Goal: Task Accomplishment & Management: Complete application form

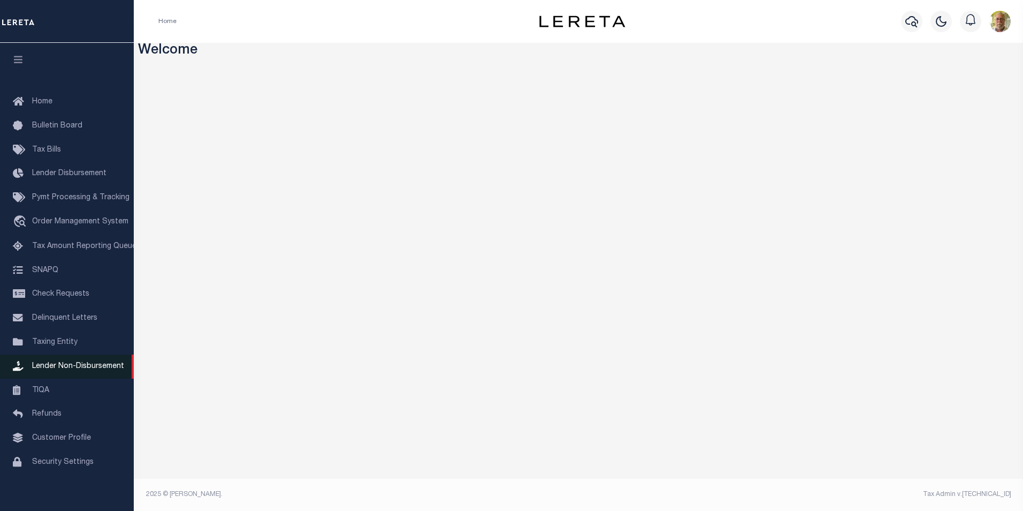
click at [80, 369] on span "Lender Non-Disbursement" at bounding box center [78, 365] width 92 height 7
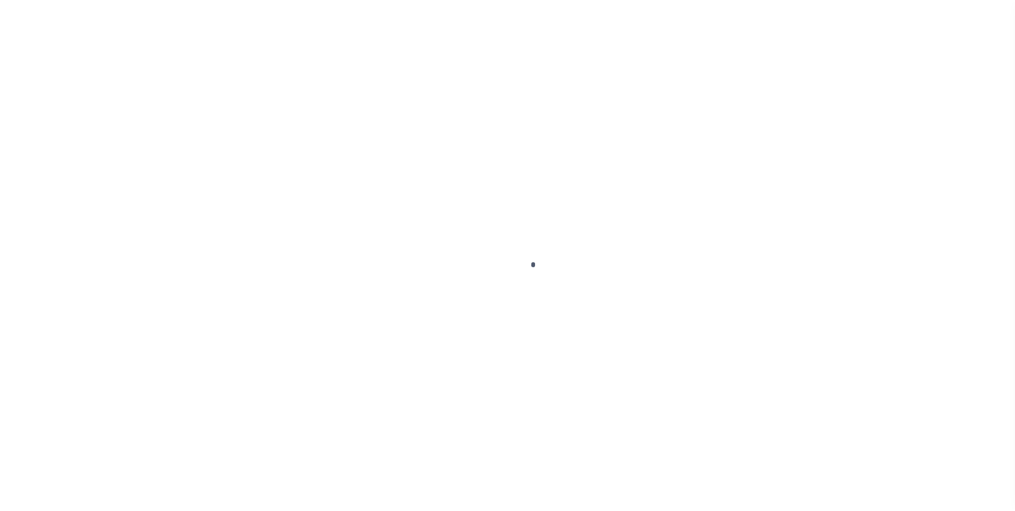
scroll to position [11, 0]
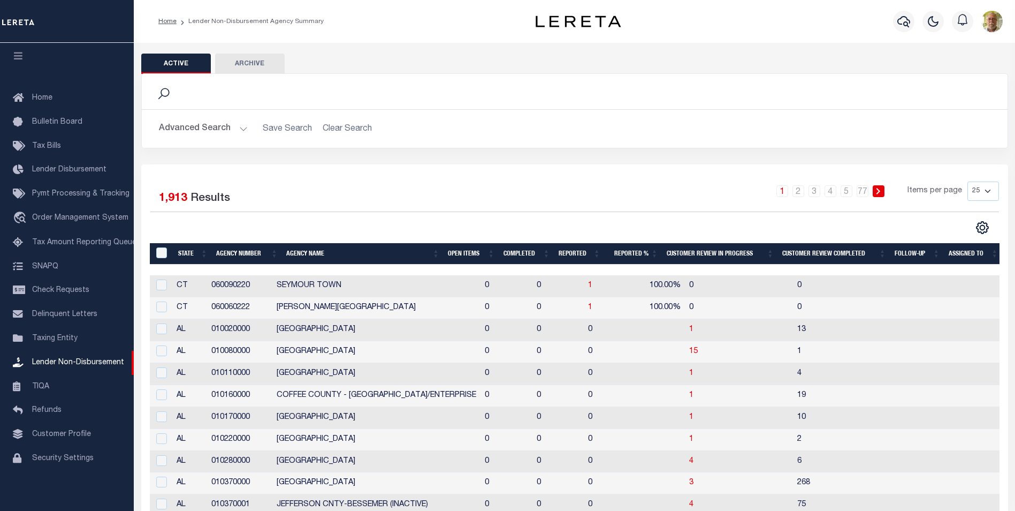
click at [240, 128] on button "Advanced Search" at bounding box center [203, 128] width 89 height 21
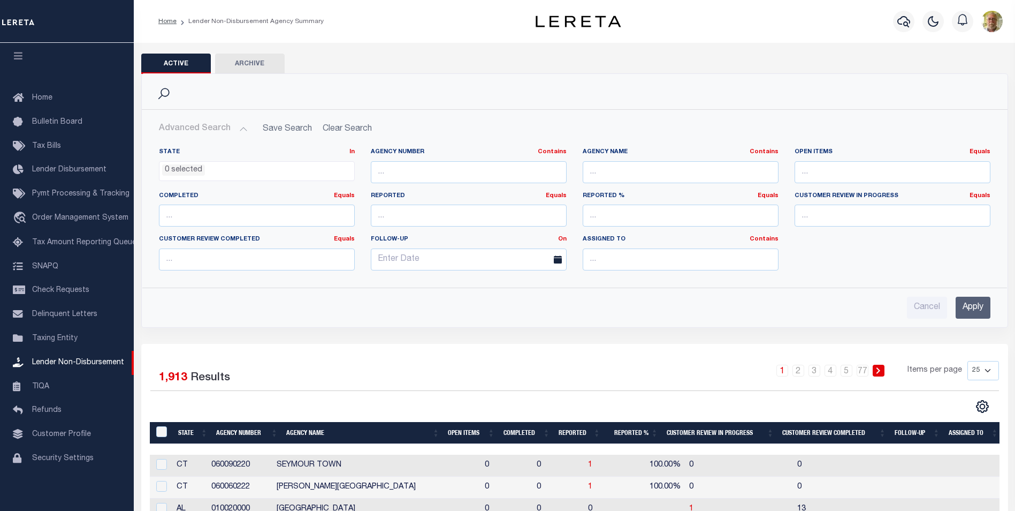
click at [974, 304] on input "Apply" at bounding box center [973, 308] width 35 height 22
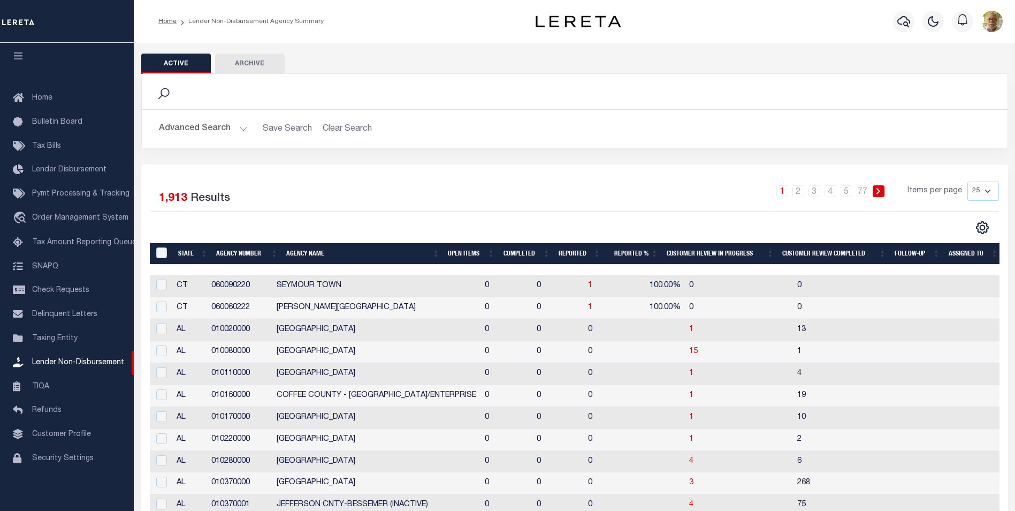
click at [459, 250] on th "Open Items" at bounding box center [471, 254] width 55 height 22
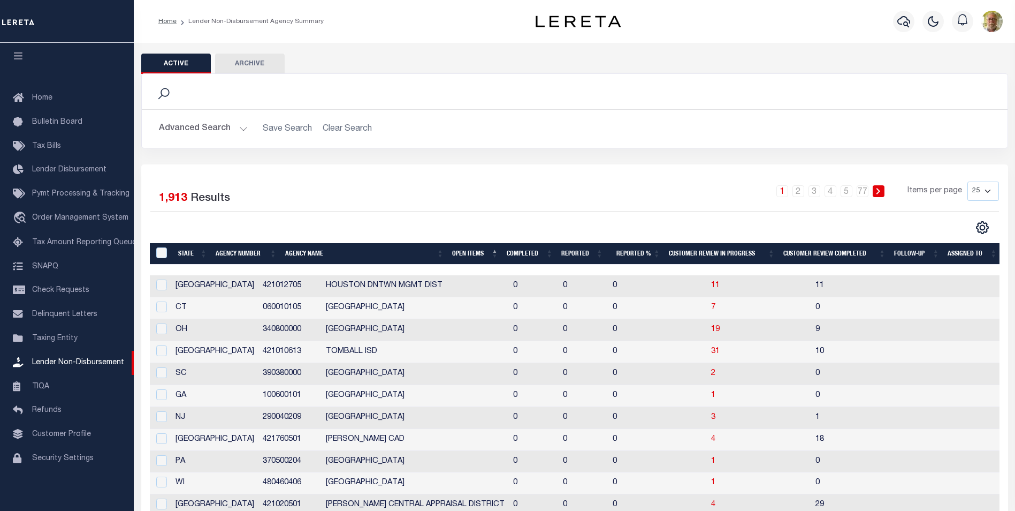
click at [459, 250] on th "Open Items" at bounding box center [475, 254] width 55 height 22
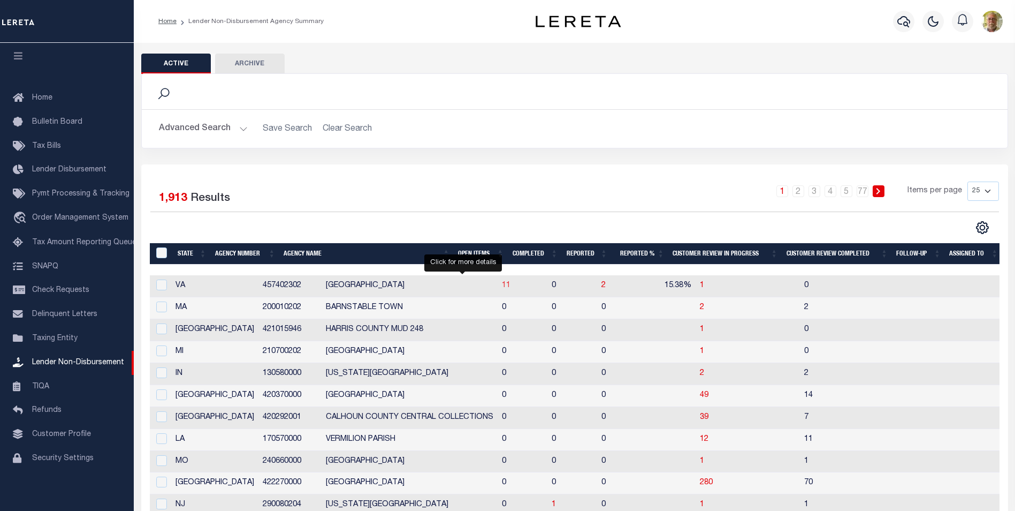
click at [502, 285] on span "11" at bounding box center [506, 285] width 9 height 7
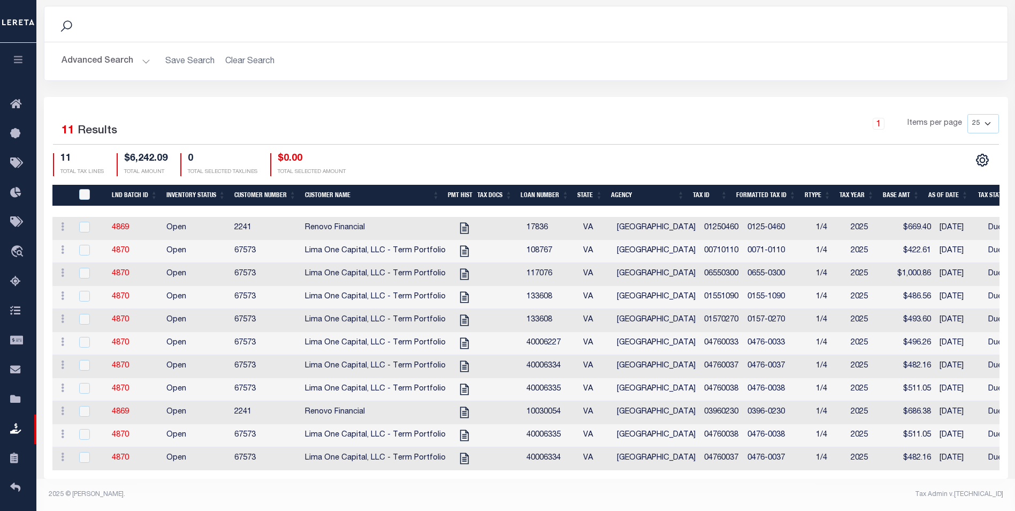
scroll to position [183, 0]
click at [121, 224] on link "4869" at bounding box center [120, 227] width 17 height 7
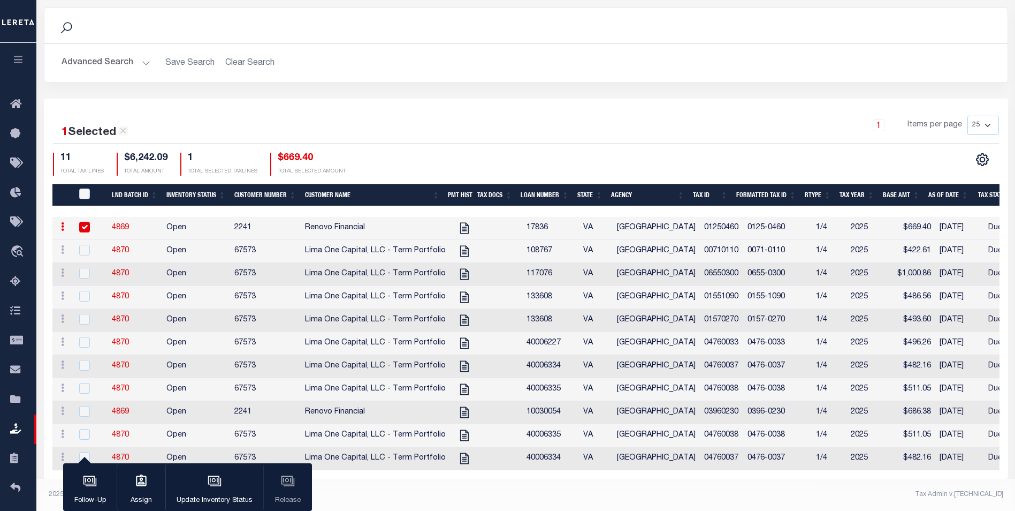
scroll to position [181, 0]
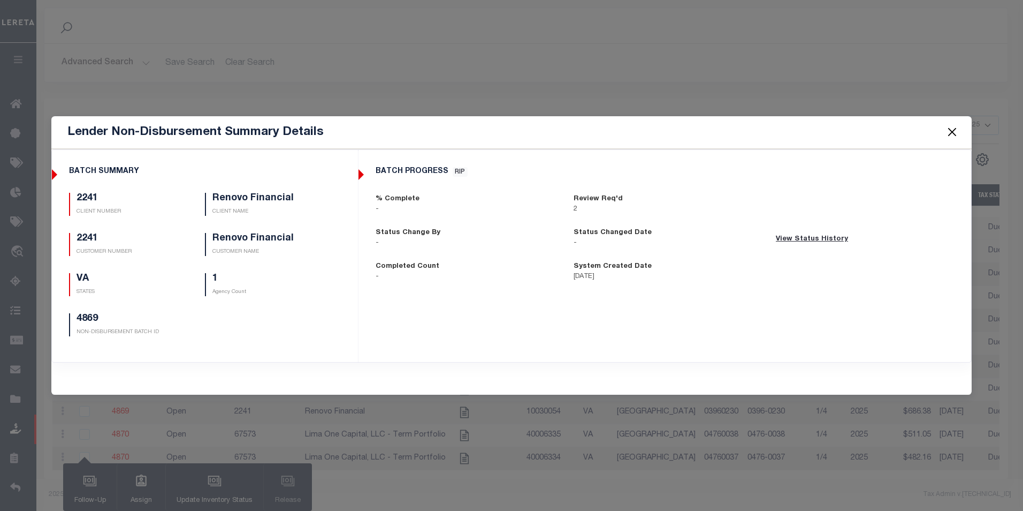
click at [952, 131] on button "Close" at bounding box center [952, 132] width 14 height 14
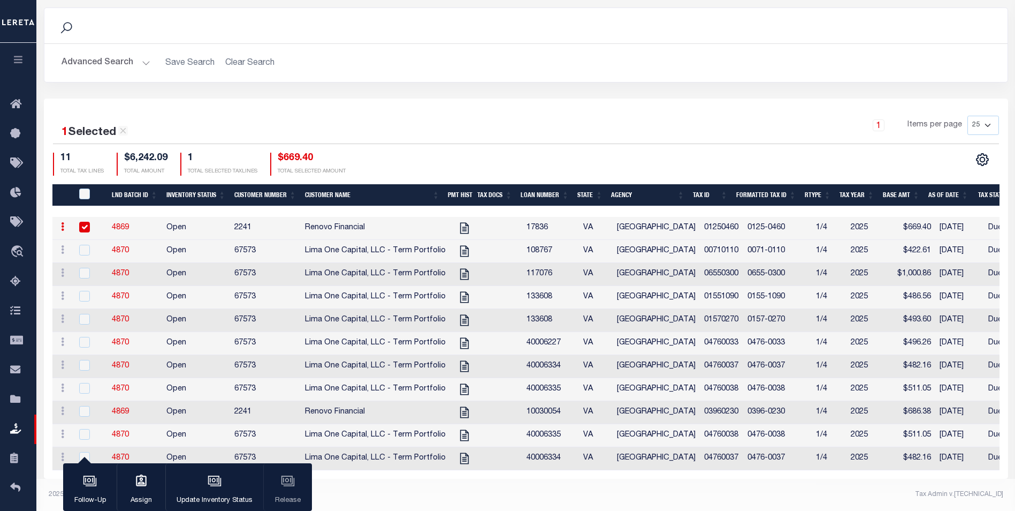
click at [83, 222] on input "checkbox" at bounding box center [84, 227] width 11 height 11
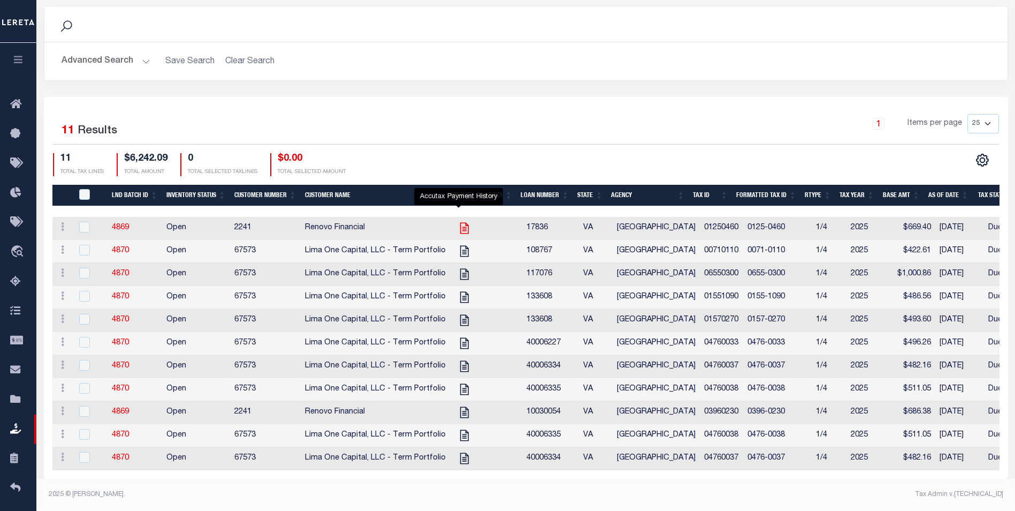
click at [458, 221] on icon "" at bounding box center [465, 228] width 14 height 14
checkbox input "true"
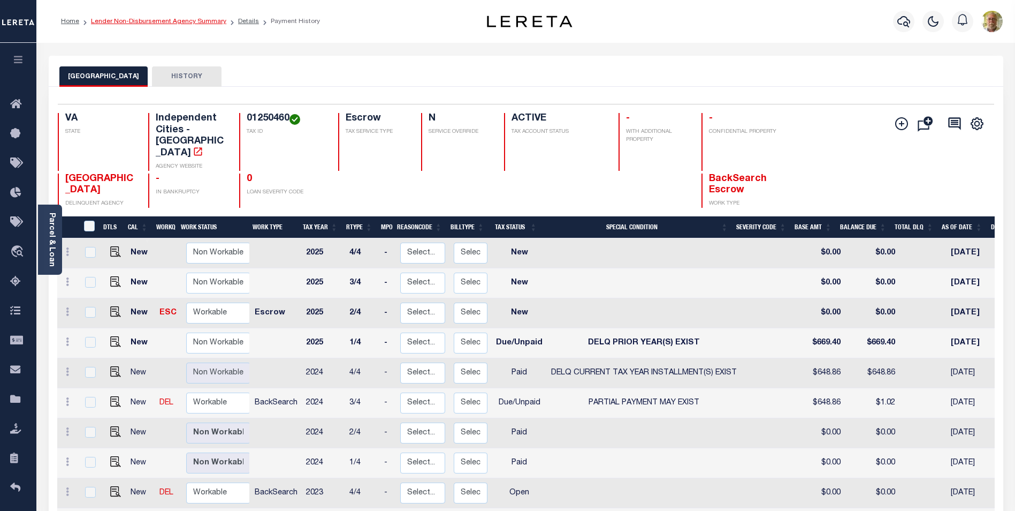
click at [158, 19] on link "Lender Non-Disbursement Agency Summary" at bounding box center [158, 21] width 135 height 6
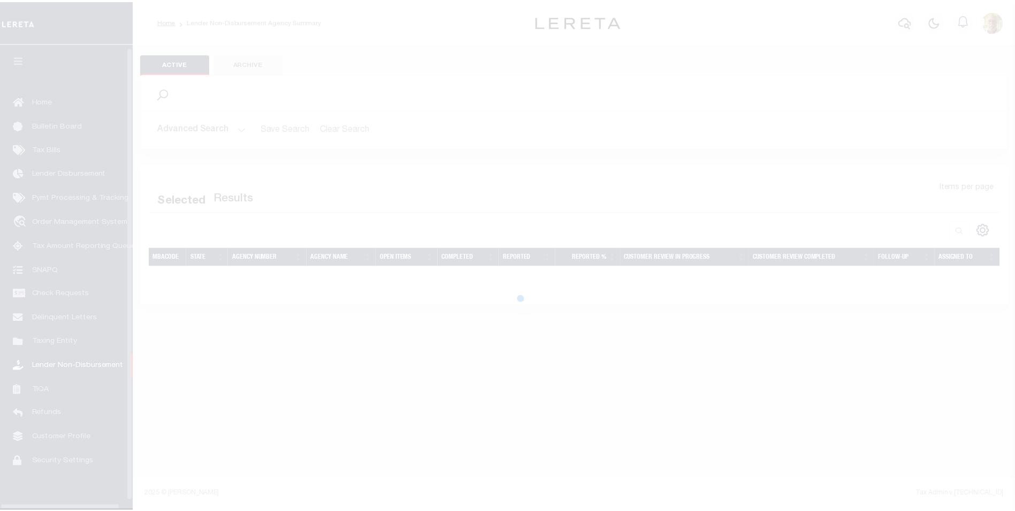
scroll to position [11, 0]
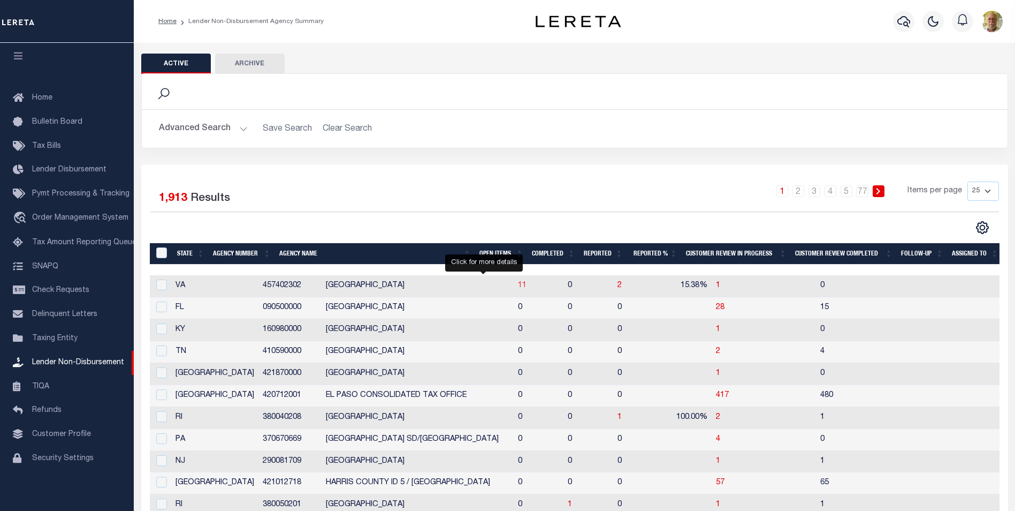
click at [518, 283] on span "11" at bounding box center [522, 285] width 9 height 7
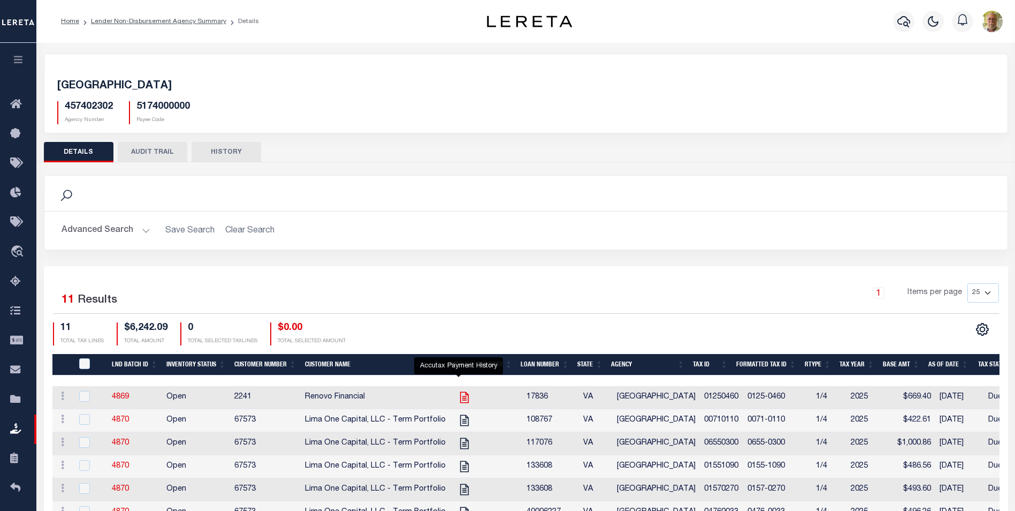
click at [459, 394] on icon "" at bounding box center [465, 397] width 14 height 14
checkbox input "true"
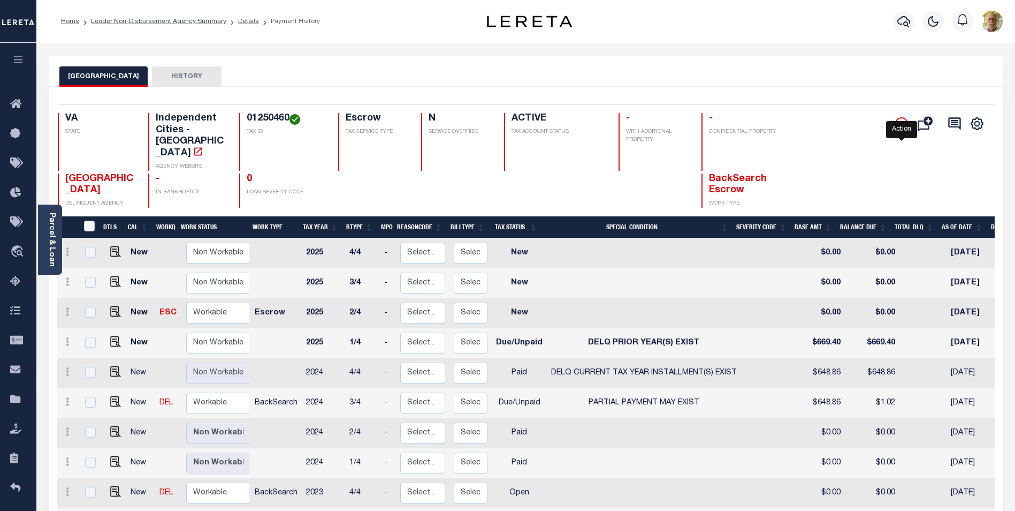
click at [901, 121] on icon "" at bounding box center [902, 123] width 13 height 13
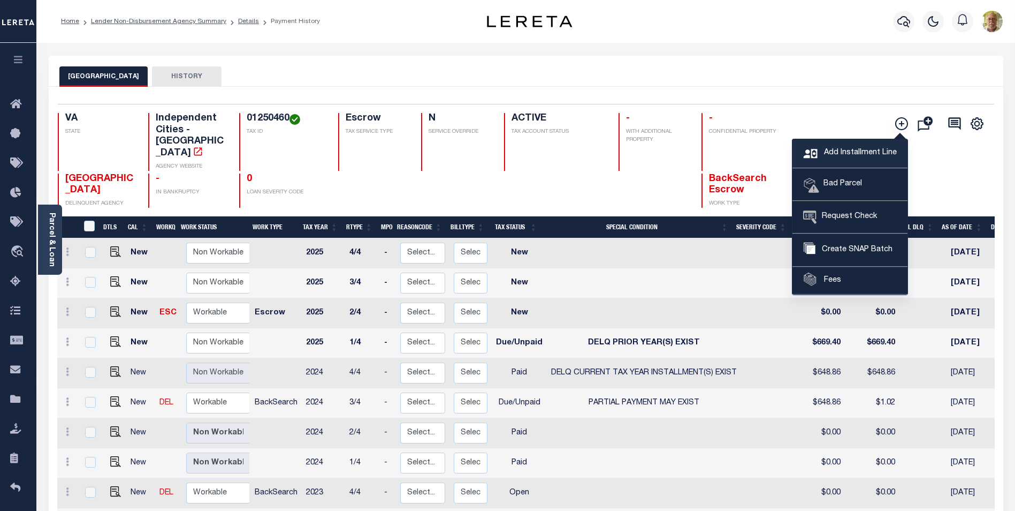
click at [850, 150] on span "Add Installment Line" at bounding box center [859, 153] width 75 height 12
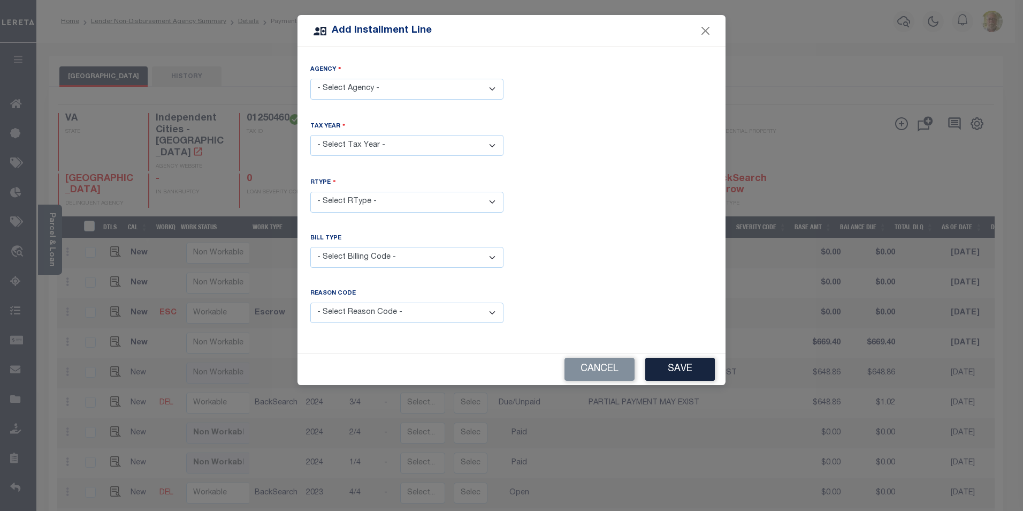
click at [425, 94] on select "- Select Agency - [GEOGRAPHIC_DATA] - Independent Cities" at bounding box center [406, 89] width 193 height 21
select select "5174000000"
click at [310, 79] on select "- Select Agency - PORTSMOUTH CITY - Independent Cities" at bounding box center [406, 89] width 193 height 21
click at [376, 138] on select "- Select Year - 2005 2006 2007 2008 2009 2010 2011 2012 2013 2014 2015 2016 201…" at bounding box center [406, 145] width 193 height 21
select select "2024"
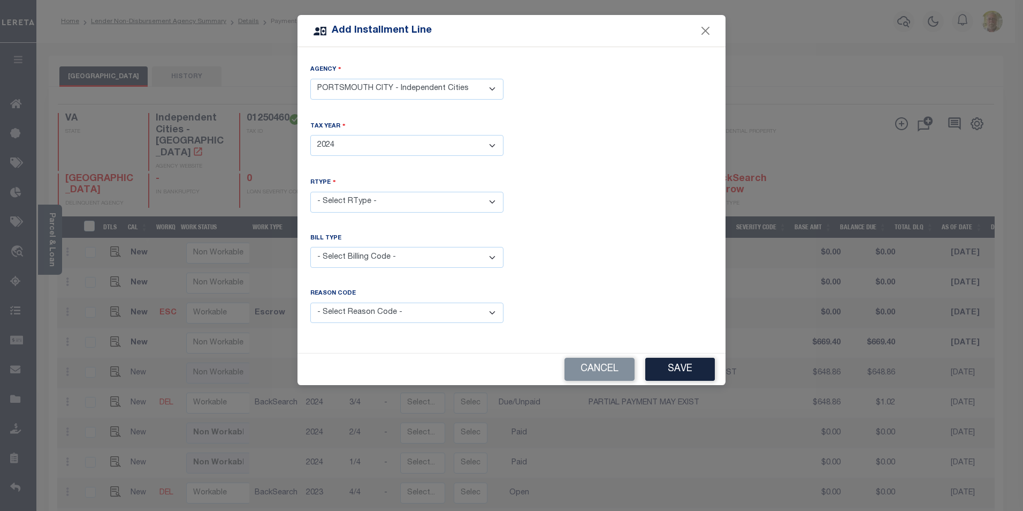
click at [310, 135] on select "- Select Year - 2005 2006 2007 2008 2009 2010 2011 2012 2013 2014 2015 2016 201…" at bounding box center [406, 145] width 193 height 21
click at [371, 197] on select "- Select RType - 1/4 2/4 3/4 4/4" at bounding box center [406, 202] width 193 height 21
select select "3"
click at [310, 192] on select "- Select RType - 1/4 2/4 3/4 4/4" at bounding box center [406, 202] width 193 height 21
click at [374, 307] on select "- Select Reason Code - Payment Reversal Taxable Value Change Assessment Change …" at bounding box center [406, 312] width 193 height 21
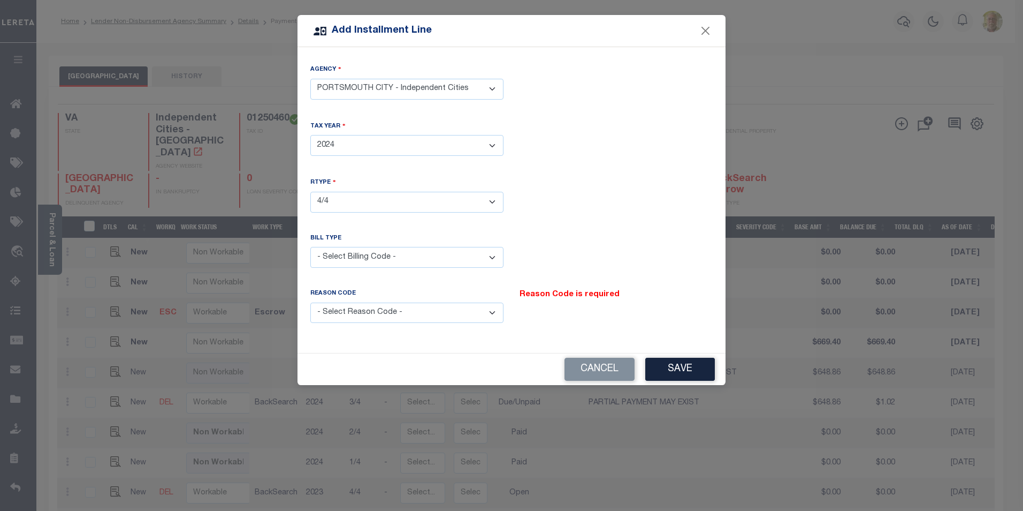
click at [365, 310] on select "- Select Reason Code - Payment Reversal Taxable Value Change Assessment Change …" at bounding box center [406, 312] width 193 height 21
click at [444, 60] on div "Agency - Select Agency - PORTSMOUTH CITY - Independent Cities Tax Year - Select…" at bounding box center [512, 200] width 428 height 306
click at [385, 251] on select "- Select Billing Code - Regular Delinquent Supplemental Corrected/Adjusted Bill…" at bounding box center [406, 257] width 193 height 21
select select "1"
click at [310, 247] on select "- Select Billing Code - Regular Delinquent Supplemental Corrected/Adjusted Bill…" at bounding box center [406, 257] width 193 height 21
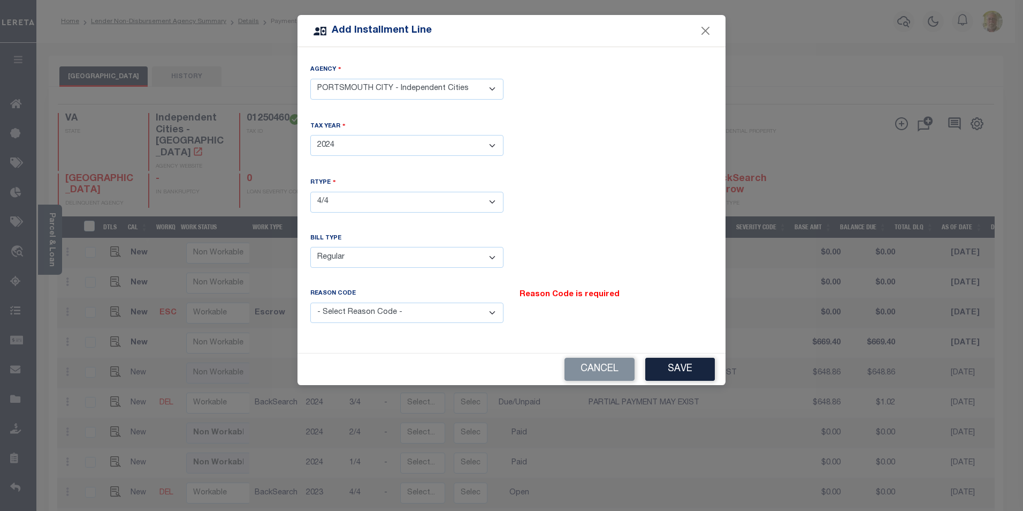
click at [366, 309] on select "- Select Reason Code - Payment Reversal Taxable Value Change Assessment Change …" at bounding box center [406, 312] width 193 height 21
select select "12"
click at [310, 302] on select "- Select Reason Code - Payment Reversal Taxable Value Change Assessment Change …" at bounding box center [406, 312] width 193 height 21
click at [681, 360] on button "Save" at bounding box center [681, 369] width 70 height 23
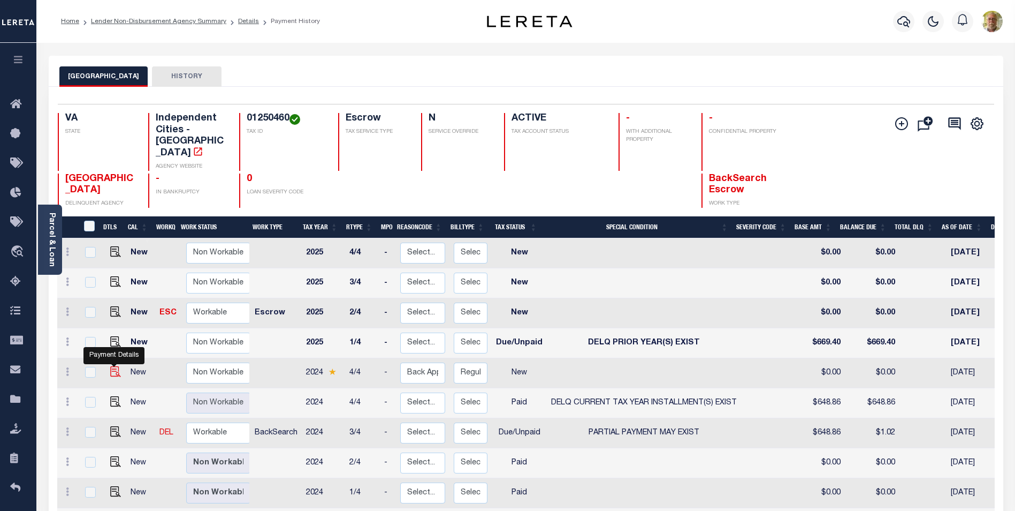
click at [113, 366] on img at bounding box center [115, 371] width 11 height 11
checkbox input "true"
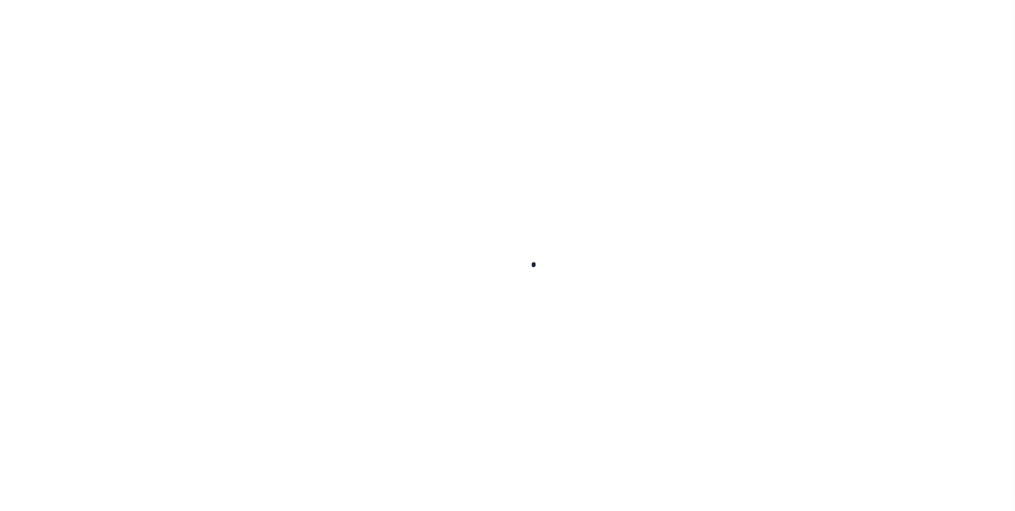
checkbox input "false"
type input "[DATE]"
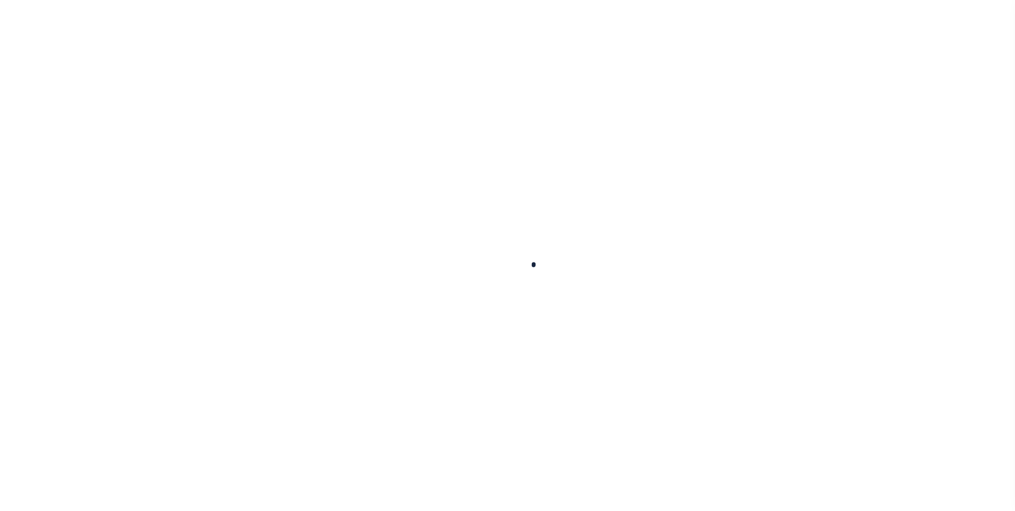
select select "NW2"
type input "0"
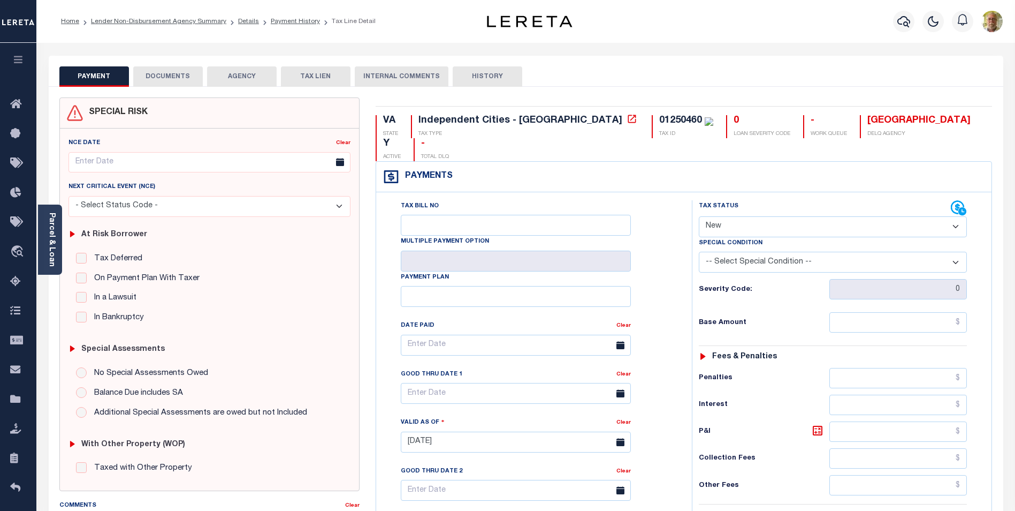
click at [720, 216] on select "- Select Status Code - Open Due/Unpaid Paid Incomplete No Tax Due Internal Refu…" at bounding box center [833, 226] width 268 height 21
select select "DUE"
click at [699, 216] on select "- Select Status Code - Open Due/Unpaid Paid Incomplete No Tax Due Internal Refu…" at bounding box center [833, 226] width 268 height 21
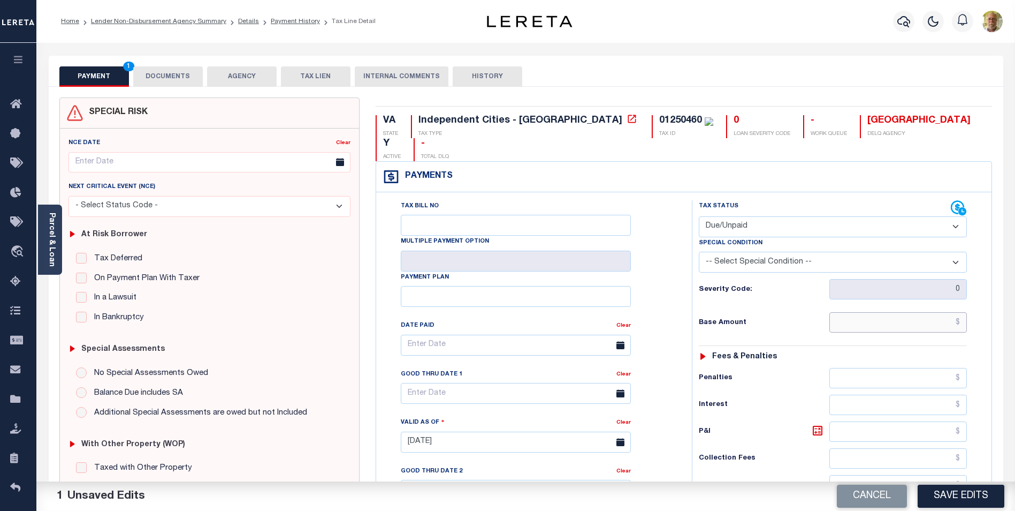
click at [937, 312] on input "text" at bounding box center [899, 322] width 138 height 20
type input "$1.02"
type input "$1.05"
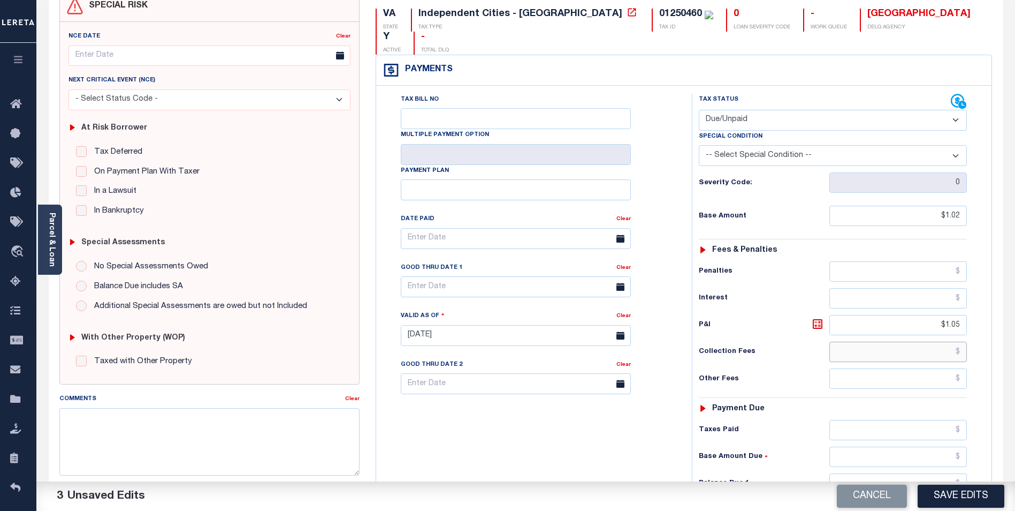
scroll to position [161, 0]
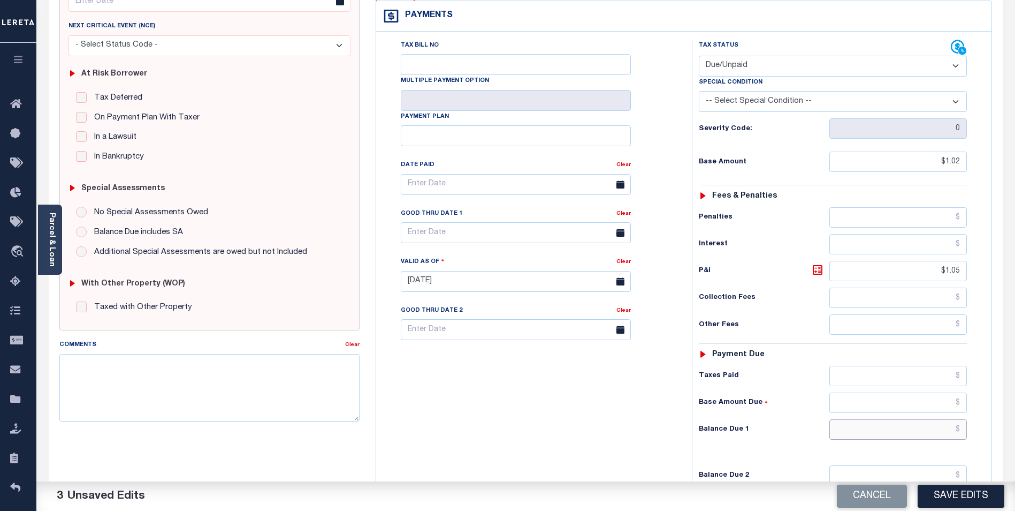
drag, startPoint x: 942, startPoint y: 407, endPoint x: 970, endPoint y: 401, distance: 28.5
click at [942, 419] on input "text" at bounding box center [899, 429] width 138 height 20
type input "$2.07"
click at [536, 222] on input "text" at bounding box center [516, 232] width 230 height 21
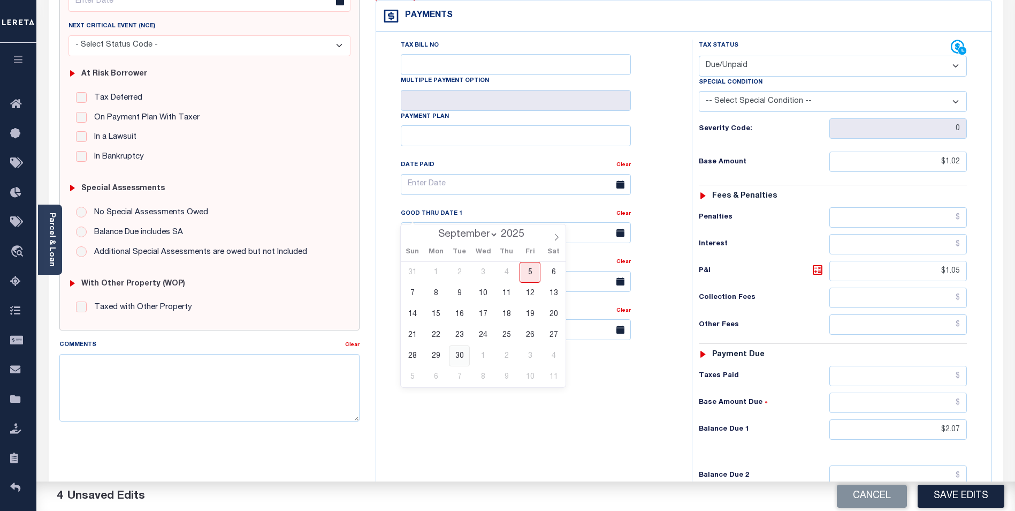
click at [464, 351] on span "30" at bounding box center [459, 355] width 21 height 21
type input "[DATE]"
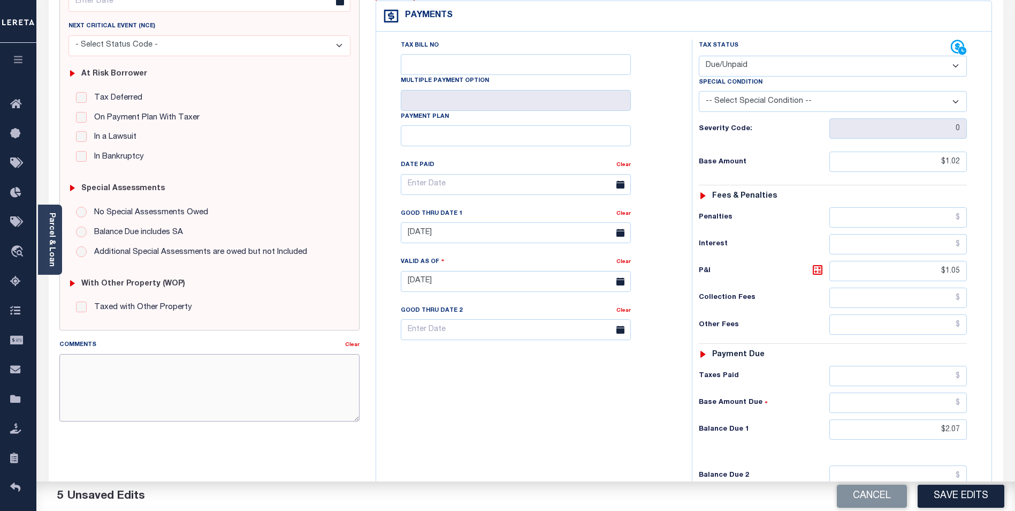
click at [173, 368] on textarea "Comments" at bounding box center [209, 387] width 300 height 67
type textarea "2024 4TH INSTALL DELINQUENT, PAID SHORT."
click at [955, 495] on button "Save Edits" at bounding box center [961, 495] width 87 height 23
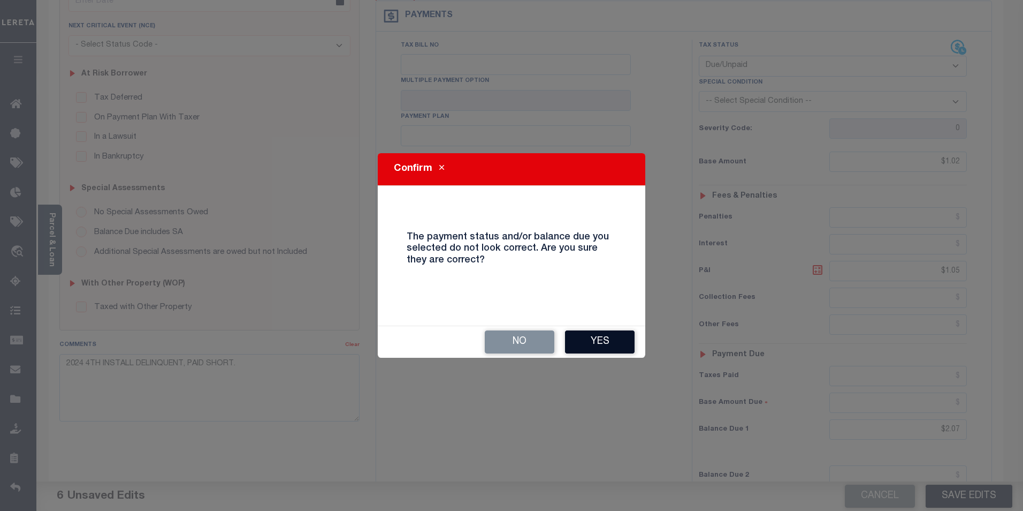
click at [594, 337] on button "Yes" at bounding box center [600, 341] width 70 height 23
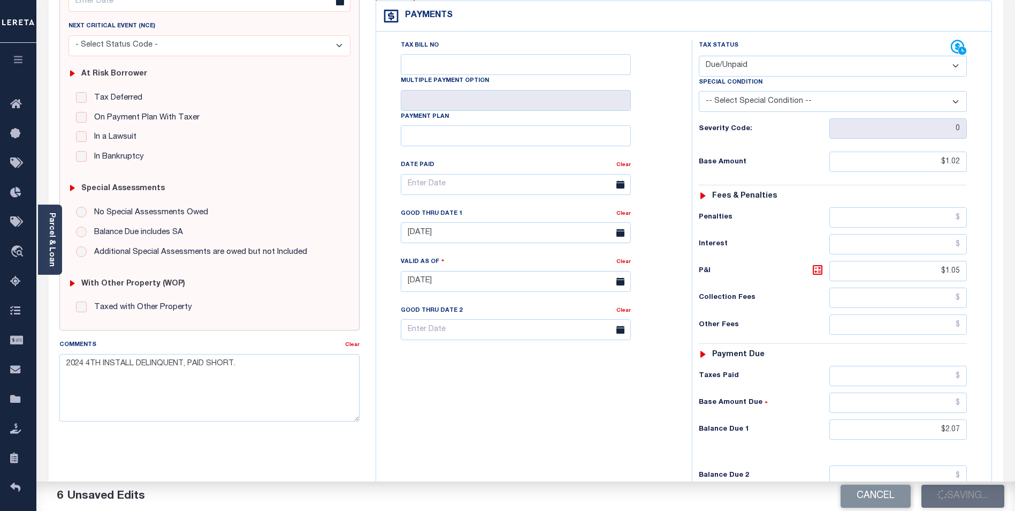
checkbox input "false"
type input "$1.02"
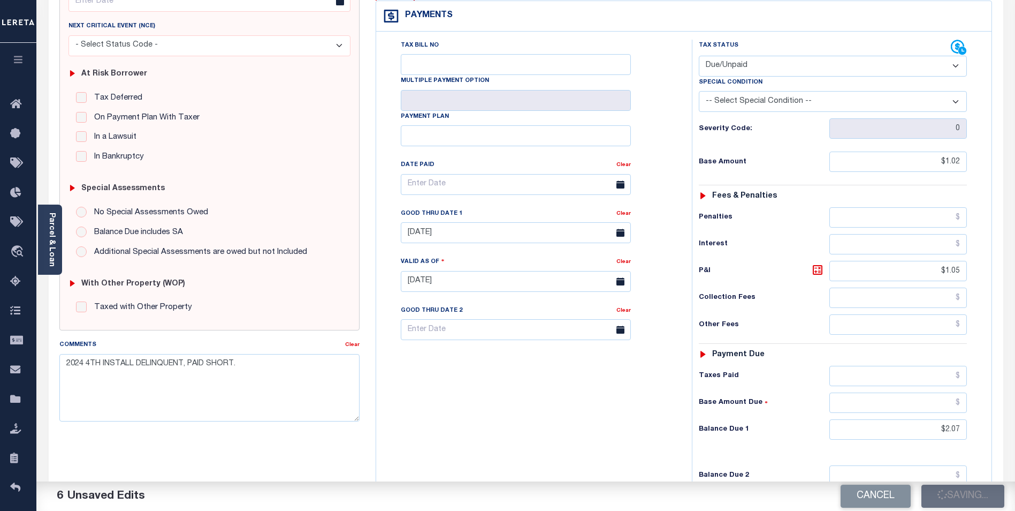
type input "$1.05"
type input "$2.07"
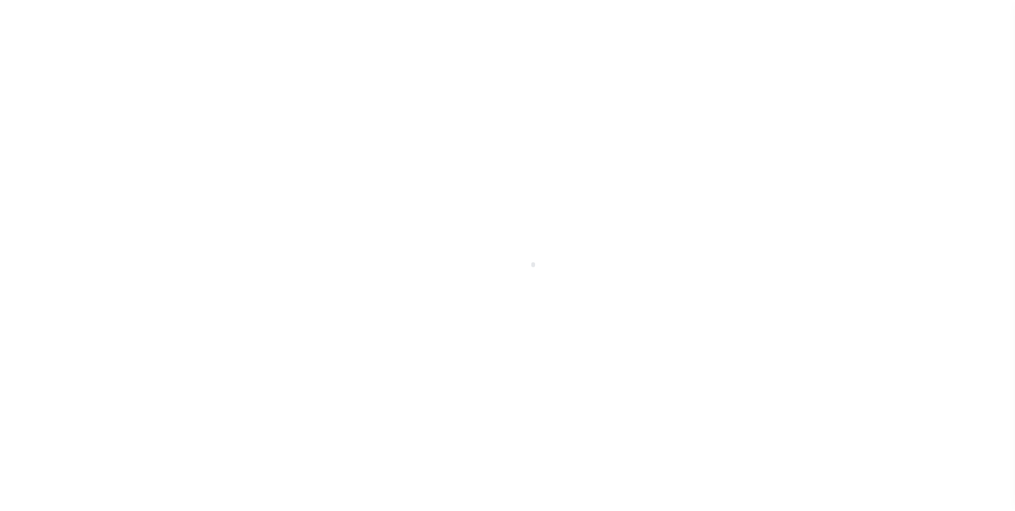
scroll to position [11, 0]
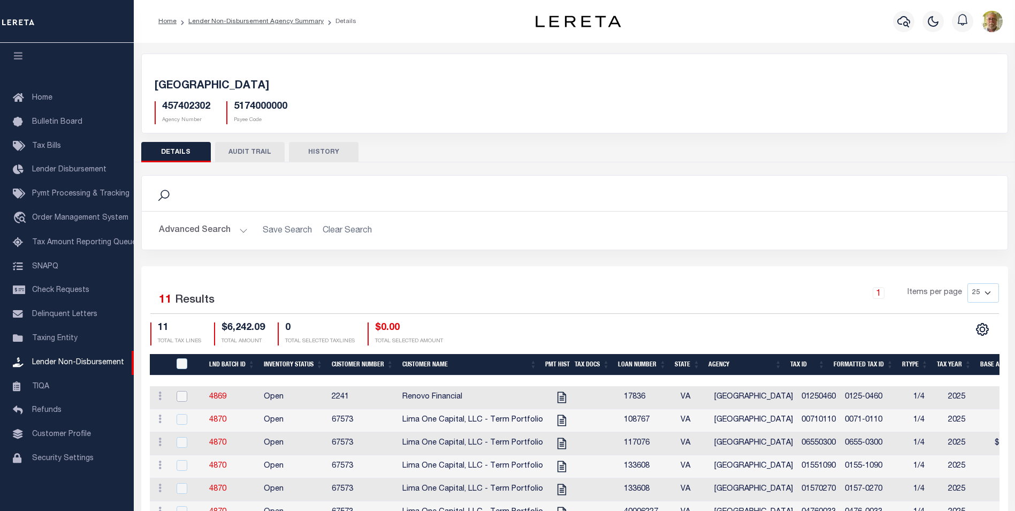
click at [179, 397] on input "checkbox" at bounding box center [182, 396] width 11 height 11
checkbox input "true"
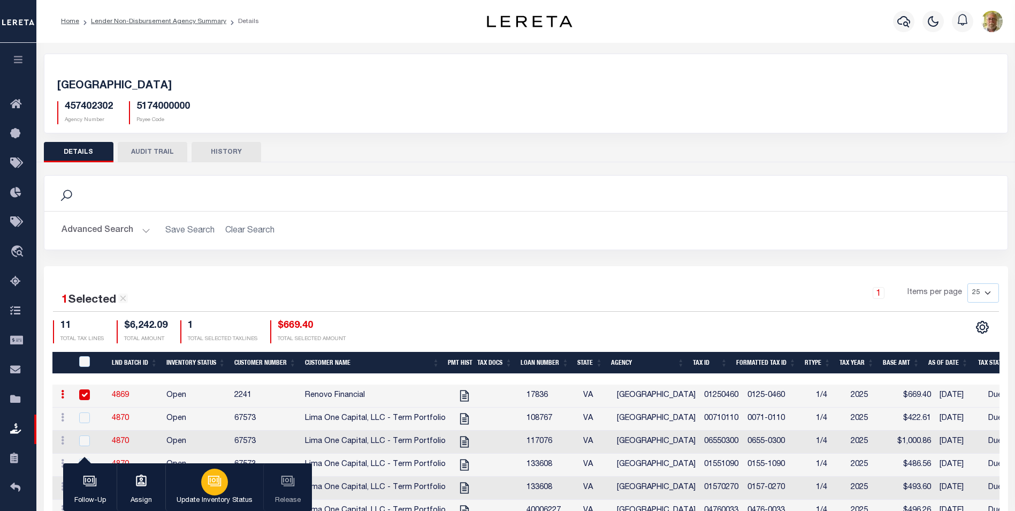
click at [210, 480] on icon "button" at bounding box center [215, 481] width 14 height 14
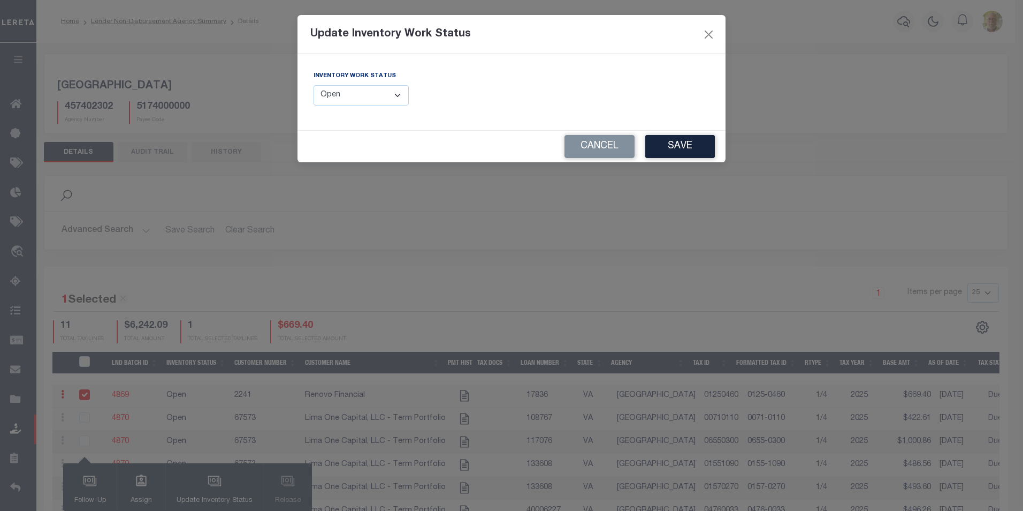
click at [380, 97] on select "--Select-- Open Completed Reported" at bounding box center [361, 95] width 95 height 21
select select "Completed"
click at [314, 85] on select "--Select-- Open Completed Reported" at bounding box center [361, 95] width 95 height 21
click at [678, 145] on button "Save" at bounding box center [681, 146] width 70 height 23
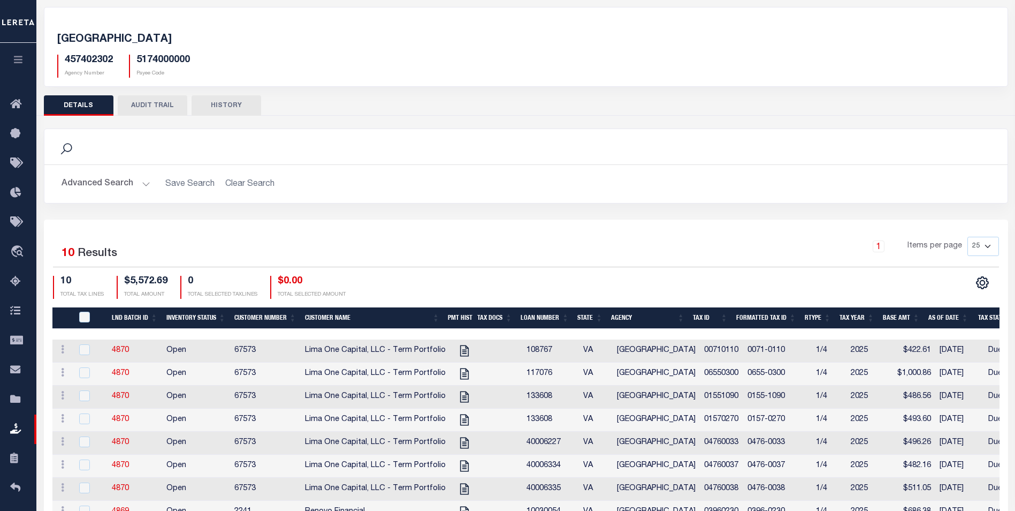
scroll to position [160, 0]
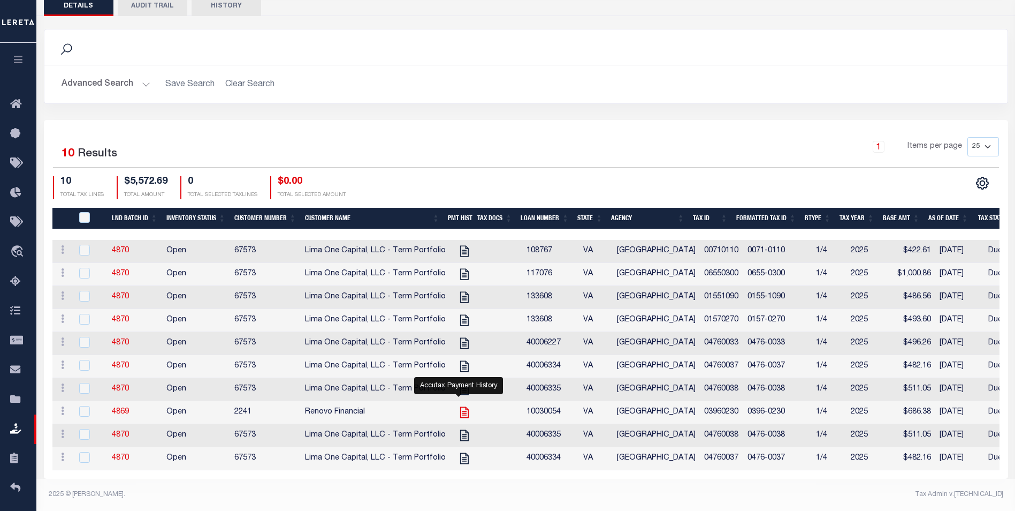
click at [458, 405] on icon at bounding box center [465, 412] width 14 height 14
checkbox input "true"
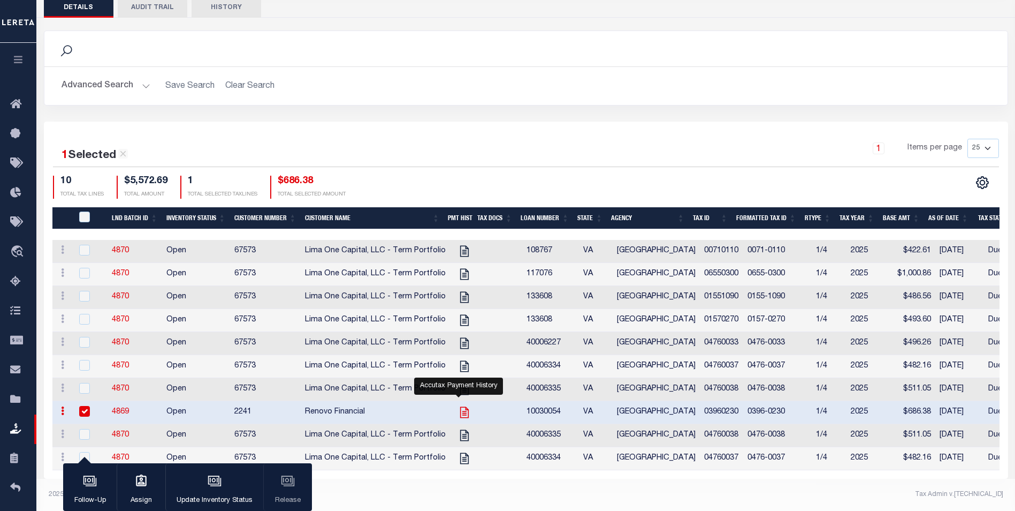
scroll to position [157, 0]
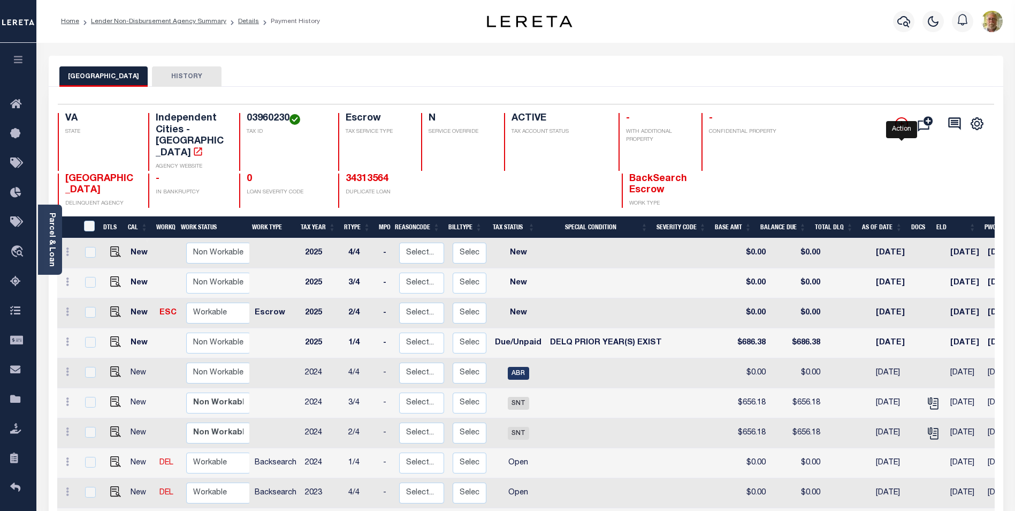
click at [900, 122] on icon "" at bounding box center [902, 123] width 13 height 13
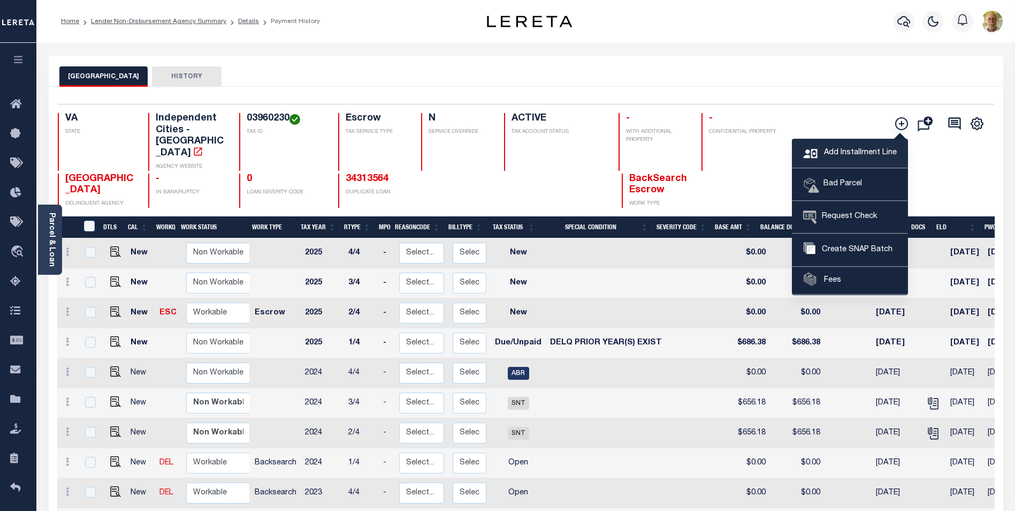
click at [837, 150] on span "Add Installment Line" at bounding box center [859, 153] width 75 height 12
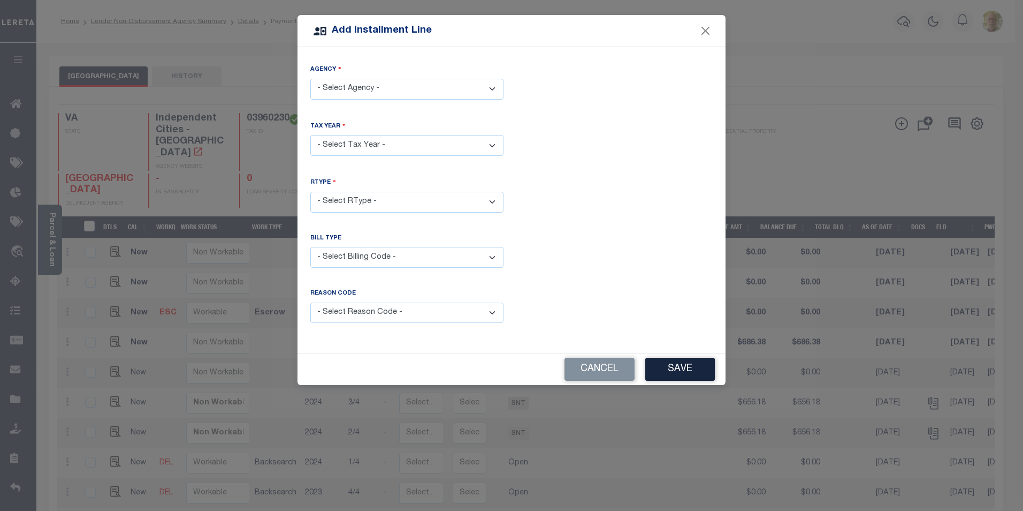
click at [373, 90] on select "- Select Agency - PORTSMOUTH CITY - Independent Cities" at bounding box center [406, 89] width 193 height 21
select select "5174000000"
click at [310, 79] on select "- Select Agency - PORTSMOUTH CITY - Independent Cities" at bounding box center [406, 89] width 193 height 21
click at [359, 140] on select "- Select Year - 2005 2006 2007 2008 2009 2010 2011 2012 2013 2014 2015 2016 201…" at bounding box center [406, 145] width 193 height 21
select select "2024"
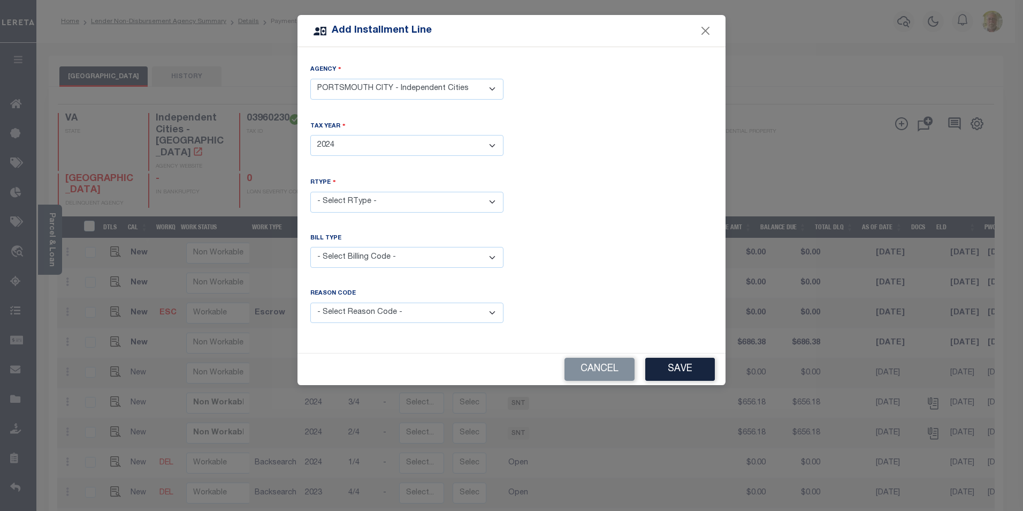
click at [310, 135] on select "- Select Year - 2005 2006 2007 2008 2009 2010 2011 2012 2013 2014 2015 2016 201…" at bounding box center [406, 145] width 193 height 21
click at [367, 193] on select "- Select RType - 1/4 2/4 3/4 4/4" at bounding box center [406, 202] width 193 height 21
select select "0"
click at [310, 192] on select "- Select RType - 1/4 2/4 3/4 4/4" at bounding box center [406, 202] width 193 height 21
click at [355, 254] on select "- Select Billing Code - Regular Delinquent Supplemental Corrected/Adjusted Bill…" at bounding box center [406, 257] width 193 height 21
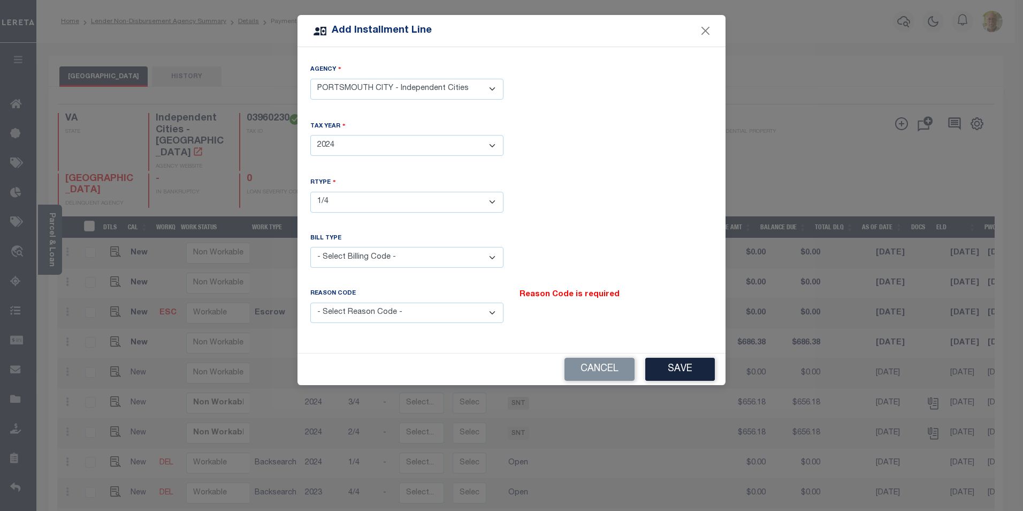
select select "1"
click at [310, 247] on select "- Select Billing Code - Regular Delinquent Supplemental Corrected/Adjusted Bill…" at bounding box center [406, 257] width 193 height 21
click at [361, 315] on select "- Select Reason Code - Payment Reversal Taxable Value Change Assessment Change …" at bounding box center [406, 312] width 193 height 21
select select "12"
click at [310, 302] on select "- Select Reason Code - Payment Reversal Taxable Value Change Assessment Change …" at bounding box center [406, 312] width 193 height 21
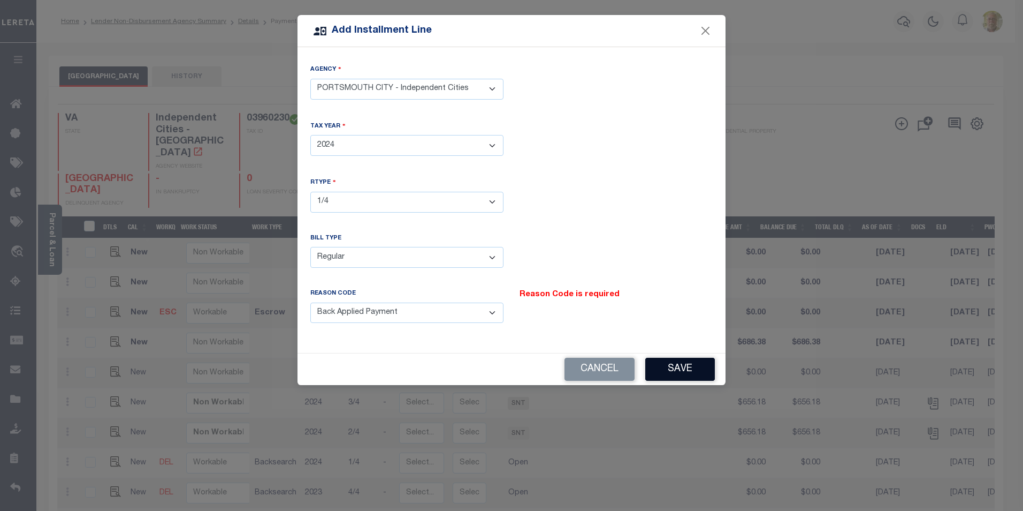
click at [670, 364] on button "Save" at bounding box center [681, 369] width 70 height 23
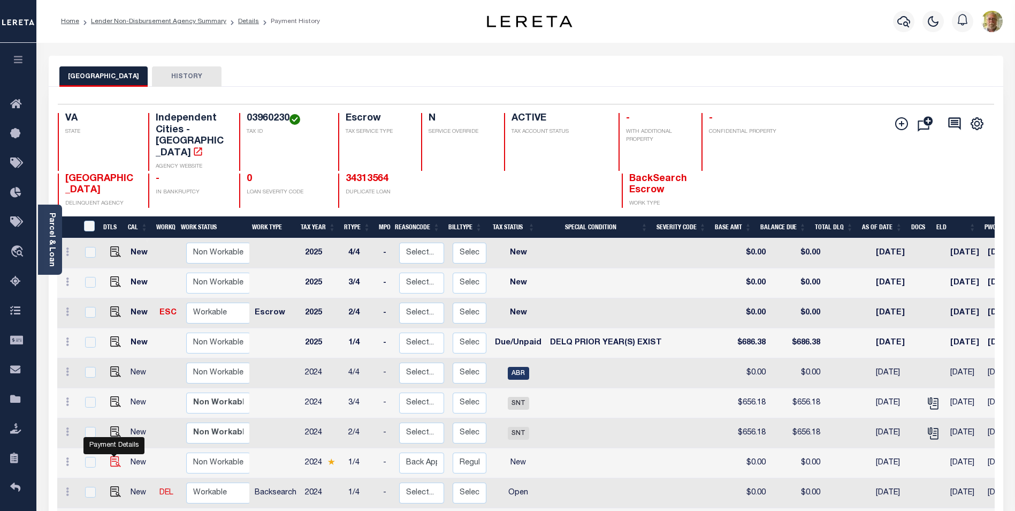
click at [111, 456] on img at bounding box center [115, 461] width 11 height 11
checkbox input "true"
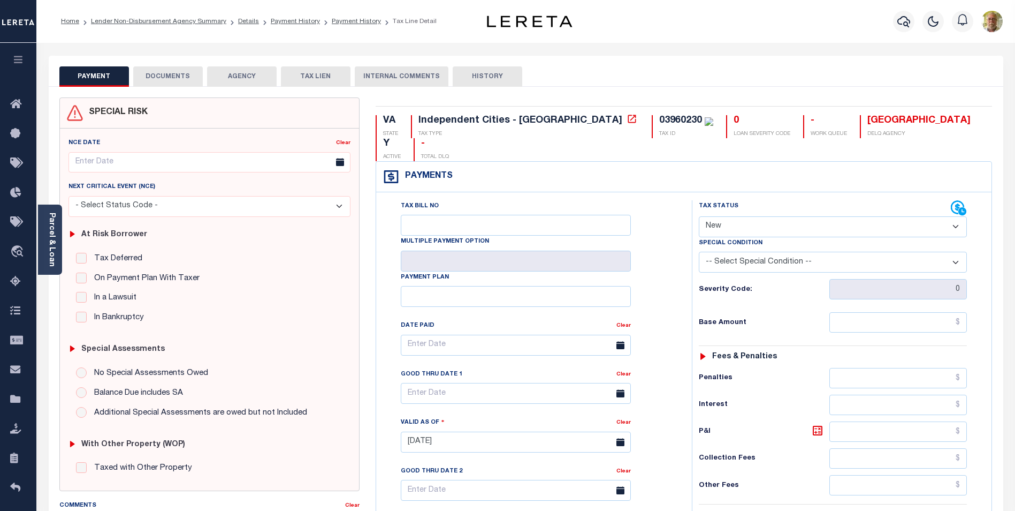
click at [749, 216] on select "- Select Status Code - Open Due/Unpaid Paid Incomplete No Tax Due Internal Refu…" at bounding box center [833, 226] width 268 height 21
select select "DUE"
click at [699, 216] on select "- Select Status Code - Open Due/Unpaid Paid Incomplete No Tax Due Internal Refu…" at bounding box center [833, 226] width 268 height 21
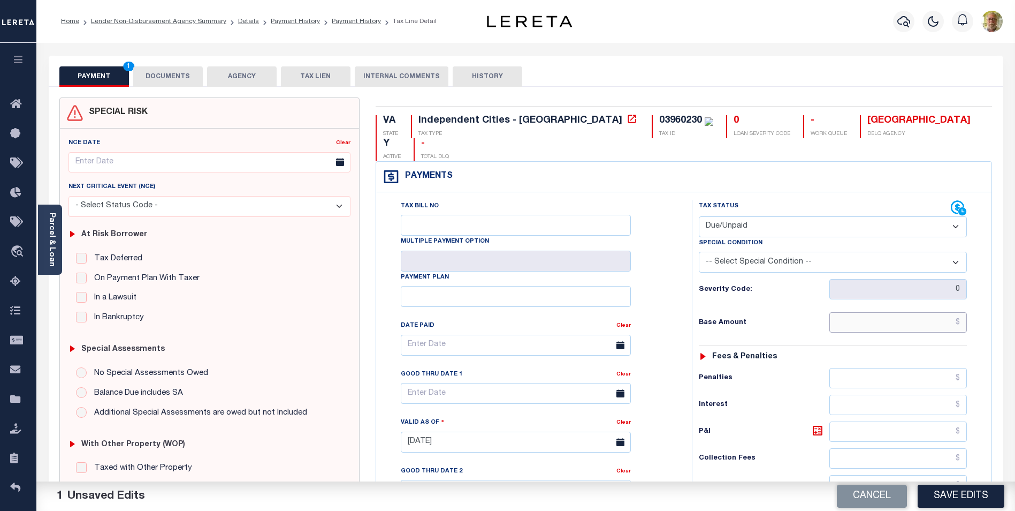
drag, startPoint x: 917, startPoint y: 306, endPoint x: 927, endPoint y: 303, distance: 10.5
click at [917, 312] on input "text" at bounding box center [899, 322] width 138 height 20
click at [242, 20] on link "Details" at bounding box center [248, 21] width 21 height 6
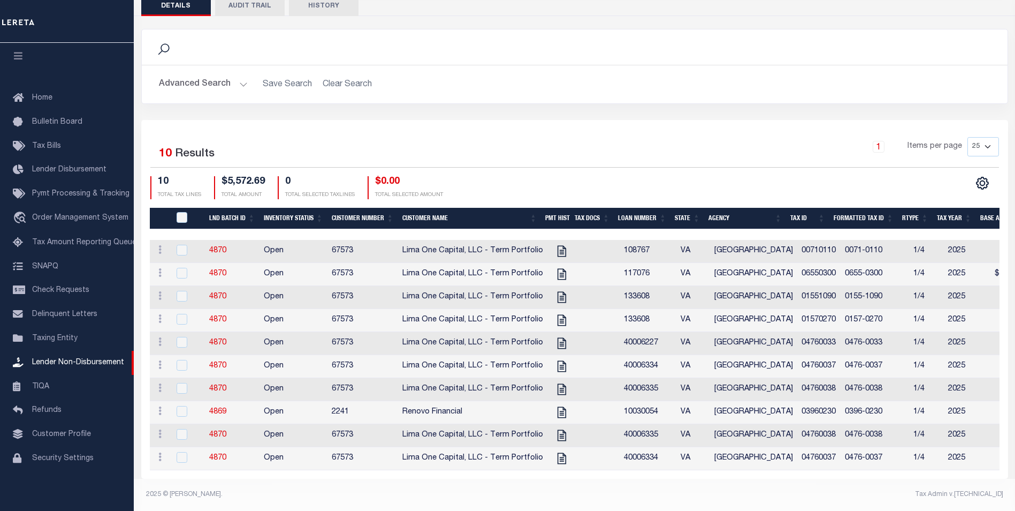
scroll to position [160, 0]
click at [558, 407] on icon "" at bounding box center [561, 412] width 9 height 11
checkbox input "true"
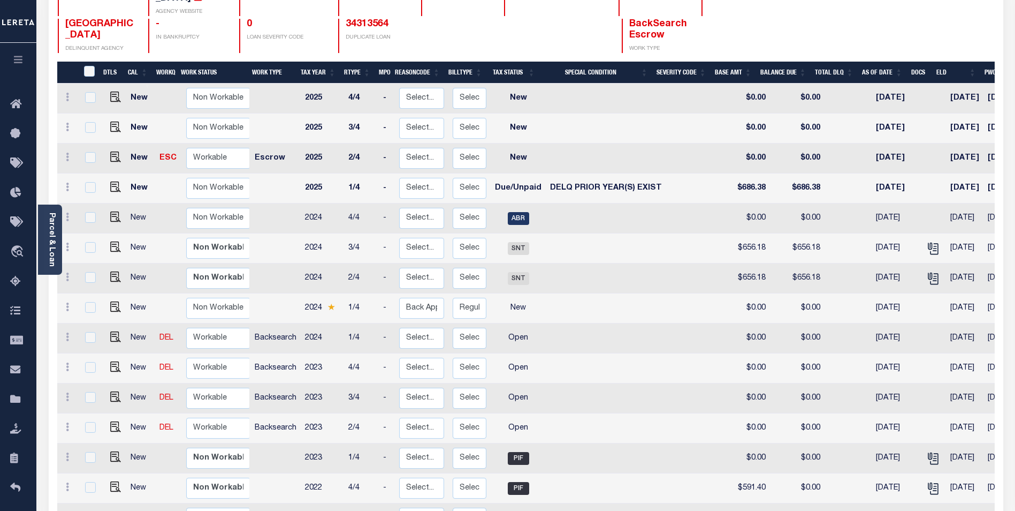
scroll to position [214, 0]
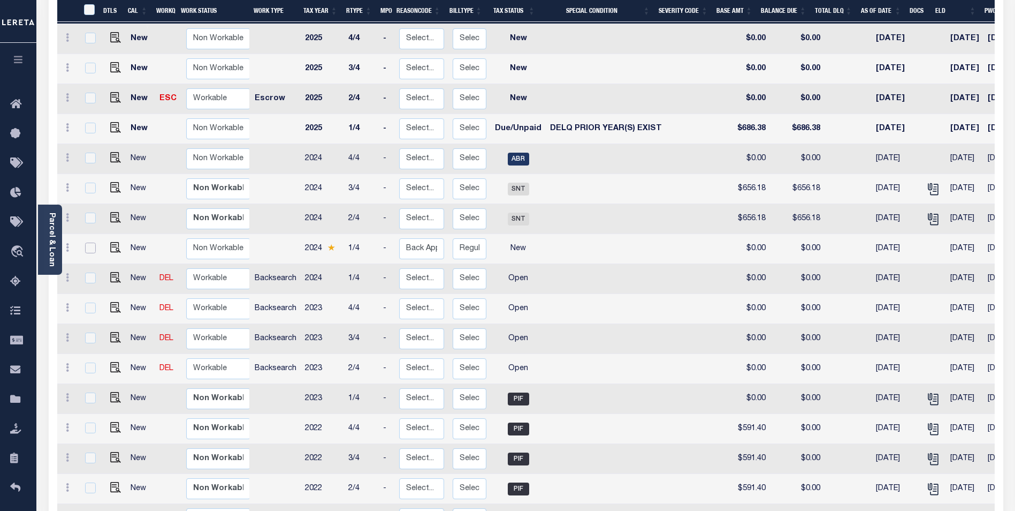
click at [86, 242] on input "checkbox" at bounding box center [90, 247] width 11 height 11
checkbox input "true"
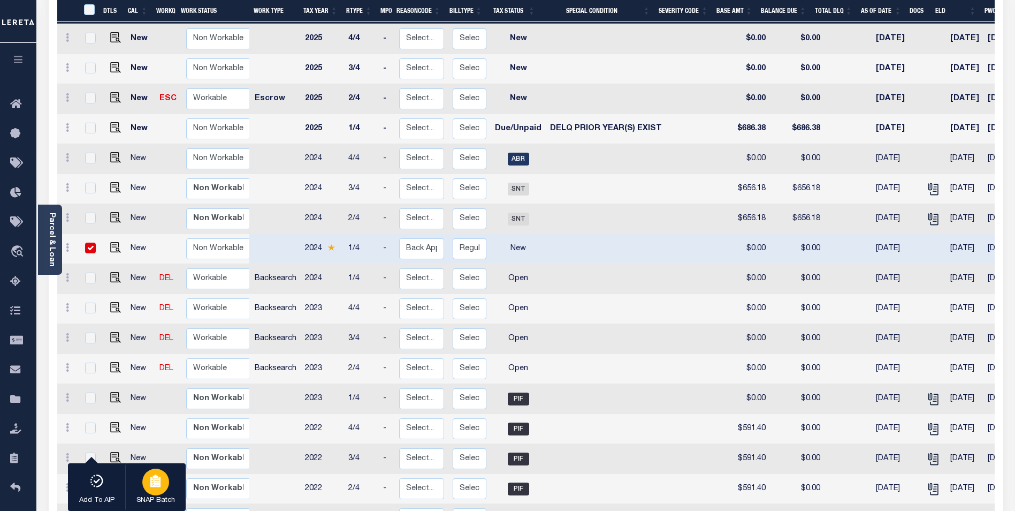
click at [156, 485] on icon "button" at bounding box center [155, 481] width 10 height 10
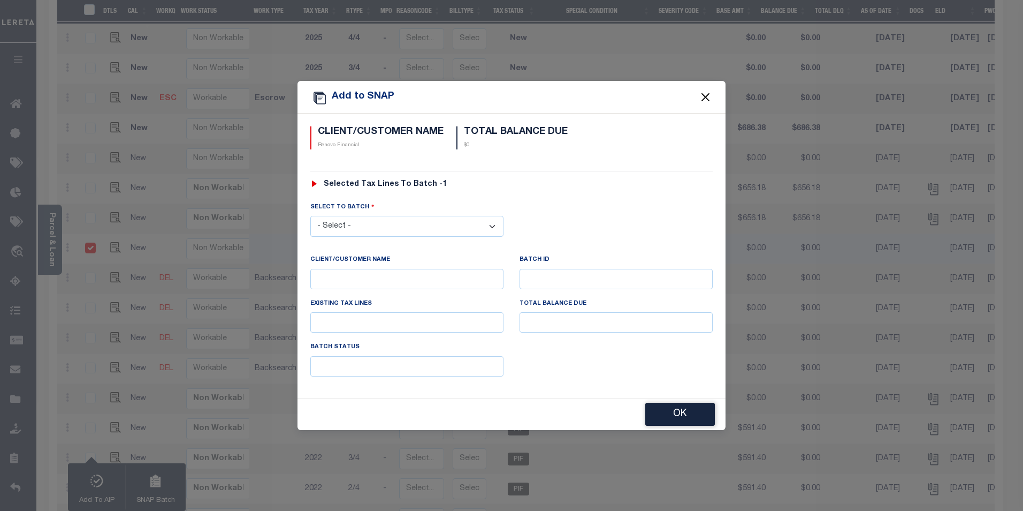
click at [707, 97] on button "Close" at bounding box center [706, 97] width 14 height 14
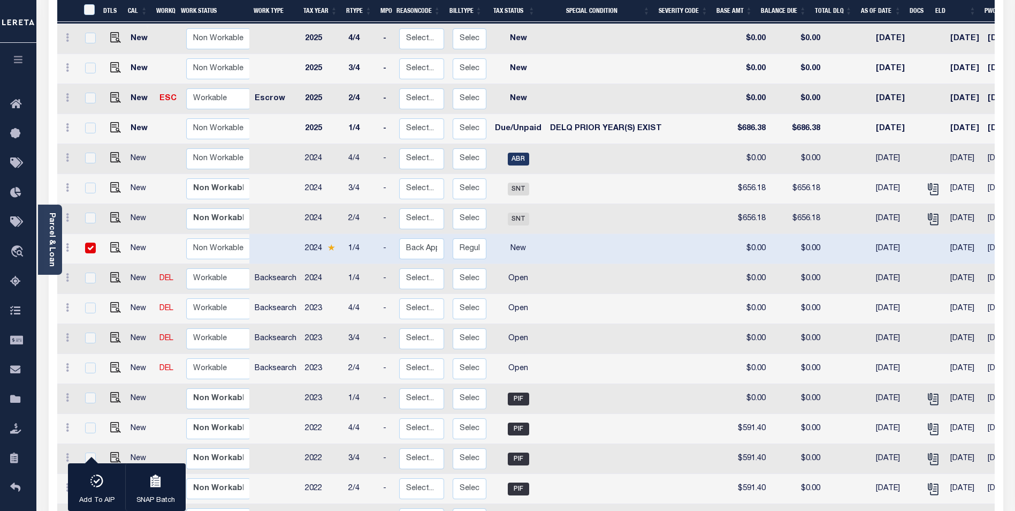
click at [88, 242] on input "checkbox" at bounding box center [90, 247] width 11 height 11
checkbox input "false"
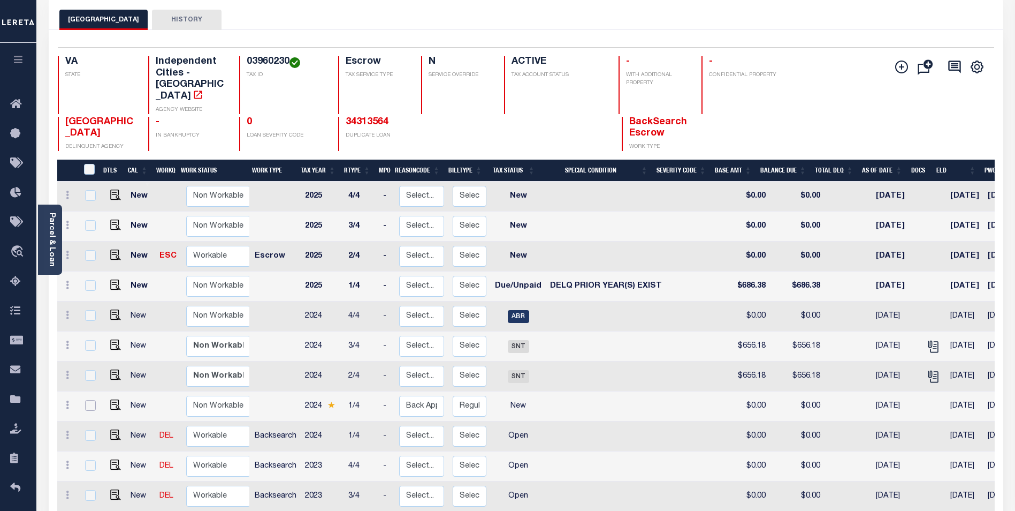
scroll to position [0, 0]
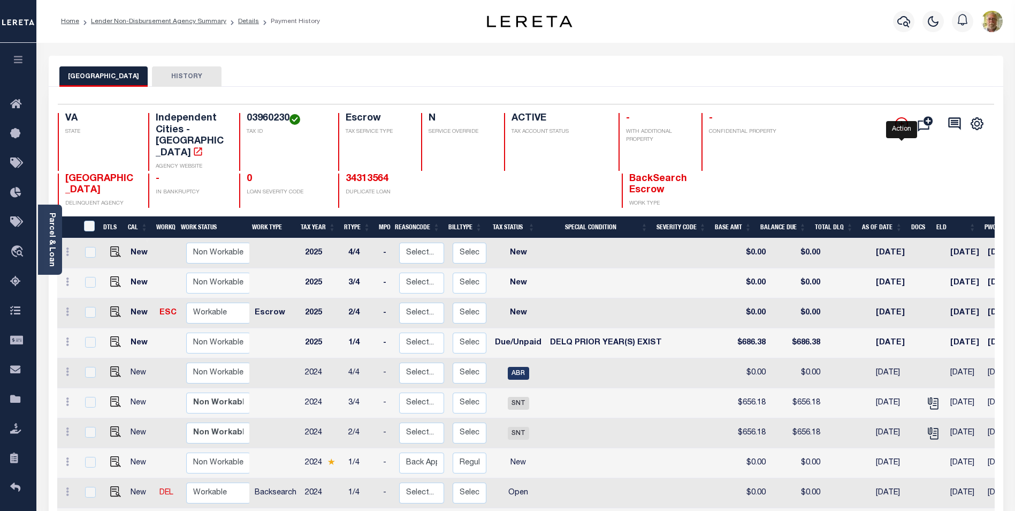
click at [901, 122] on icon "" at bounding box center [902, 123] width 13 height 13
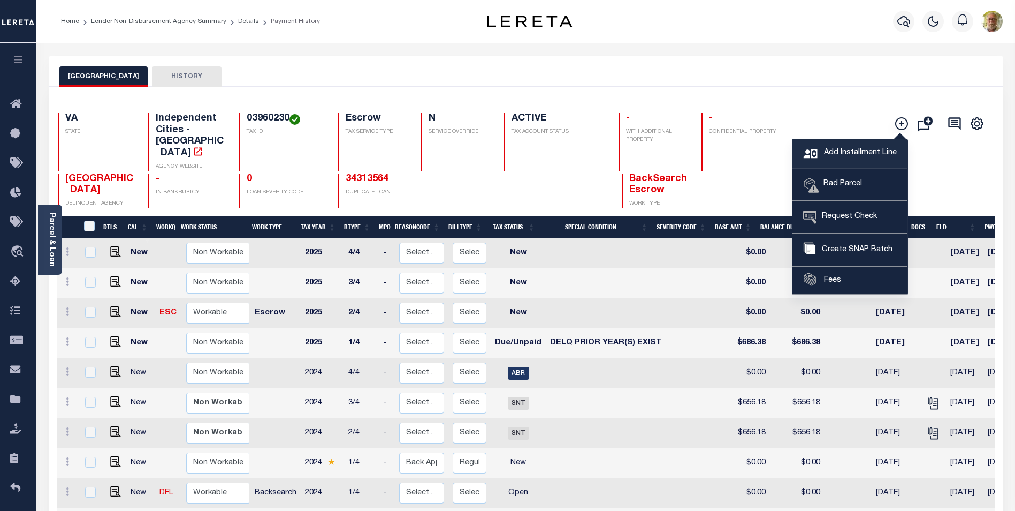
click at [858, 151] on span "Add Installment Line" at bounding box center [859, 153] width 75 height 12
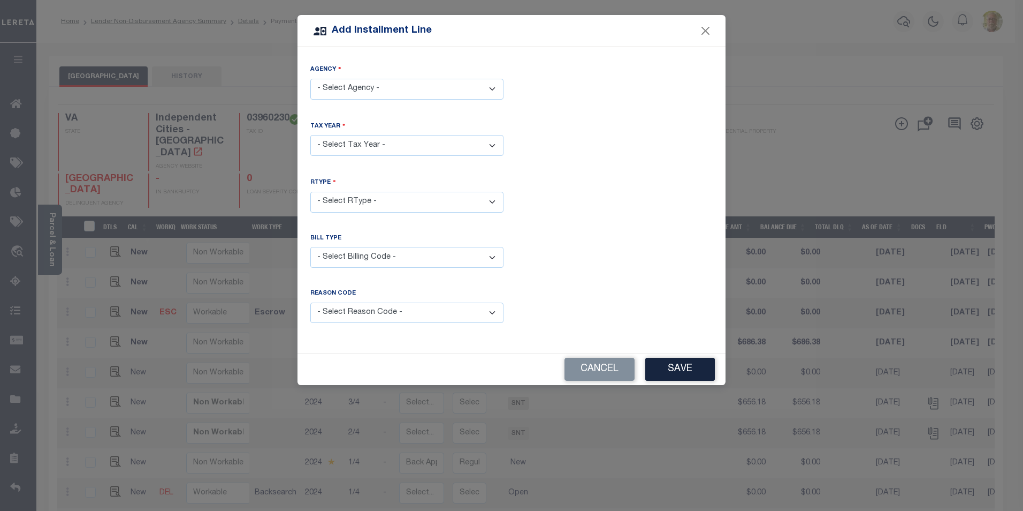
click at [389, 84] on select "- Select Agency - PORTSMOUTH CITY - Independent Cities" at bounding box center [406, 89] width 193 height 21
select select "5174000000"
click at [310, 79] on select "- Select Agency - PORTSMOUTH CITY - Independent Cities" at bounding box center [406, 89] width 193 height 21
click at [348, 141] on select "- Select Year - 2005 2006 2007 2008 2009 2010 2011 2012 2013 2014 2015 2016 201…" at bounding box center [406, 145] width 193 height 21
select select "2024"
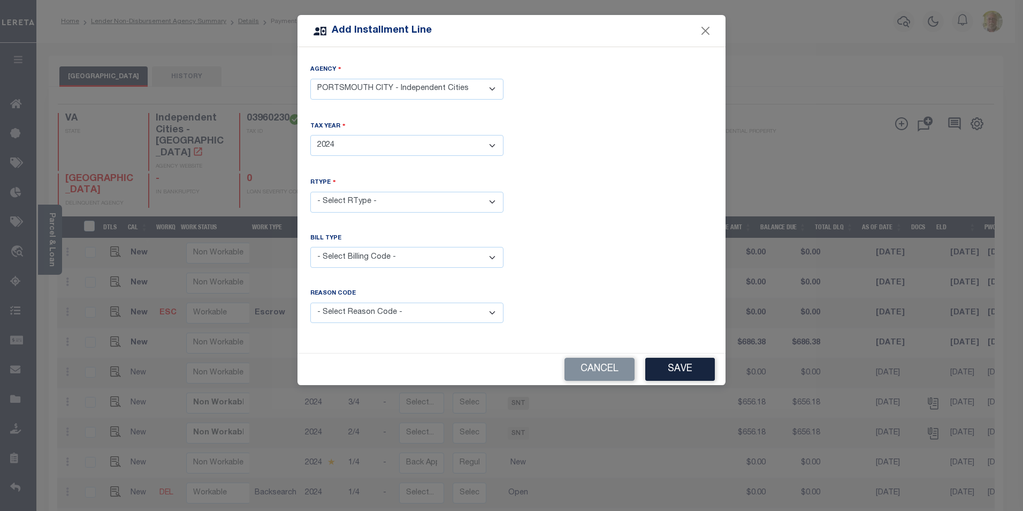
click at [310, 135] on select "- Select Year - 2005 2006 2007 2008 2009 2010 2011 2012 2013 2014 2015 2016 201…" at bounding box center [406, 145] width 193 height 21
click at [350, 195] on select "- Select RType - 1/4 2/4 3/4 4/4" at bounding box center [406, 202] width 193 height 21
select select "1"
click at [310, 192] on select "- Select RType - 1/4 2/4 3/4 4/4" at bounding box center [406, 202] width 193 height 21
click at [352, 254] on select "- Select Billing Code - Regular Delinquent Supplemental Corrected/Adjusted Bill…" at bounding box center [406, 257] width 193 height 21
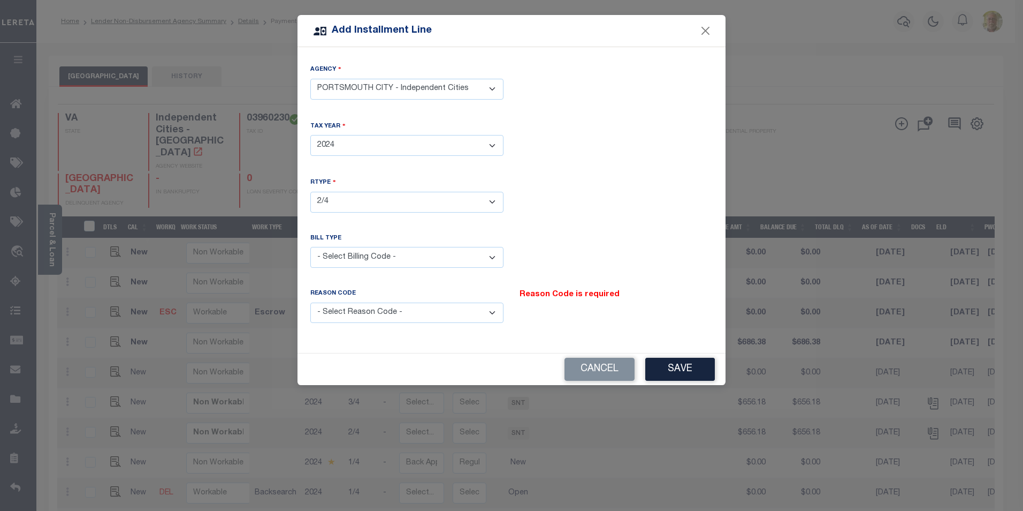
select select "1"
click at [310, 247] on select "- Select Billing Code - Regular Delinquent Supplemental Corrected/Adjusted Bill…" at bounding box center [406, 257] width 193 height 21
click at [381, 305] on select "- Select Reason Code - Payment Reversal Taxable Value Change Assessment Change …" at bounding box center [406, 312] width 193 height 21
select select "12"
click at [310, 302] on select "- Select Reason Code - Payment Reversal Taxable Value Change Assessment Change …" at bounding box center [406, 312] width 193 height 21
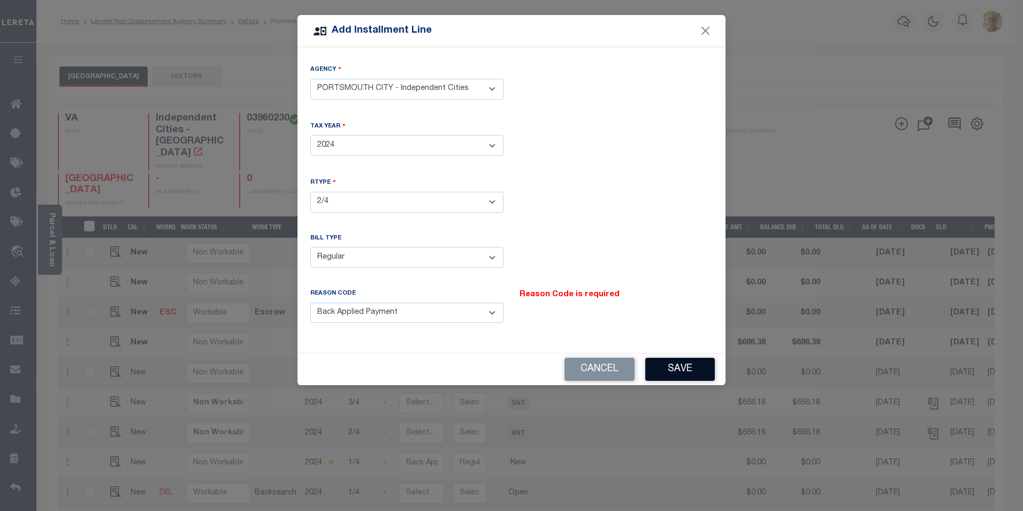
click at [679, 363] on button "Save" at bounding box center [681, 369] width 70 height 23
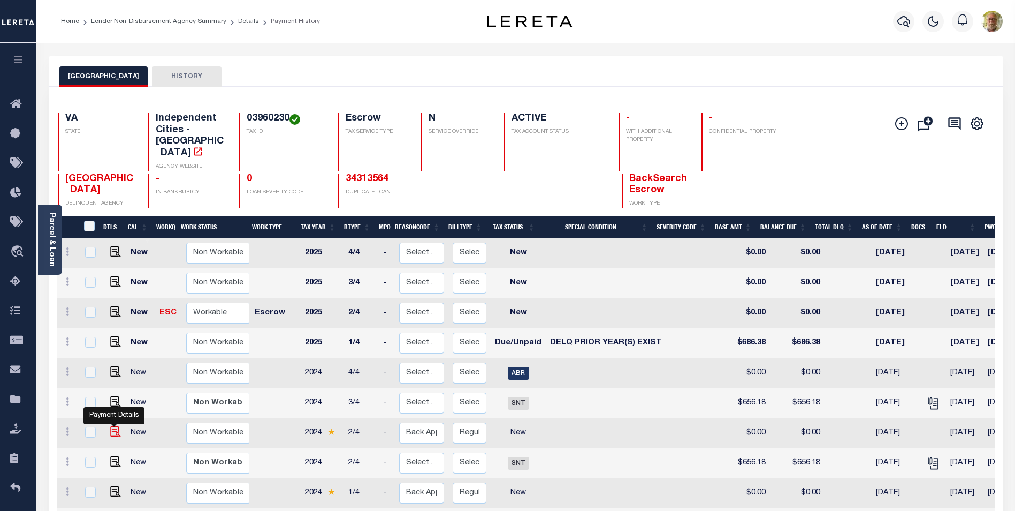
click at [111, 426] on img at bounding box center [115, 431] width 11 height 11
checkbox input "true"
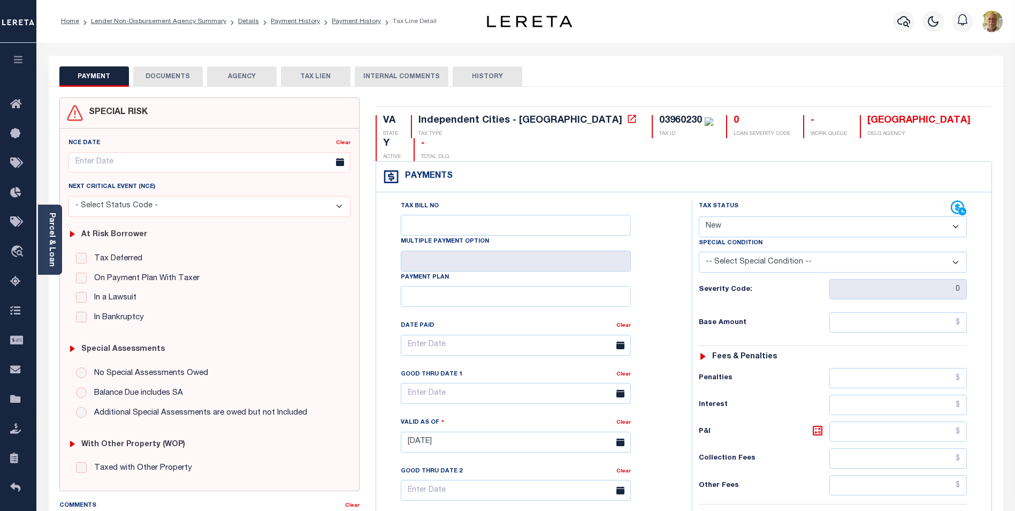
click at [730, 216] on select "- Select Status Code - Open Due/Unpaid Paid Incomplete No Tax Due Internal Refu…" at bounding box center [833, 226] width 268 height 21
select select "DUE"
click at [699, 216] on select "- Select Status Code - Open Due/Unpaid Paid Incomplete No Tax Due Internal Refu…" at bounding box center [833, 226] width 268 height 21
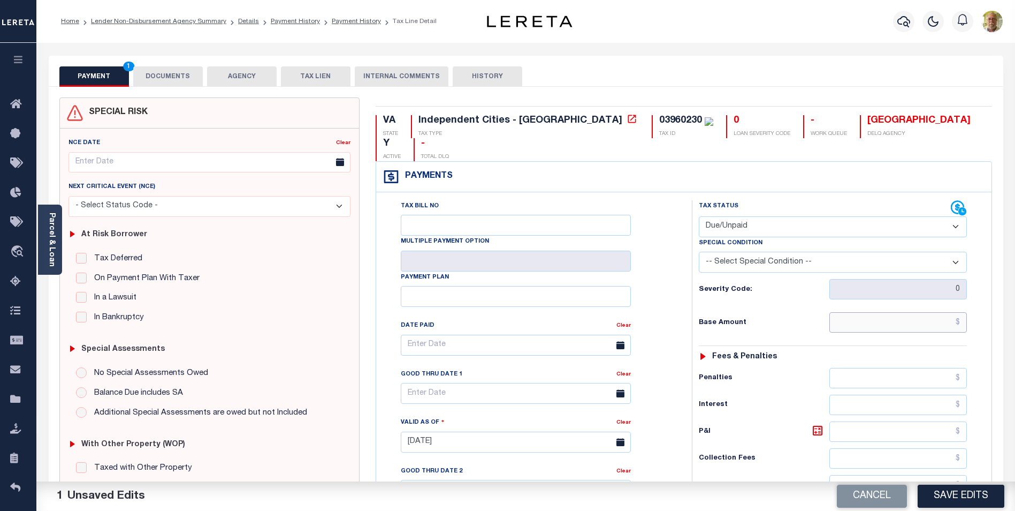
click at [937, 312] on input "text" at bounding box center [899, 322] width 138 height 20
type input "$127.69"
type input "$5.30"
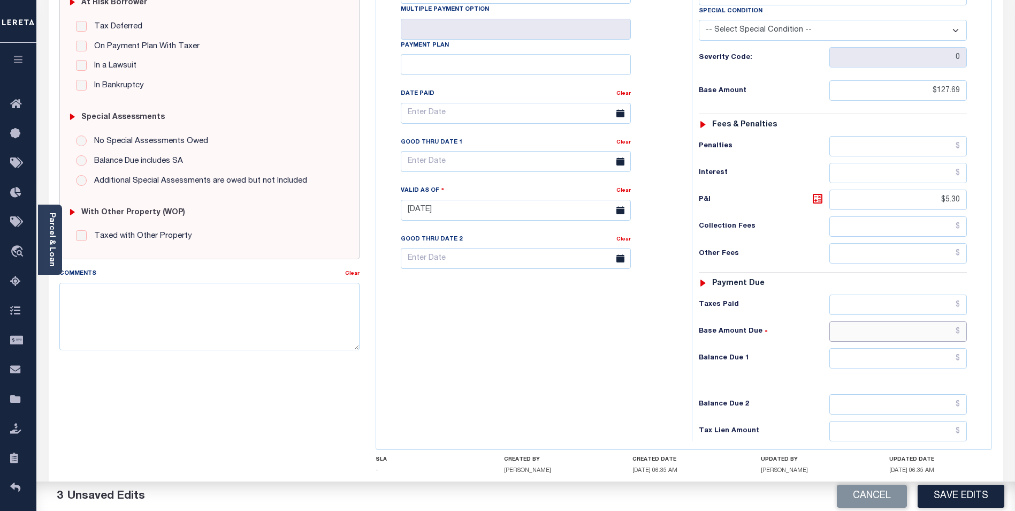
scroll to position [277, 0]
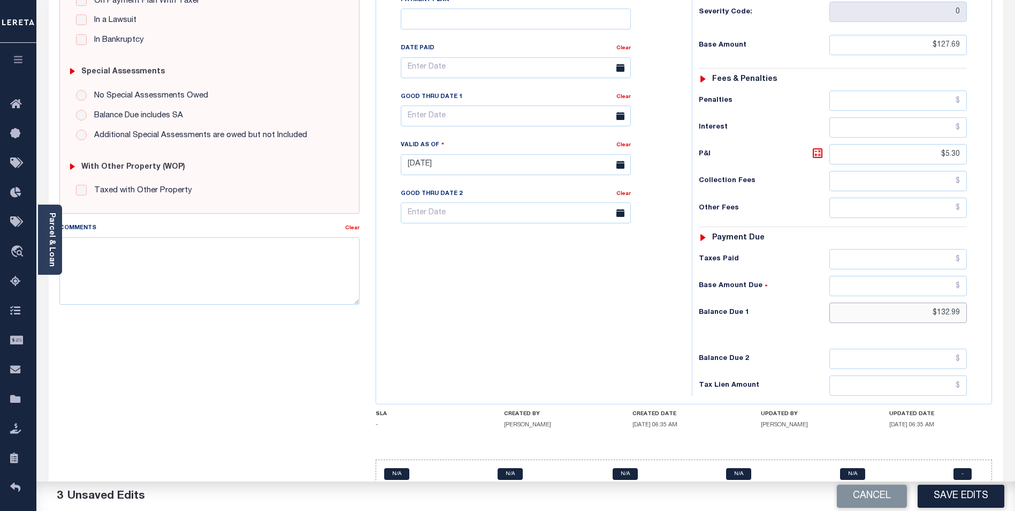
type input "$132.99"
click at [473, 154] on input "[DATE]" at bounding box center [516, 164] width 230 height 21
click at [541, 154] on input "[DATE]" at bounding box center [516, 164] width 230 height 21
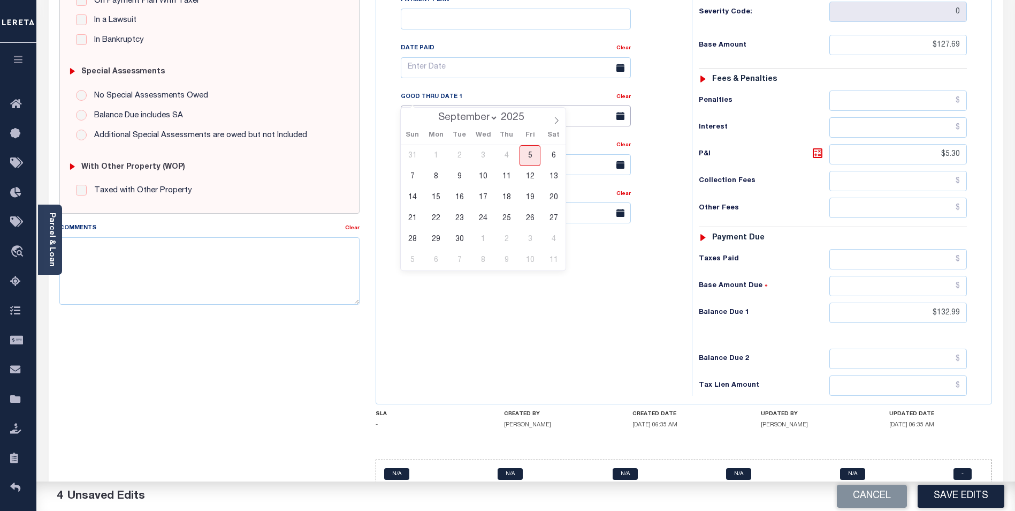
click at [492, 105] on input "text" at bounding box center [516, 115] width 230 height 21
click at [460, 236] on span "30" at bounding box center [459, 239] width 21 height 21
type input "[DATE]"
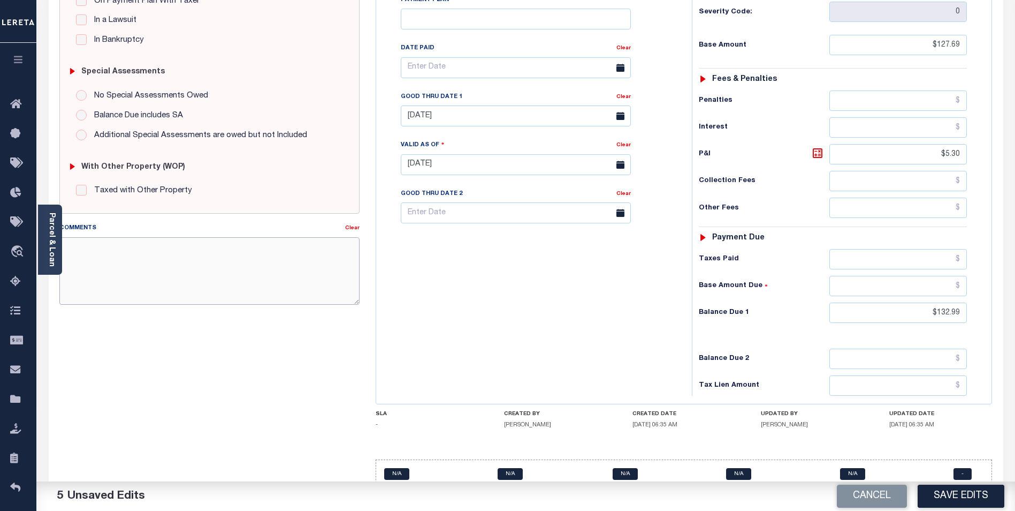
click at [270, 262] on textarea "Comments" at bounding box center [209, 270] width 300 height 67
type textarea "2024 2ND INSTALLMENT DELINQUENT."
click at [963, 491] on button "Save Edits" at bounding box center [961, 495] width 87 height 23
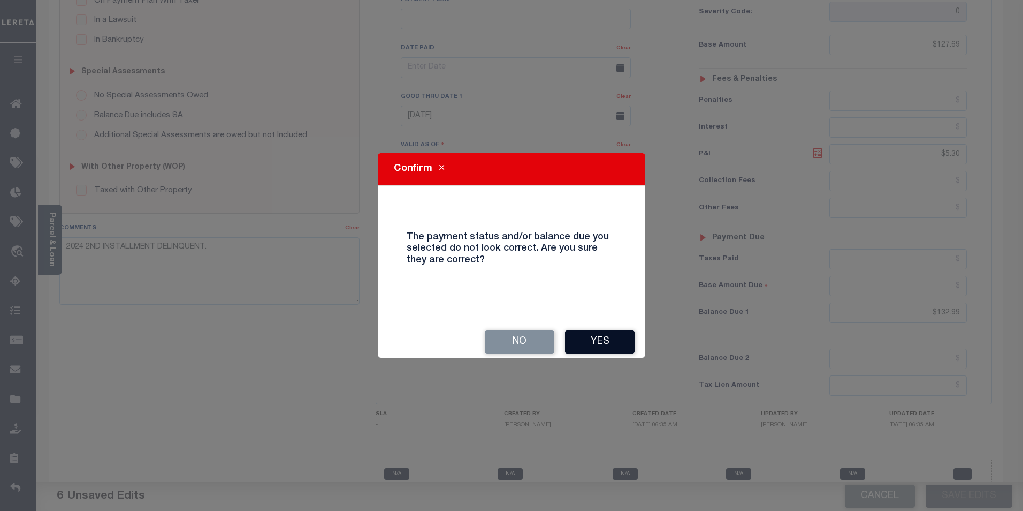
click at [607, 343] on button "Yes" at bounding box center [600, 341] width 70 height 23
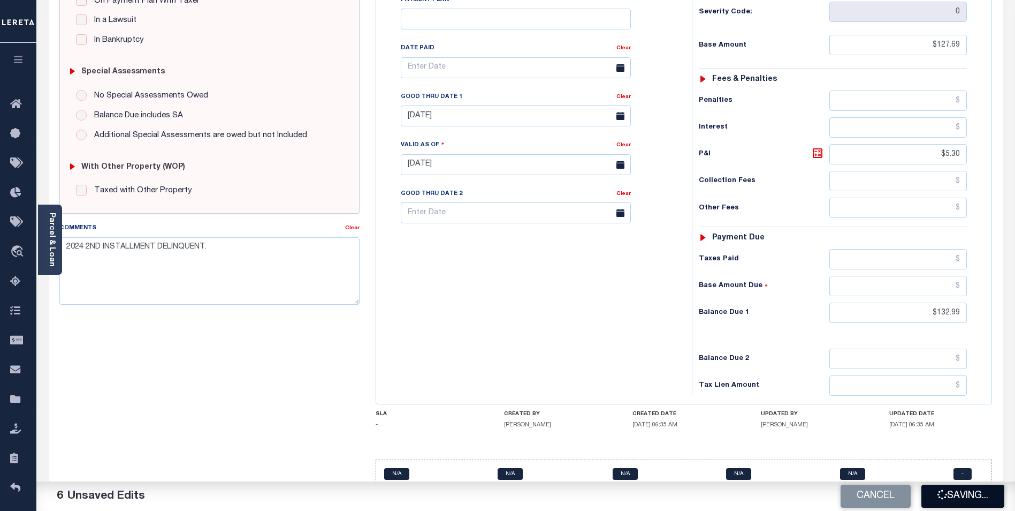
click at [952, 492] on button "Saving..." at bounding box center [963, 495] width 83 height 23
checkbox input "false"
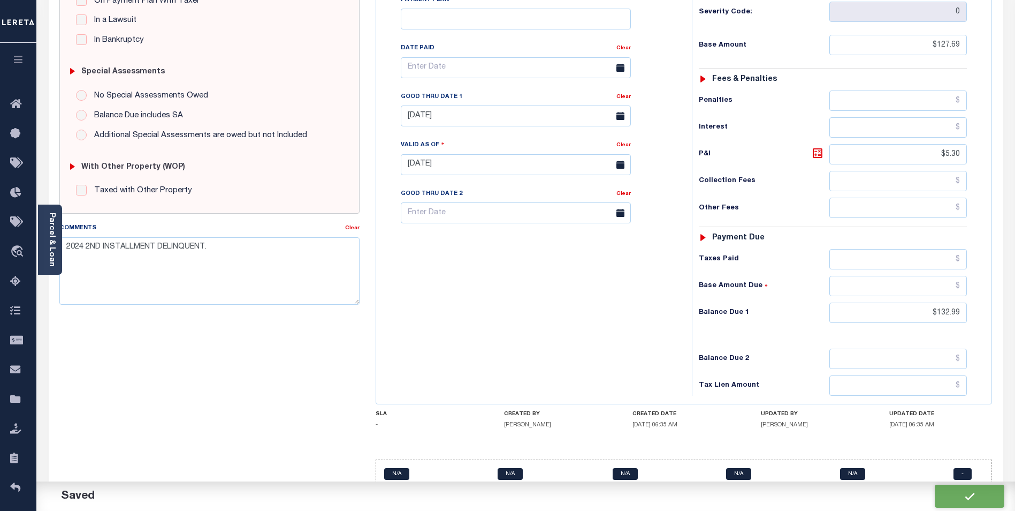
type input "$127.69"
type input "$5.3"
type input "$132.99"
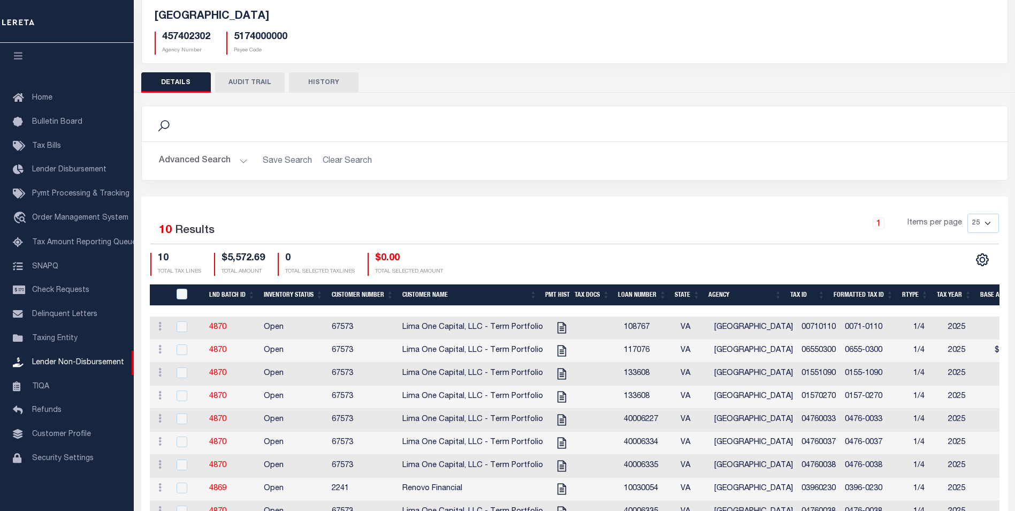
scroll to position [160, 0]
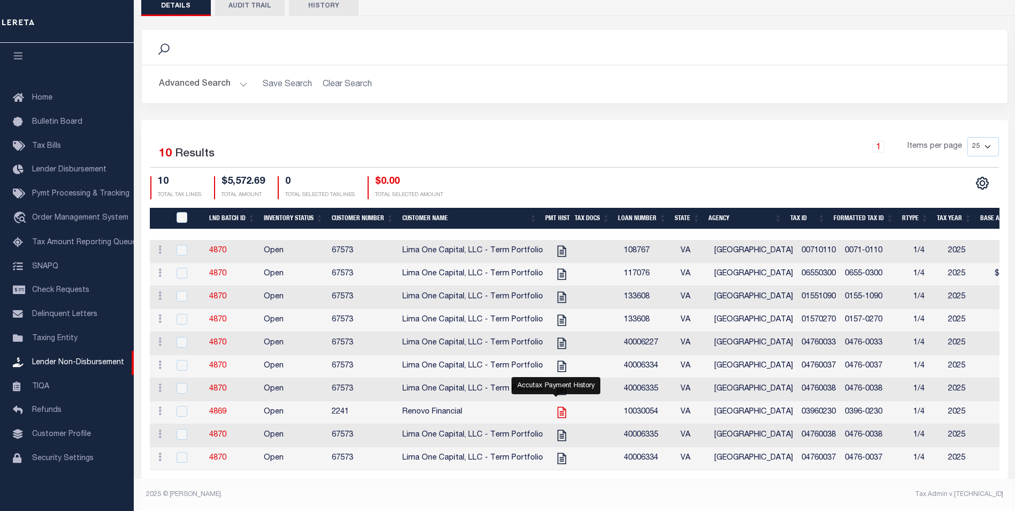
click at [556, 405] on icon "" at bounding box center [562, 412] width 14 height 14
checkbox input "true"
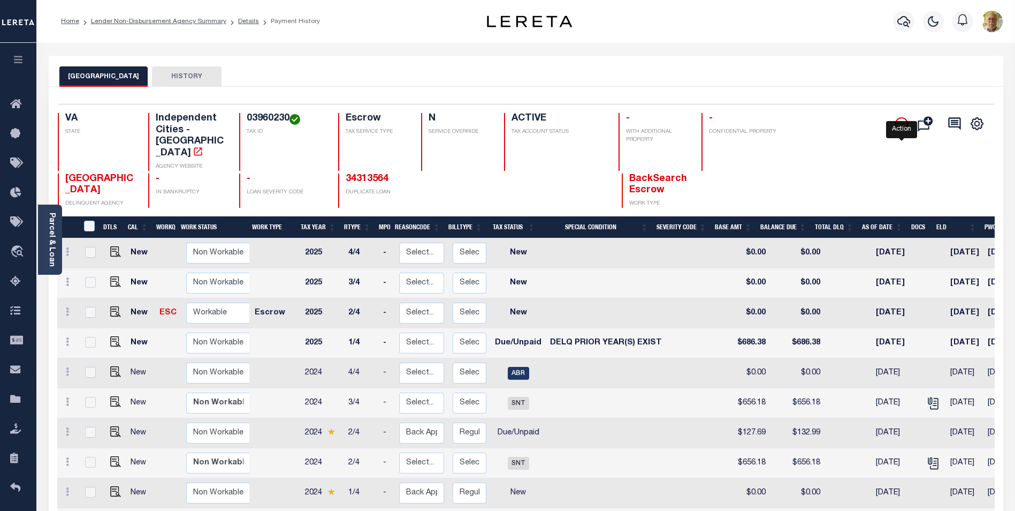
click at [901, 124] on icon "" at bounding box center [902, 123] width 13 height 13
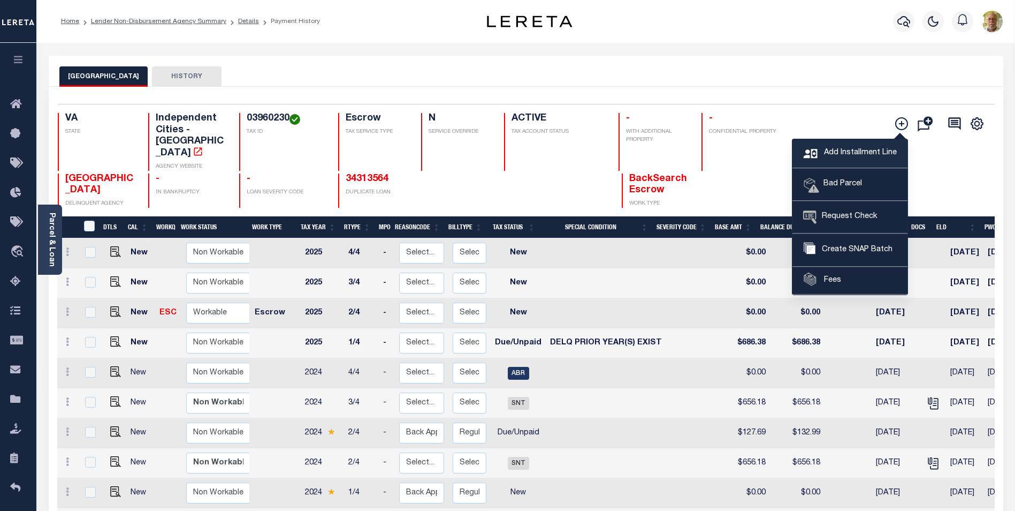
click at [853, 155] on span "Add Installment Line" at bounding box center [859, 153] width 75 height 12
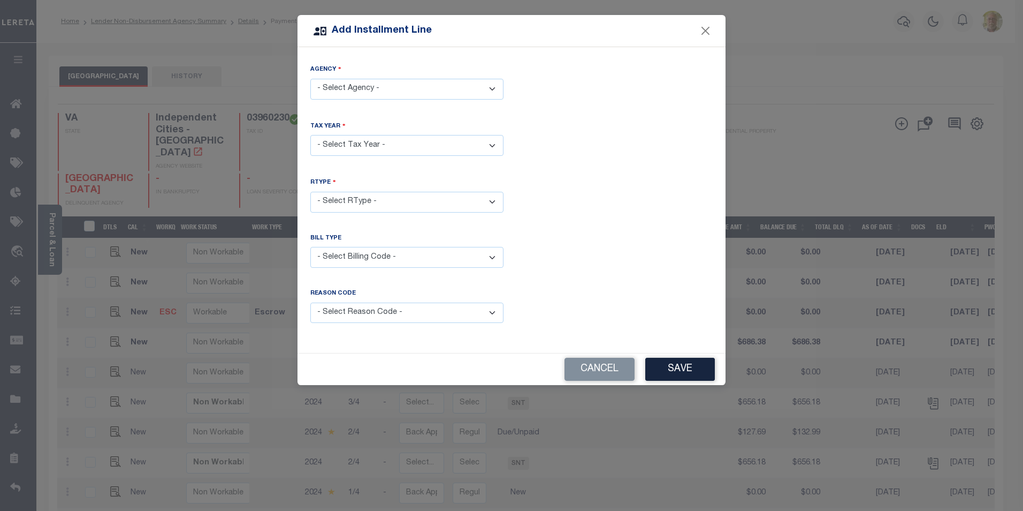
drag, startPoint x: 400, startPoint y: 93, endPoint x: 391, endPoint y: 98, distance: 10.6
click at [400, 93] on select "- Select Agency - [GEOGRAPHIC_DATA] - Independent Cities" at bounding box center [406, 89] width 193 height 21
select select "5174000000"
click at [310, 79] on select "- Select Agency - [GEOGRAPHIC_DATA] - Independent Cities" at bounding box center [406, 89] width 193 height 21
click at [370, 142] on select "- Select Year - 2005 2006 2007 2008 2009 2010 2011 2012 2013 2014 2015 2016 201…" at bounding box center [406, 145] width 193 height 21
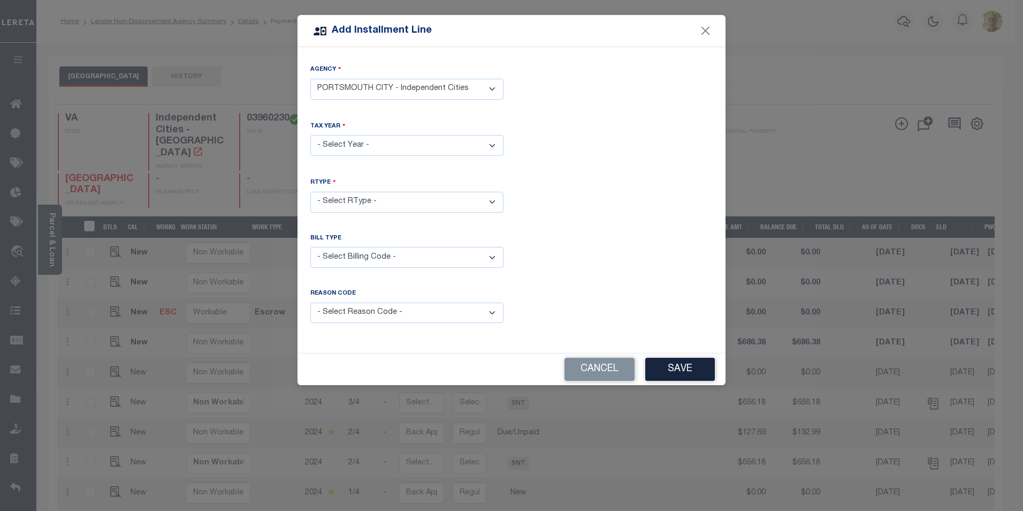
select select "2024"
click at [310, 135] on select "- Select Year - 2005 2006 2007 2008 2009 2010 2011 2012 2013 2014 2015 2016 201…" at bounding box center [406, 145] width 193 height 21
drag, startPoint x: 357, startPoint y: 195, endPoint x: 358, endPoint y: 201, distance: 5.5
click at [357, 195] on select "- Select RType - 1/4 2/4 3/4 4/4" at bounding box center [406, 202] width 193 height 21
select select "2"
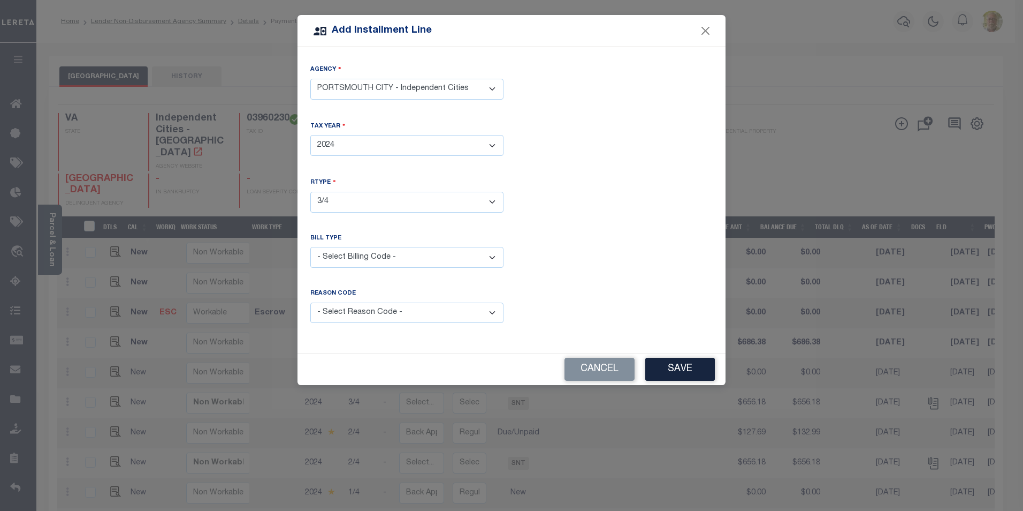
click at [310, 192] on select "- Select RType - 1/4 2/4 3/4 4/4" at bounding box center [406, 202] width 193 height 21
click at [350, 253] on select "- Select Billing Code - Regular Delinquent Supplemental Corrected/Adjusted Bill…" at bounding box center [406, 257] width 193 height 21
select select "1"
click at [310, 247] on select "- Select Billing Code - Regular Delinquent Supplemental Corrected/Adjusted Bill…" at bounding box center [406, 257] width 193 height 21
click at [360, 305] on select "- Select Reason Code - Payment Reversal Taxable Value Change Assessment Change …" at bounding box center [406, 312] width 193 height 21
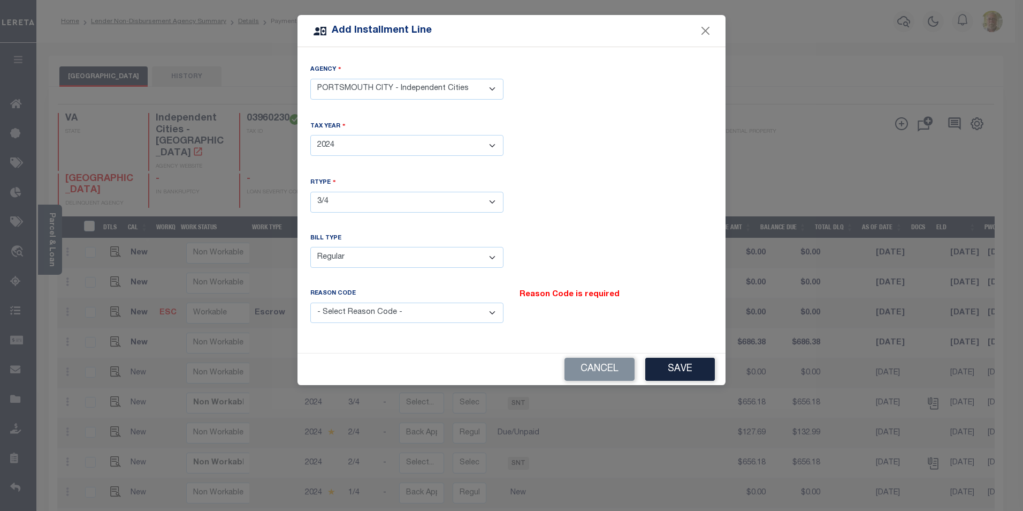
select select "12"
click at [310, 302] on select "- Select Reason Code - Payment Reversal Taxable Value Change Assessment Change …" at bounding box center [406, 312] width 193 height 21
click at [685, 362] on button "Save" at bounding box center [681, 369] width 70 height 23
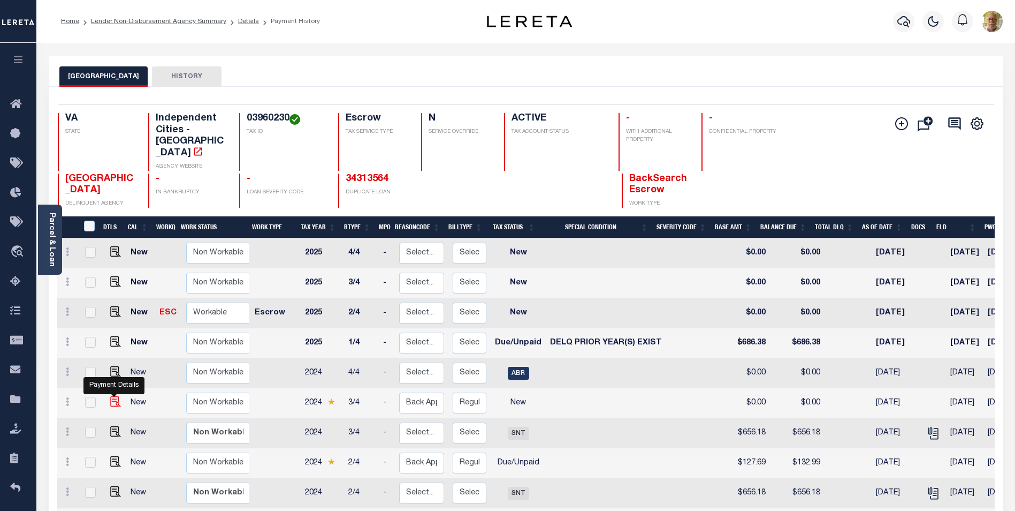
click at [113, 396] on img at bounding box center [115, 401] width 11 height 11
checkbox input "true"
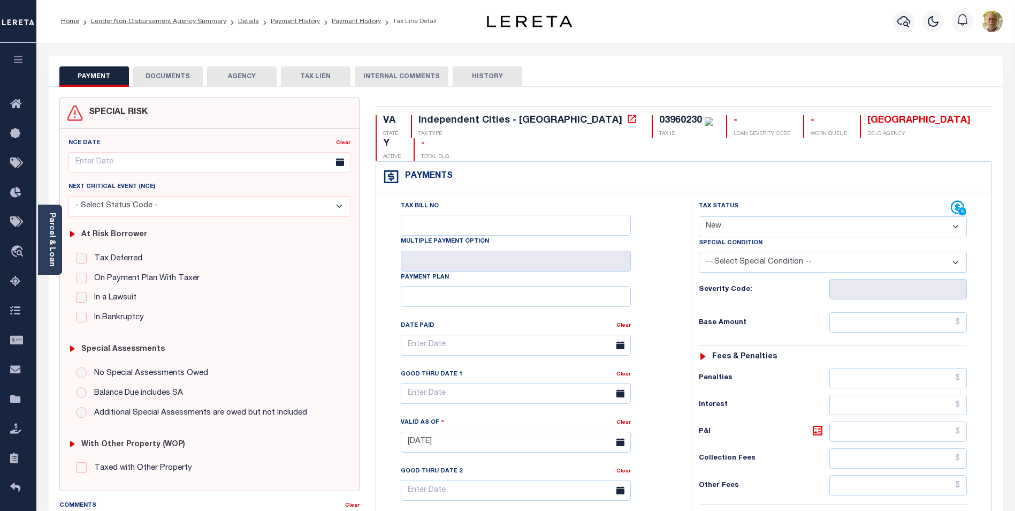
click at [754, 216] on select "- Select Status Code - Open Due/Unpaid Paid Incomplete No Tax Due Internal Refu…" at bounding box center [833, 226] width 268 height 21
select select "DUE"
click at [699, 216] on select "- Select Status Code - Open Due/Unpaid Paid Incomplete No Tax Due Internal Refu…" at bounding box center [833, 226] width 268 height 21
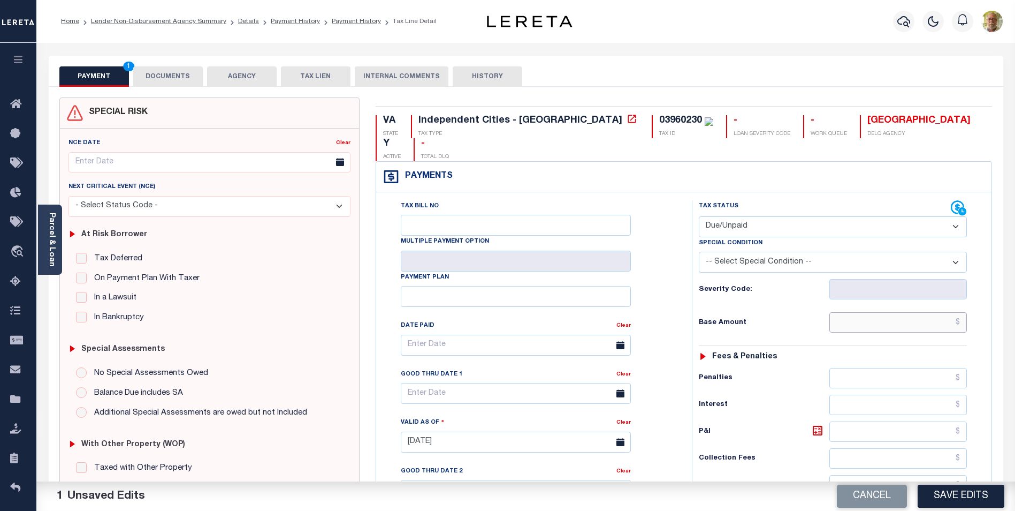
click at [901, 312] on input "text" at bounding box center [899, 322] width 138 height 20
type input "$613.43"
click at [924, 421] on input "$139.91" at bounding box center [899, 431] width 138 height 20
drag, startPoint x: 929, startPoint y: 409, endPoint x: 1023, endPoint y: 397, distance: 95.0
click at [1015, 397] on html "Home Lender Non-Disbursement Agency Summary Details Payment History Payment His…" at bounding box center [507, 404] width 1015 height 809
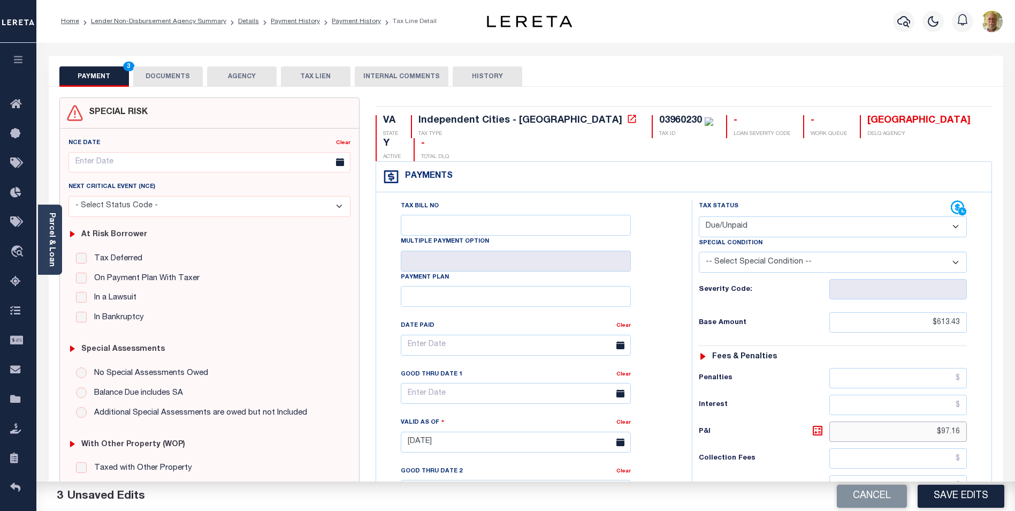
type input "$97.16"
drag, startPoint x: 922, startPoint y: 298, endPoint x: 1022, endPoint y: 293, distance: 100.2
click at [1015, 293] on html "Home Lender Non-Disbursement Agency Summary Details Payment History Payment His…" at bounding box center [507, 404] width 1015 height 809
type input "$656.18"
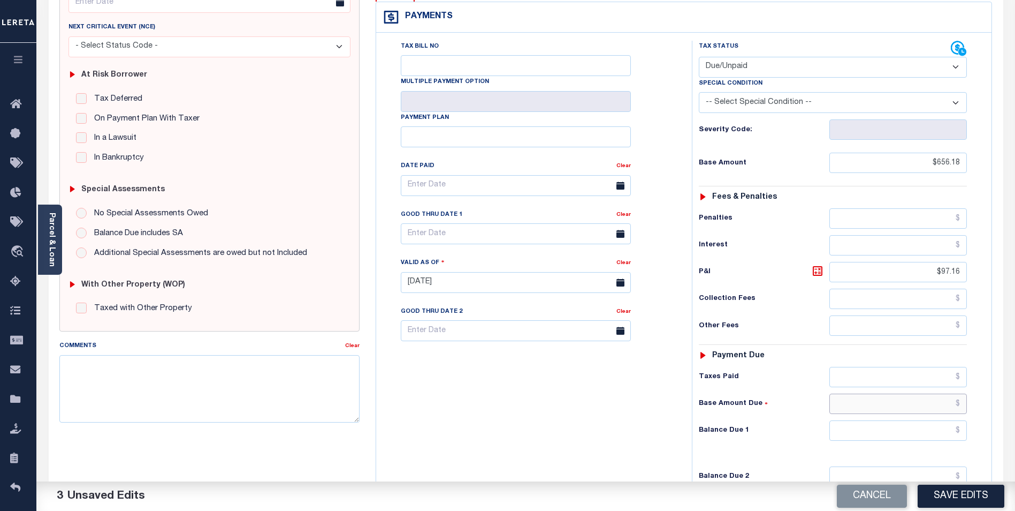
scroll to position [277, 0]
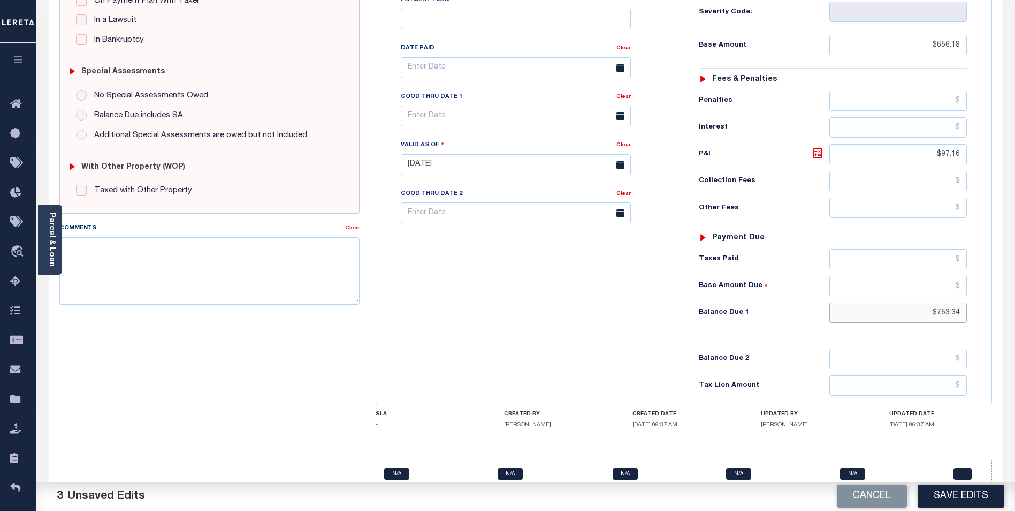
type input "$753.34"
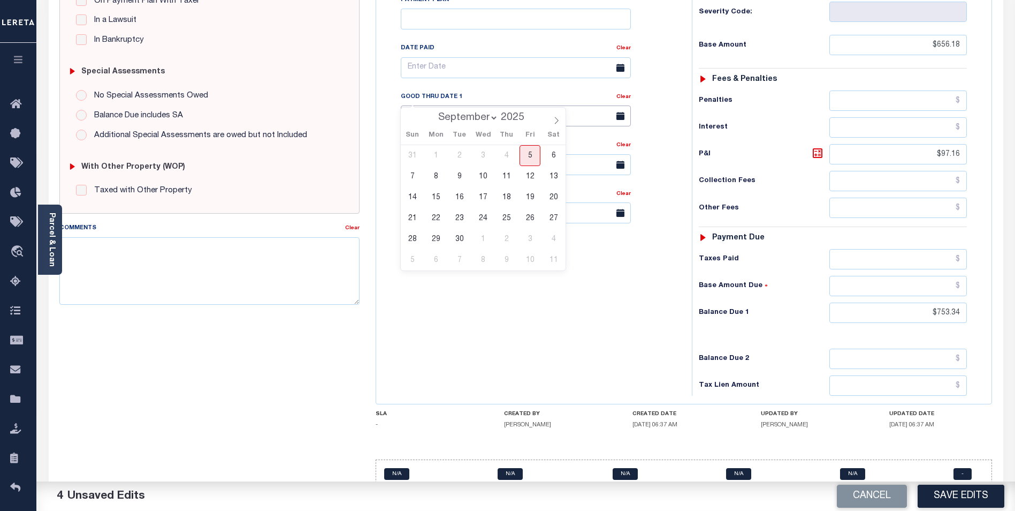
click at [480, 105] on input "text" at bounding box center [516, 115] width 230 height 21
click at [460, 236] on span "30" at bounding box center [459, 239] width 21 height 21
type input "[DATE]"
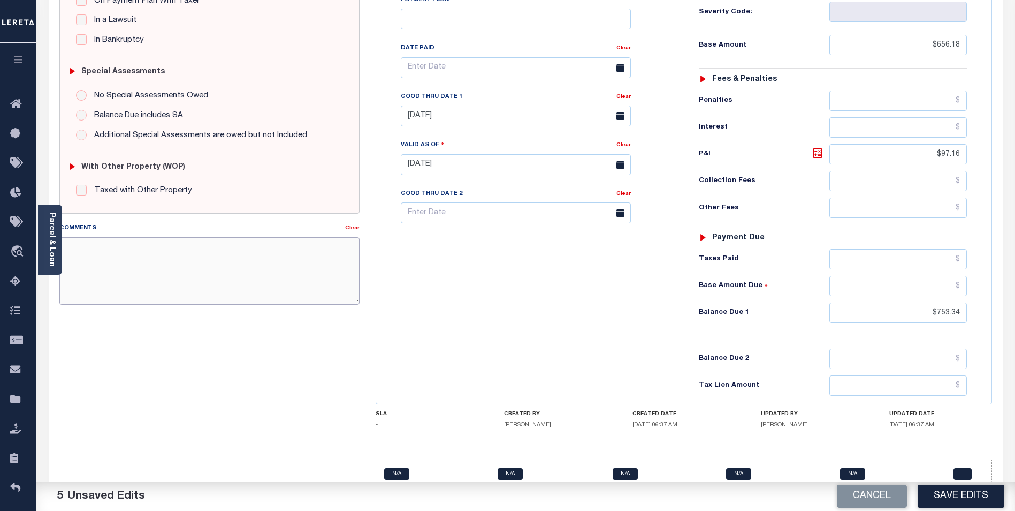
click at [119, 255] on textarea "Comments" at bounding box center [209, 270] width 300 height 67
type textarea "2024 3RD INSTALLMENT DELINQUENT"
click at [958, 491] on button "Save Edits" at bounding box center [961, 495] width 87 height 23
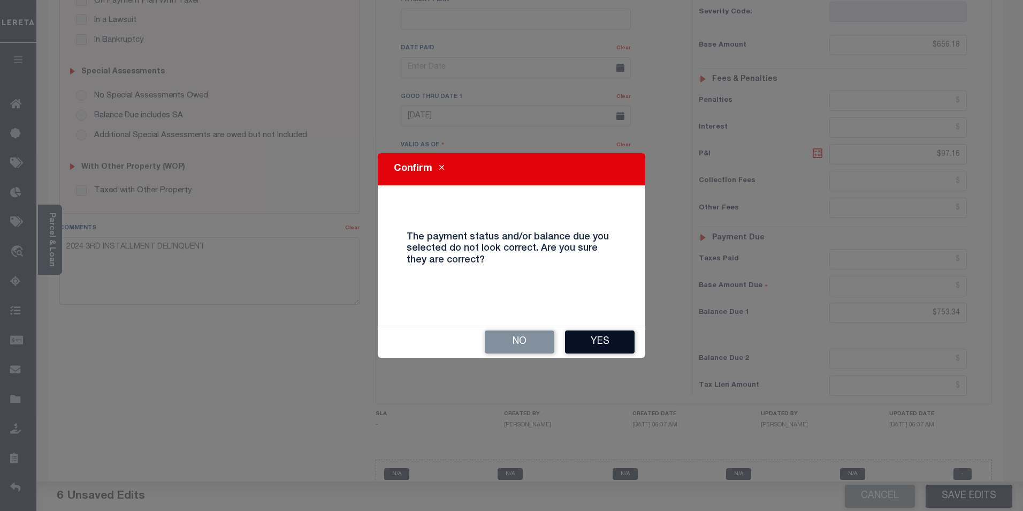
click at [598, 336] on button "Yes" at bounding box center [600, 341] width 70 height 23
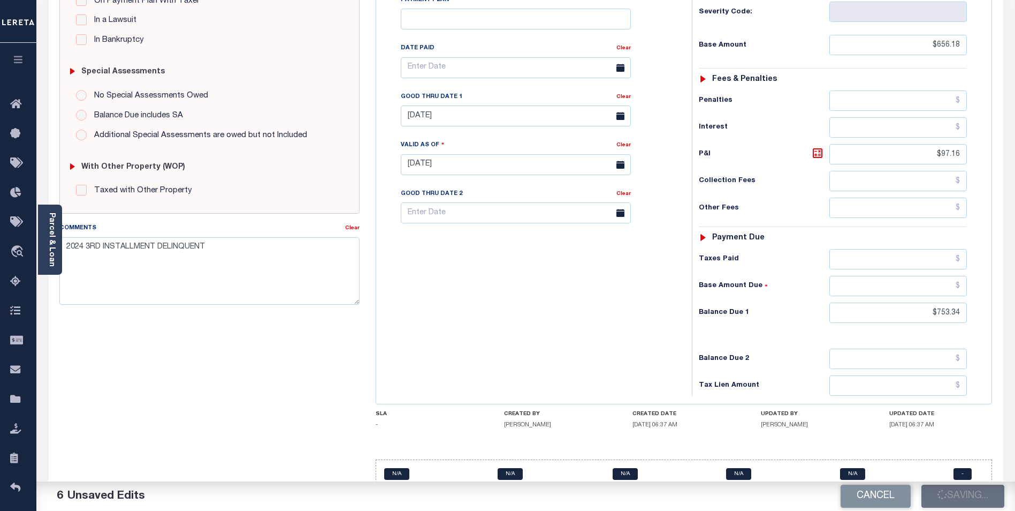
checkbox input "false"
type input "$656.18"
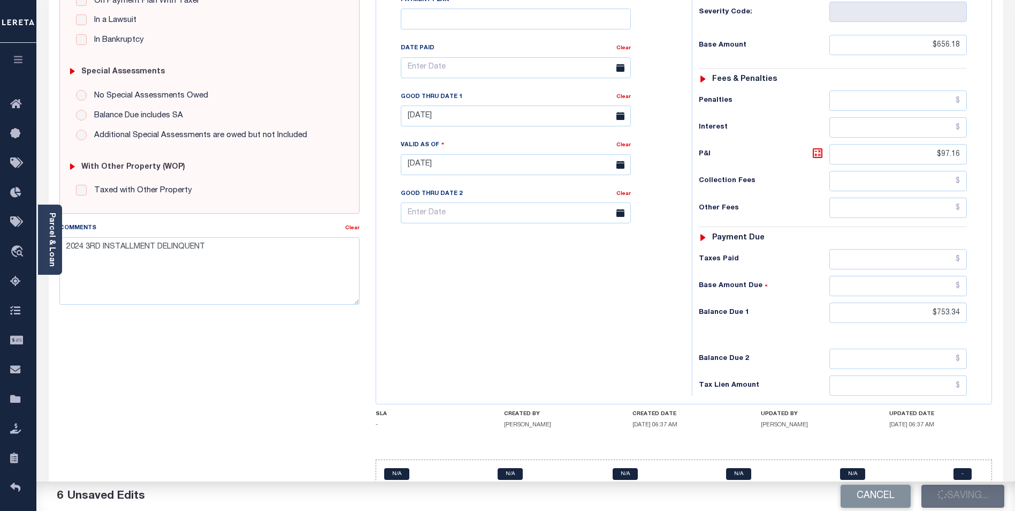
type input "$97.16"
type input "$753.34"
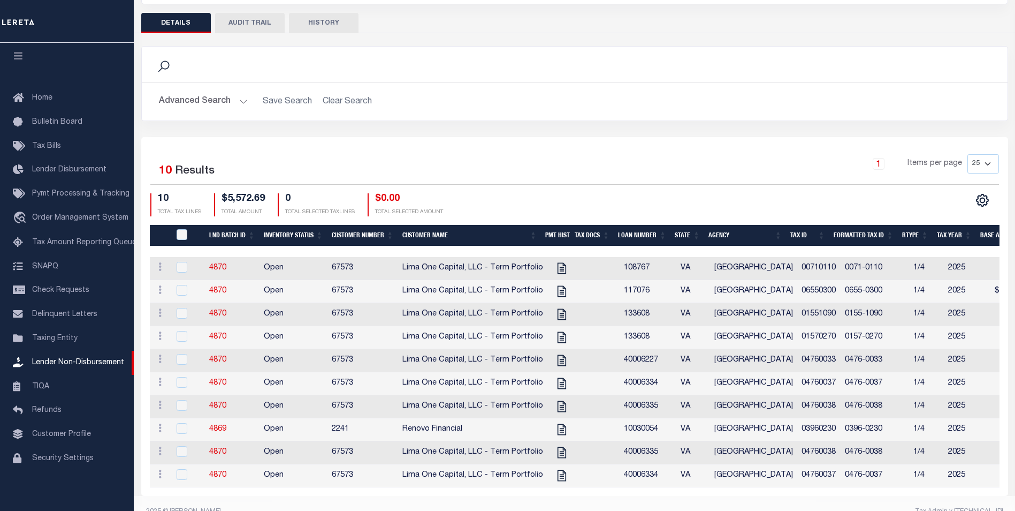
scroll to position [160, 0]
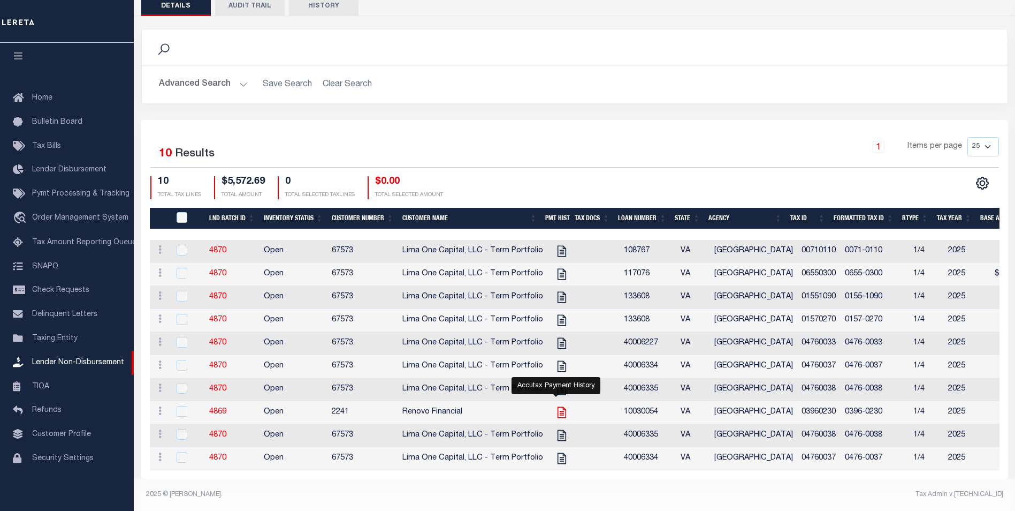
click at [556, 405] on icon "" at bounding box center [562, 412] width 14 height 14
checkbox input "true"
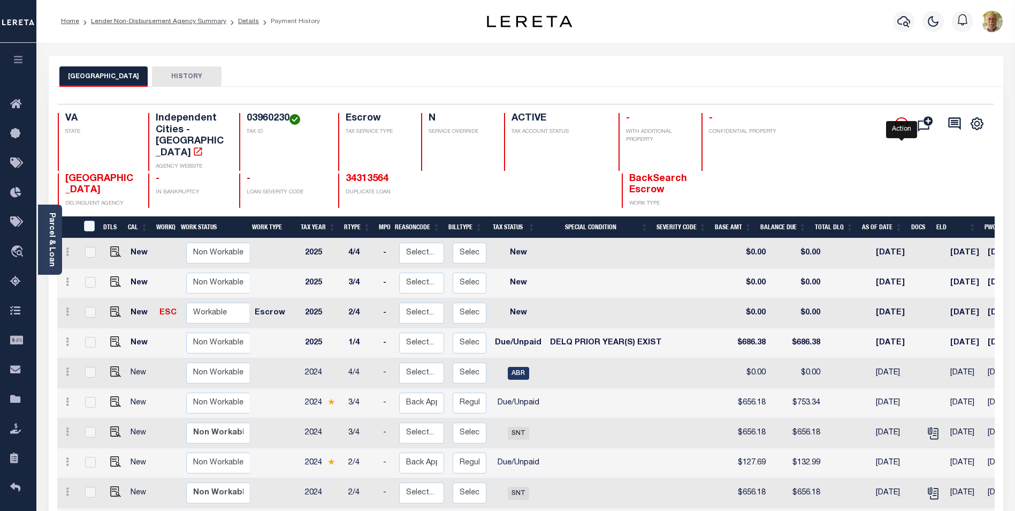
click at [902, 121] on icon "" at bounding box center [902, 123] width 13 height 13
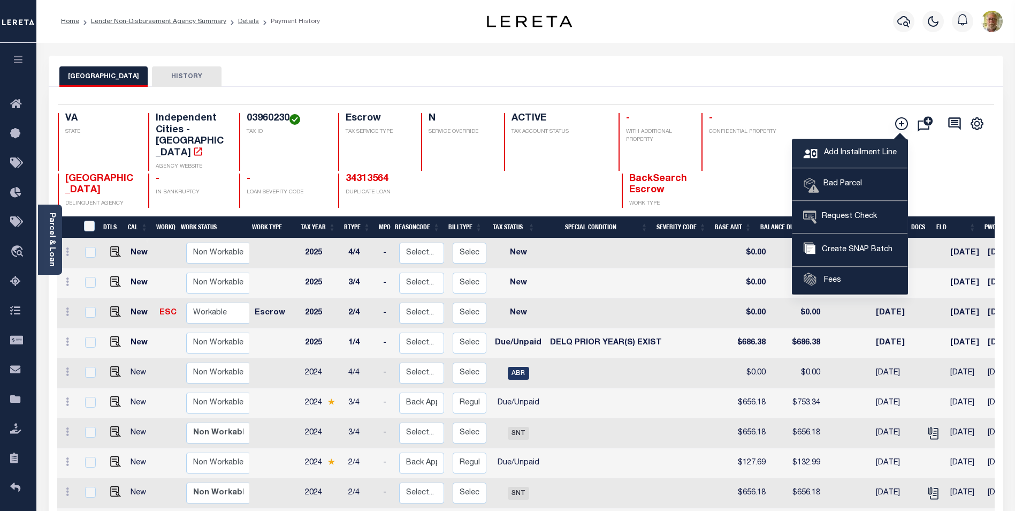
click at [837, 154] on span "Add Installment Line" at bounding box center [859, 153] width 75 height 12
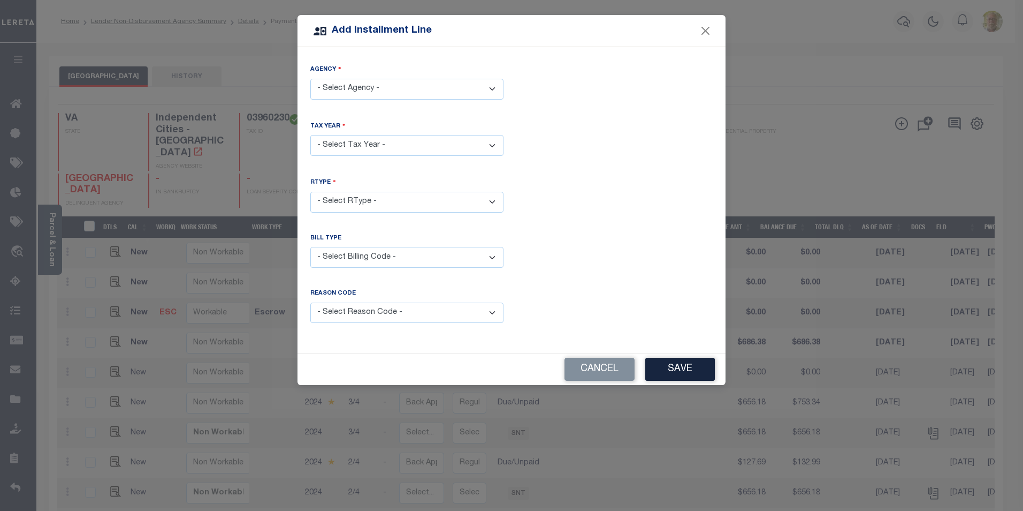
drag, startPoint x: 367, startPoint y: 89, endPoint x: 366, endPoint y: 95, distance: 6.0
click at [367, 89] on select "- Select Agency - [GEOGRAPHIC_DATA] - Independent Cities" at bounding box center [406, 89] width 193 height 21
select select "5174000000"
click at [310, 79] on select "- Select Agency - [GEOGRAPHIC_DATA] - Independent Cities" at bounding box center [406, 89] width 193 height 21
click at [354, 142] on select "- Select Year - 2005 2006 2007 2008 2009 2010 2011 2012 2013 2014 2015 2016 201…" at bounding box center [406, 145] width 193 height 21
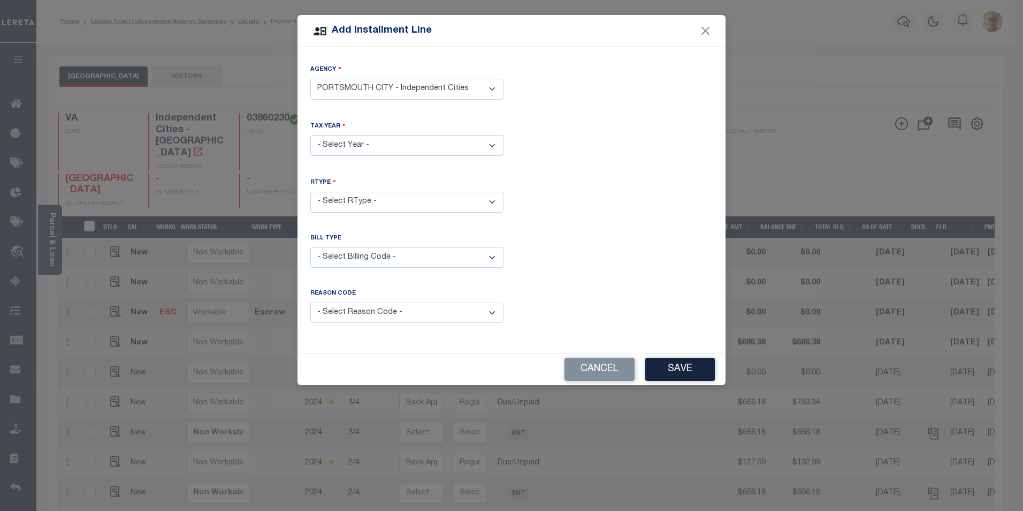
select select "2024"
click at [310, 135] on select "- Select Year - 2005 2006 2007 2008 2009 2010 2011 2012 2013 2014 2015 2016 201…" at bounding box center [406, 145] width 193 height 21
drag, startPoint x: 349, startPoint y: 195, endPoint x: 348, endPoint y: 202, distance: 7.0
click at [349, 195] on select "- Select RType - 1/4 2/4 3/4 4/4" at bounding box center [406, 202] width 193 height 21
select select "3"
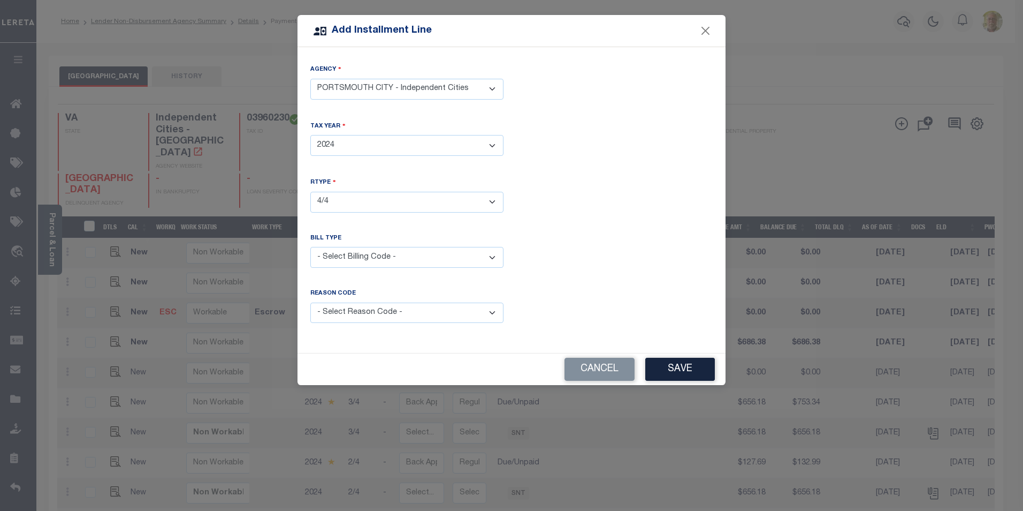
click at [310, 192] on select "- Select RType - 1/4 2/4 3/4 4/4" at bounding box center [406, 202] width 193 height 21
click at [356, 254] on select "- Select Billing Code - Regular Delinquent Supplemental Corrected/Adjusted Bill…" at bounding box center [406, 257] width 193 height 21
select select "1"
click at [310, 247] on select "- Select Billing Code - Regular Delinquent Supplemental Corrected/Adjusted Bill…" at bounding box center [406, 257] width 193 height 21
click at [364, 308] on select "- Select Reason Code - Payment Reversal Taxable Value Change Assessment Change …" at bounding box center [406, 312] width 193 height 21
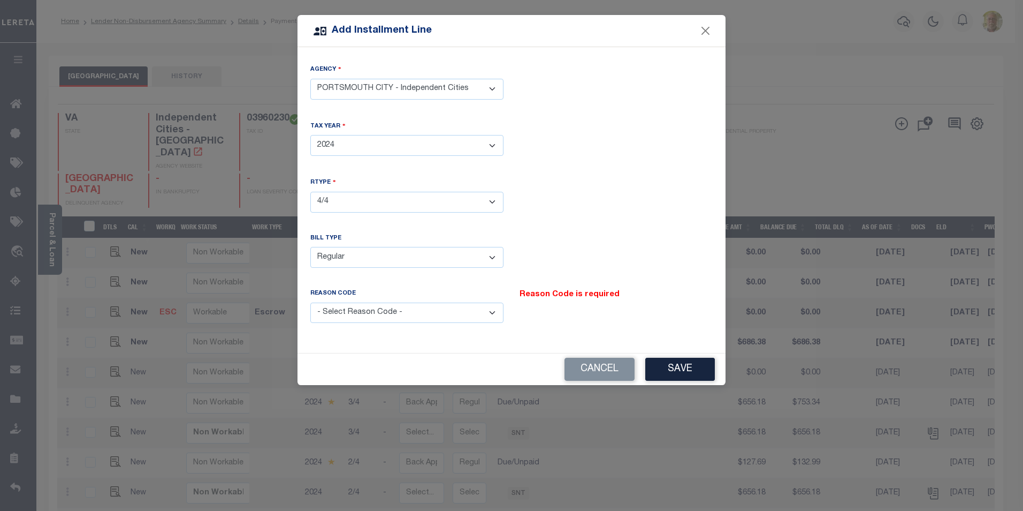
select select "12"
click at [310, 302] on select "- Select Reason Code - Payment Reversal Taxable Value Change Assessment Change …" at bounding box center [406, 312] width 193 height 21
click at [679, 361] on button "Save" at bounding box center [681, 369] width 70 height 23
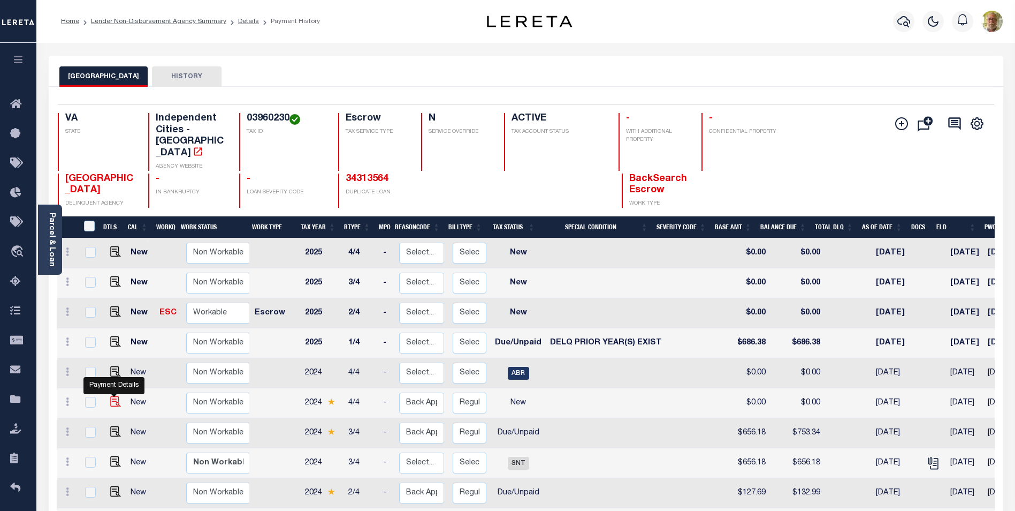
click at [111, 396] on img at bounding box center [115, 401] width 11 height 11
checkbox input "true"
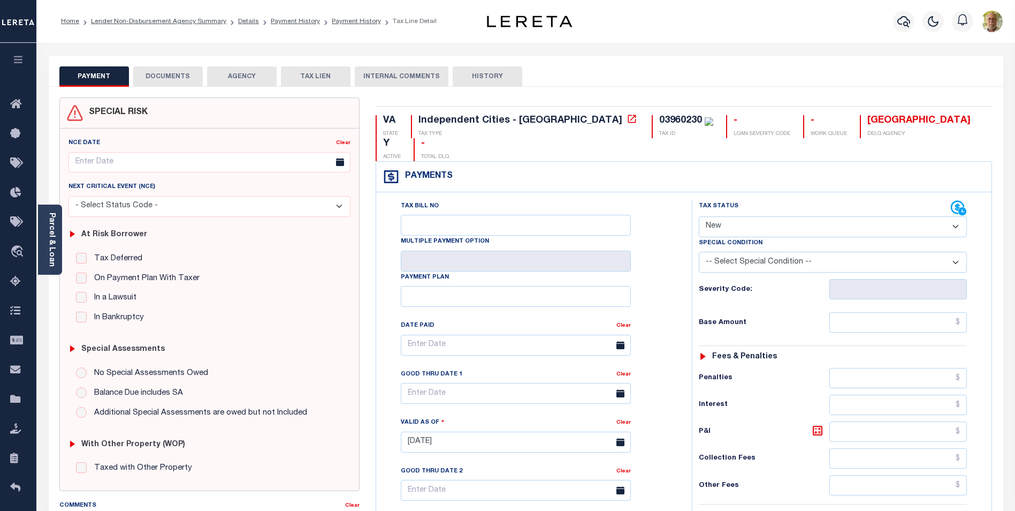
click at [758, 216] on select "- Select Status Code - Open Due/Unpaid Paid Incomplete No Tax Due Internal Refu…" at bounding box center [833, 226] width 268 height 21
select select "DUE"
click at [699, 216] on select "- Select Status Code - Open Due/Unpaid Paid Incomplete No Tax Due Internal Refu…" at bounding box center [833, 226] width 268 height 21
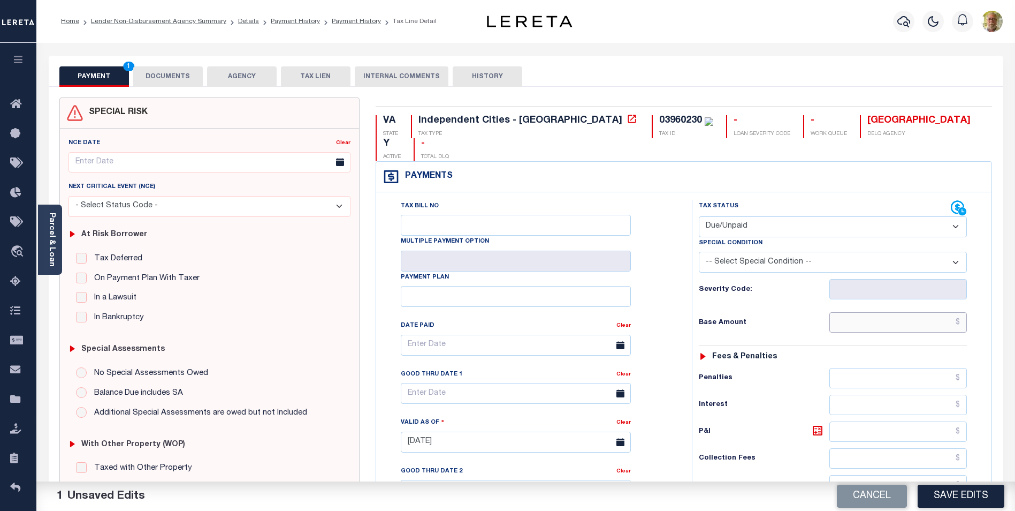
click at [919, 312] on input "text" at bounding box center [899, 322] width 138 height 20
type input "$656.18"
click at [938, 421] on input "text" at bounding box center [899, 431] width 138 height 20
type input "$79.25"
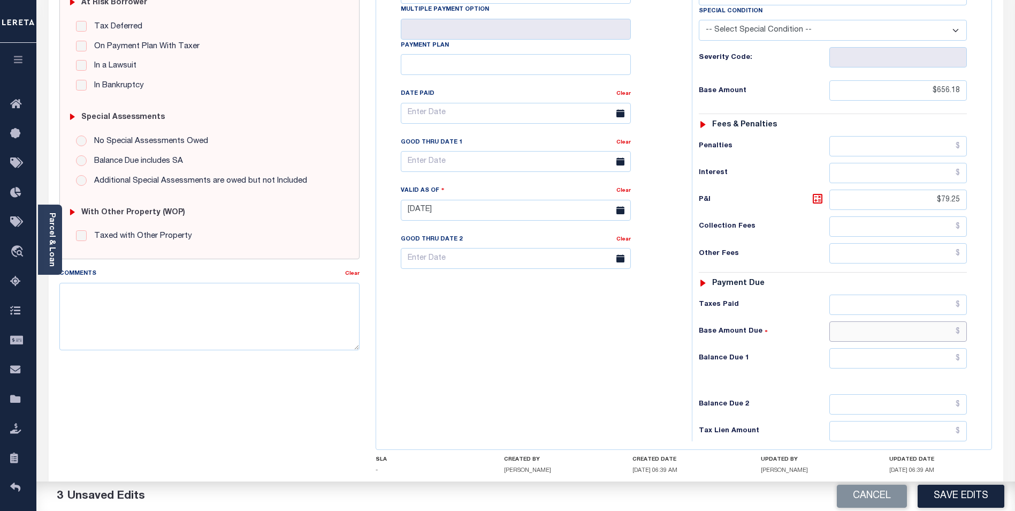
scroll to position [277, 0]
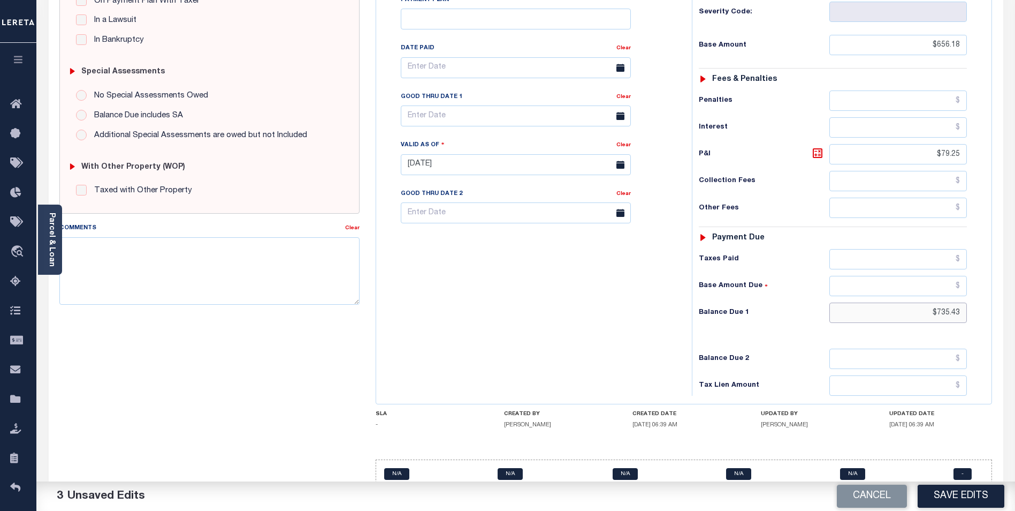
type input "$735.43"
click at [477, 105] on input "text" at bounding box center [516, 115] width 230 height 21
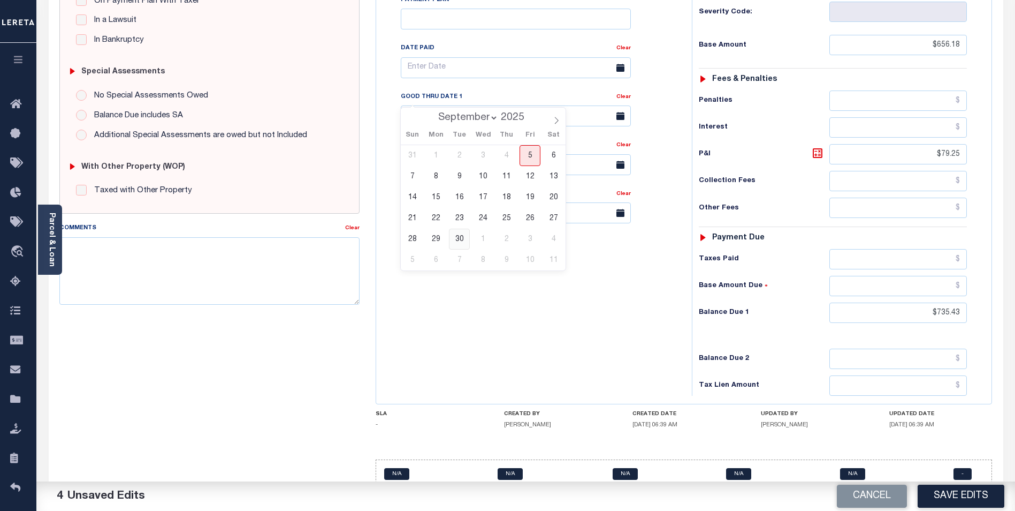
click at [464, 234] on span "30" at bounding box center [459, 239] width 21 height 21
type input "[DATE]"
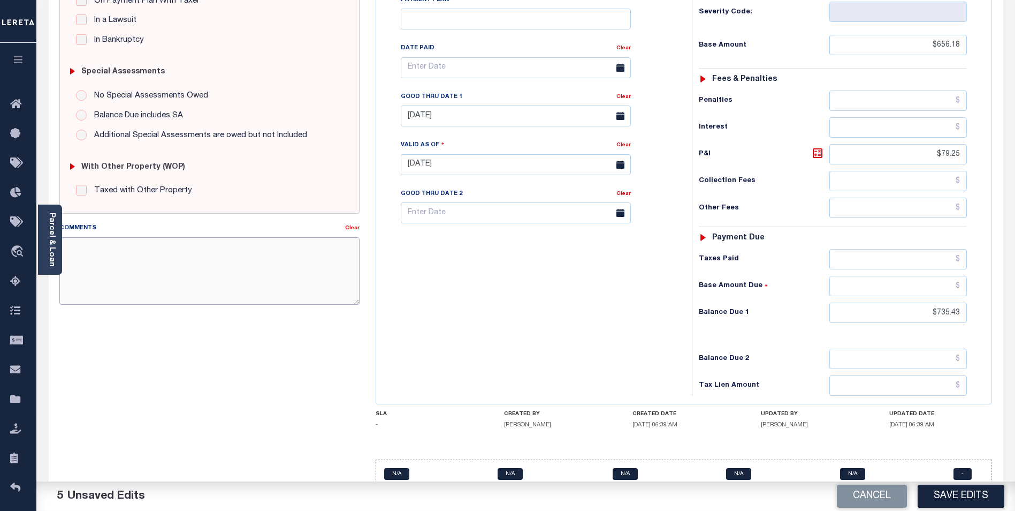
click at [274, 266] on textarea "Comments" at bounding box center [209, 270] width 300 height 67
type textarea "2024 4TH INSTALLMENT DELINQUENT."
click at [958, 490] on button "Save Edits" at bounding box center [961, 495] width 87 height 23
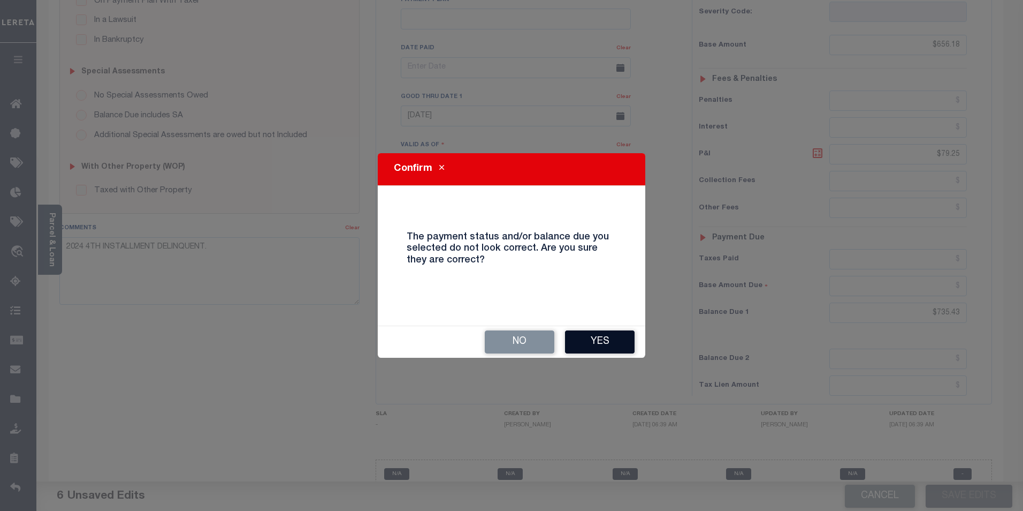
click at [595, 337] on button "Yes" at bounding box center [600, 341] width 70 height 23
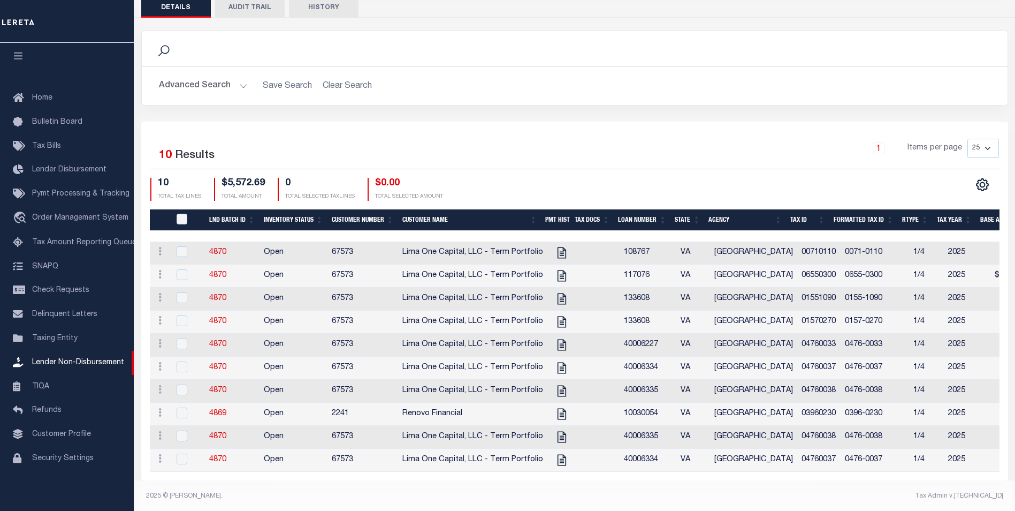
scroll to position [160, 0]
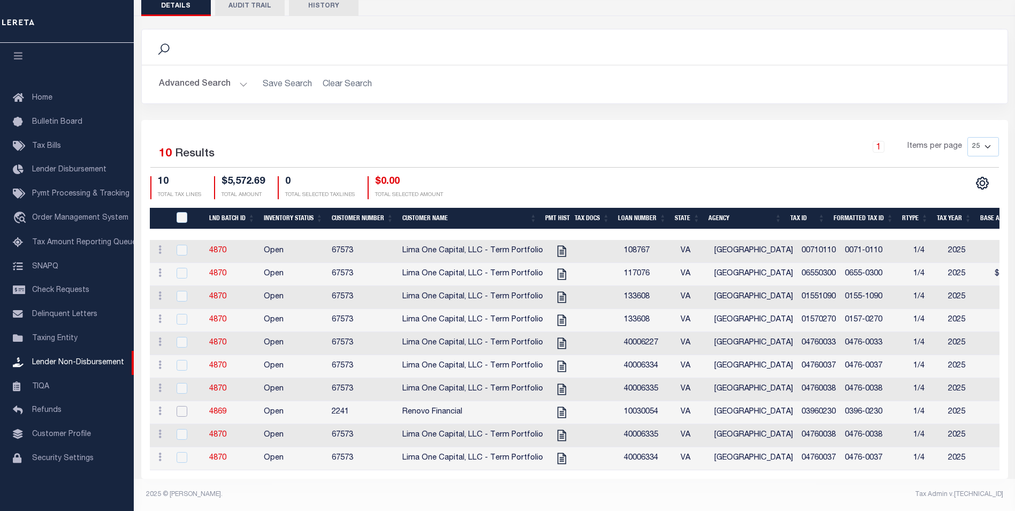
click at [181, 406] on input "checkbox" at bounding box center [182, 411] width 11 height 11
checkbox input "true"
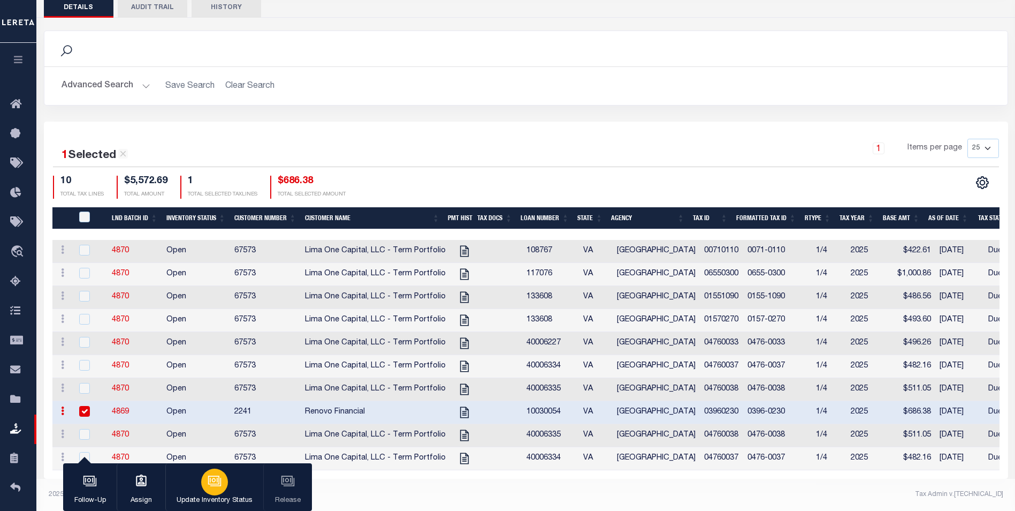
click at [210, 484] on icon "button" at bounding box center [213, 479] width 11 height 9
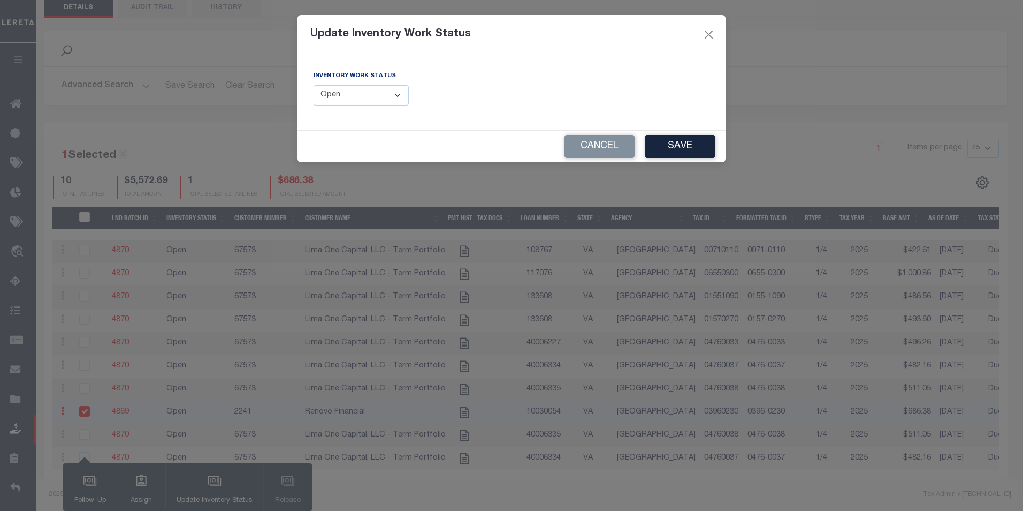
click at [344, 96] on select "--Select-- Open Completed Reported" at bounding box center [361, 95] width 95 height 21
select select "Completed"
click at [314, 85] on select "--Select-- Open Completed Reported" at bounding box center [361, 95] width 95 height 21
click at [687, 145] on button "Save" at bounding box center [681, 146] width 70 height 23
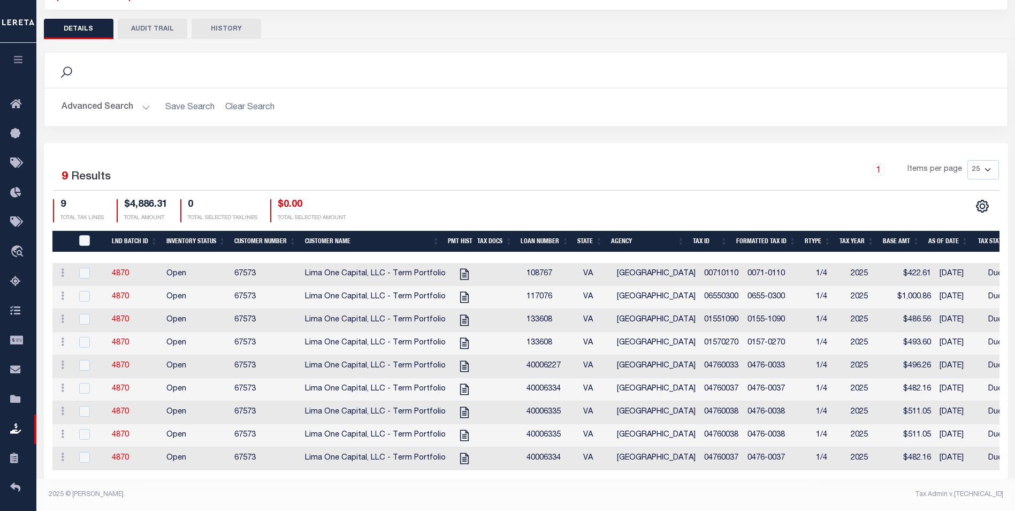
scroll to position [136, 0]
click at [458, 267] on icon at bounding box center [465, 274] width 14 height 14
checkbox input "true"
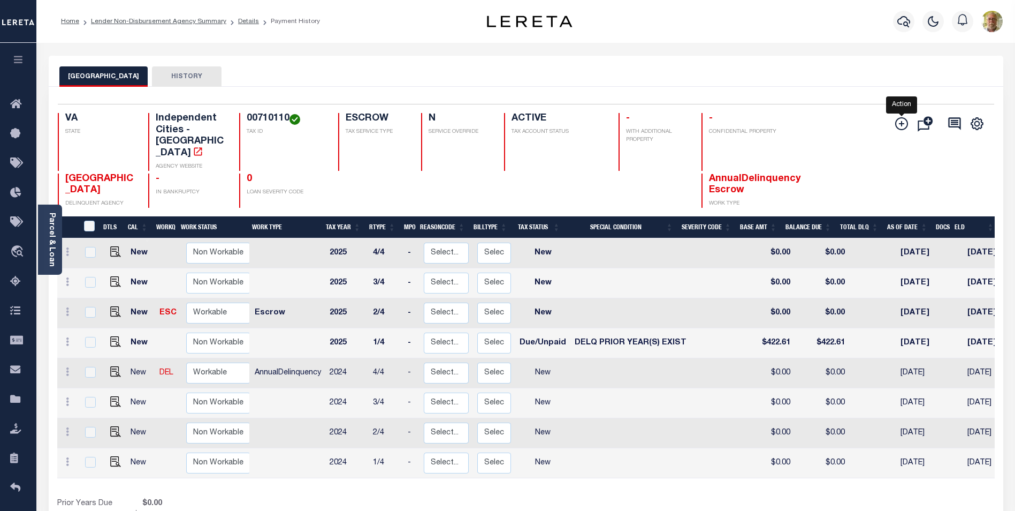
drag, startPoint x: 902, startPoint y: 121, endPoint x: 895, endPoint y: 121, distance: 7.5
click at [902, 121] on icon "" at bounding box center [902, 123] width 13 height 13
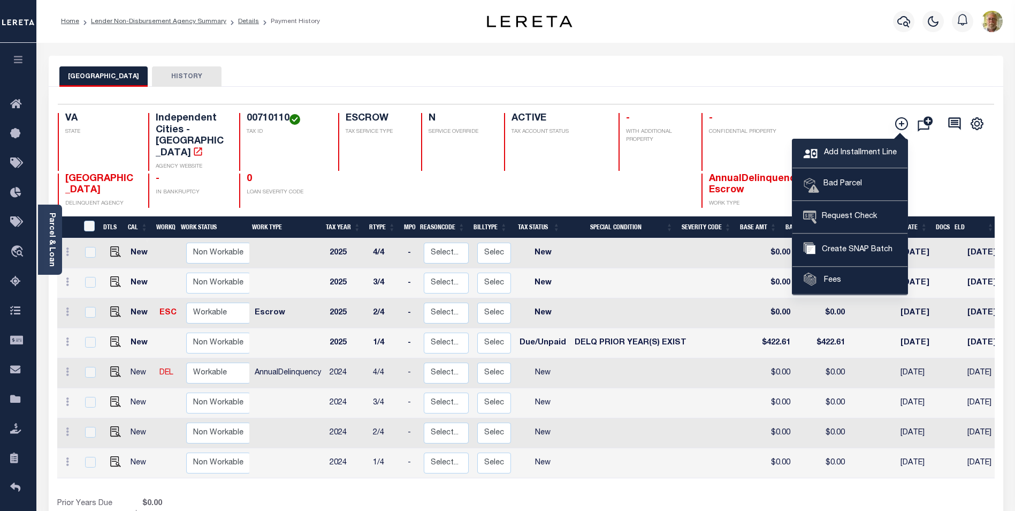
click at [846, 148] on span "Add Installment Line" at bounding box center [859, 153] width 75 height 12
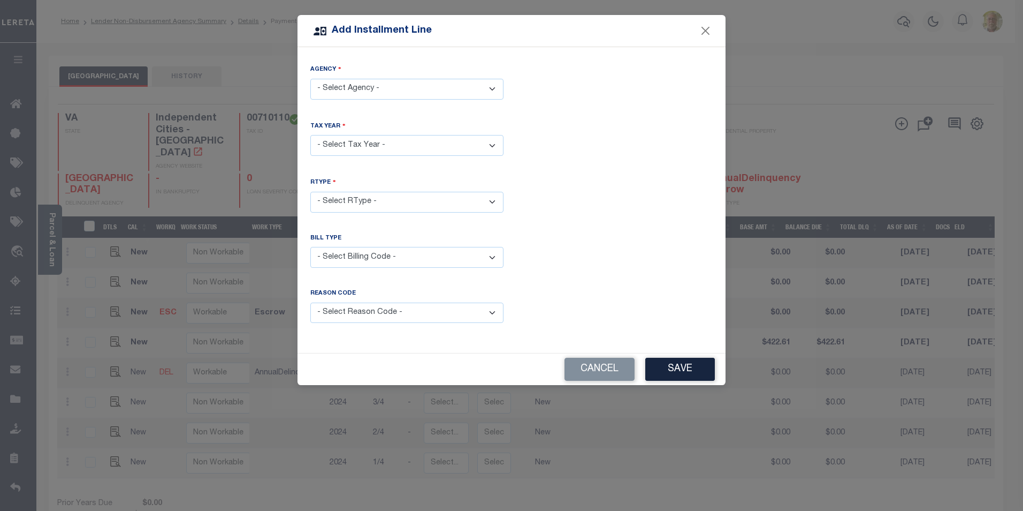
click at [369, 90] on select "- Select Agency - [GEOGRAPHIC_DATA] - Independent Cities" at bounding box center [406, 89] width 193 height 21
select select "5174000000"
click at [310, 79] on select "- Select Agency - [GEOGRAPHIC_DATA] - Independent Cities" at bounding box center [406, 89] width 193 height 21
drag, startPoint x: 358, startPoint y: 136, endPoint x: 361, endPoint y: 147, distance: 10.7
click at [358, 136] on select "- Select Year - 2005 2006 2007 2008 2009 2010 2011 2012 2013 2014 2015 2016 201…" at bounding box center [406, 145] width 193 height 21
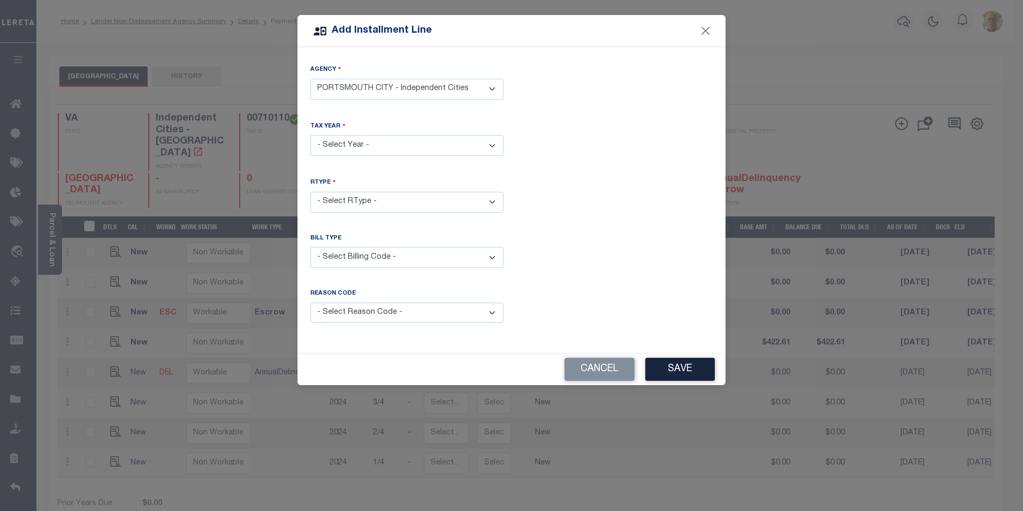
select select "2024"
click at [310, 135] on select "- Select Year - 2005 2006 2007 2008 2009 2010 2011 2012 2013 2014 2015 2016 201…" at bounding box center [406, 145] width 193 height 21
click at [355, 259] on select "- Select Billing Code - Regular Delinquent Supplemental Corrected/Adjusted Bill…" at bounding box center [406, 257] width 193 height 21
select select "1"
click at [310, 247] on select "- Select Billing Code - Regular Delinquent Supplemental Corrected/Adjusted Bill…" at bounding box center [406, 257] width 193 height 21
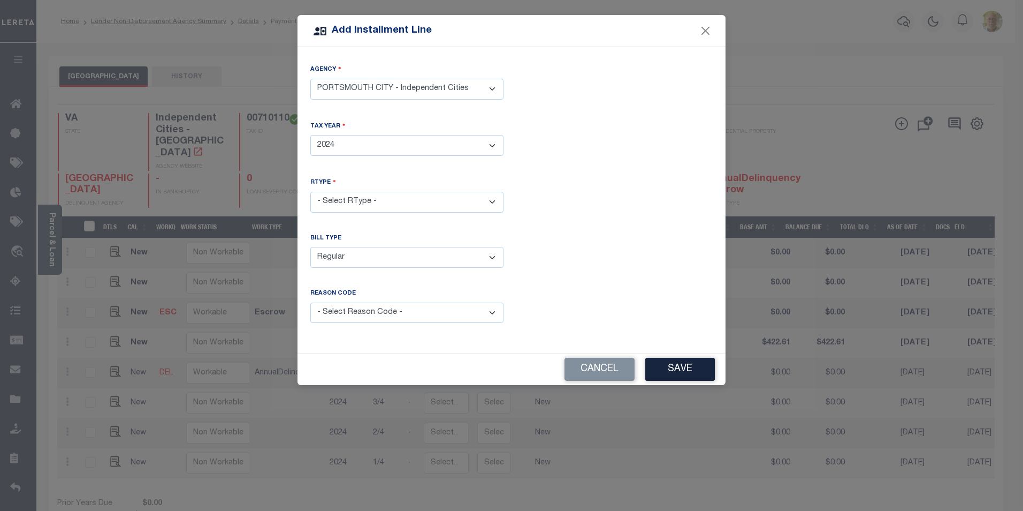
drag, startPoint x: 369, startPoint y: 312, endPoint x: 368, endPoint y: 319, distance: 7.6
click at [369, 312] on select "- Select Reason Code - Payment Reversal Taxable Value Change Assessment Change …" at bounding box center [406, 312] width 193 height 21
select select "12"
click at [310, 302] on select "- Select Reason Code - Payment Reversal Taxable Value Change Assessment Change …" at bounding box center [406, 312] width 193 height 21
click at [686, 358] on button "Save" at bounding box center [681, 369] width 70 height 23
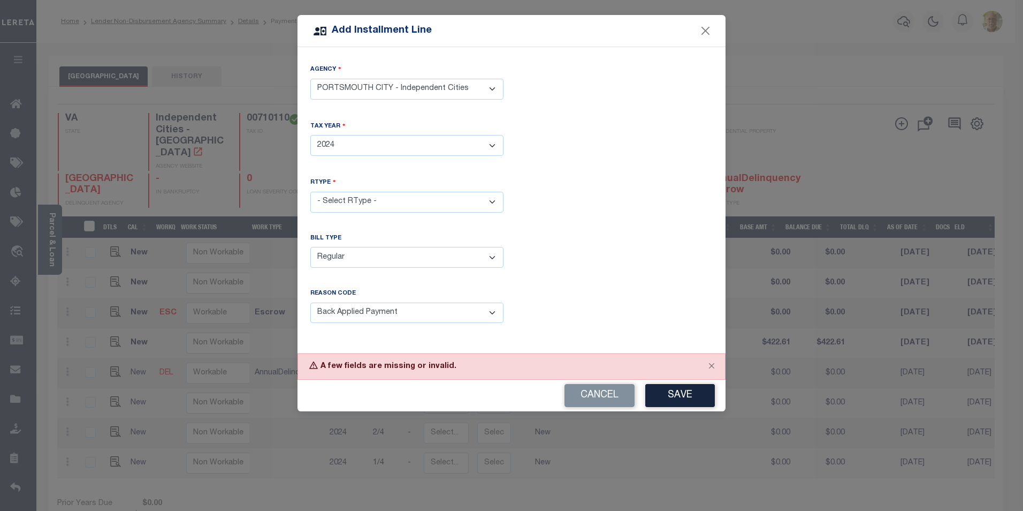
click at [371, 199] on select "- Select RType - 1/4 2/4 3/4 4/4" at bounding box center [406, 202] width 193 height 21
select select "3"
click at [310, 192] on select "- Select RType - 1/4 2/4 3/4 4/4" at bounding box center [406, 202] width 193 height 21
click at [684, 390] on button "Save" at bounding box center [681, 395] width 70 height 23
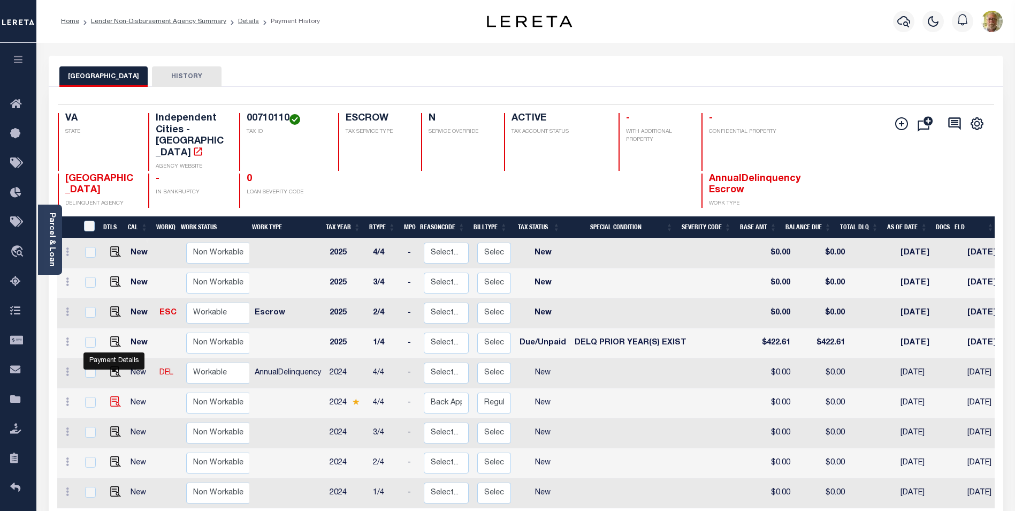
click at [113, 396] on img at bounding box center [115, 401] width 11 height 11
checkbox input "true"
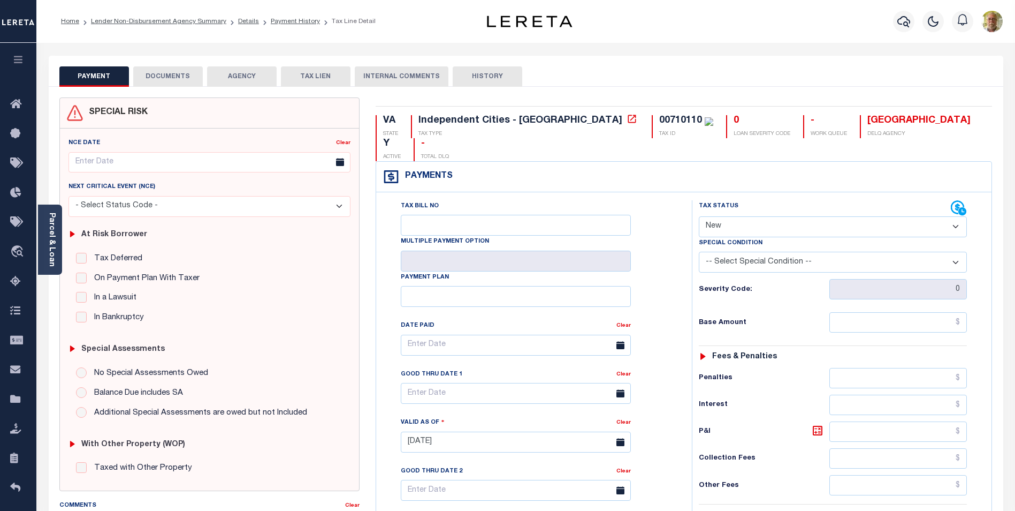
click at [741, 216] on select "- Select Status Code - Open Due/Unpaid Paid Incomplete No Tax Due Internal Refu…" at bounding box center [833, 226] width 268 height 21
select select "DUE"
click at [699, 216] on select "- Select Status Code - Open Due/Unpaid Paid Incomplete No Tax Due Internal Refu…" at bounding box center [833, 226] width 268 height 21
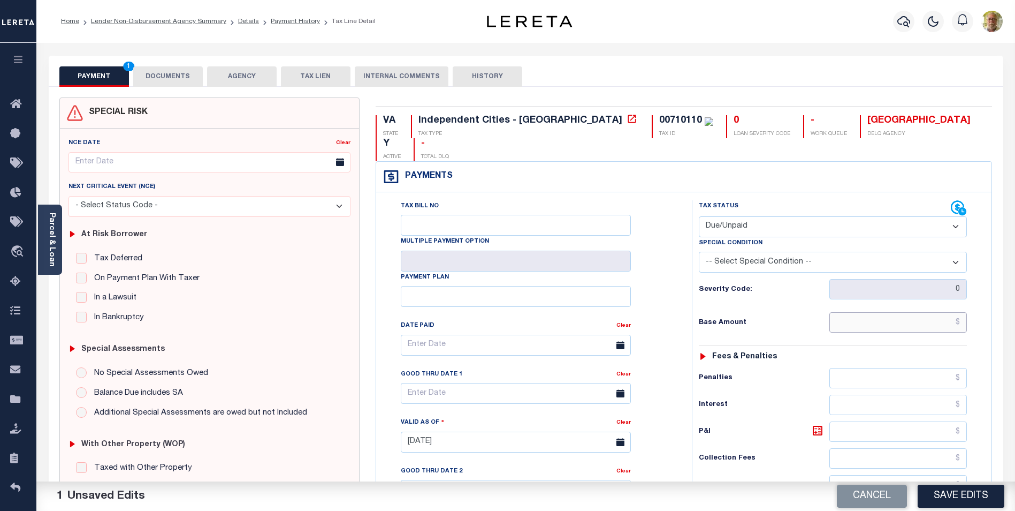
drag, startPoint x: 922, startPoint y: 301, endPoint x: 954, endPoint y: 302, distance: 32.1
click at [922, 312] on input "text" at bounding box center [899, 322] width 138 height 20
type input "$400.49"
click at [927, 421] on input "text" at bounding box center [899, 431] width 138 height 20
type input "$44.35"
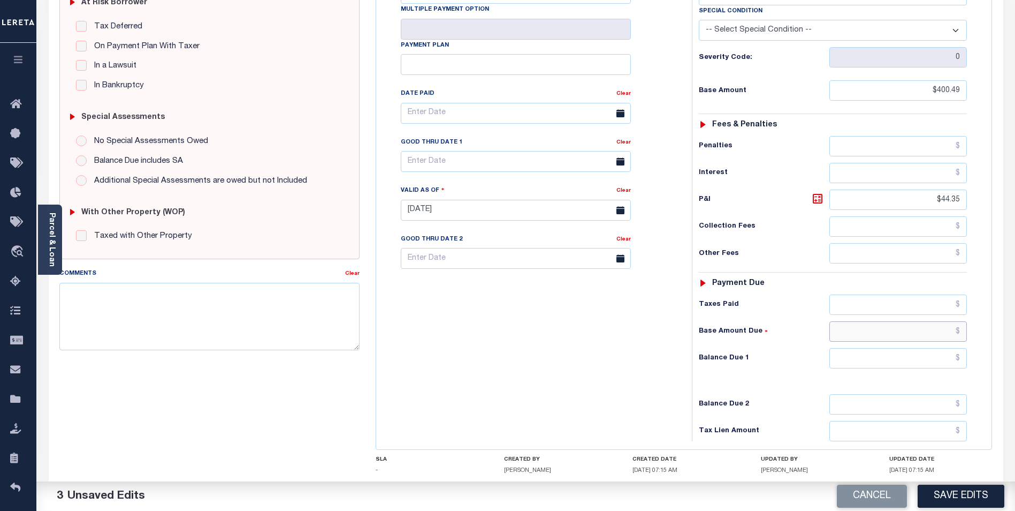
scroll to position [277, 0]
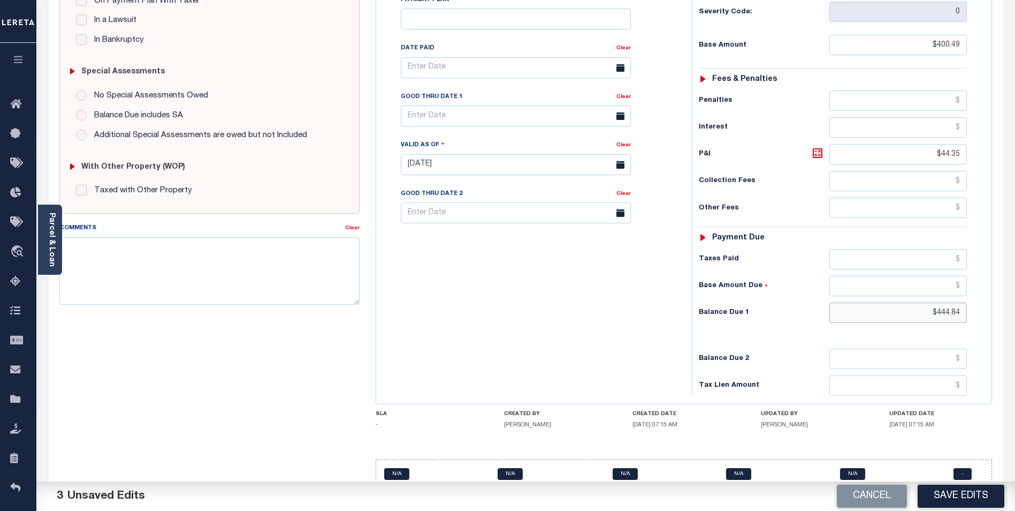
type input "$444.84"
click at [467, 105] on input "text" at bounding box center [516, 115] width 230 height 21
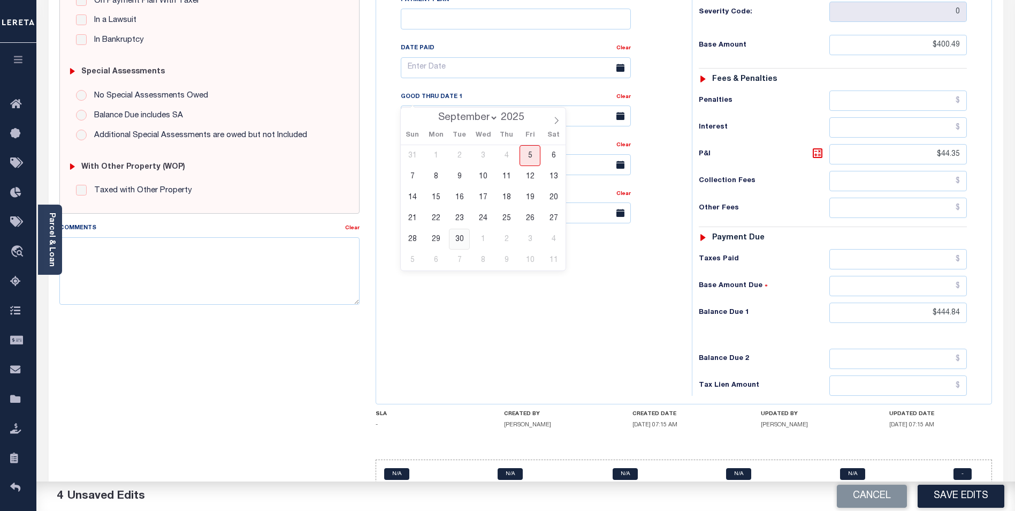
click at [459, 234] on span "30" at bounding box center [459, 239] width 21 height 21
type input "[DATE]"
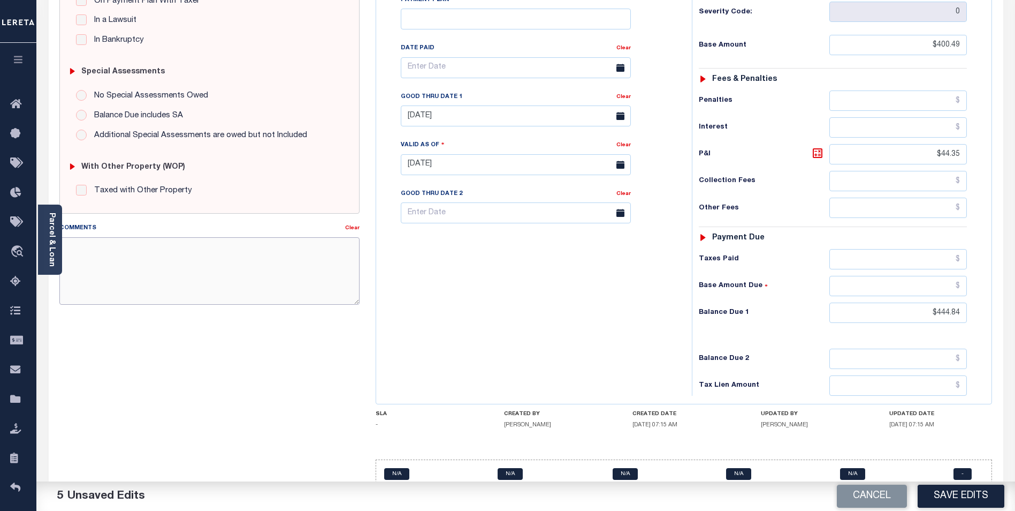
click at [108, 258] on textarea "Comments" at bounding box center [209, 270] width 300 height 67
type textarea "2024 4TH INSTALLMENT DELINQUENT."
click at [959, 489] on button "Save Edits" at bounding box center [961, 495] width 87 height 23
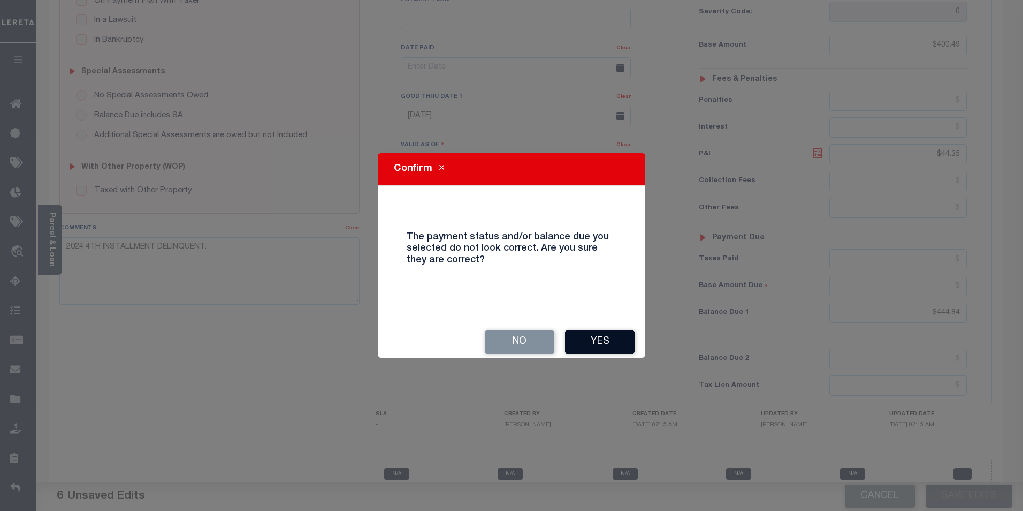
click at [604, 335] on button "Yes" at bounding box center [600, 341] width 70 height 23
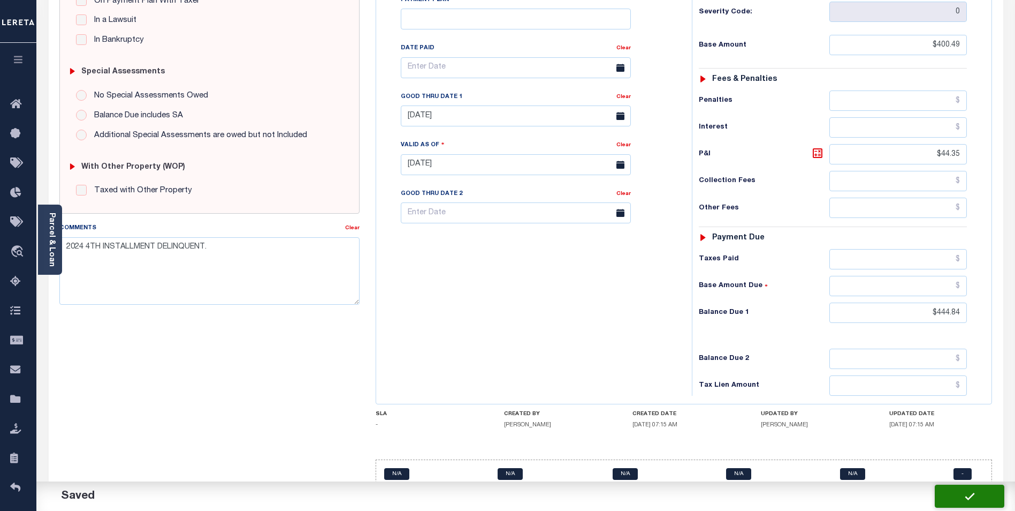
checkbox input "false"
type input "$400.49"
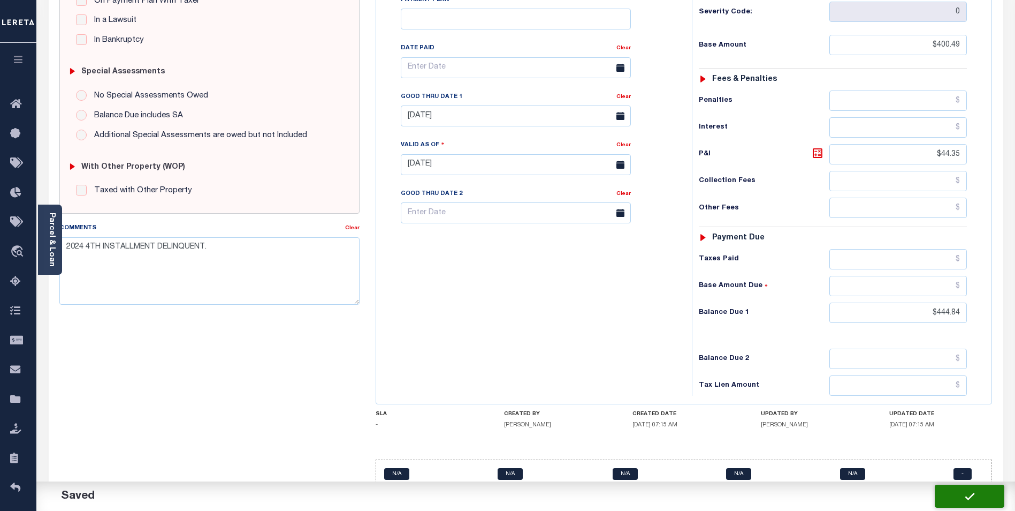
type input "$44.35"
type input "$444.84"
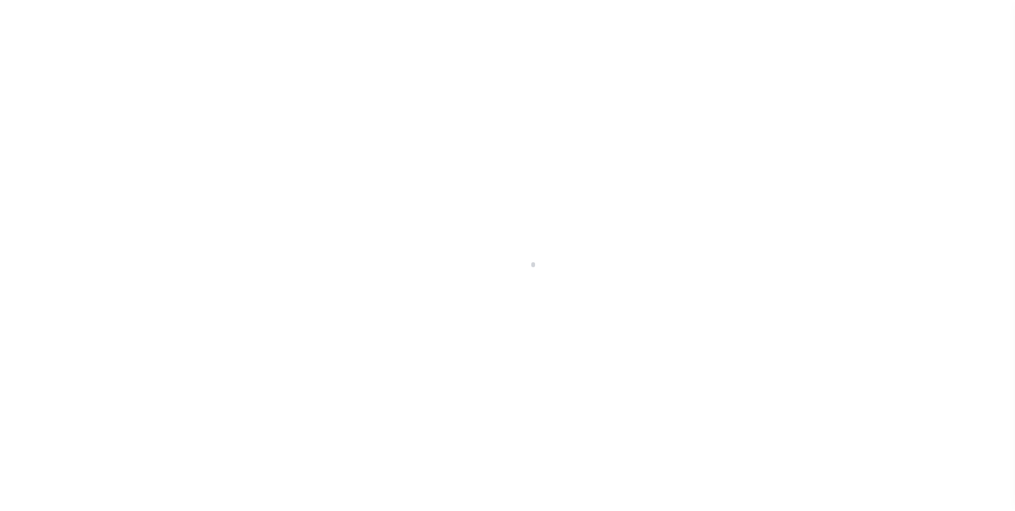
scroll to position [11, 0]
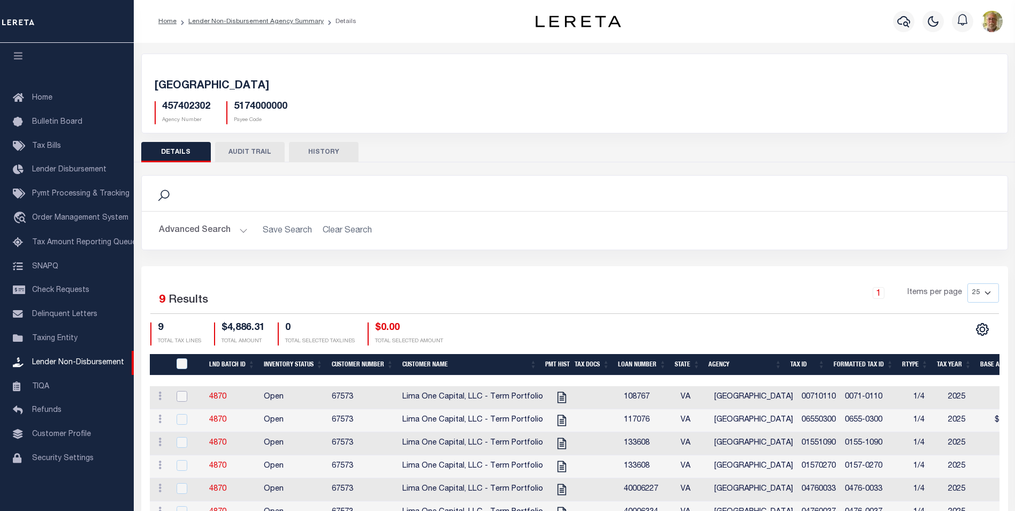
click at [183, 396] on input "checkbox" at bounding box center [182, 396] width 11 height 11
checkbox input "true"
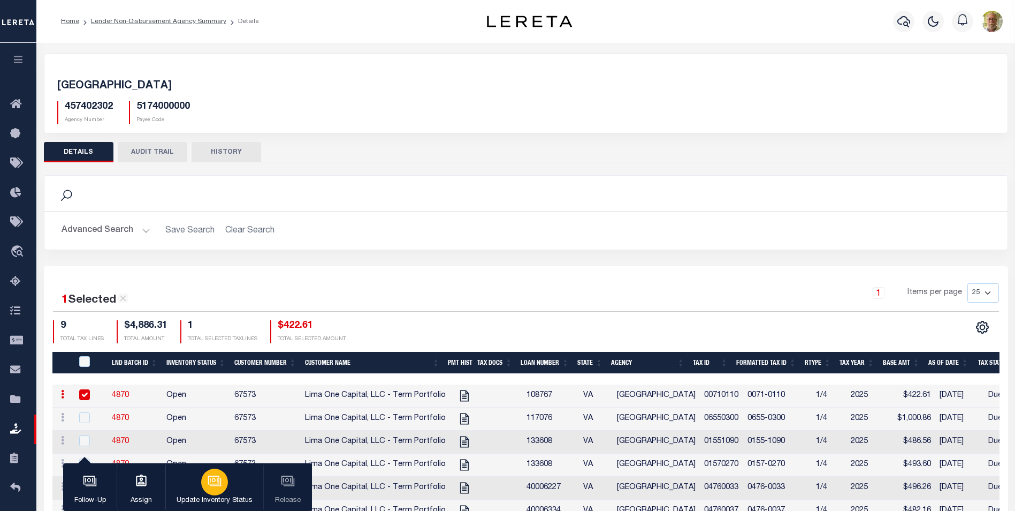
click at [214, 481] on icon "button" at bounding box center [215, 481] width 14 height 14
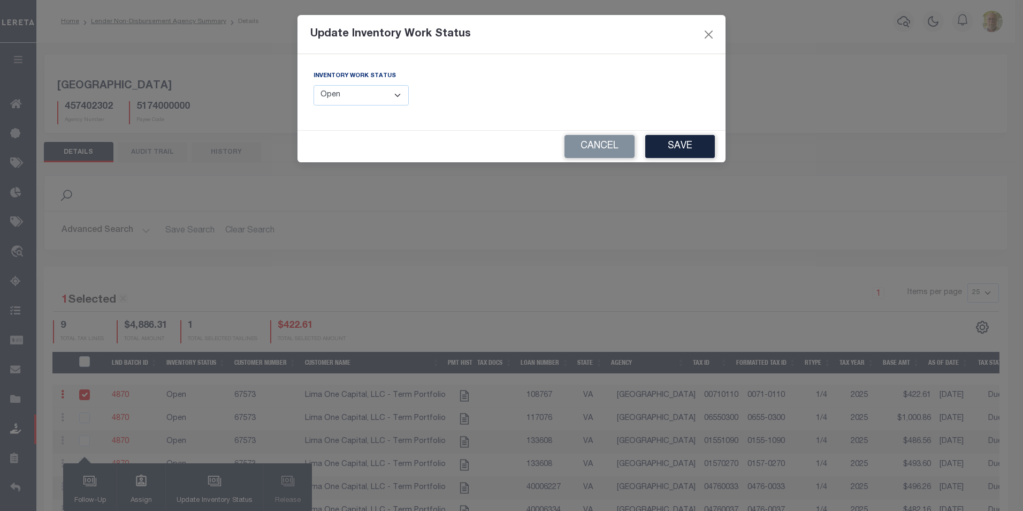
drag, startPoint x: 371, startPoint y: 95, endPoint x: 376, endPoint y: 98, distance: 6.1
click at [371, 95] on select "--Select-- Open Completed Reported" at bounding box center [361, 95] width 95 height 21
select select "Completed"
click at [314, 85] on select "--Select-- Open Completed Reported" at bounding box center [361, 95] width 95 height 21
click at [679, 140] on button "Save" at bounding box center [681, 146] width 70 height 23
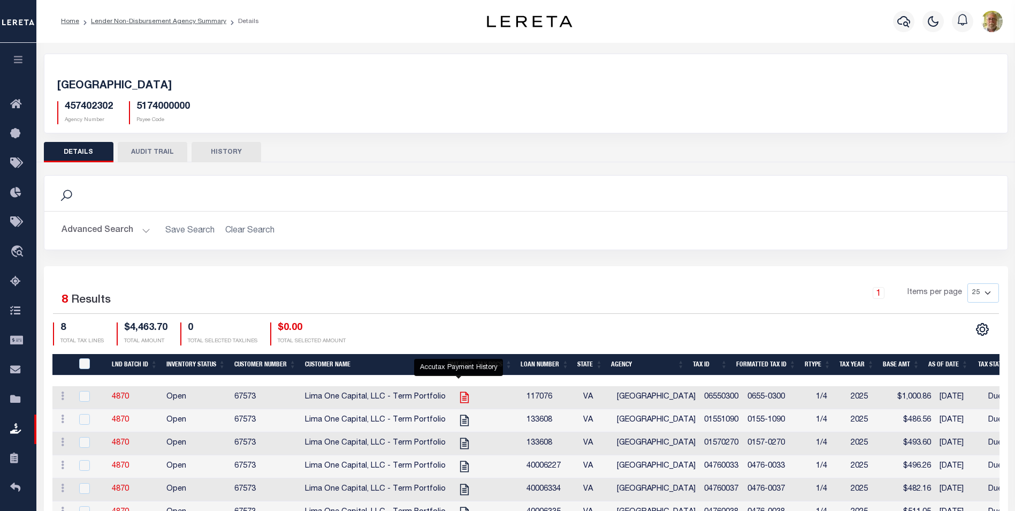
click at [458, 396] on icon at bounding box center [465, 397] width 14 height 14
checkbox input "true"
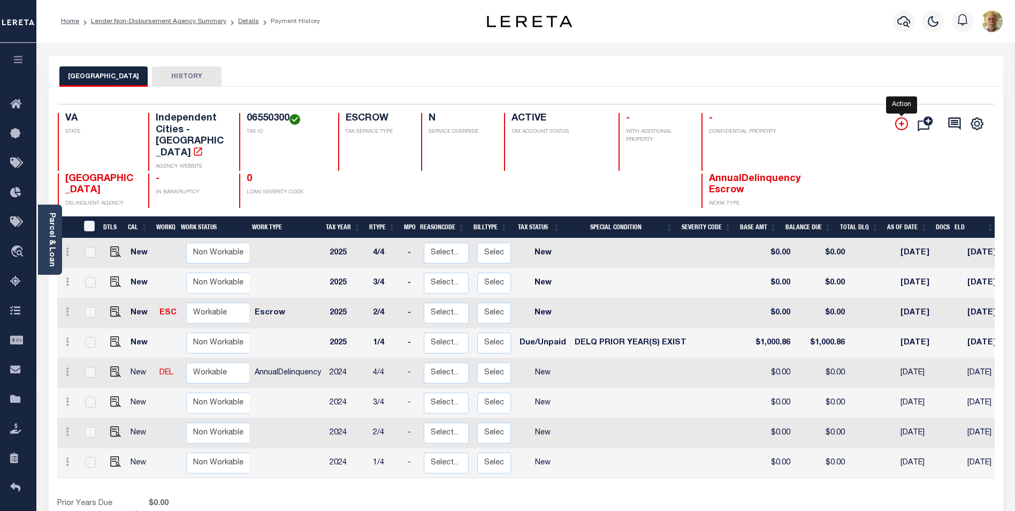
click at [904, 119] on icon "" at bounding box center [902, 123] width 13 height 13
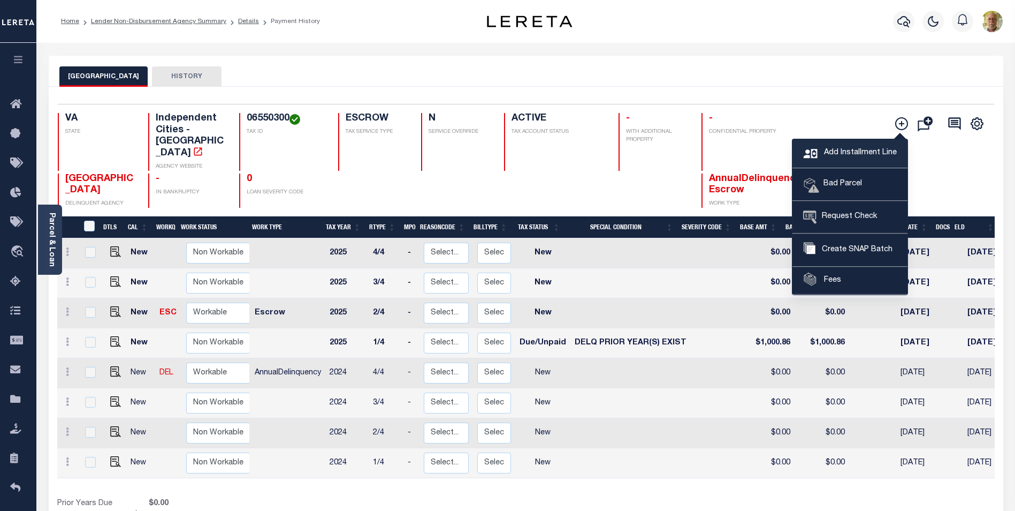
click at [829, 150] on span "Add Installment Line" at bounding box center [859, 153] width 75 height 12
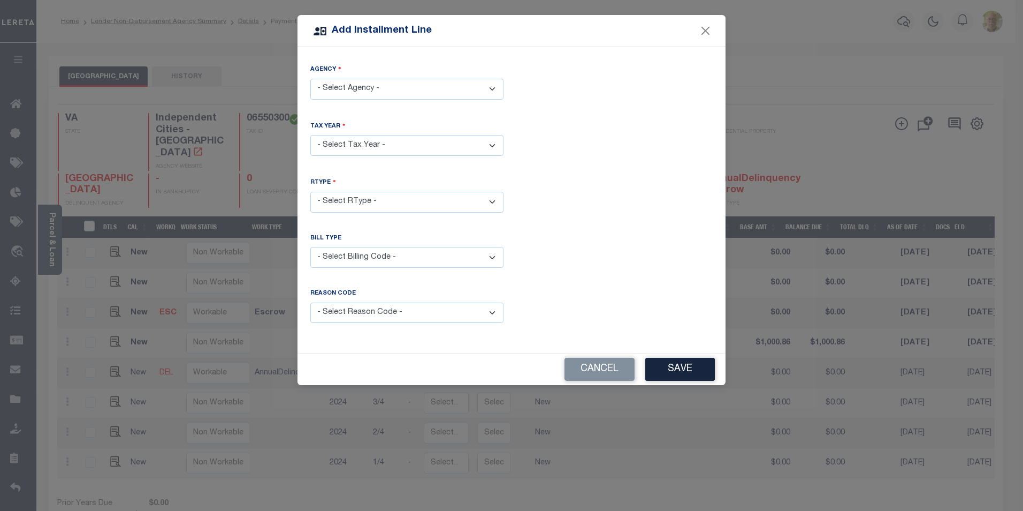
drag, startPoint x: 378, startPoint y: 91, endPoint x: 369, endPoint y: 96, distance: 10.6
click at [378, 91] on select "- Select Agency - PORTSMOUTH CITY - Independent Cities" at bounding box center [406, 89] width 193 height 21
click at [310, 79] on select "- Select Agency - PORTSMOUTH CITY - Independent Cities" at bounding box center [406, 89] width 193 height 21
click at [364, 93] on select "- Select Agency - PORTSMOUTH CITY - Independent Cities" at bounding box center [406, 89] width 193 height 21
select select "5174000000"
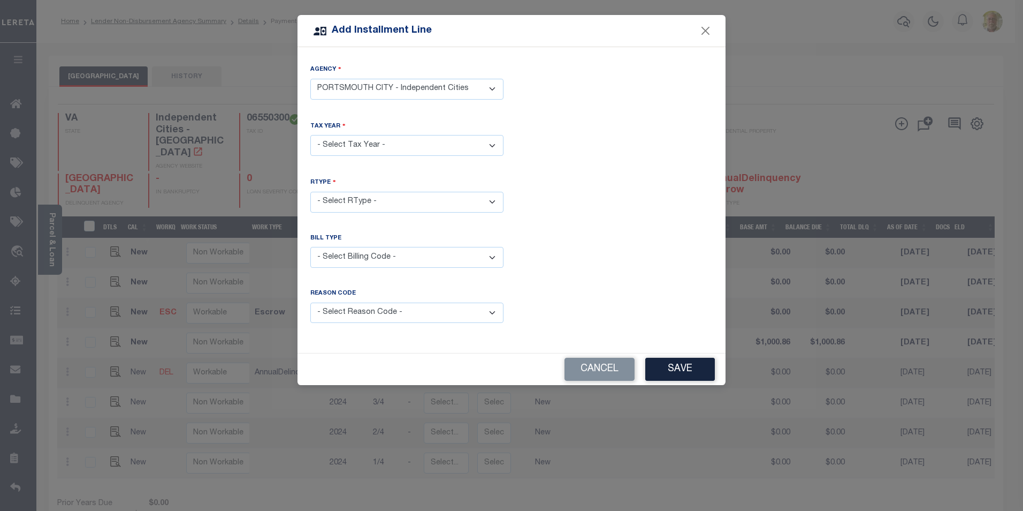
click at [310, 79] on select "- Select Agency - PORTSMOUTH CITY - Independent Cities" at bounding box center [406, 89] width 193 height 21
click at [358, 138] on select "- Select Year - 2005 2006 2007 2008 2009 2010 2011 2012 2013 2014 2015 2016 201…" at bounding box center [406, 145] width 193 height 21
select select "2024"
click at [310, 135] on select "- Select Year - 2005 2006 2007 2008 2009 2010 2011 2012 2013 2014 2015 2016 201…" at bounding box center [406, 145] width 193 height 21
click at [348, 193] on select "- Select RType - 1/4 2/4 3/4 4/4" at bounding box center [406, 202] width 193 height 21
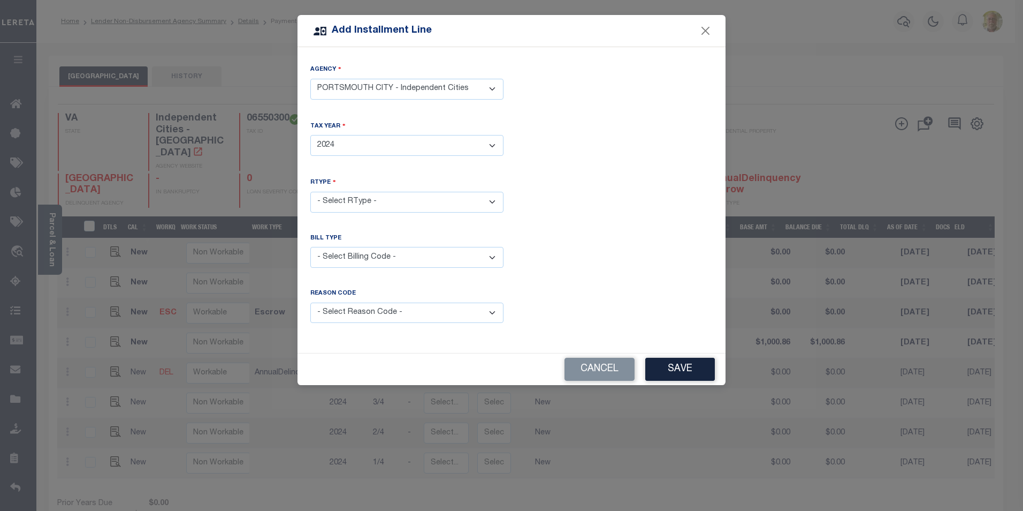
select select "3"
click at [310, 192] on select "- Select RType - 1/4 2/4 3/4 4/4" at bounding box center [406, 202] width 193 height 21
click at [369, 259] on select "- Select Billing Code - Regular Delinquent Supplemental Corrected/Adjusted Bill…" at bounding box center [406, 257] width 193 height 21
click at [373, 255] on select "- Select Billing Code - Regular Delinquent Supplemental Corrected/Adjusted Bill…" at bounding box center [406, 257] width 193 height 21
click at [374, 249] on select "- Select Billing Code - Regular Delinquent Supplemental Corrected/Adjusted Bill…" at bounding box center [406, 257] width 193 height 21
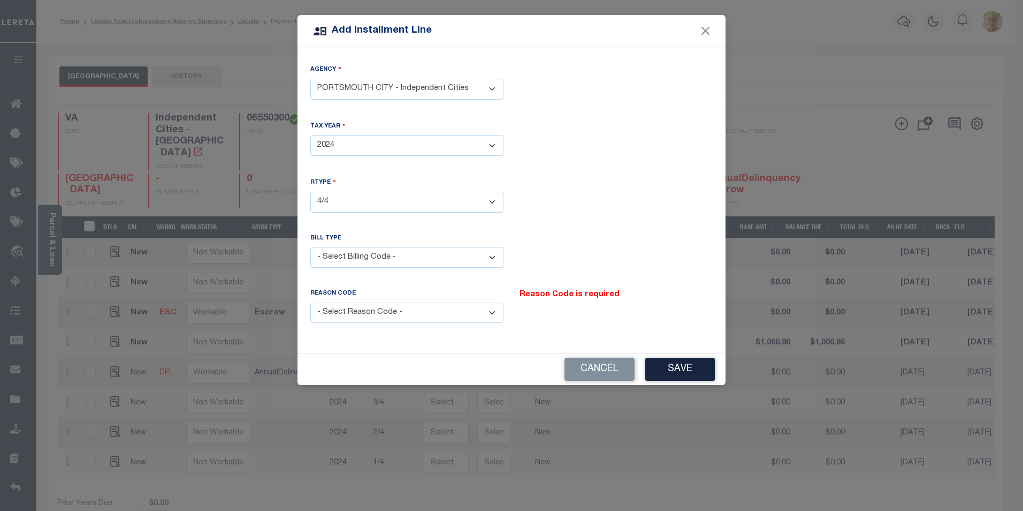
select select "2"
click at [310, 247] on select "- Select Billing Code - Regular Delinquent Supplemental Corrected/Adjusted Bill…" at bounding box center [406, 257] width 193 height 21
click at [375, 313] on select "- Select Reason Code - Payment Reversal Taxable Value Change Assessment Change …" at bounding box center [406, 312] width 193 height 21
select select "12"
click at [310, 302] on select "- Select Reason Code - Payment Reversal Taxable Value Change Assessment Change …" at bounding box center [406, 312] width 193 height 21
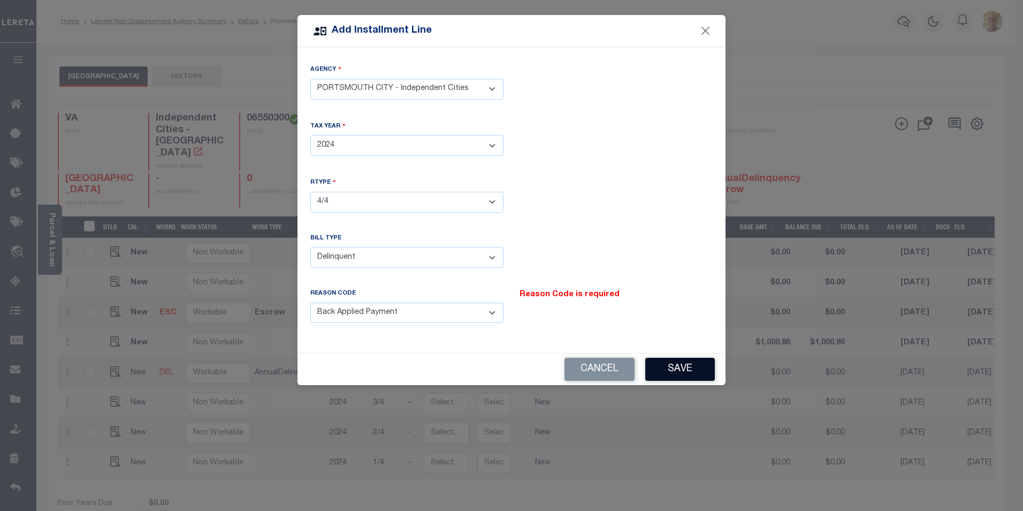
click at [681, 372] on button "Save" at bounding box center [681, 369] width 70 height 23
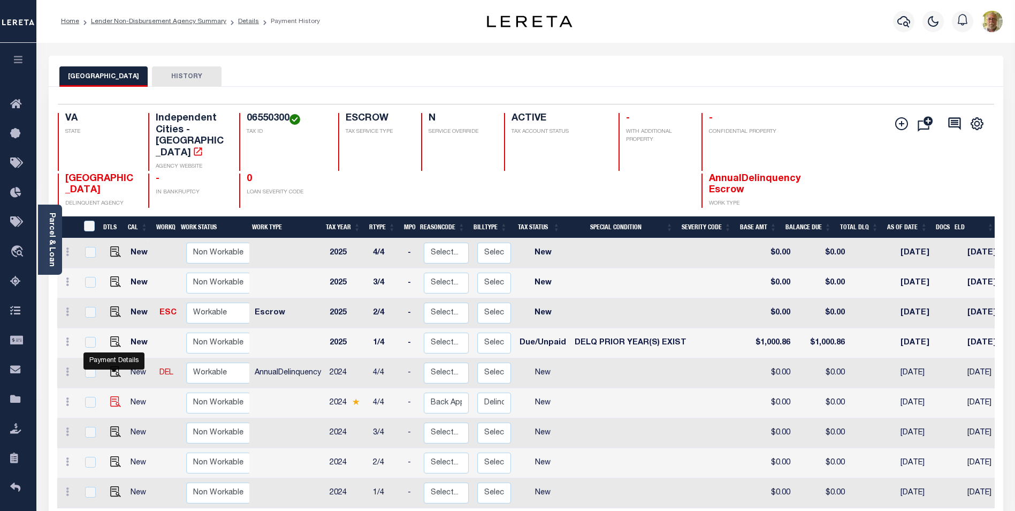
click at [113, 396] on img at bounding box center [115, 401] width 11 height 11
checkbox input "true"
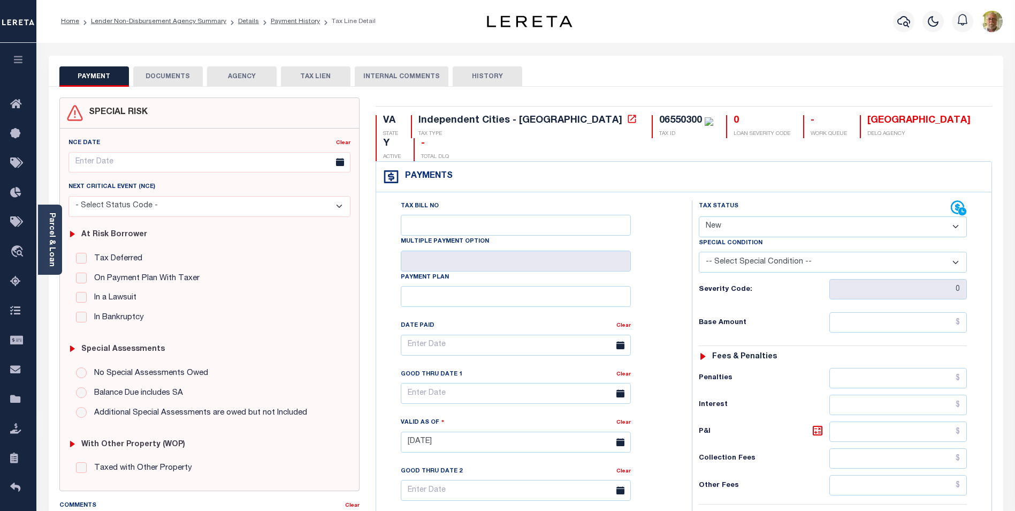
click at [785, 216] on select "- Select Status Code - Open Due/Unpaid Paid Incomplete No Tax Due Internal Refu…" at bounding box center [833, 226] width 268 height 21
select select "DUE"
click at [699, 216] on select "- Select Status Code - Open Due/Unpaid Paid Incomplete No Tax Due Internal Refu…" at bounding box center [833, 226] width 268 height 21
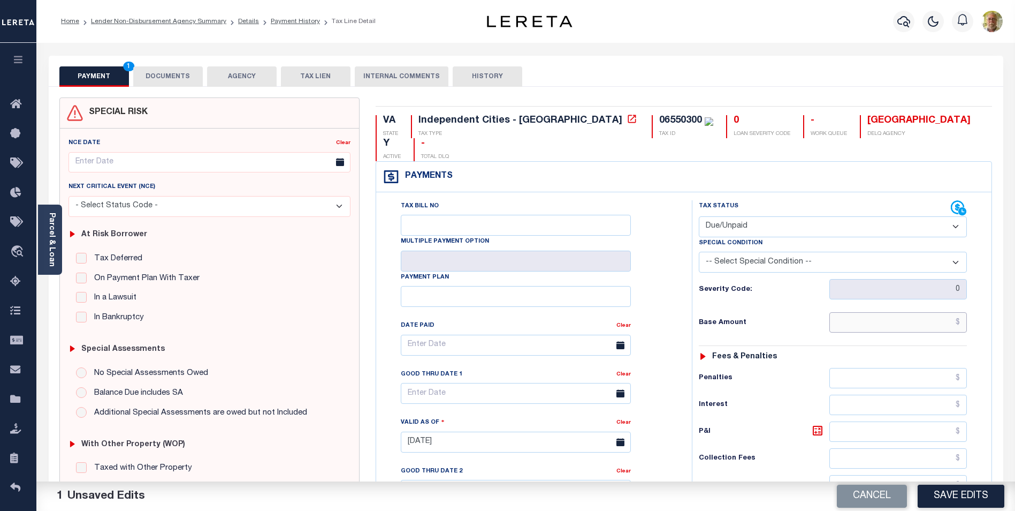
drag, startPoint x: 935, startPoint y: 298, endPoint x: 970, endPoint y: 297, distance: 35.3
click at [935, 312] on input "text" at bounding box center [899, 322] width 138 height 20
type input "$441.34"
type input "$56.25"
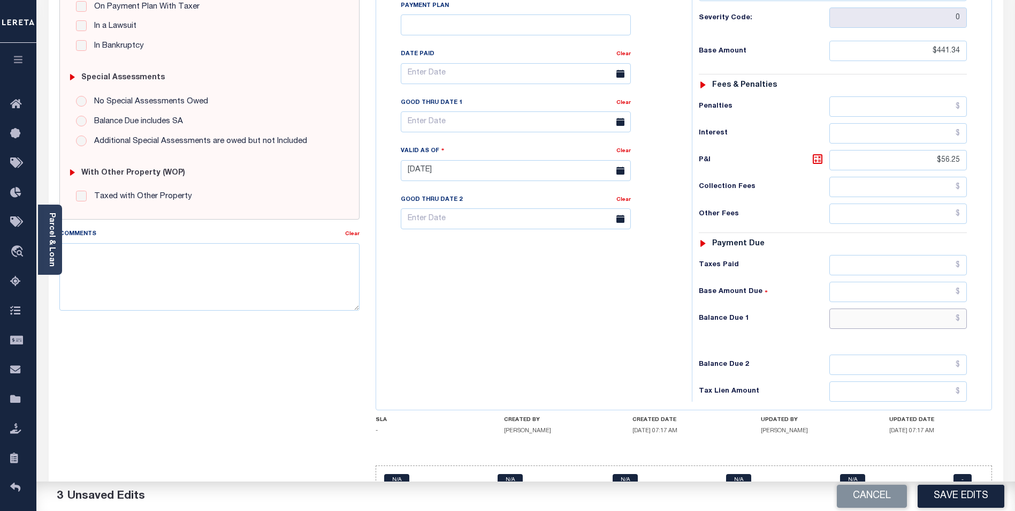
scroll to position [277, 0]
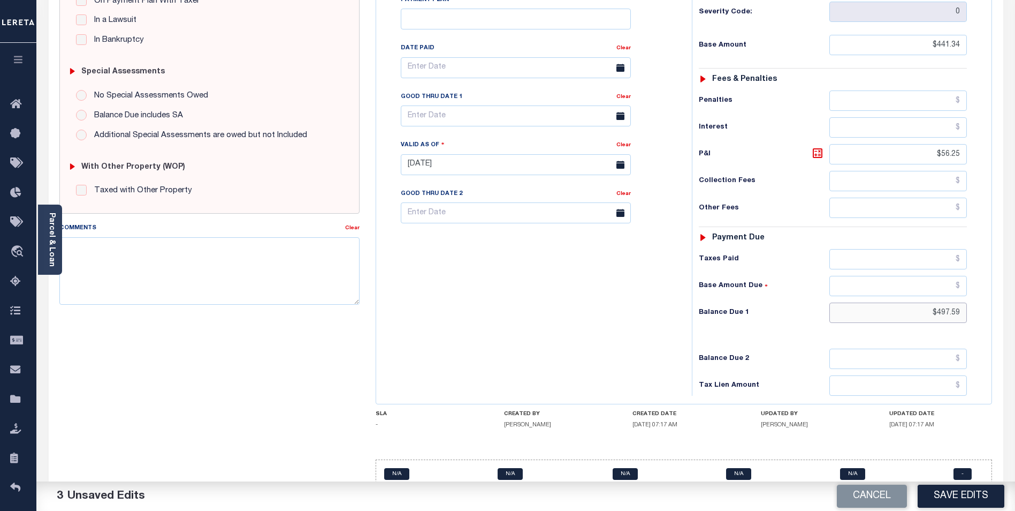
type input "$497.59"
click at [475, 105] on input "text" at bounding box center [516, 115] width 230 height 21
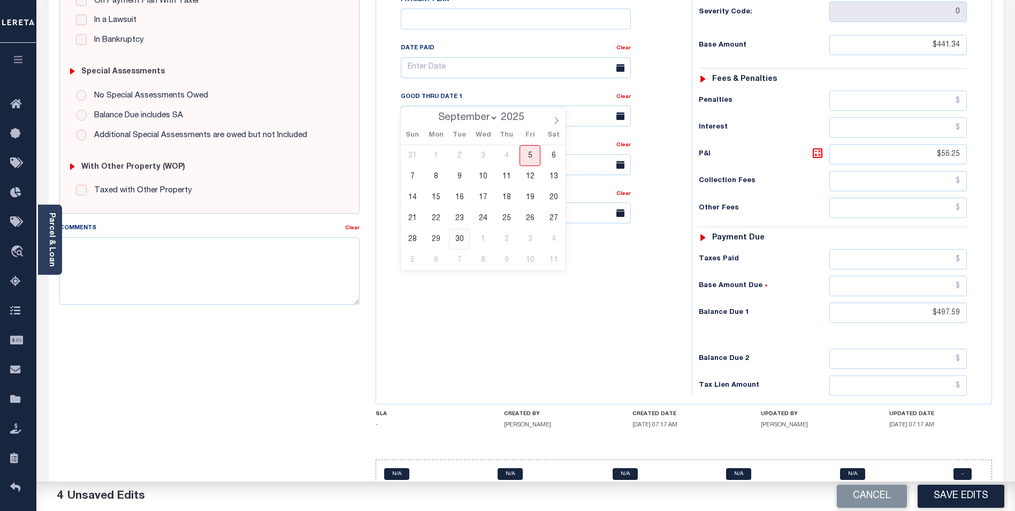
click at [460, 236] on span "30" at bounding box center [459, 239] width 21 height 21
type input "[DATE]"
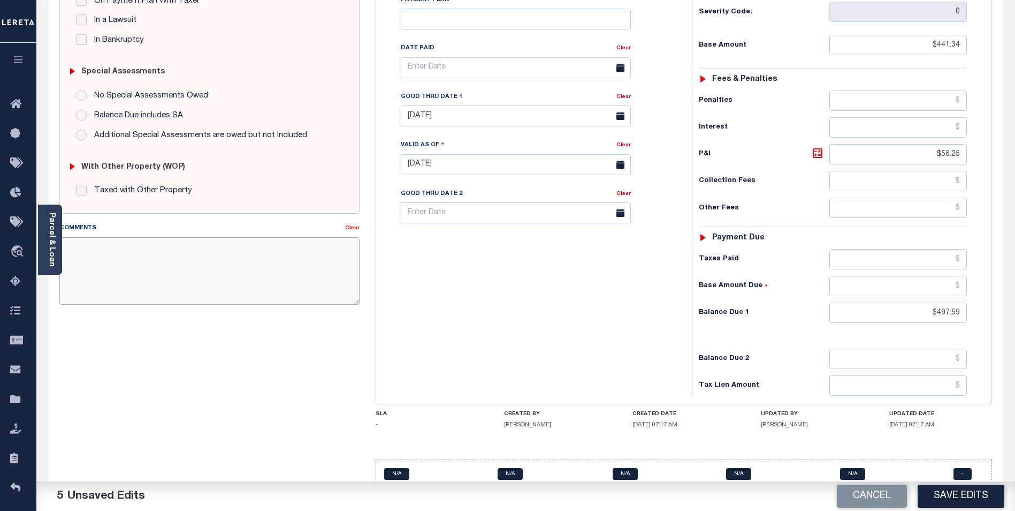
click at [183, 279] on textarea "Comments" at bounding box center [209, 270] width 300 height 67
type textarea "2024 4TH INSTALLMENT DELINQUENT."
click at [956, 489] on button "Save Edits" at bounding box center [961, 495] width 87 height 23
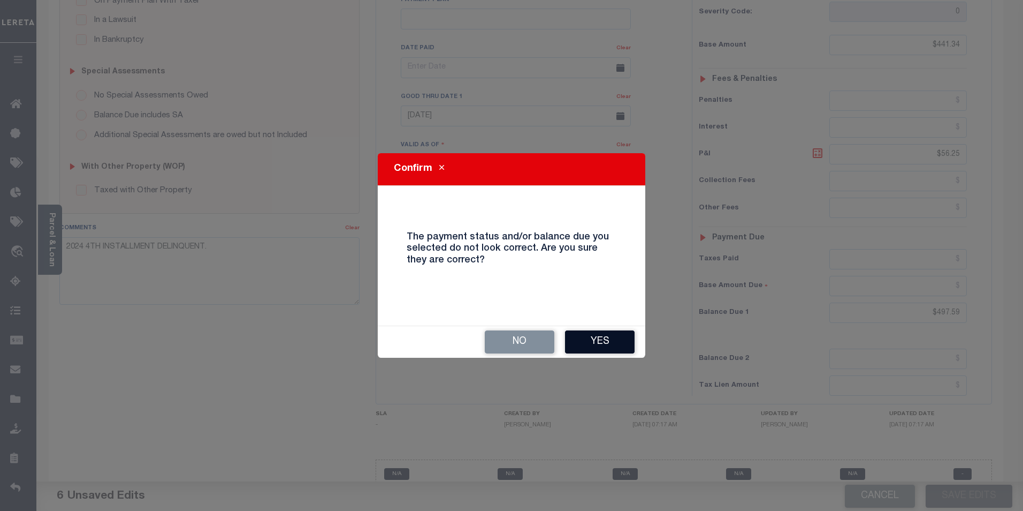
click at [609, 345] on button "Yes" at bounding box center [600, 341] width 70 height 23
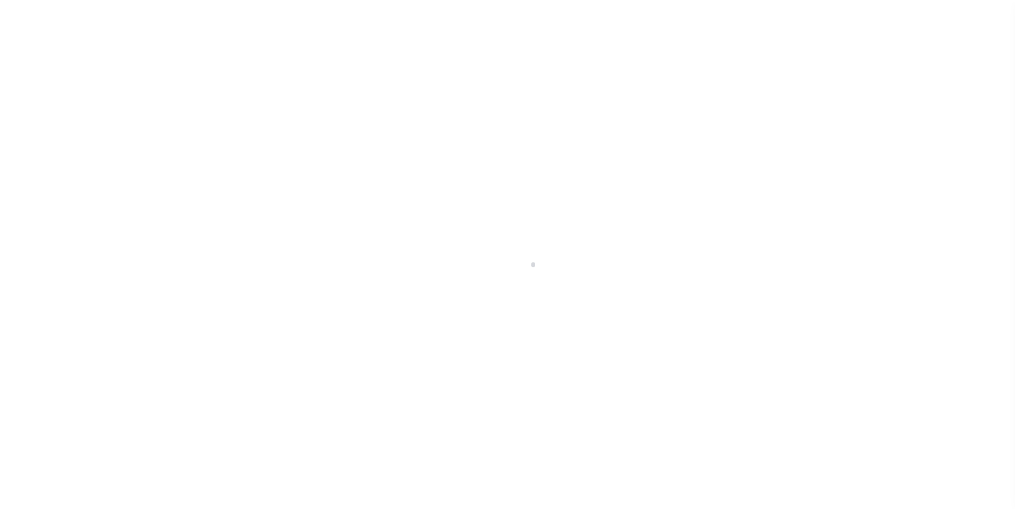
scroll to position [11, 0]
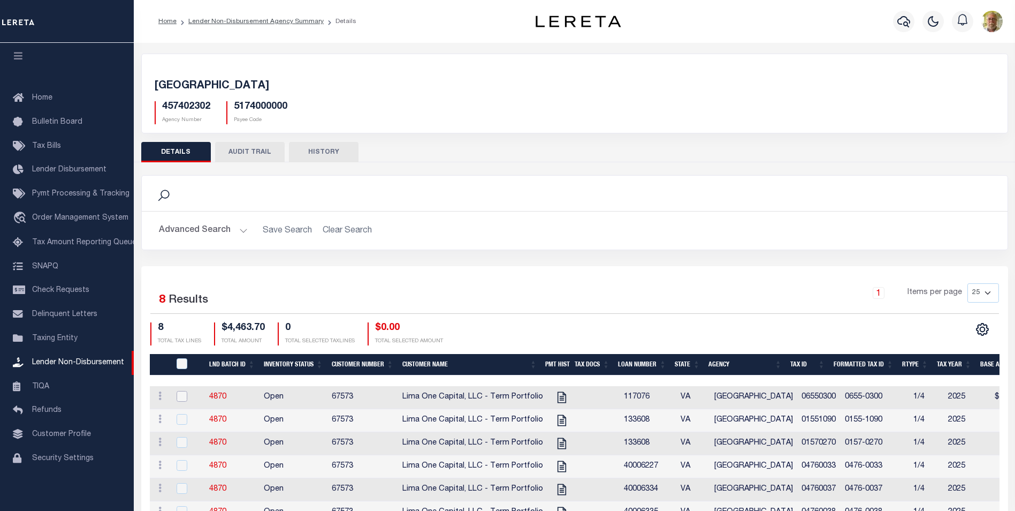
click at [180, 396] on input "checkbox" at bounding box center [182, 396] width 11 height 11
checkbox input "true"
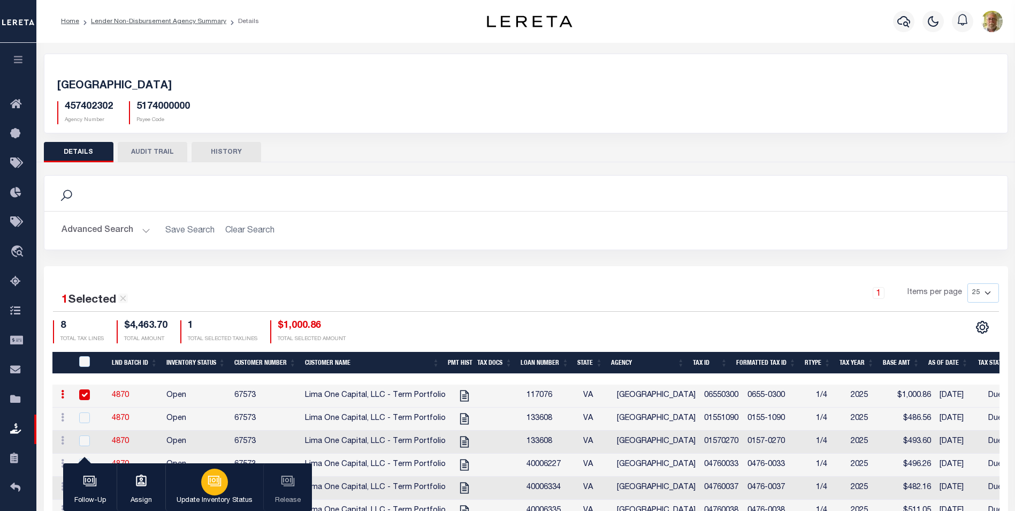
click at [210, 478] on icon "button" at bounding box center [215, 481] width 14 height 14
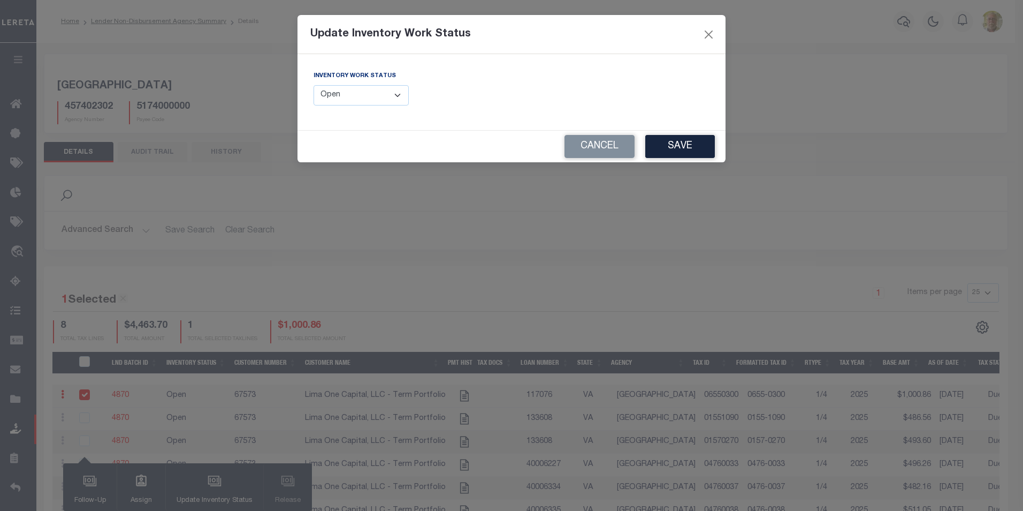
click at [362, 95] on select "--Select-- Open Completed Reported" at bounding box center [361, 95] width 95 height 21
select select "Completed"
click at [314, 85] on select "--Select-- Open Completed Reported" at bounding box center [361, 95] width 95 height 21
click at [685, 143] on button "Save" at bounding box center [681, 146] width 70 height 23
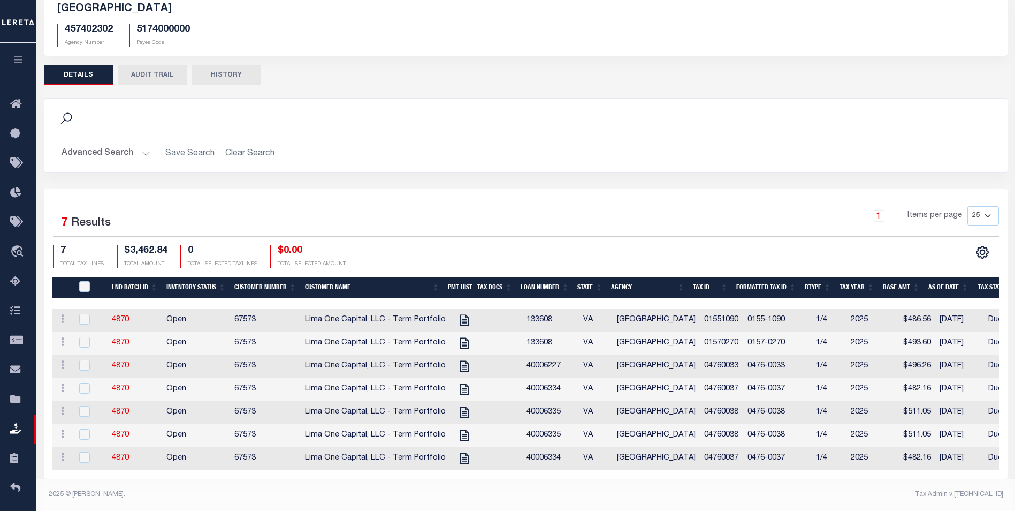
scroll to position [88, 0]
click at [719, 107] on div "Search" at bounding box center [526, 116] width 946 height 18
click at [459, 313] on icon at bounding box center [465, 320] width 14 height 14
checkbox input "true"
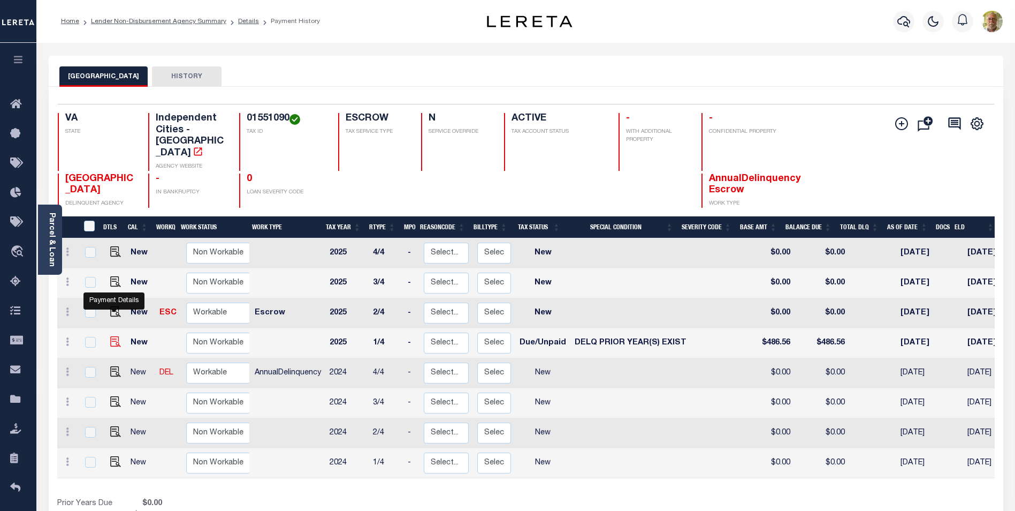
click at [113, 336] on img "" at bounding box center [115, 341] width 11 height 11
checkbox input "true"
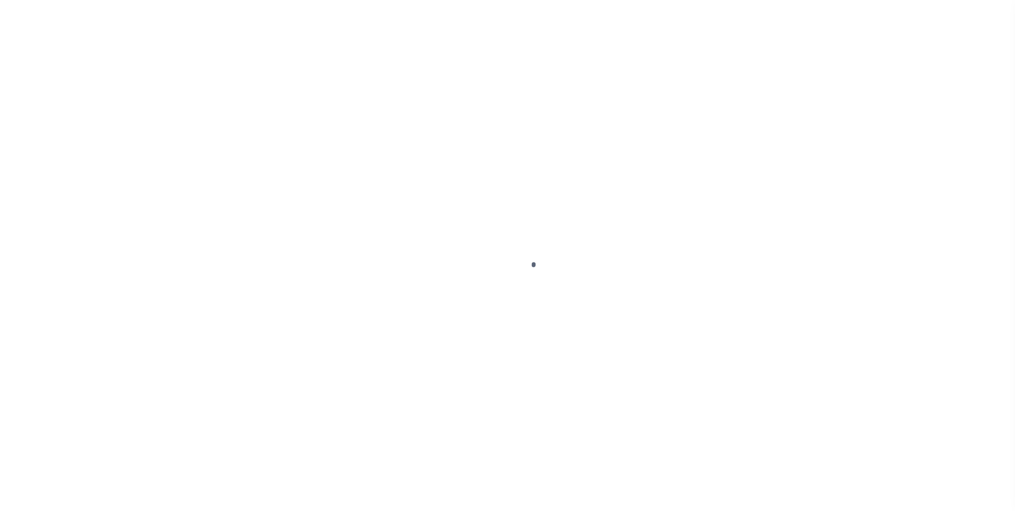
select select "DUE"
select select "18"
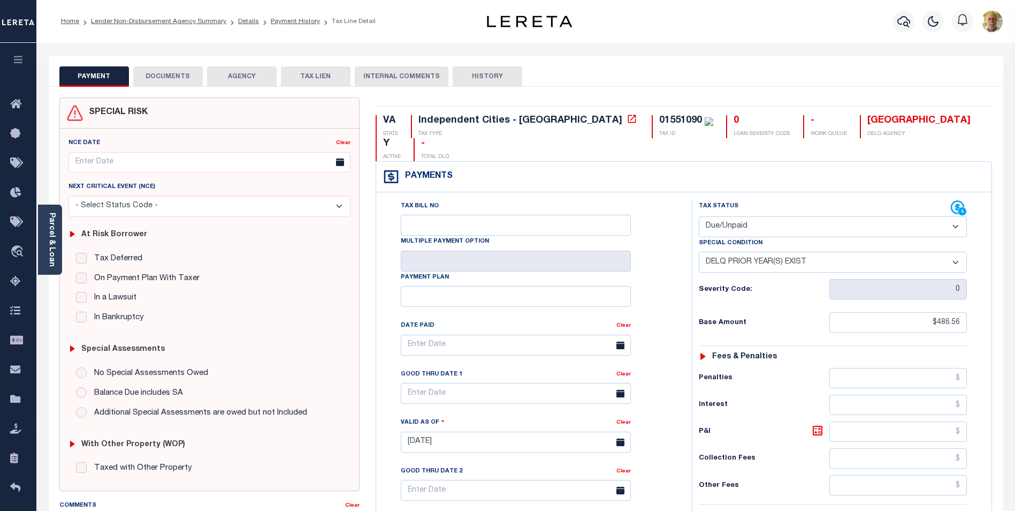
click at [772, 216] on select "- Select Status Code - Open Due/Unpaid Paid Incomplete No Tax Due Internal Refu…" at bounding box center [833, 226] width 268 height 21
select select "PYD"
click at [699, 216] on select "- Select Status Code - Open Due/Unpaid Paid Incomplete No Tax Due Internal Refu…" at bounding box center [833, 226] width 268 height 21
select select "0"
type input "[DATE]"
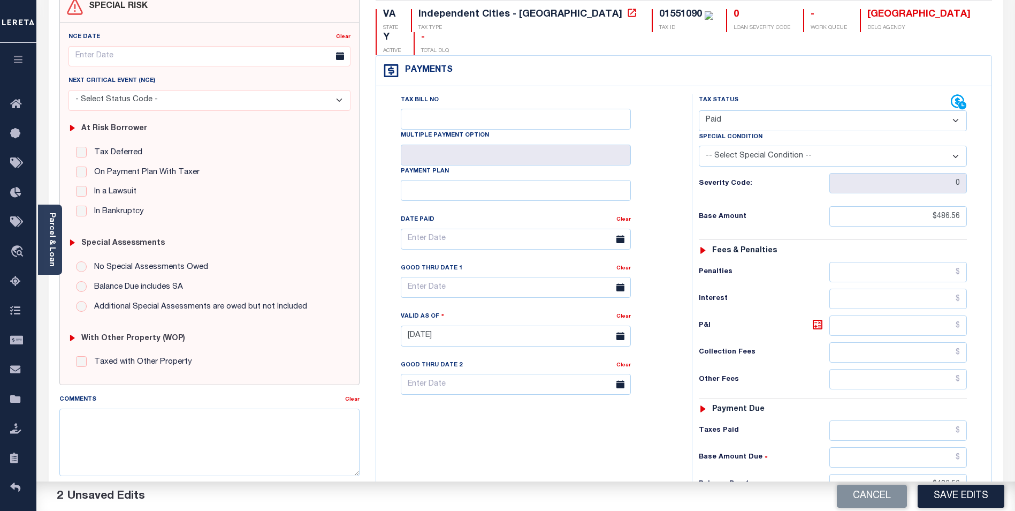
scroll to position [107, 0]
click at [926, 419] on input "text" at bounding box center [899, 429] width 138 height 20
type input "$486.56"
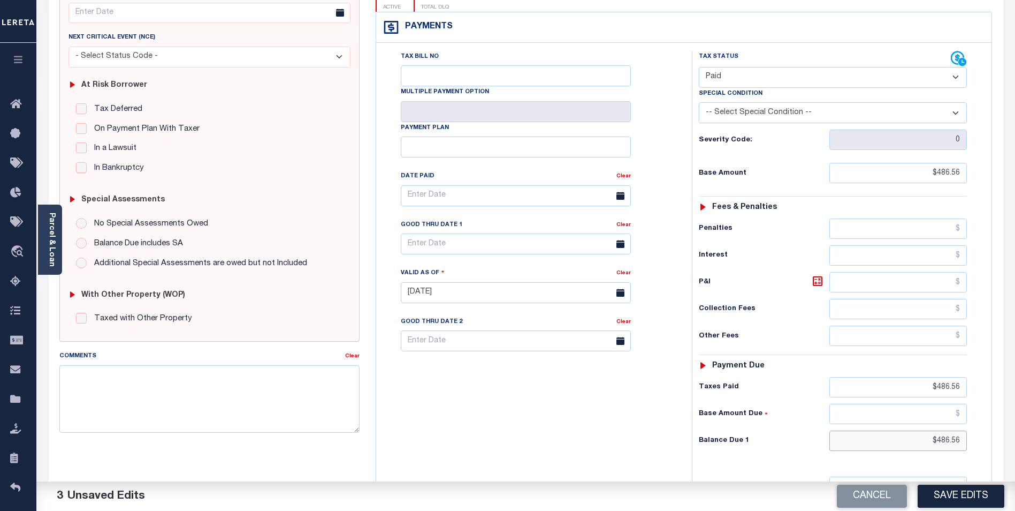
scroll to position [268, 0]
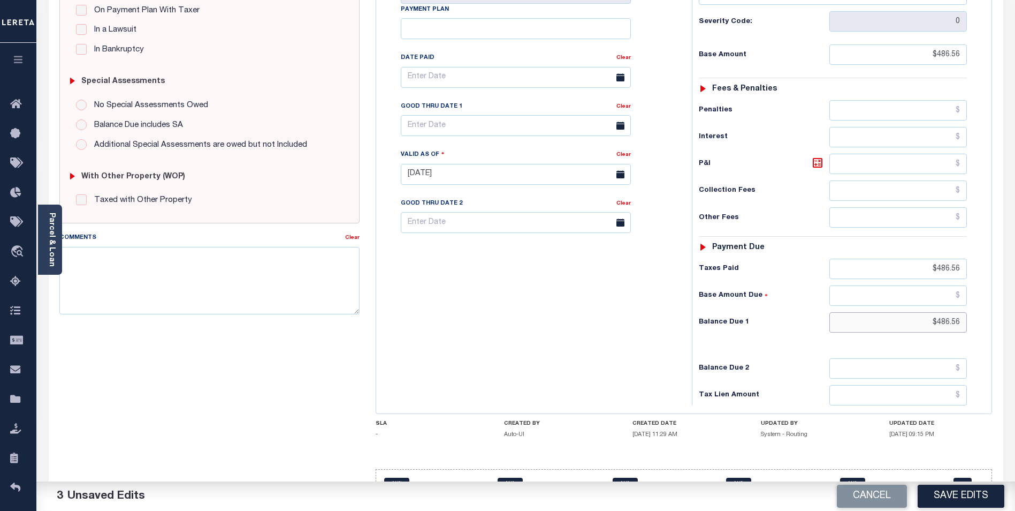
drag, startPoint x: 919, startPoint y: 299, endPoint x: 1025, endPoint y: 282, distance: 107.9
click at [1015, 282] on html "Home Lender Non-Disbursement Agency Summary Details Payment History Tax Line De…" at bounding box center [507, 136] width 1015 height 809
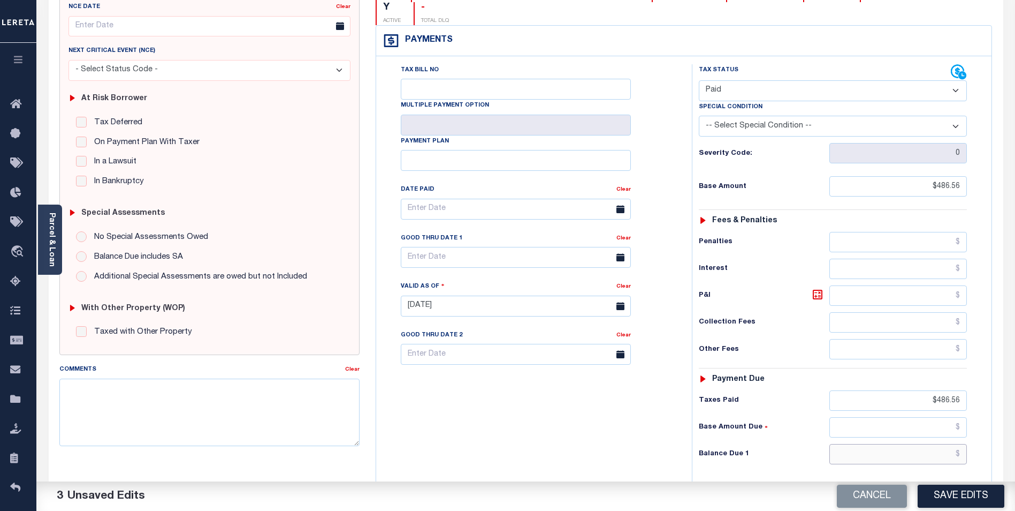
scroll to position [107, 0]
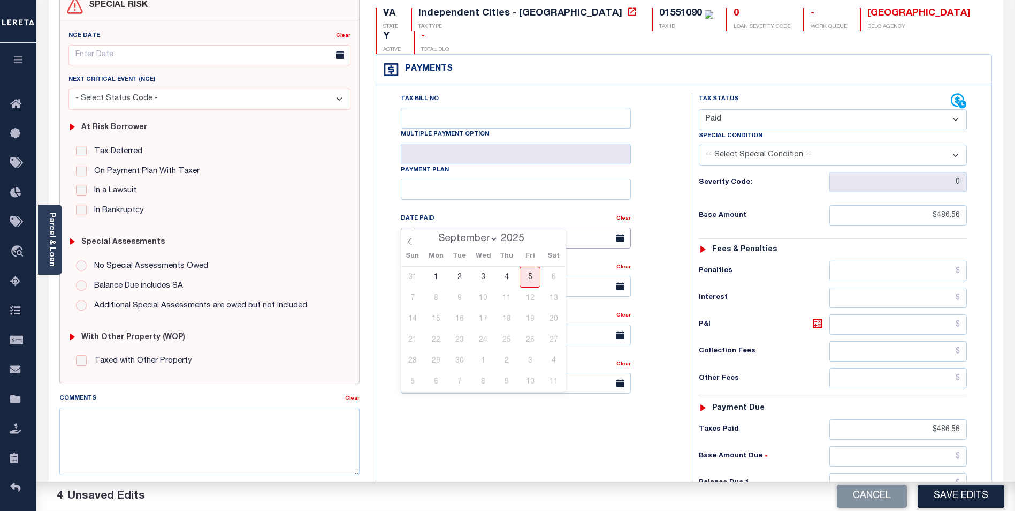
click at [588, 227] on input "text" at bounding box center [516, 237] width 230 height 21
click at [435, 275] on span "1" at bounding box center [436, 277] width 21 height 21
type input "09/01/2025"
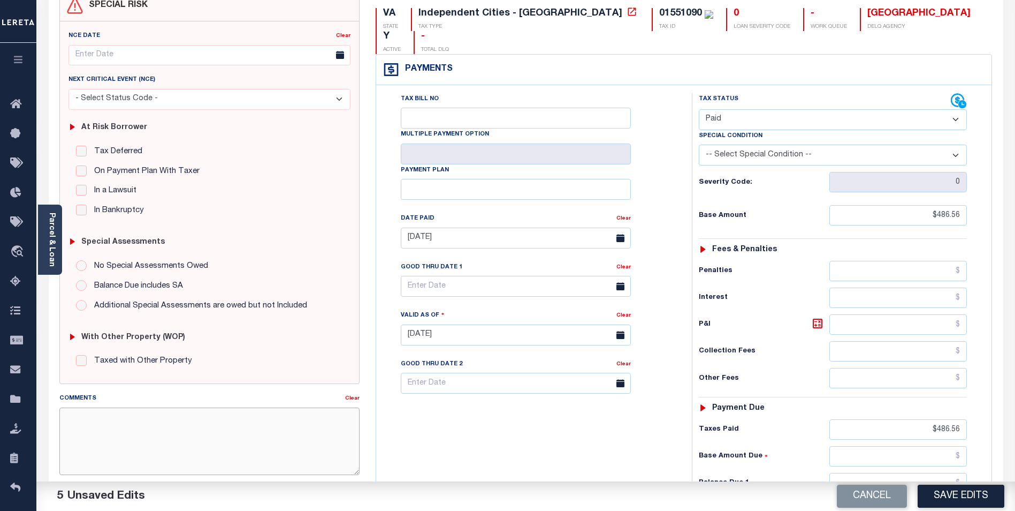
click at [148, 428] on textarea "Comments" at bounding box center [209, 440] width 300 height 67
type textarea "INSTALLMENT TAX PAID."
click at [960, 494] on button "Save Edits" at bounding box center [961, 495] width 87 height 23
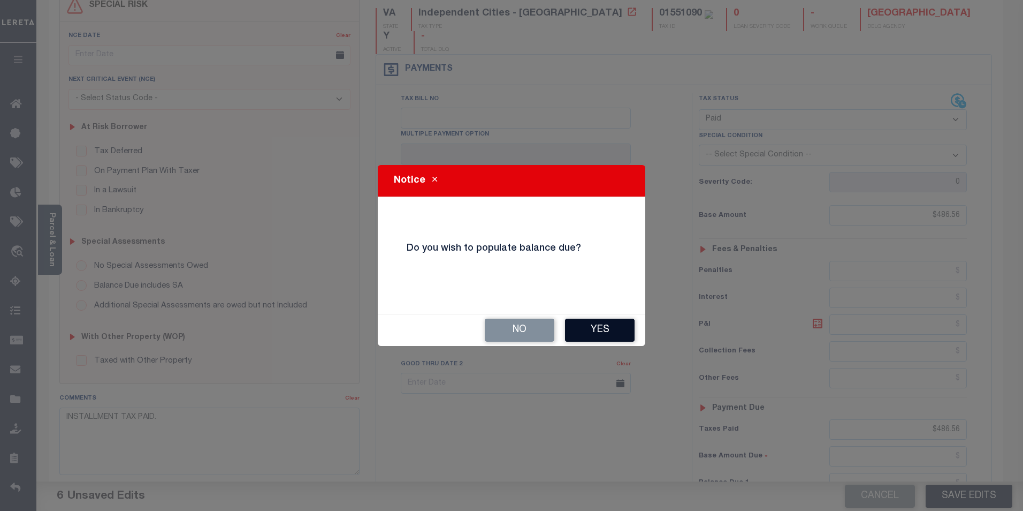
click at [598, 326] on button "Yes" at bounding box center [600, 329] width 70 height 23
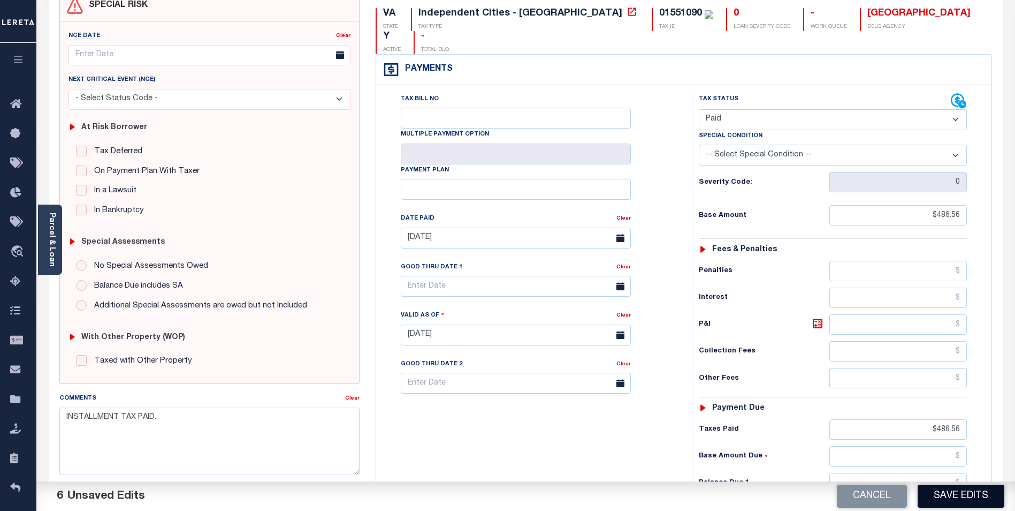
click at [965, 494] on button "Save Edits" at bounding box center [961, 495] width 87 height 23
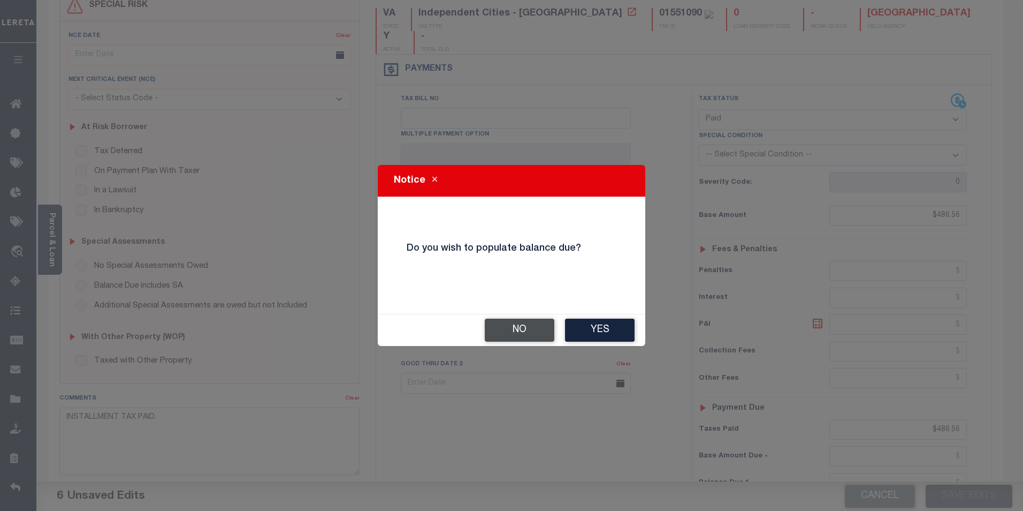
click at [521, 327] on button "No" at bounding box center [520, 329] width 70 height 23
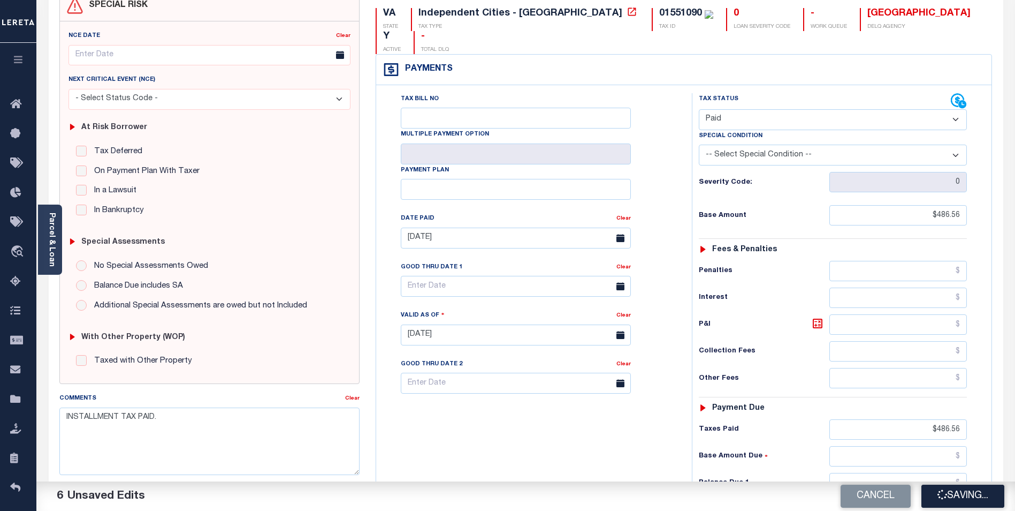
checkbox input "false"
type input "$486.56"
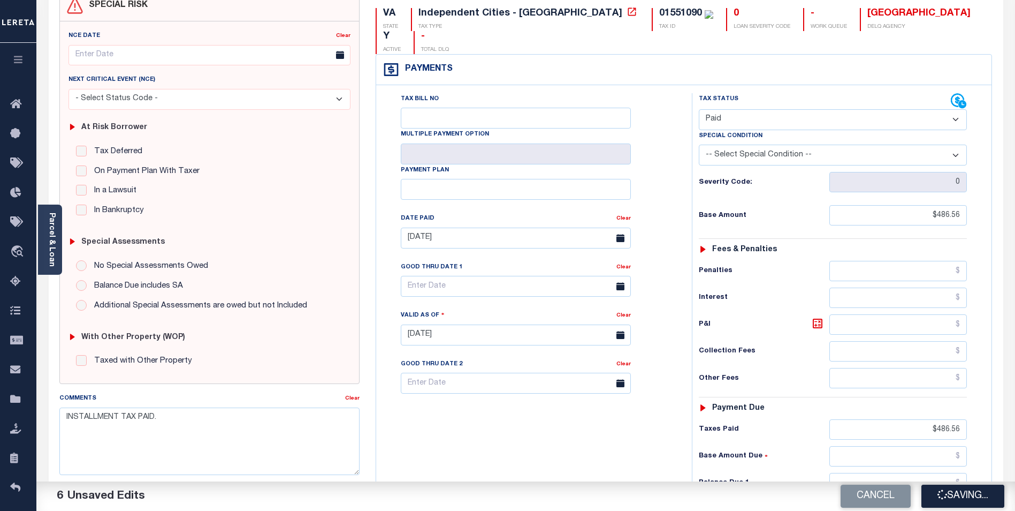
type input "$486.56"
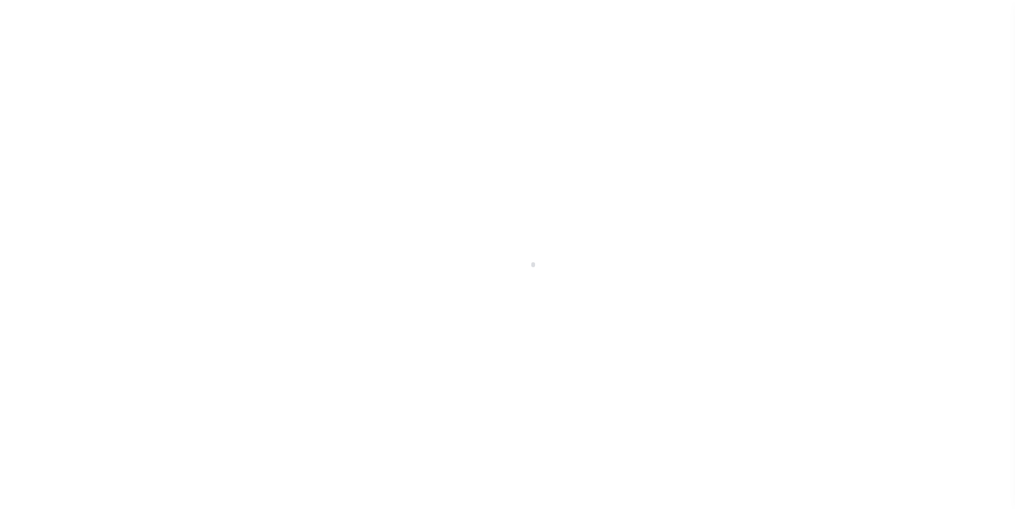
scroll to position [11, 0]
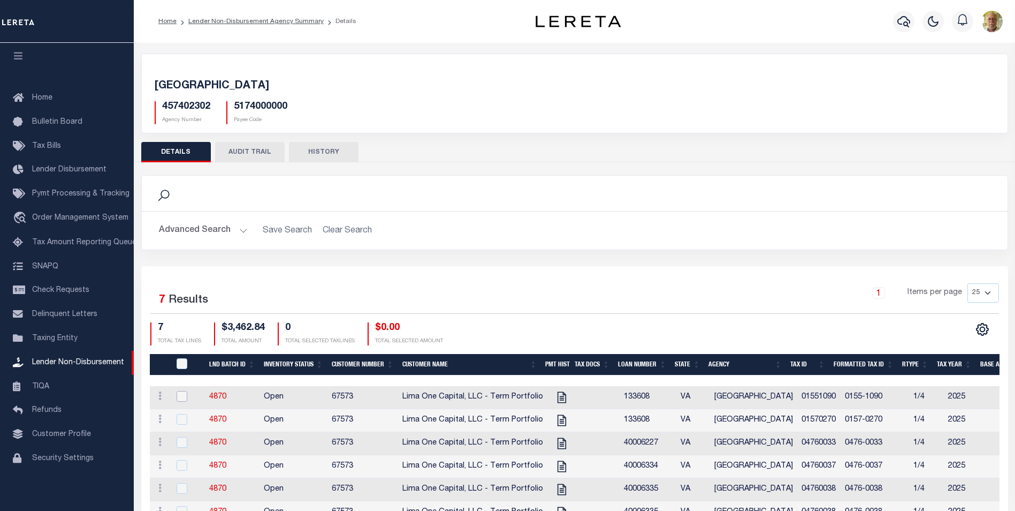
click at [178, 396] on input "checkbox" at bounding box center [182, 396] width 11 height 11
checkbox input "true"
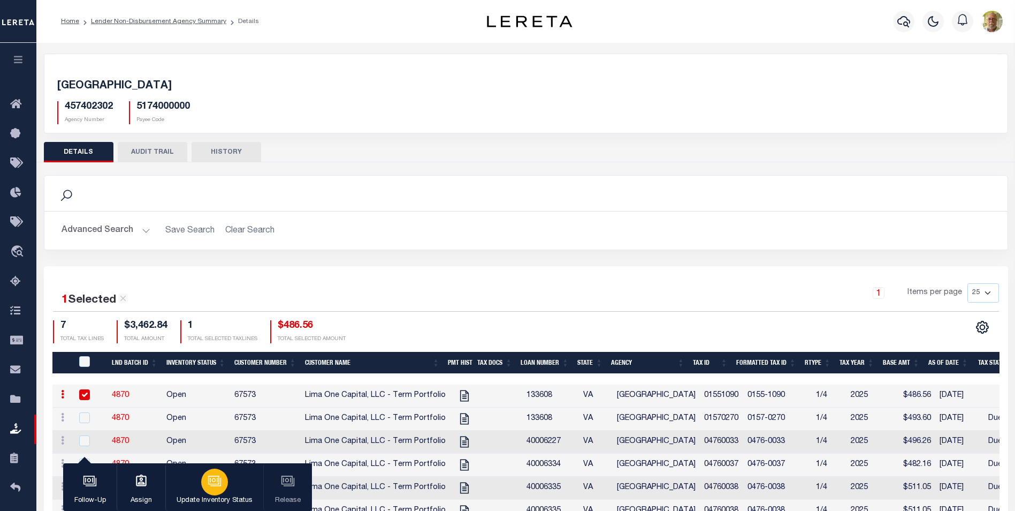
click at [223, 480] on div "button" at bounding box center [214, 481] width 27 height 27
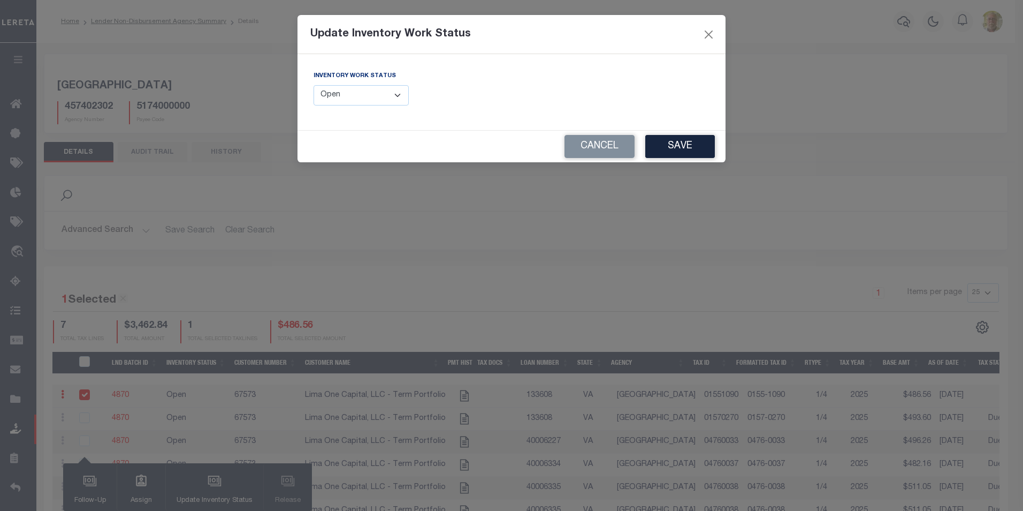
click at [369, 98] on select "--Select-- Open Completed Reported" at bounding box center [361, 95] width 95 height 21
select select "Completed"
click at [314, 85] on select "--Select-- Open Completed Reported" at bounding box center [361, 95] width 95 height 21
click at [682, 147] on button "Save" at bounding box center [681, 146] width 70 height 23
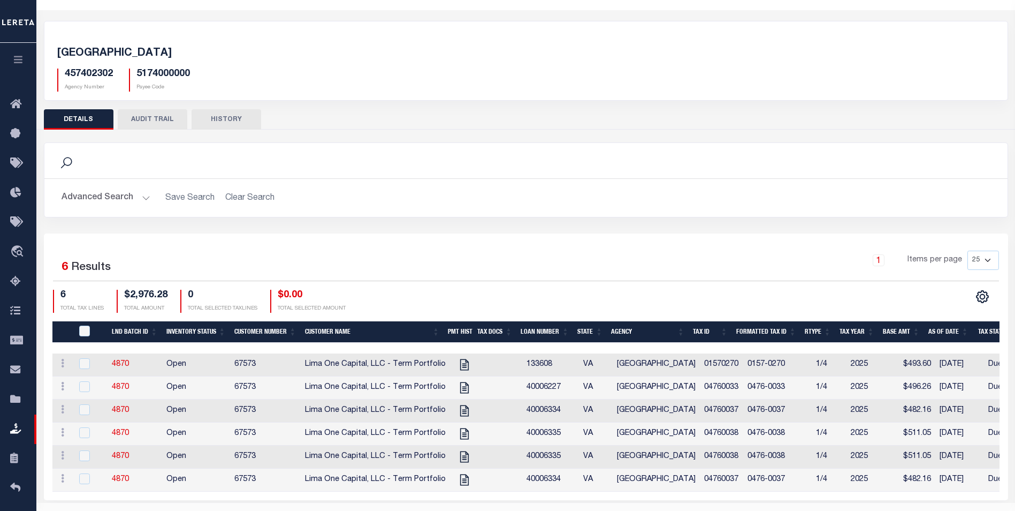
scroll to position [65, 0]
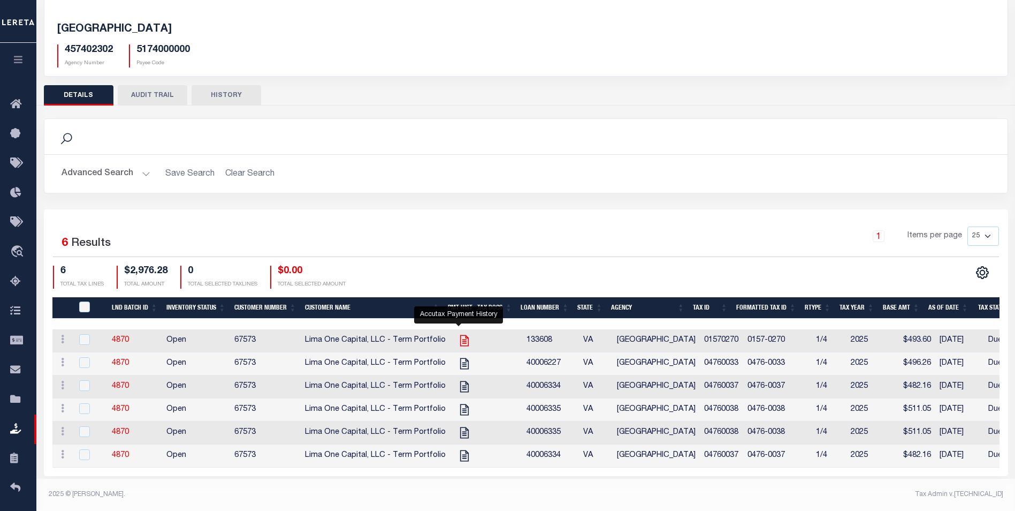
click at [459, 333] on icon at bounding box center [465, 340] width 14 height 14
checkbox input "true"
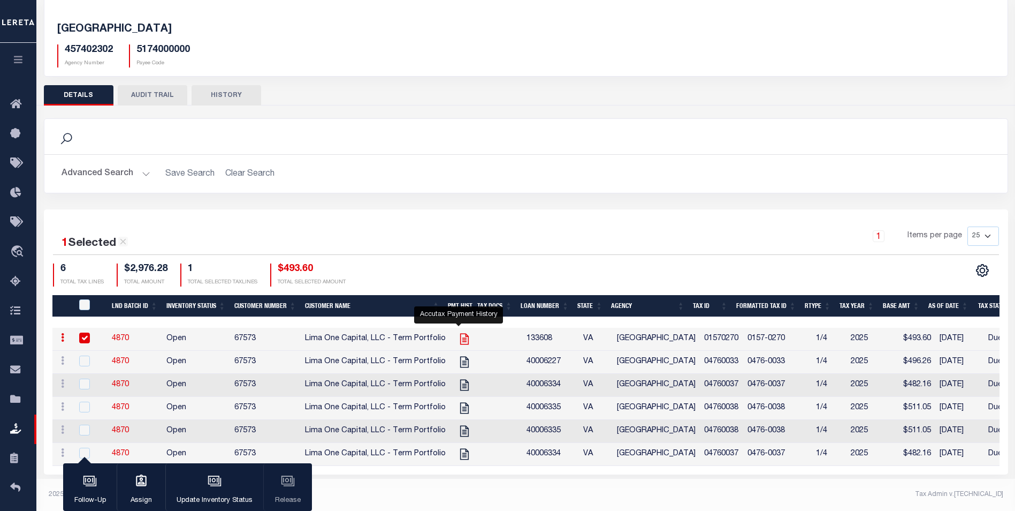
scroll to position [63, 0]
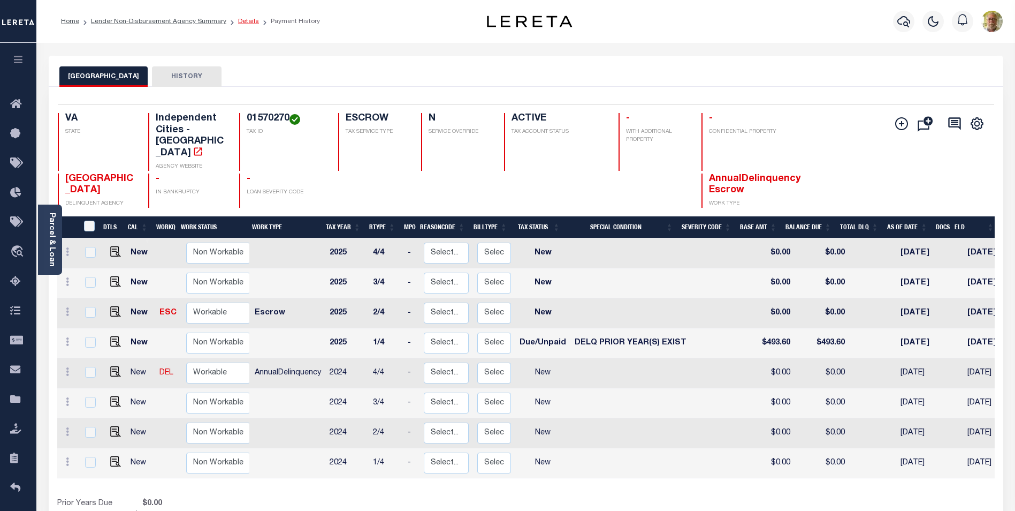
click at [241, 19] on link "Details" at bounding box center [248, 21] width 21 height 6
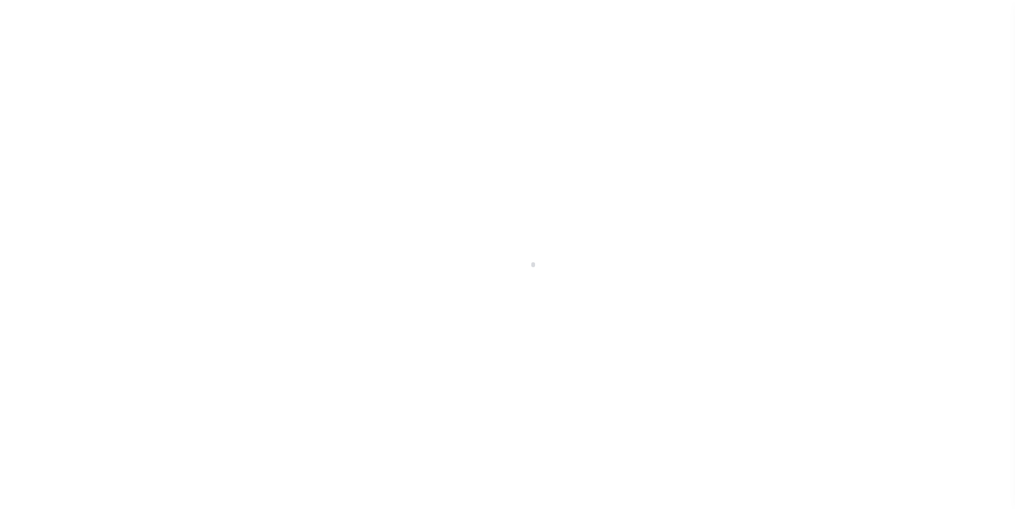
scroll to position [11, 0]
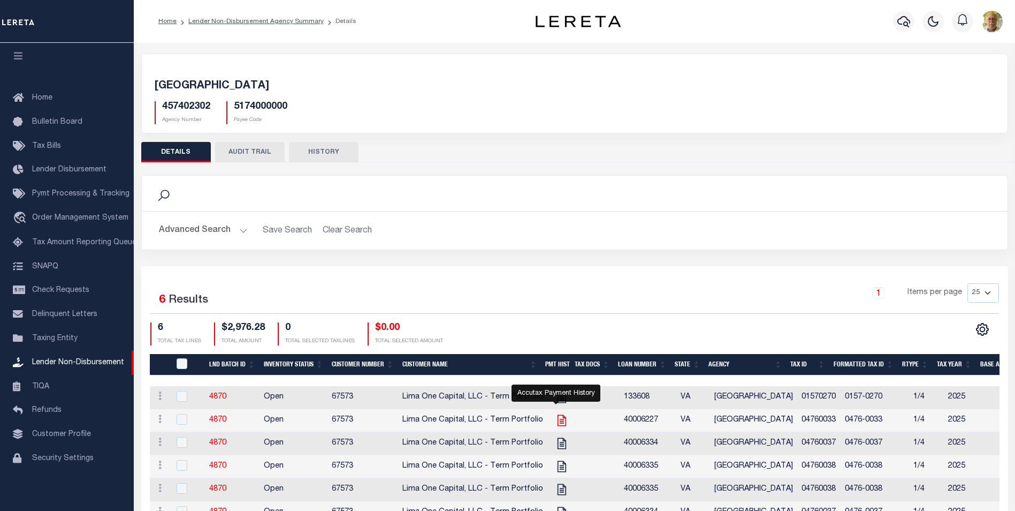
click at [555, 419] on icon "" at bounding box center [562, 420] width 14 height 14
checkbox input "true"
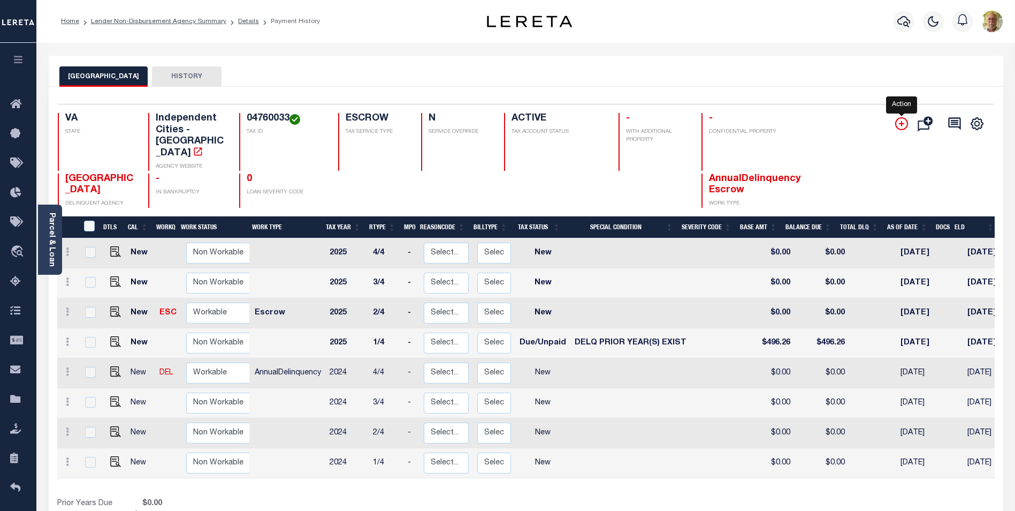
click at [902, 123] on icon "" at bounding box center [901, 123] width 5 height 5
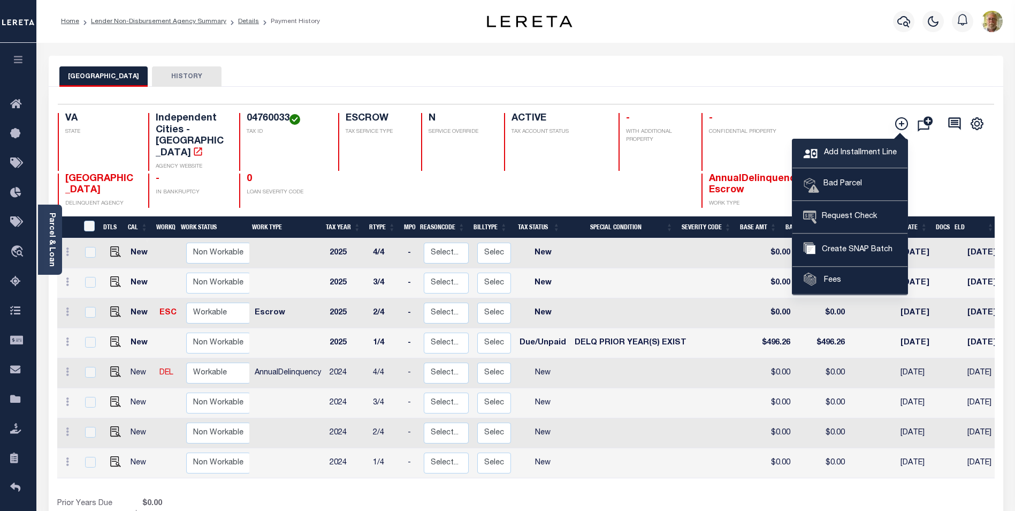
click at [830, 147] on span "Add Installment Line" at bounding box center [859, 153] width 75 height 12
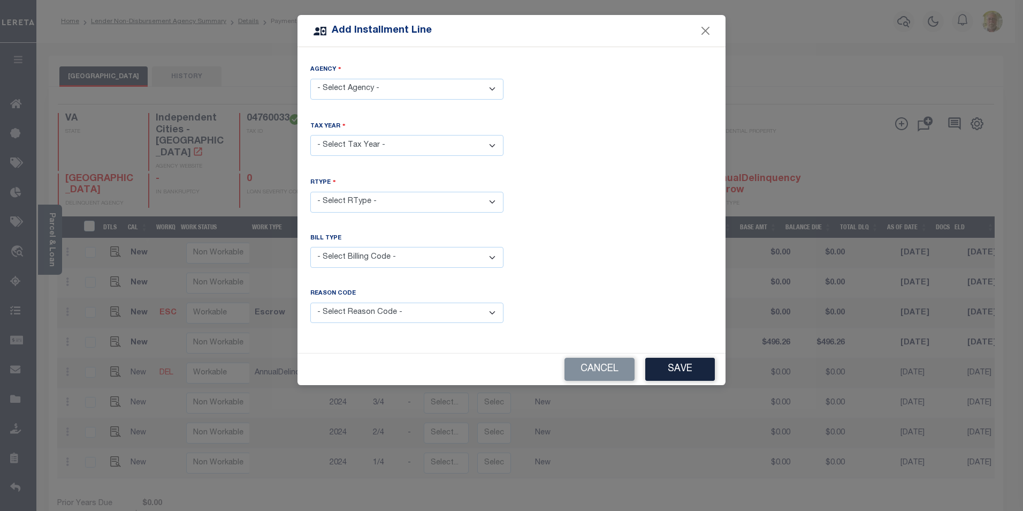
click at [371, 89] on select "- Select Agency - PORTSMOUTH CITY - Independent Cities" at bounding box center [406, 89] width 193 height 21
select select "5174000000"
click at [310, 79] on select "- Select Agency - PORTSMOUTH CITY - Independent Cities" at bounding box center [406, 89] width 193 height 21
click at [354, 145] on select "- Select Year - 2005 2006 2007 2008 2009 2010 2011 2012 2013 2014 2015 2016 201…" at bounding box center [406, 145] width 193 height 21
select select "2024"
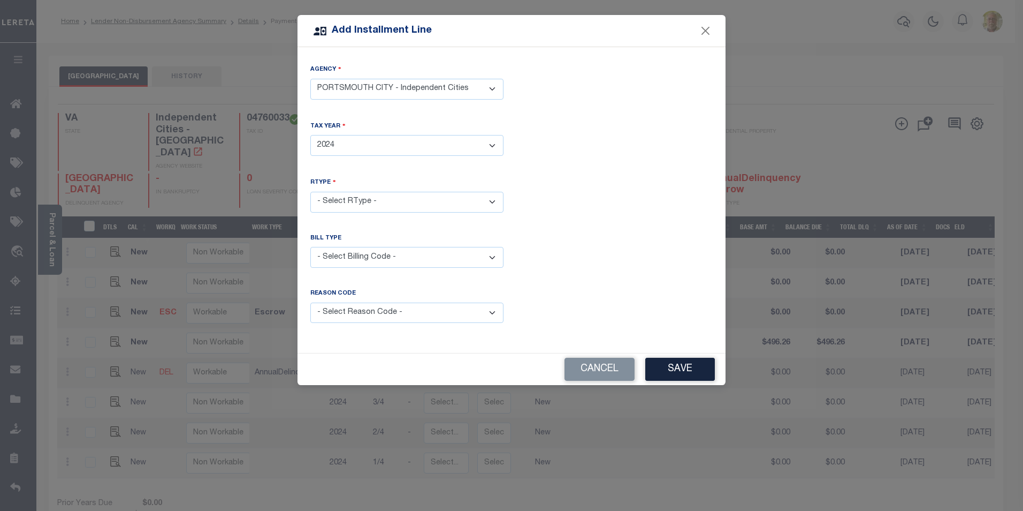
click at [310, 135] on select "- Select Year - 2005 2006 2007 2008 2009 2010 2011 2012 2013 2014 2015 2016 201…" at bounding box center [406, 145] width 193 height 21
drag, startPoint x: 350, startPoint y: 195, endPoint x: 347, endPoint y: 211, distance: 16.3
click at [350, 196] on select "- Select RType - 1/4 2/4 3/4 4/4" at bounding box center [406, 202] width 193 height 21
select select "2"
click at [310, 192] on select "- Select RType - 1/4 2/4 3/4 4/4" at bounding box center [406, 202] width 193 height 21
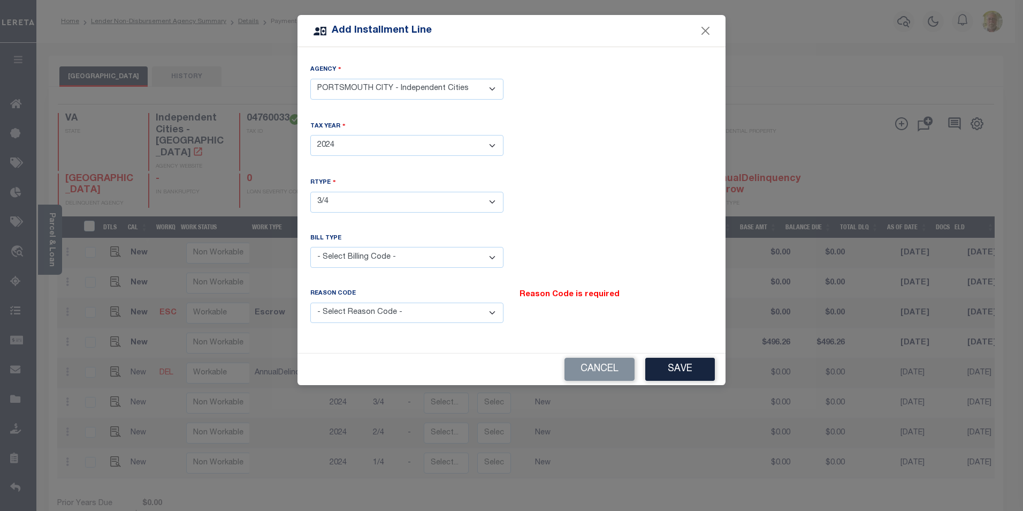
click at [343, 251] on select "- Select Billing Code - Regular Delinquent Supplemental Corrected/Adjusted Bill…" at bounding box center [406, 257] width 193 height 21
select select "2"
click at [310, 247] on select "- Select Billing Code - Regular Delinquent Supplemental Corrected/Adjusted Bill…" at bounding box center [406, 257] width 193 height 21
click at [406, 297] on div "Reason Code" at bounding box center [406, 295] width 193 height 13
click at [406, 309] on select "- Select Reason Code - Payment Reversal Taxable Value Change Assessment Change …" at bounding box center [406, 312] width 193 height 21
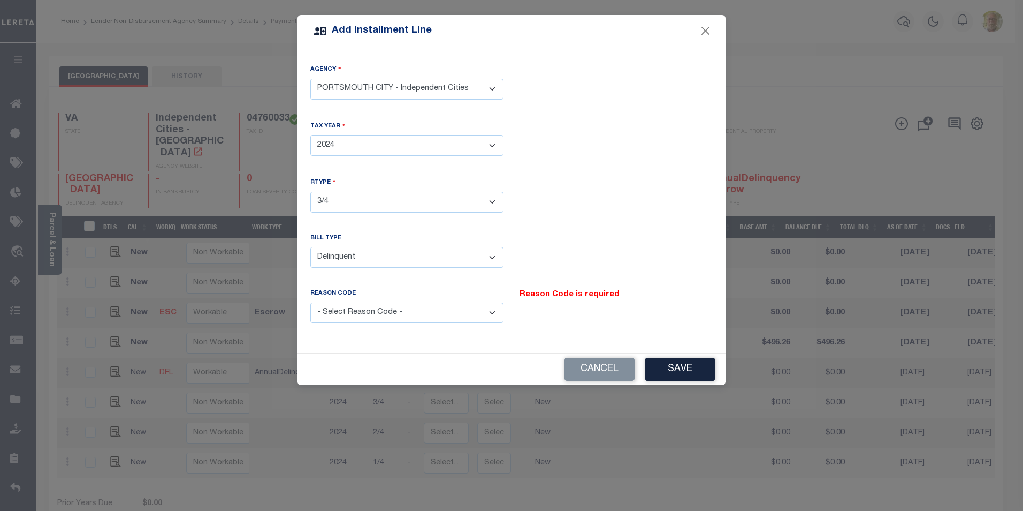
select select "12"
click at [310, 302] on select "- Select Reason Code - Payment Reversal Taxable Value Change Assessment Change …" at bounding box center [406, 312] width 193 height 21
click at [683, 363] on button "Save" at bounding box center [681, 369] width 70 height 23
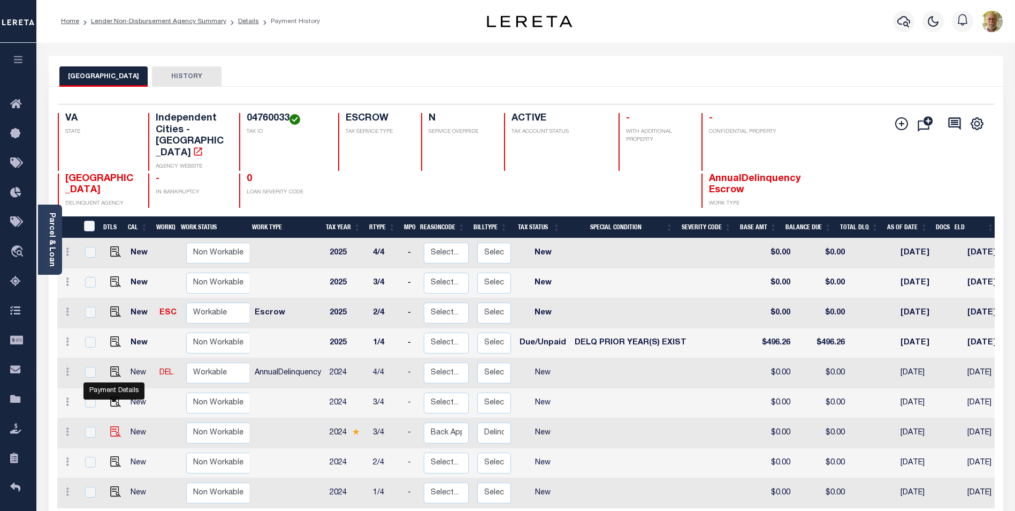
click at [112, 426] on img at bounding box center [115, 431] width 11 height 11
checkbox input "true"
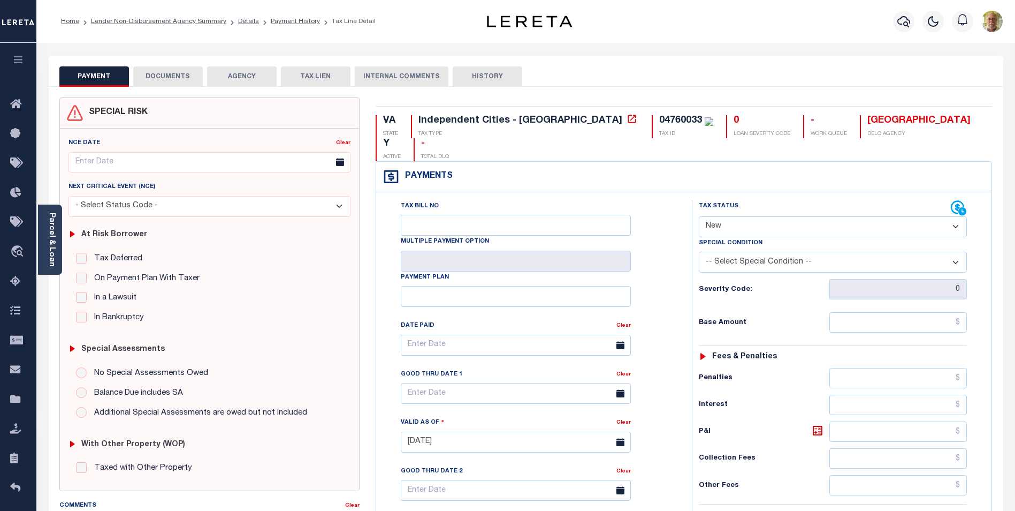
click at [769, 216] on select "- Select Status Code - Open Due/Unpaid Paid Incomplete No Tax Due Internal Refu…" at bounding box center [833, 226] width 268 height 21
select select "DUE"
click at [699, 216] on select "- Select Status Code - Open Due/Unpaid Paid Incomplete No Tax Due Internal Refu…" at bounding box center [833, 226] width 268 height 21
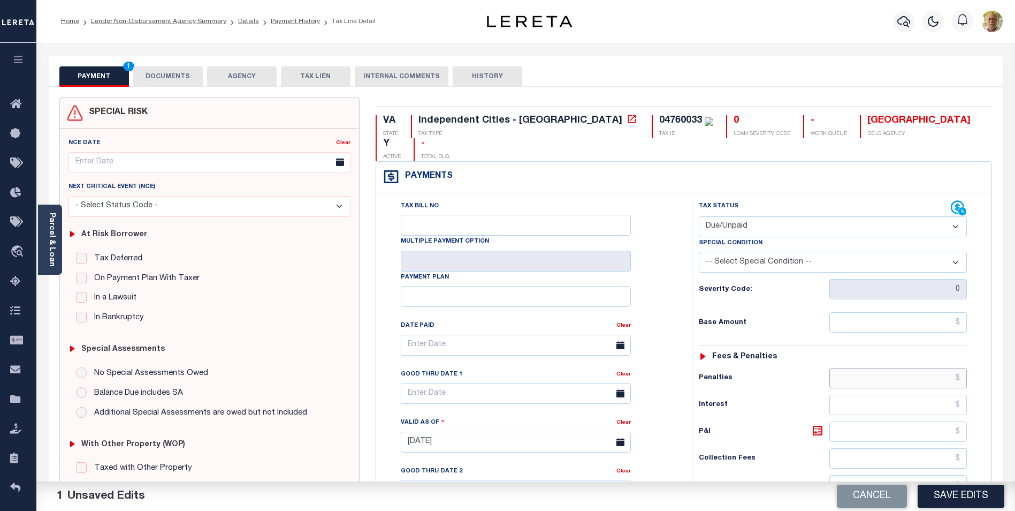
click at [894, 368] on input "text" at bounding box center [899, 378] width 138 height 20
drag, startPoint x: 928, startPoint y: 293, endPoint x: 984, endPoint y: 284, distance: 56.9
click at [928, 312] on input "text" at bounding box center [899, 322] width 138 height 20
type input "$114.47"
type input "$2.85"
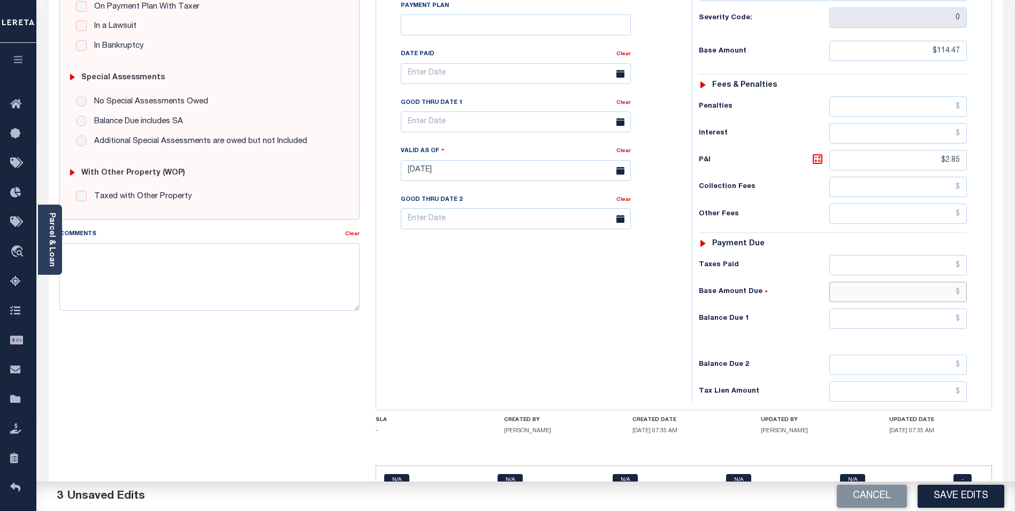
scroll to position [277, 0]
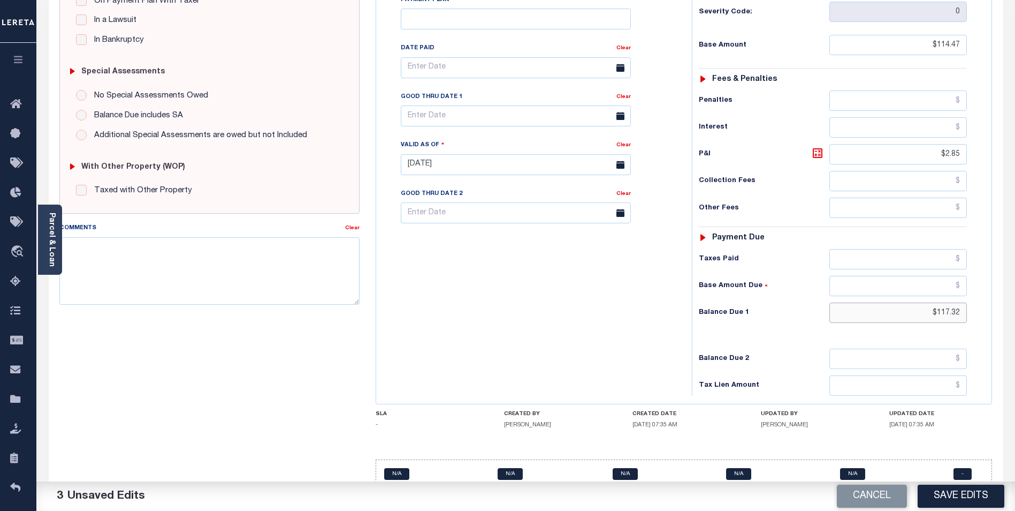
type input "$117.32"
click at [499, 105] on input "text" at bounding box center [516, 115] width 230 height 21
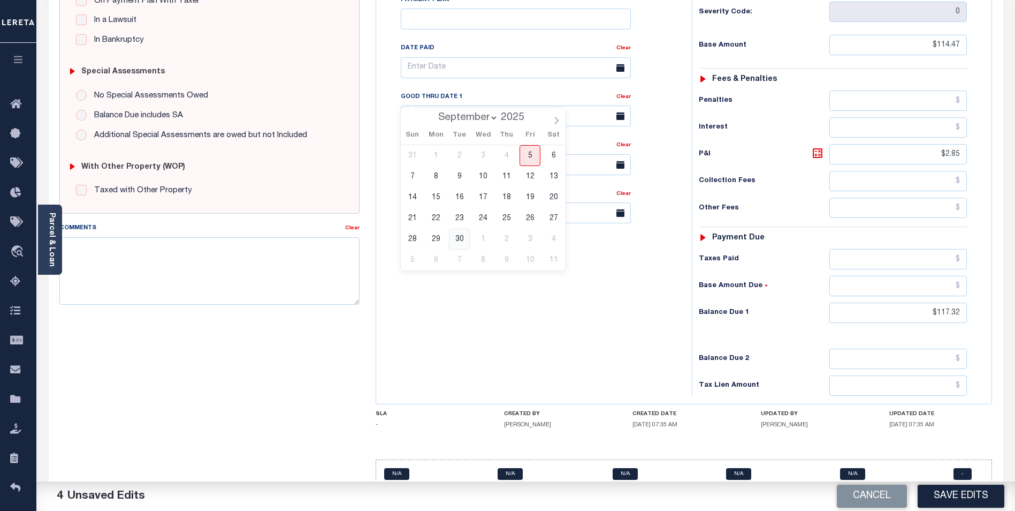
click at [459, 237] on span "30" at bounding box center [459, 239] width 21 height 21
type input "[DATE]"
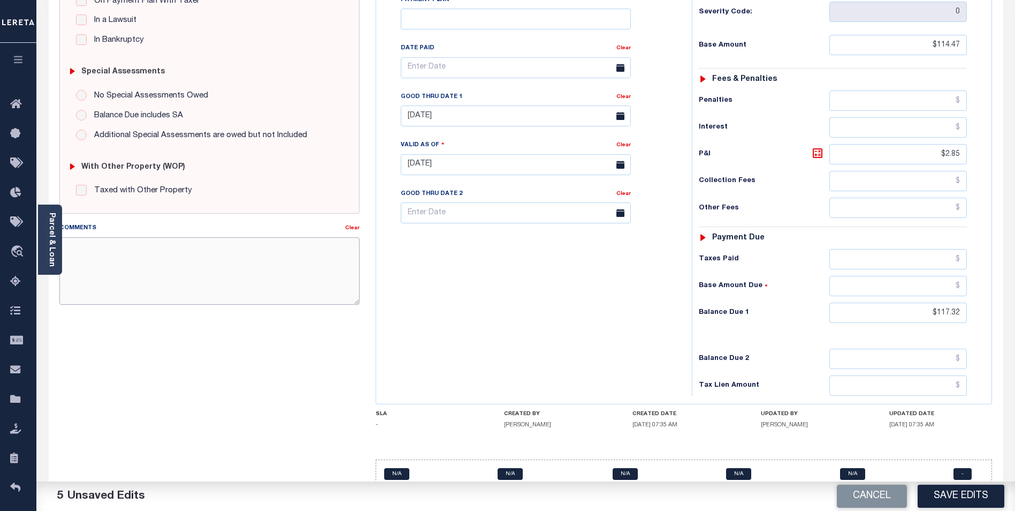
click at [221, 278] on textarea "Comments" at bounding box center [209, 270] width 300 height 67
type textarea "2024 3RD INSTALLMENT DELINQUENT PAID SHORT"
click at [271, 333] on div "SPECIAL RISK NCE Date Clear - Select Status Code -" at bounding box center [209, 163] width 316 height 687
click at [957, 490] on button "Save Edits" at bounding box center [961, 495] width 87 height 23
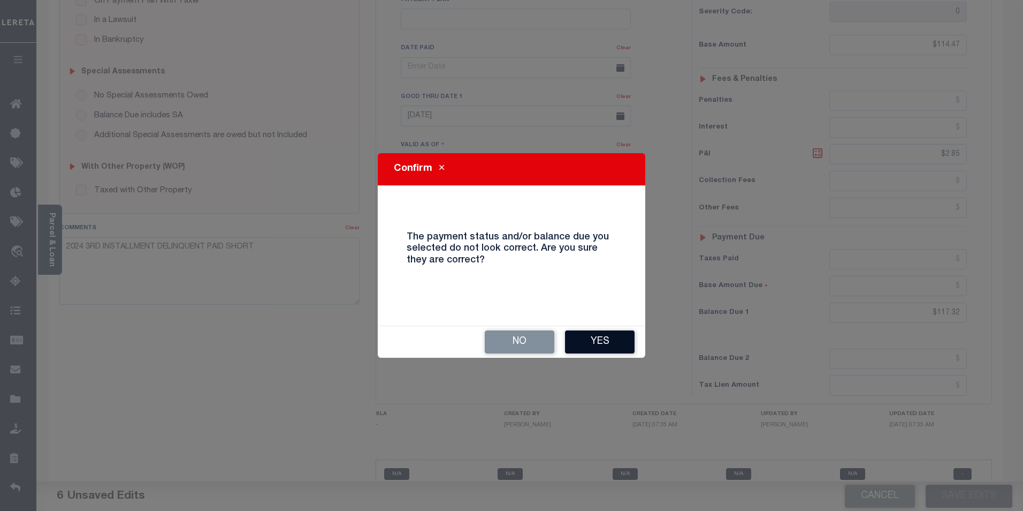
click at [589, 340] on button "Yes" at bounding box center [600, 341] width 70 height 23
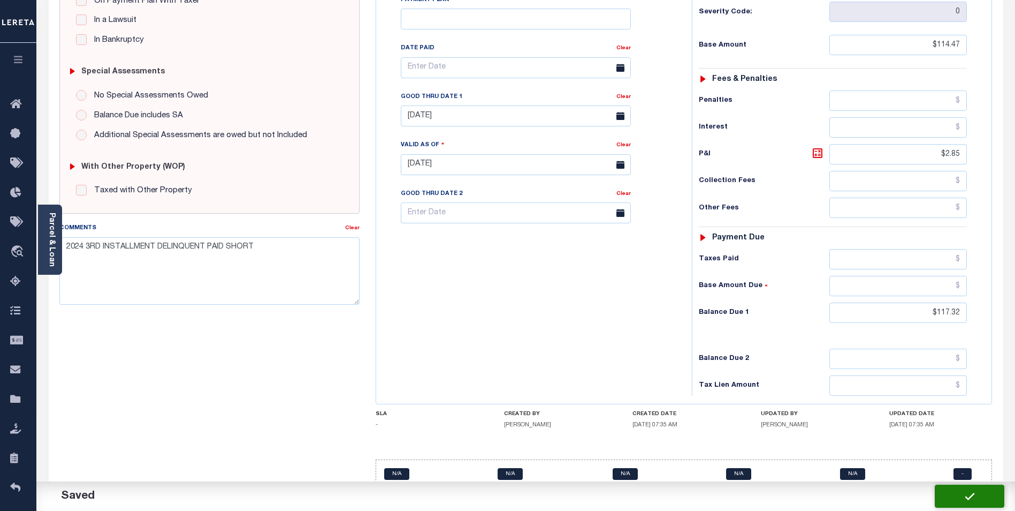
checkbox input "false"
type input "$114.47"
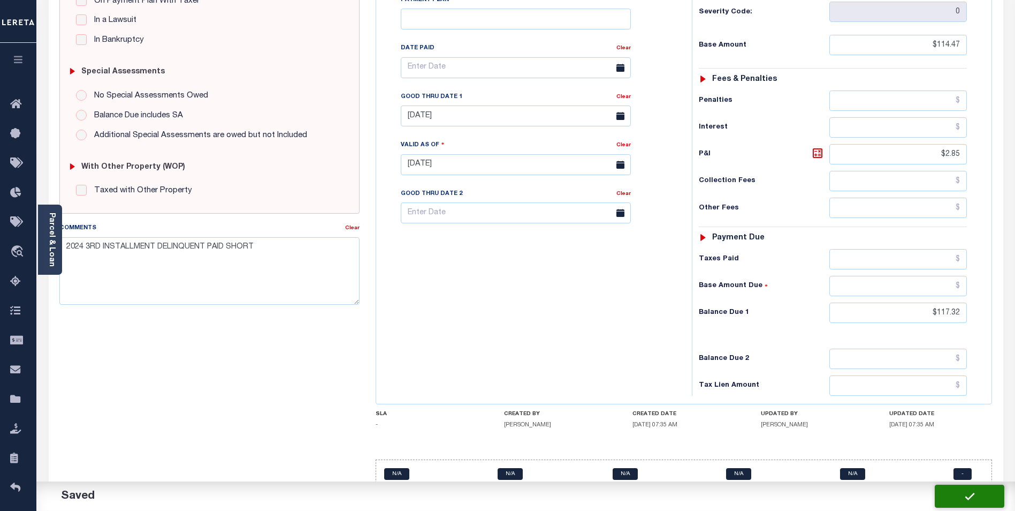
type input "$2.85"
type input "$117.32"
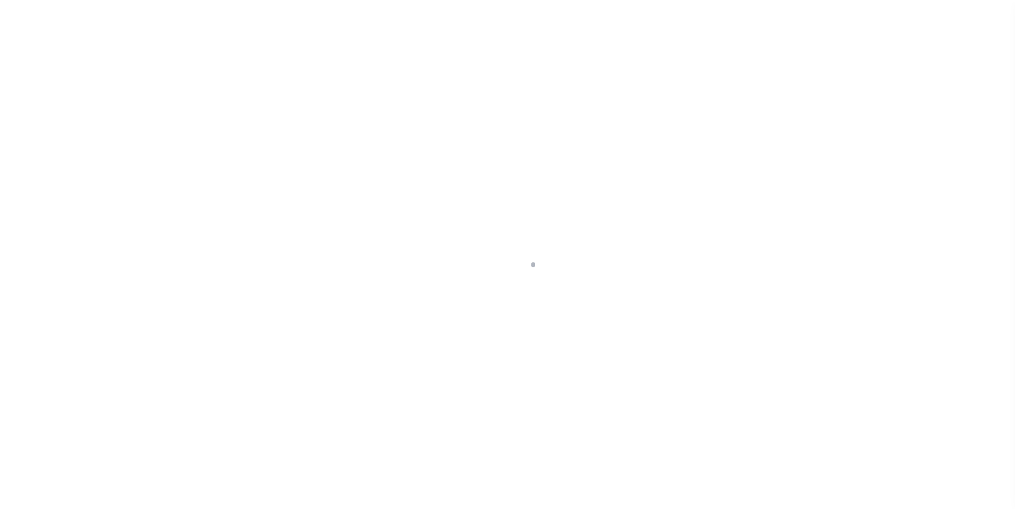
scroll to position [11, 0]
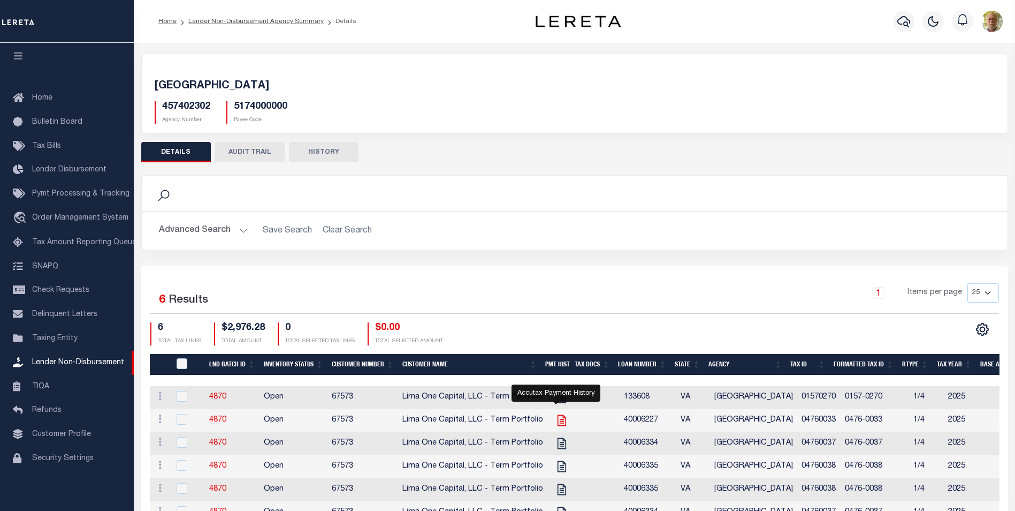
click at [555, 419] on icon "" at bounding box center [562, 420] width 14 height 14
checkbox input "true"
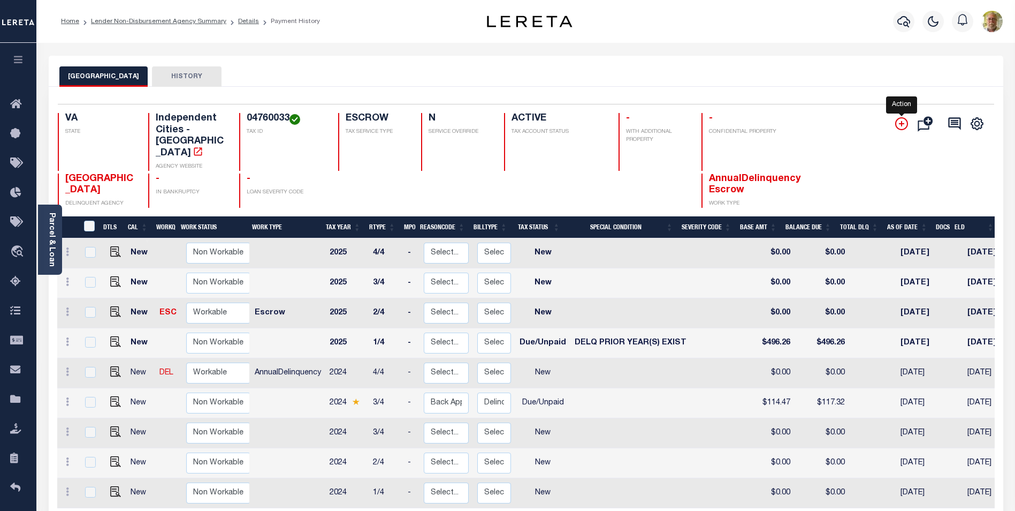
drag, startPoint x: 900, startPoint y: 123, endPoint x: 899, endPoint y: 128, distance: 5.5
click at [900, 123] on icon "" at bounding box center [902, 123] width 13 height 13
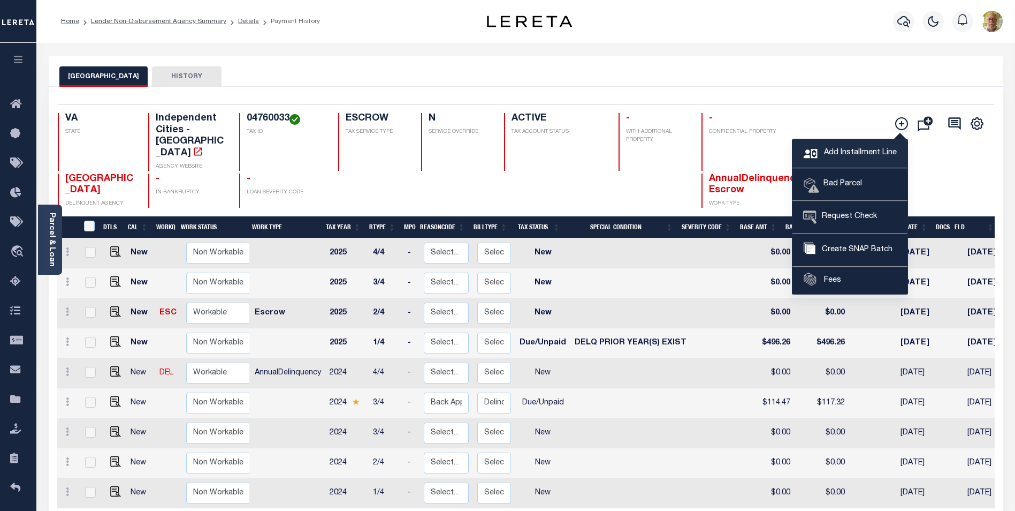
click at [848, 147] on span "Add Installment Line" at bounding box center [859, 153] width 75 height 12
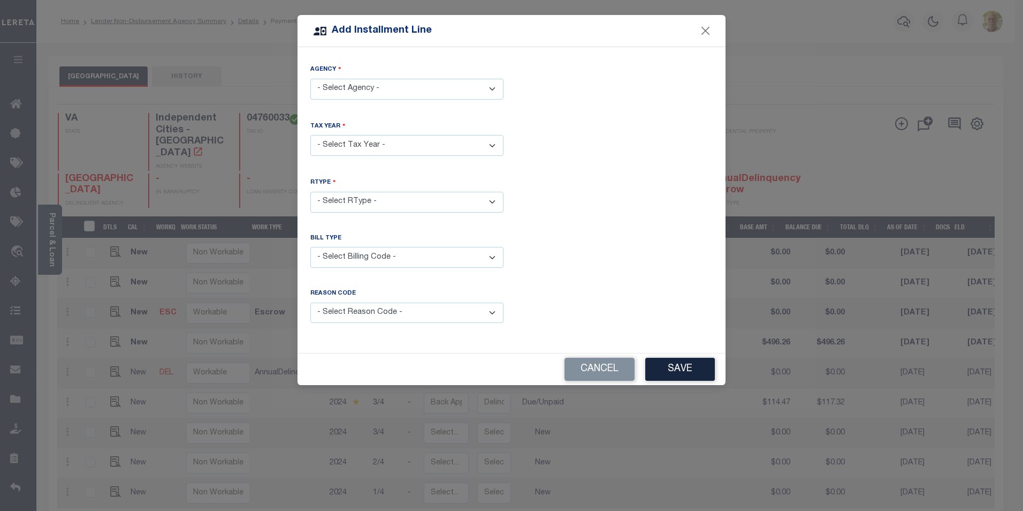
drag, startPoint x: 343, startPoint y: 85, endPoint x: 343, endPoint y: 93, distance: 7.5
click at [343, 85] on select "- Select Agency - [GEOGRAPHIC_DATA] - Independent Cities" at bounding box center [406, 89] width 193 height 21
select select "5174000000"
click at [310, 79] on select "- Select Agency - [GEOGRAPHIC_DATA] - Independent Cities" at bounding box center [406, 89] width 193 height 21
drag, startPoint x: 346, startPoint y: 137, endPoint x: 350, endPoint y: 144, distance: 7.7
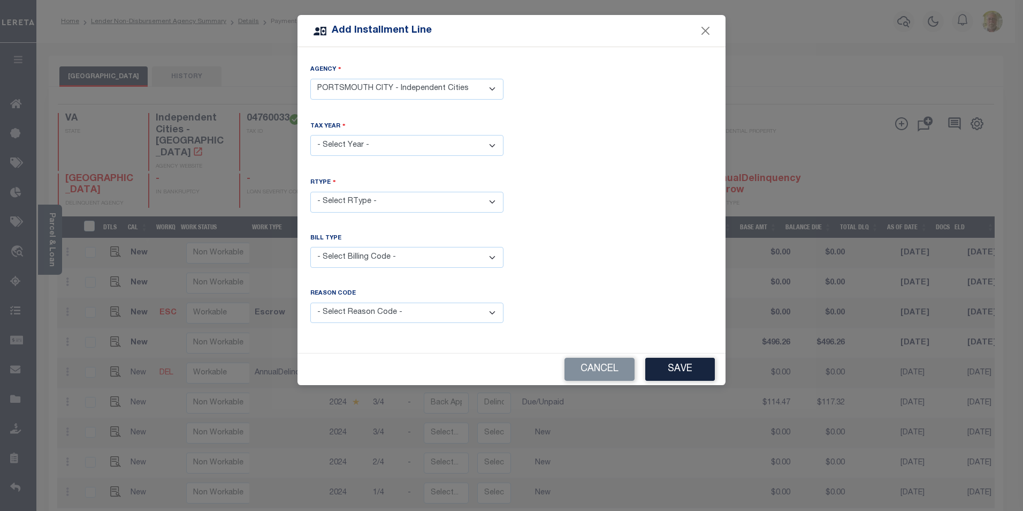
click at [347, 138] on select "- Select Year - 2005 2006 2007 2008 2009 2010 2011 2012 2013 2014 2015 2016 201…" at bounding box center [406, 145] width 193 height 21
select select "2024"
click at [310, 135] on select "- Select Year - 2005 2006 2007 2008 2009 2010 2011 2012 2013 2014 2015 2016 201…" at bounding box center [406, 145] width 193 height 21
click at [347, 194] on select "- Select RType - 1/4 2/4 3/4 4/4" at bounding box center [406, 202] width 193 height 21
select select "3"
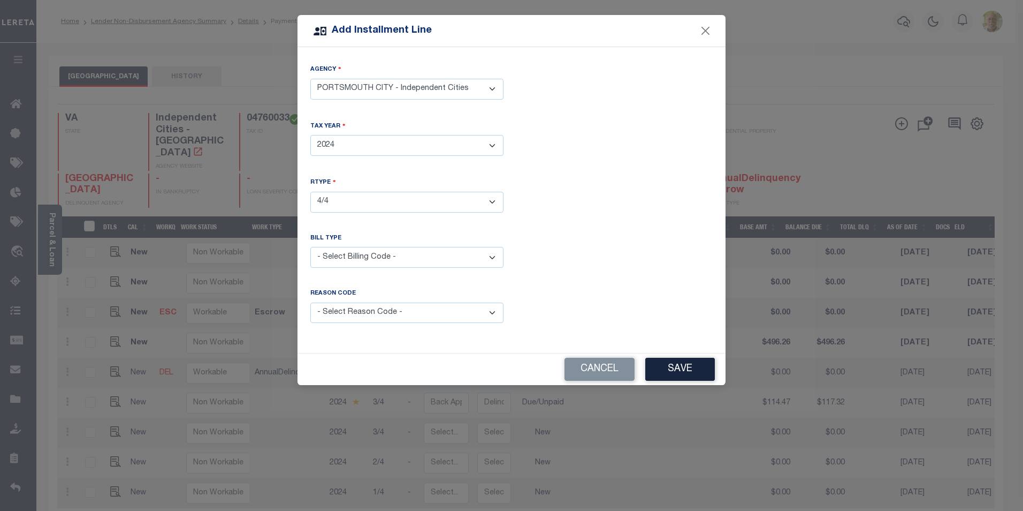
click at [310, 192] on select "- Select RType - 1/4 2/4 3/4 4/4" at bounding box center [406, 202] width 193 height 21
click at [355, 254] on select "- Select Billing Code - Regular Delinquent Supplemental Corrected/Adjusted Bill…" at bounding box center [406, 257] width 193 height 21
select select "2"
click at [310, 247] on select "- Select Billing Code - Regular Delinquent Supplemental Corrected/Adjusted Bill…" at bounding box center [406, 257] width 193 height 21
click at [396, 311] on select "- Select Reason Code - Payment Reversal Taxable Value Change Assessment Change …" at bounding box center [406, 312] width 193 height 21
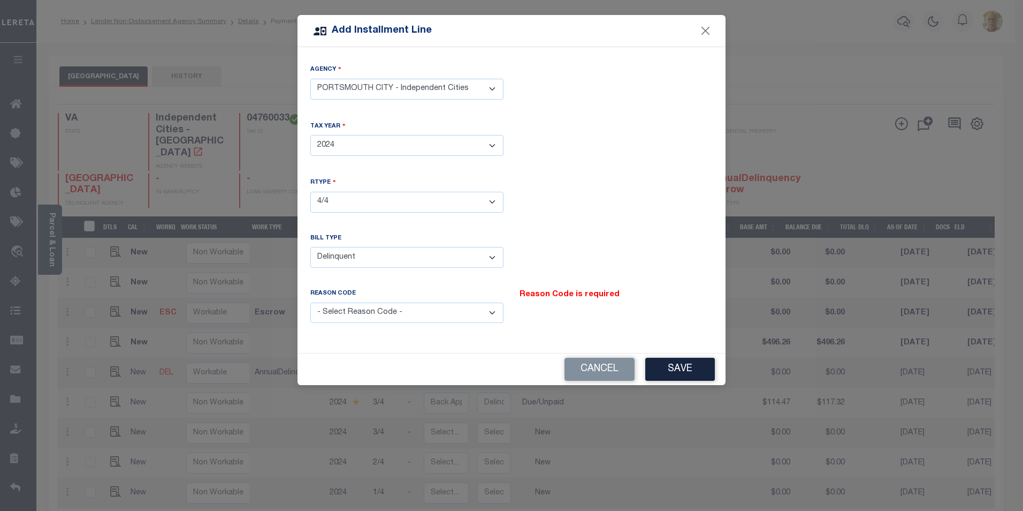
select select "12"
click at [310, 302] on select "- Select Reason Code - Payment Reversal Taxable Value Change Assessment Change …" at bounding box center [406, 312] width 193 height 21
click at [674, 368] on button "Save" at bounding box center [681, 369] width 70 height 23
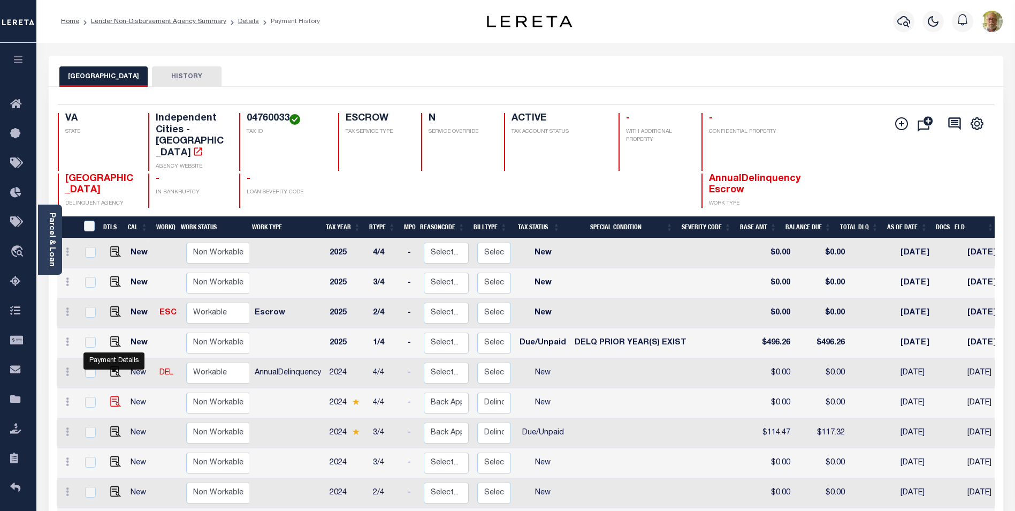
click at [112, 396] on img at bounding box center [115, 401] width 11 height 11
checkbox input "true"
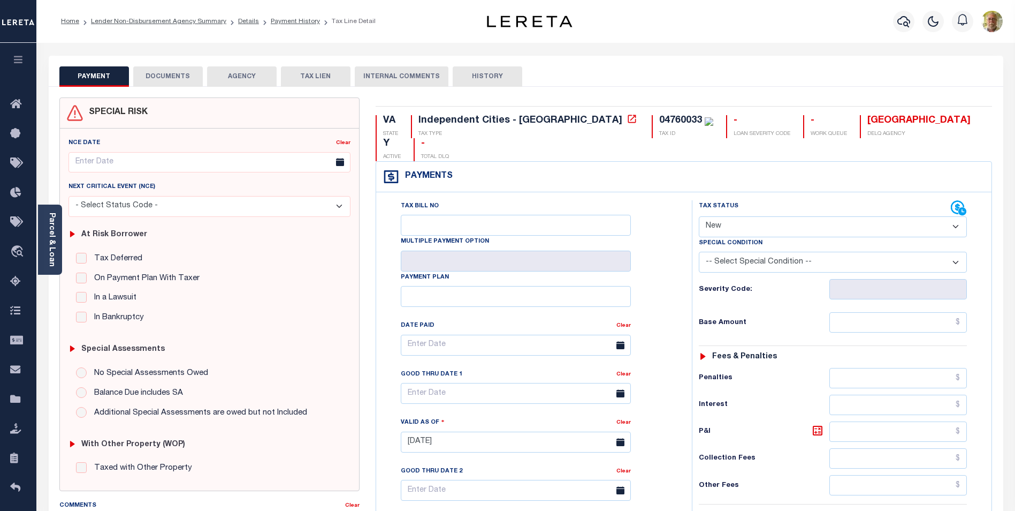
click at [811, 216] on select "- Select Status Code - Open Due/Unpaid Paid Incomplete No Tax Due Internal Refu…" at bounding box center [833, 226] width 268 height 21
select select "DUE"
click at [699, 216] on select "- Select Status Code - Open Due/Unpaid Paid Incomplete No Tax Due Internal Refu…" at bounding box center [833, 226] width 268 height 21
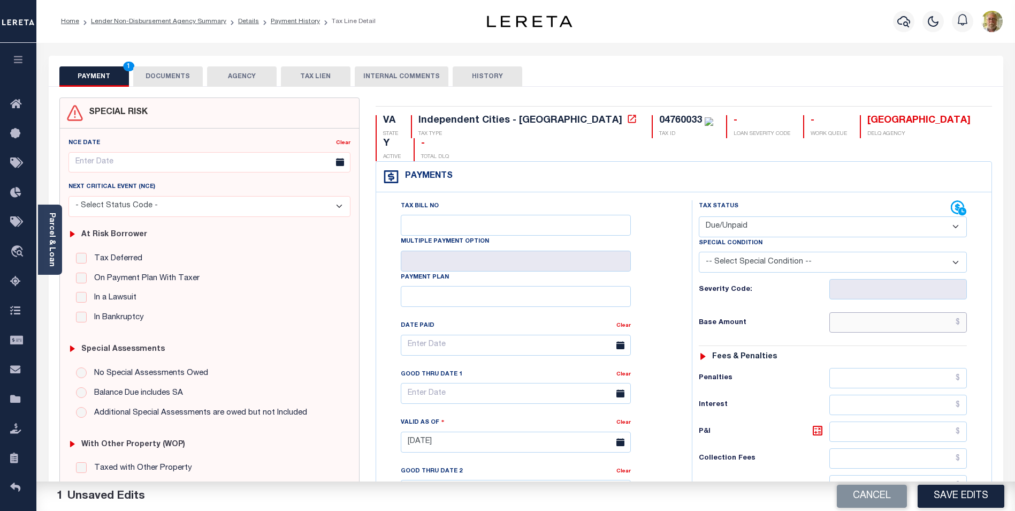
click at [951, 312] on input "text" at bounding box center [899, 322] width 138 height 20
type input "$478.11"
click at [938, 421] on input "text" at bounding box center [899, 431] width 138 height 20
type input "$56.53"
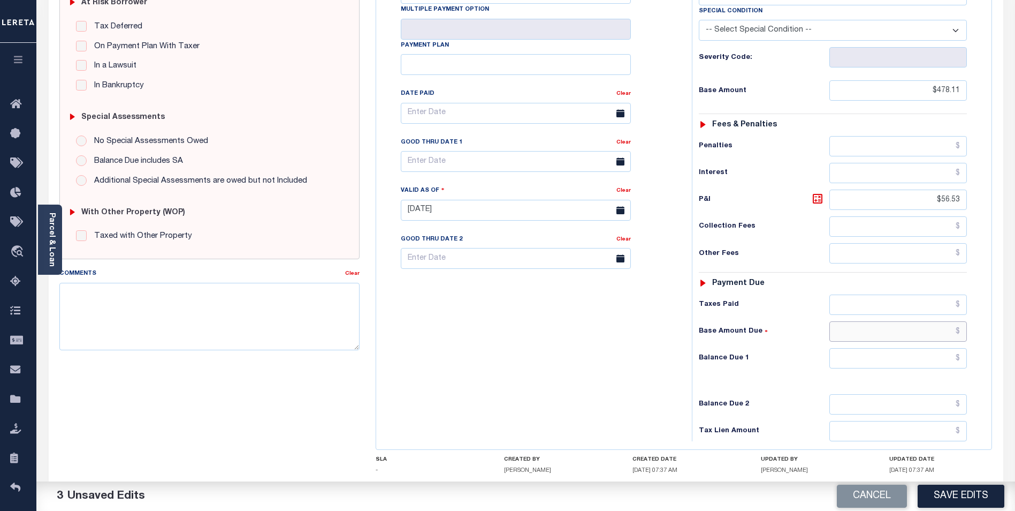
scroll to position [277, 0]
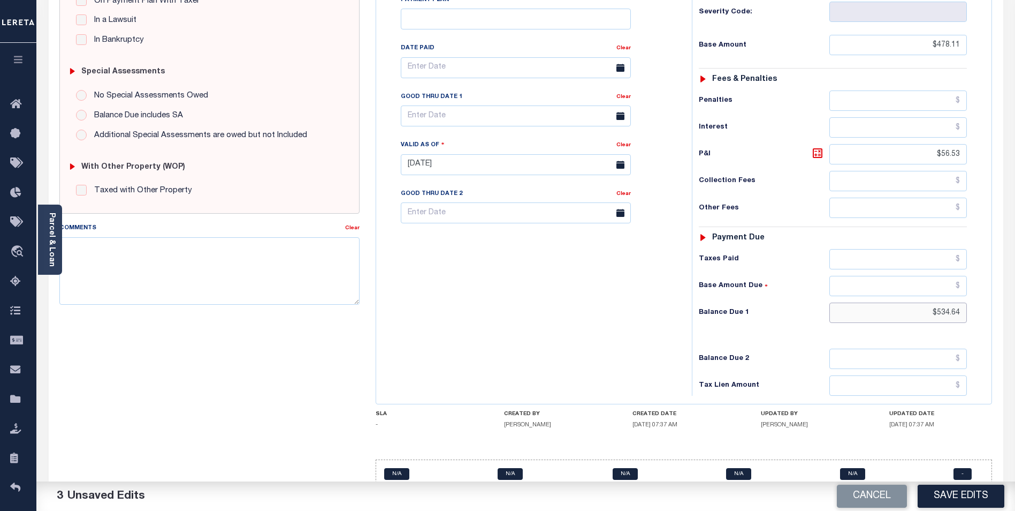
type input "$534.64"
click at [485, 105] on input "text" at bounding box center [516, 115] width 230 height 21
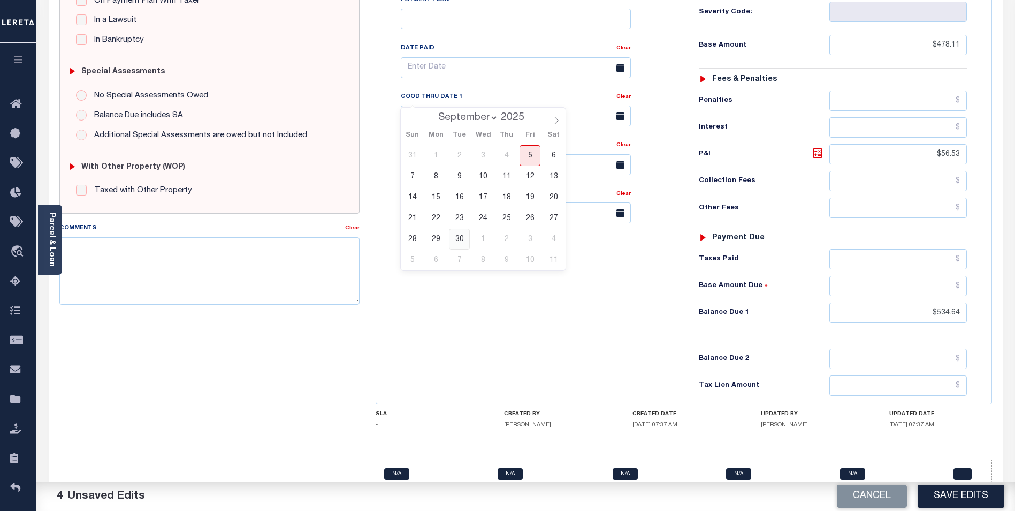
click at [457, 234] on span "30" at bounding box center [459, 239] width 21 height 21
type input "[DATE]"
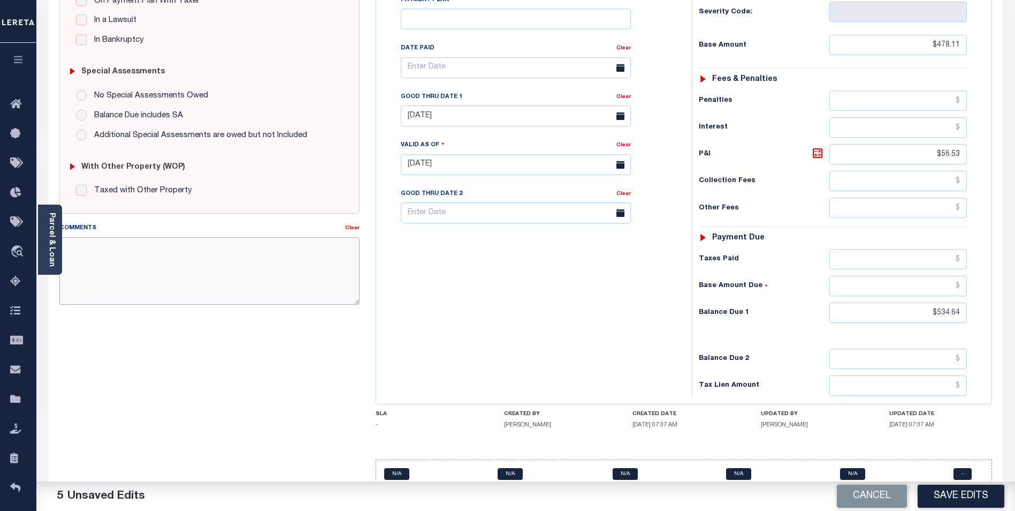
click at [258, 267] on textarea "Comments" at bounding box center [209, 270] width 300 height 67
type textarea "2024 4TH INSTALLMENT DELINQUENT."
click at [959, 491] on button "Save Edits" at bounding box center [961, 495] width 87 height 23
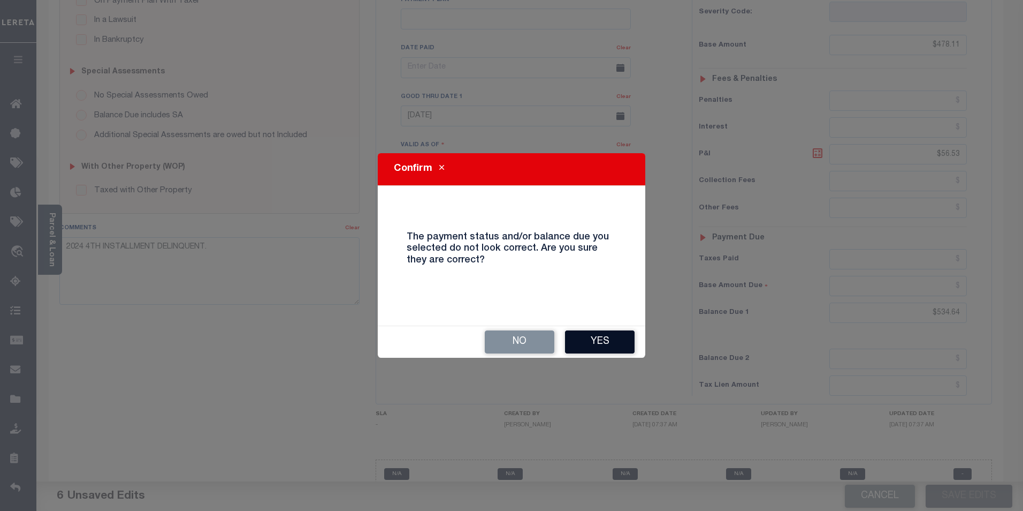
click at [603, 336] on button "Yes" at bounding box center [600, 341] width 70 height 23
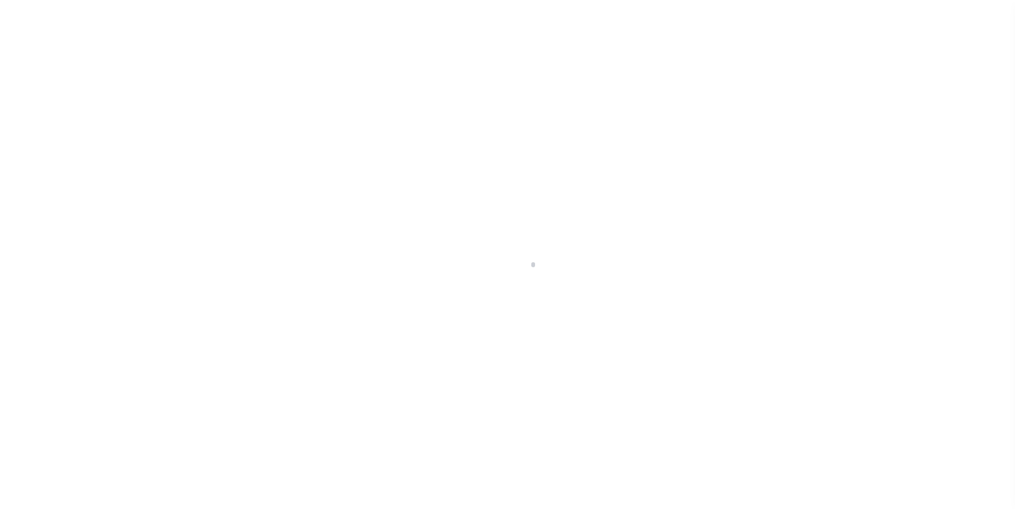
scroll to position [11, 0]
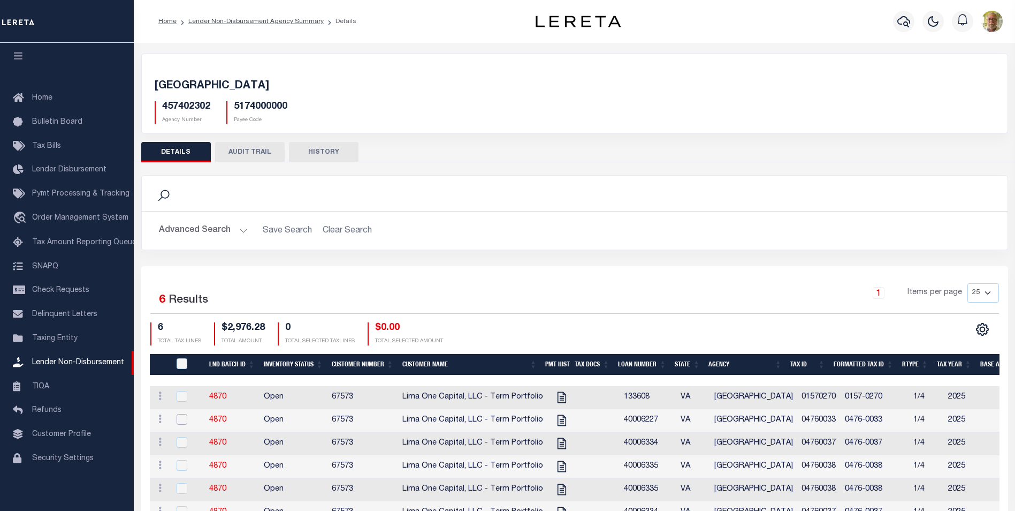
click at [178, 419] on input "checkbox" at bounding box center [182, 419] width 11 height 11
checkbox input "true"
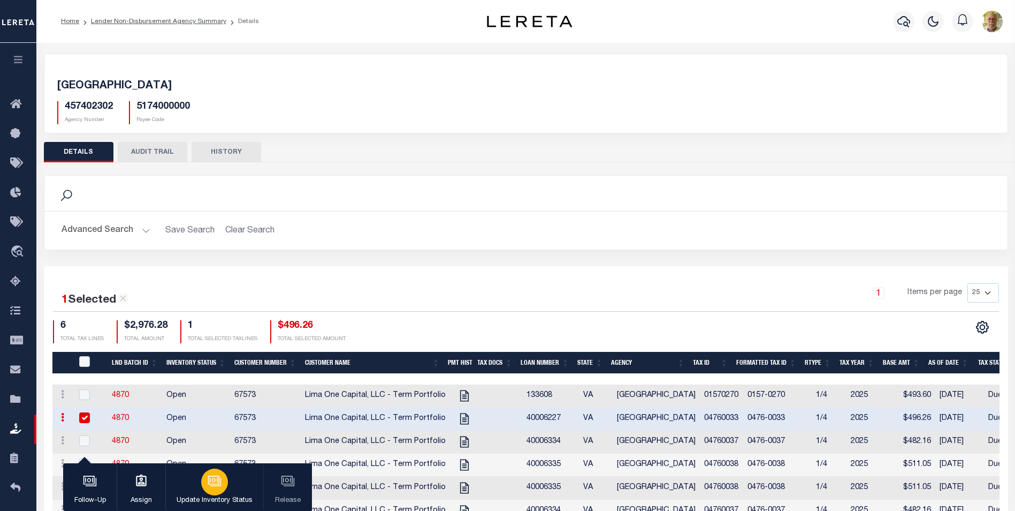
click at [215, 477] on icon "button" at bounding box center [215, 481] width 14 height 14
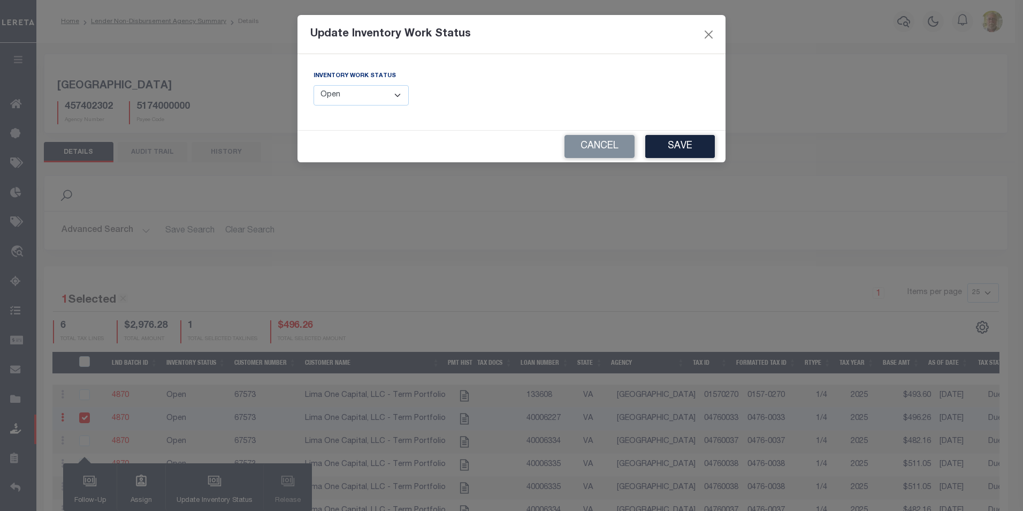
click at [348, 94] on select "--Select-- Open Completed Reported" at bounding box center [361, 95] width 95 height 21
select select "Completed"
click at [314, 85] on select "--Select-- Open Completed Reported" at bounding box center [361, 95] width 95 height 21
click at [673, 141] on button "Save" at bounding box center [681, 146] width 70 height 23
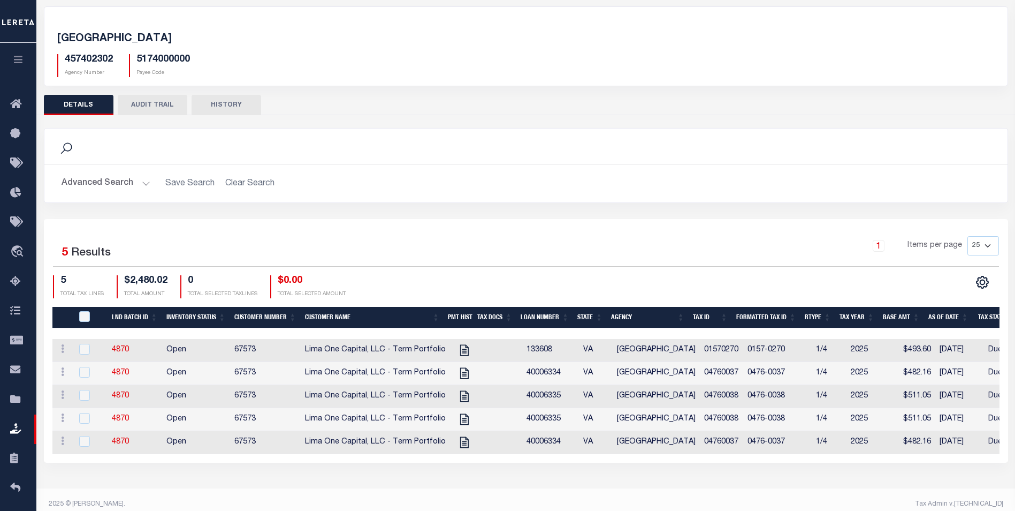
scroll to position [57, 0]
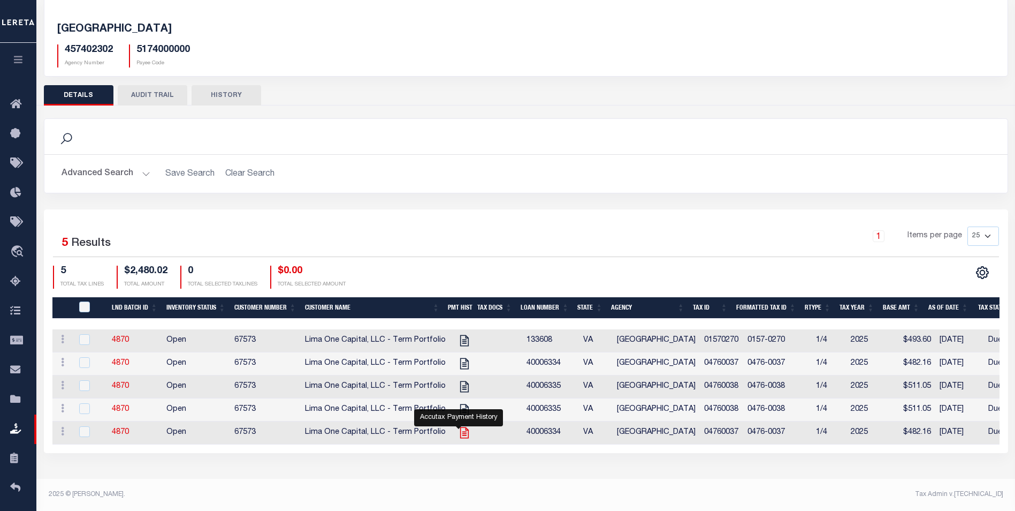
click at [459, 433] on icon at bounding box center [465, 433] width 14 height 14
checkbox input "true"
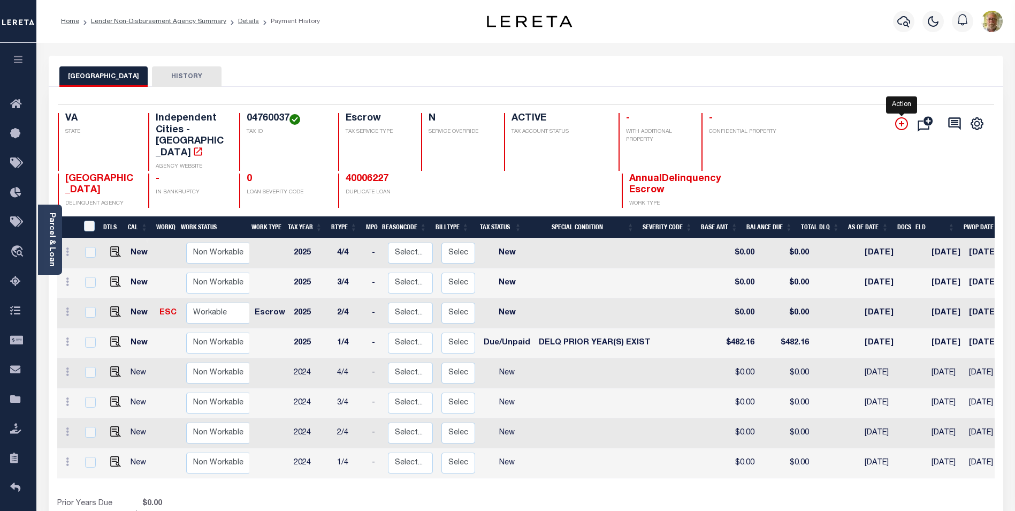
click at [899, 121] on icon "" at bounding box center [902, 123] width 13 height 13
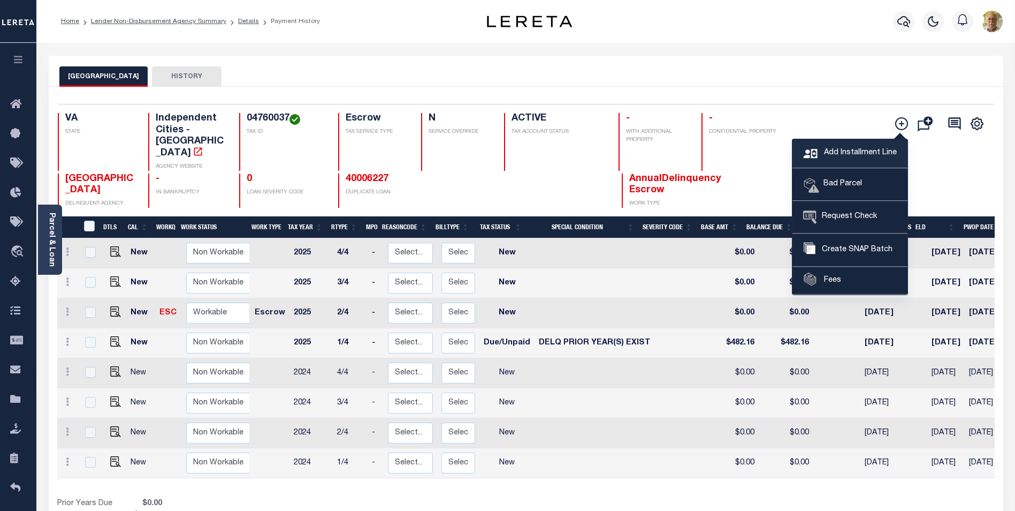
click at [837, 152] on span "Add Installment Line" at bounding box center [859, 153] width 75 height 12
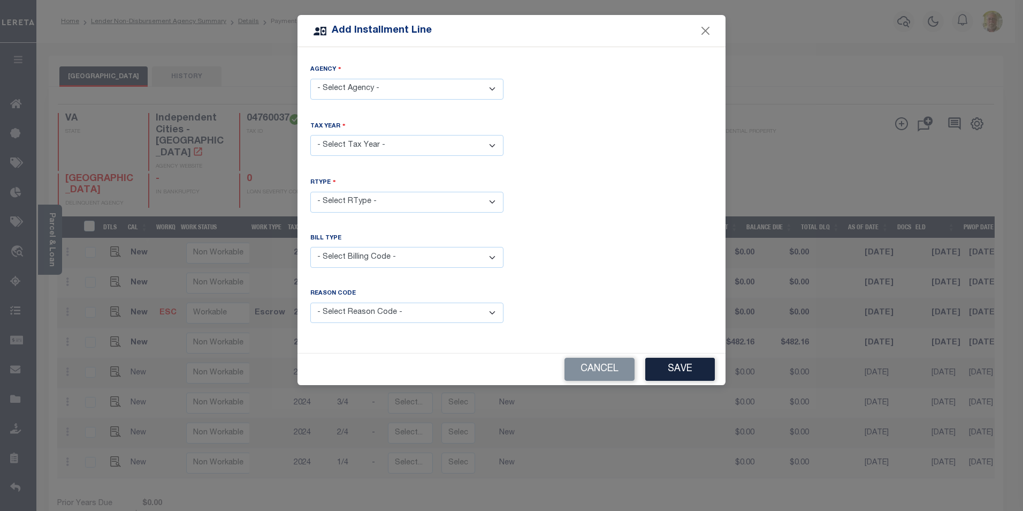
click at [342, 90] on select "- Select Agency - PORTSMOUTH CITY - Independent Cities" at bounding box center [406, 89] width 193 height 21
select select "5174000000"
click at [310, 79] on select "- Select Agency - PORTSMOUTH CITY - Independent Cities" at bounding box center [406, 89] width 193 height 21
click at [351, 143] on select "- Select Year - 2005 2006 2007 2008 2009 2010 2011 2012 2013 2014 2015 2016 201…" at bounding box center [406, 145] width 193 height 21
select select "2024"
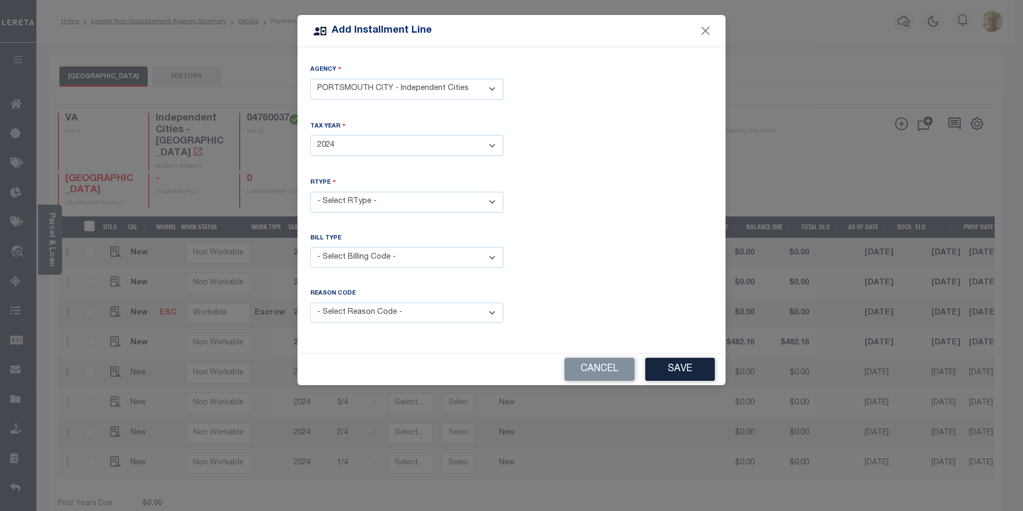
click at [310, 135] on select "- Select Year - 2005 2006 2007 2008 2009 2010 2011 2012 2013 2014 2015 2016 201…" at bounding box center [406, 145] width 193 height 21
click at [360, 196] on select "- Select RType - 1/4 2/4 3/4 4/4" at bounding box center [406, 202] width 193 height 21
select select "3"
click at [310, 192] on select "- Select RType - 1/4 2/4 3/4 4/4" at bounding box center [406, 202] width 193 height 21
click at [351, 259] on select "- Select Billing Code - Regular Delinquent Supplemental Corrected/Adjusted Bill…" at bounding box center [406, 257] width 193 height 21
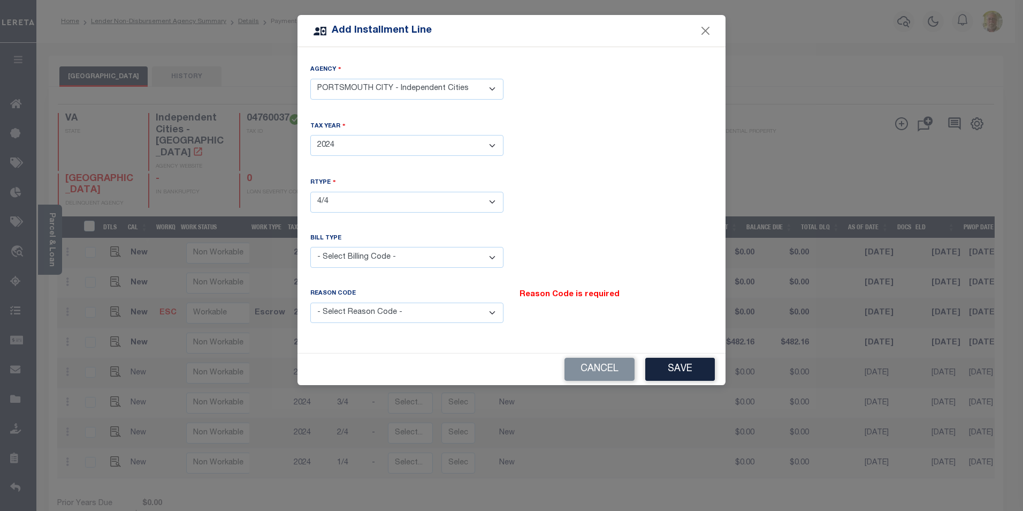
select select "2"
click at [310, 247] on select "- Select Billing Code - Regular Delinquent Supplemental Corrected/Adjusted Bill…" at bounding box center [406, 257] width 193 height 21
click at [413, 310] on select "- Select Reason Code - Payment Reversal Taxable Value Change Assessment Change …" at bounding box center [406, 312] width 193 height 21
select select "12"
click at [310, 302] on select "- Select Reason Code - Payment Reversal Taxable Value Change Assessment Change …" at bounding box center [406, 312] width 193 height 21
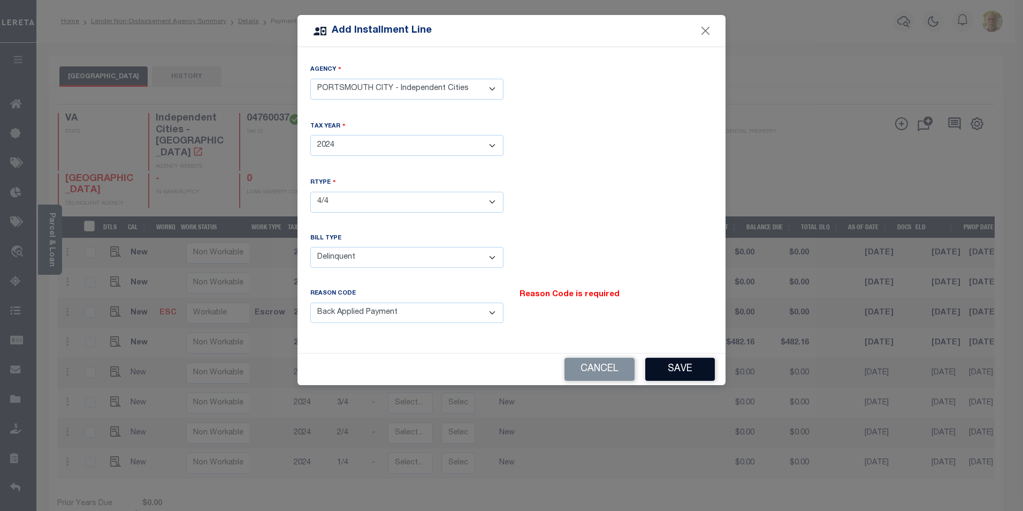
click at [690, 360] on button "Save" at bounding box center [681, 369] width 70 height 23
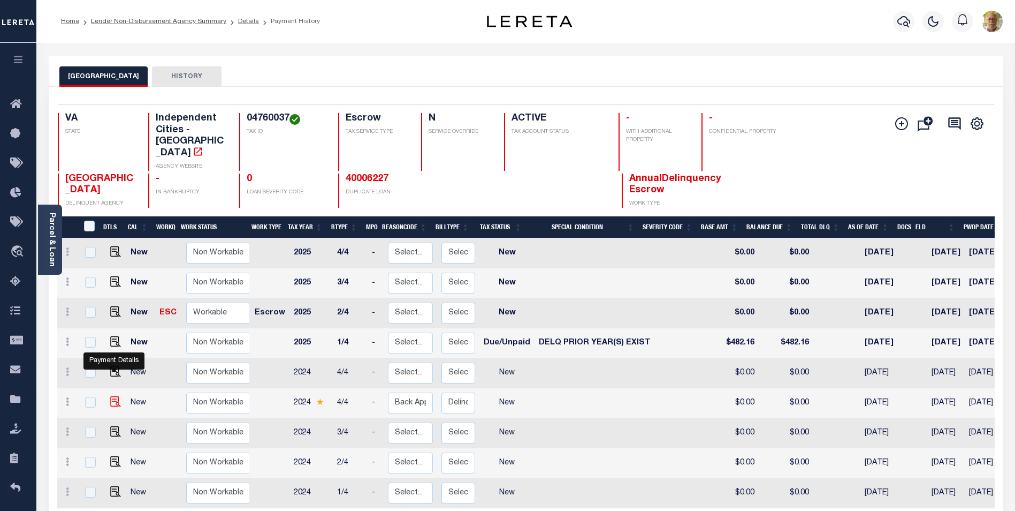
click at [112, 396] on img at bounding box center [115, 401] width 11 height 11
checkbox input "true"
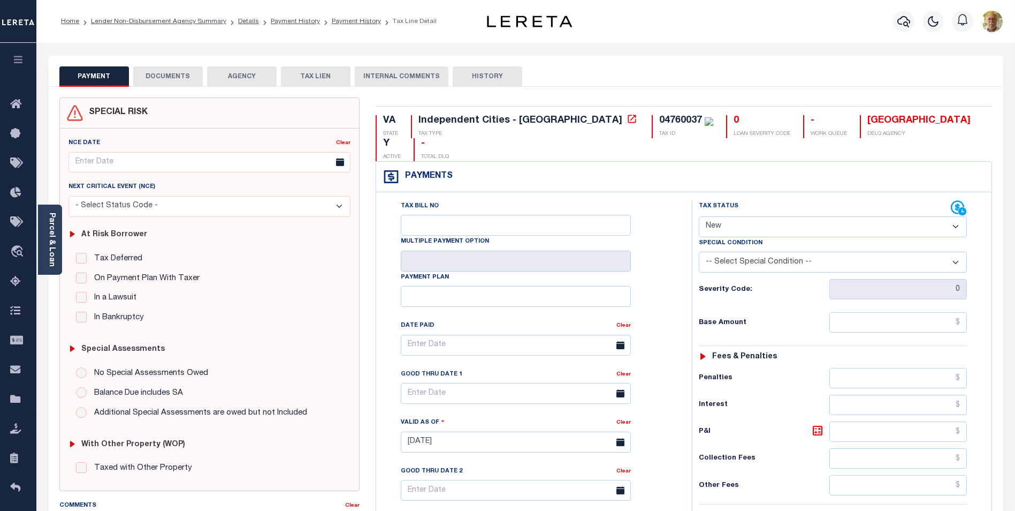
click at [752, 216] on select "- Select Status Code - Open Due/Unpaid Paid Incomplete No Tax Due Internal Refu…" at bounding box center [833, 226] width 268 height 21
select select "DUE"
click at [699, 216] on select "- Select Status Code - Open Due/Unpaid Paid Incomplete No Tax Due Internal Refu…" at bounding box center [833, 226] width 268 height 21
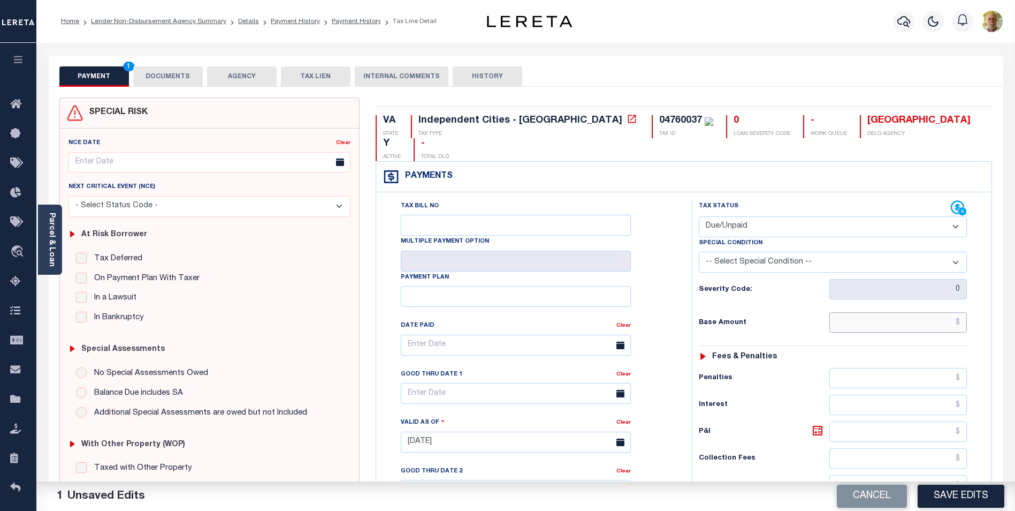
click at [935, 312] on input "text" at bounding box center [899, 322] width 138 height 20
type input "$65.63"
type input "$11.86"
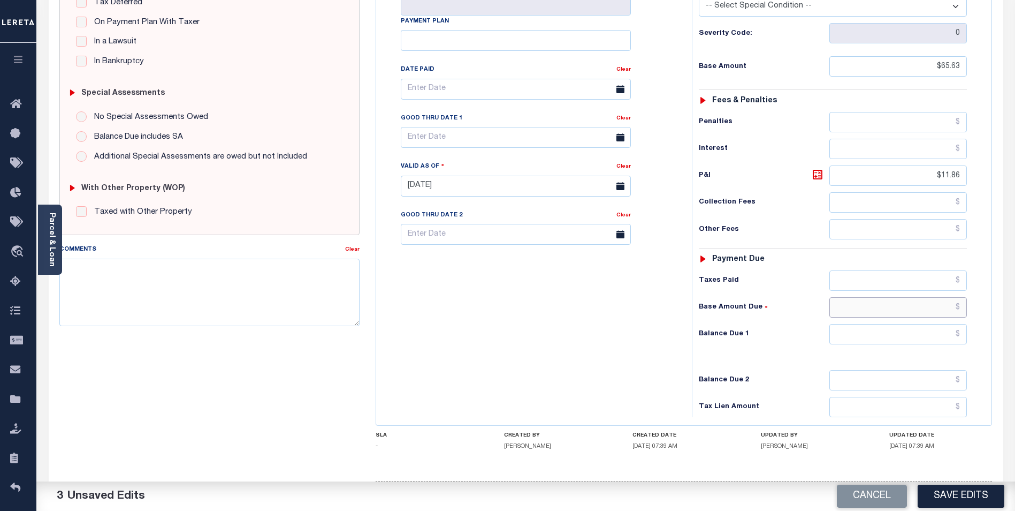
scroll to position [277, 0]
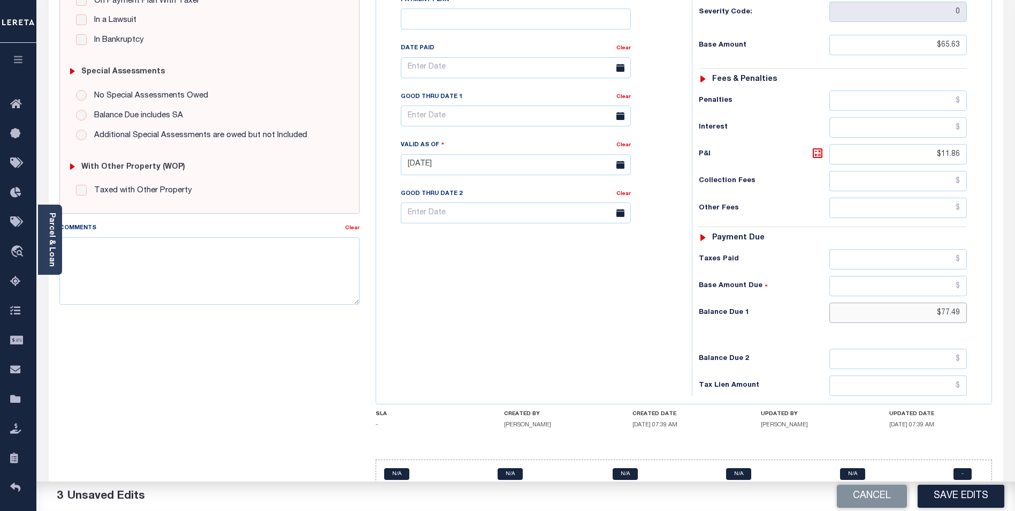
type input "$77.49"
click at [483, 105] on input "text" at bounding box center [516, 115] width 230 height 21
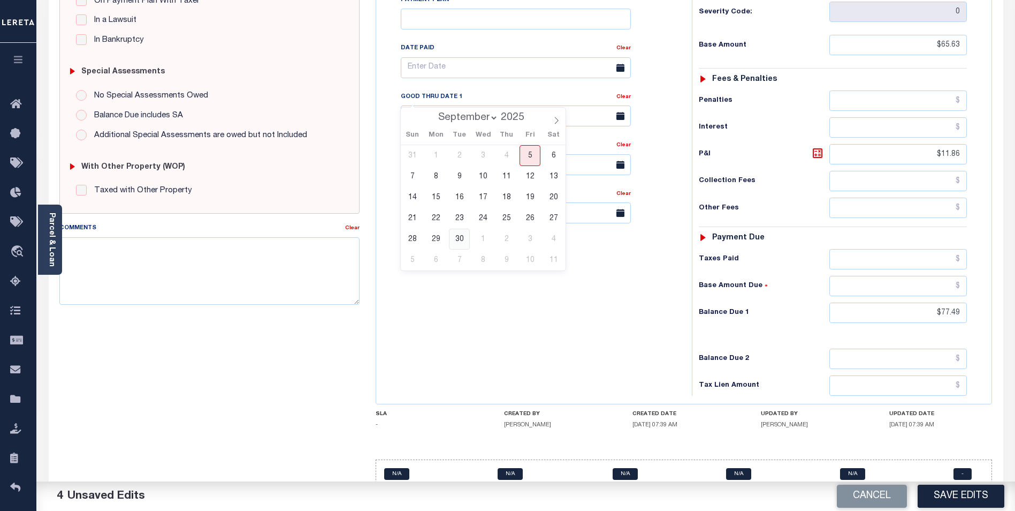
click at [462, 236] on span "30" at bounding box center [459, 239] width 21 height 21
type input "[DATE]"
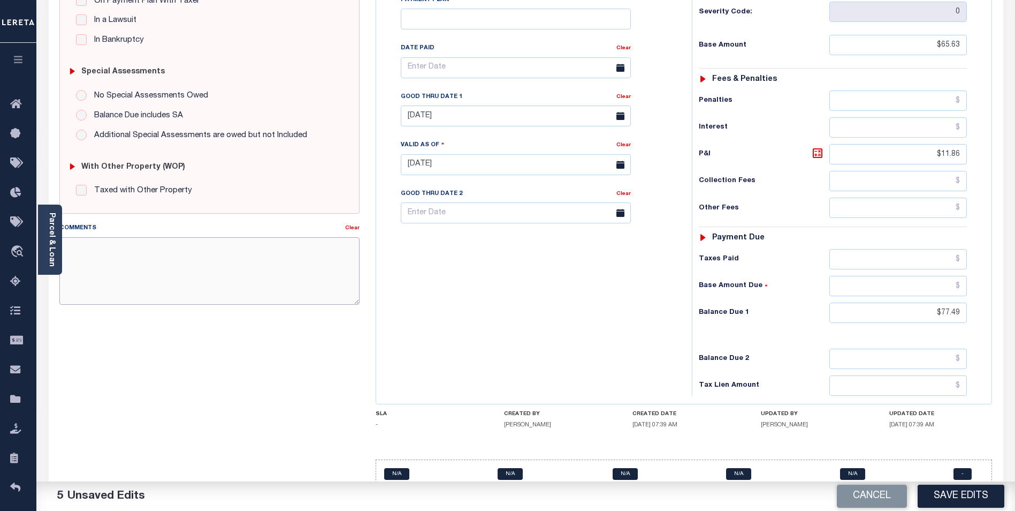
click at [178, 292] on textarea "Comments" at bounding box center [209, 270] width 300 height 67
type textarea "2024 4TH INSTALLMENT PAID SHORT,"
click at [959, 493] on button "Save Edits" at bounding box center [961, 495] width 87 height 23
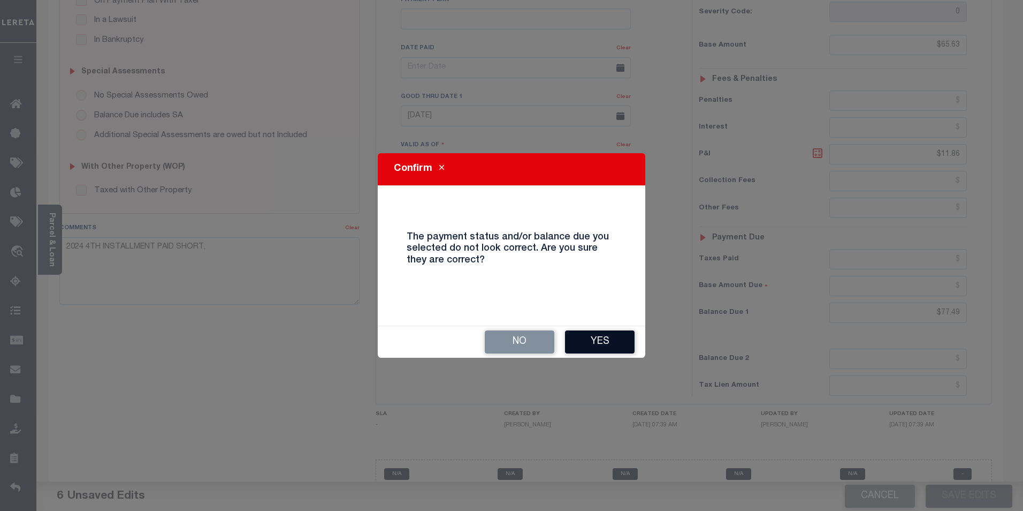
click at [594, 341] on button "Yes" at bounding box center [600, 341] width 70 height 23
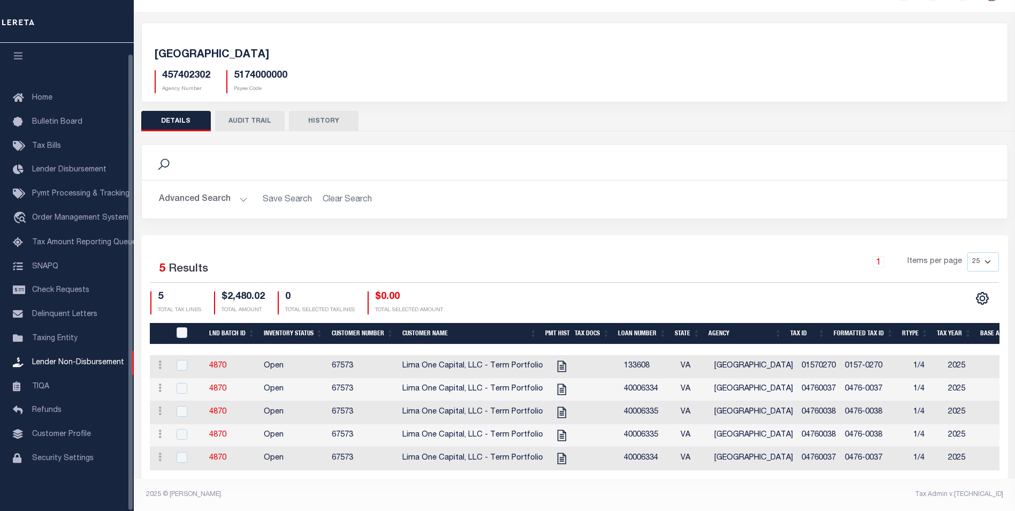
scroll to position [41, 0]
click at [183, 452] on input "checkbox" at bounding box center [182, 457] width 11 height 11
checkbox input "true"
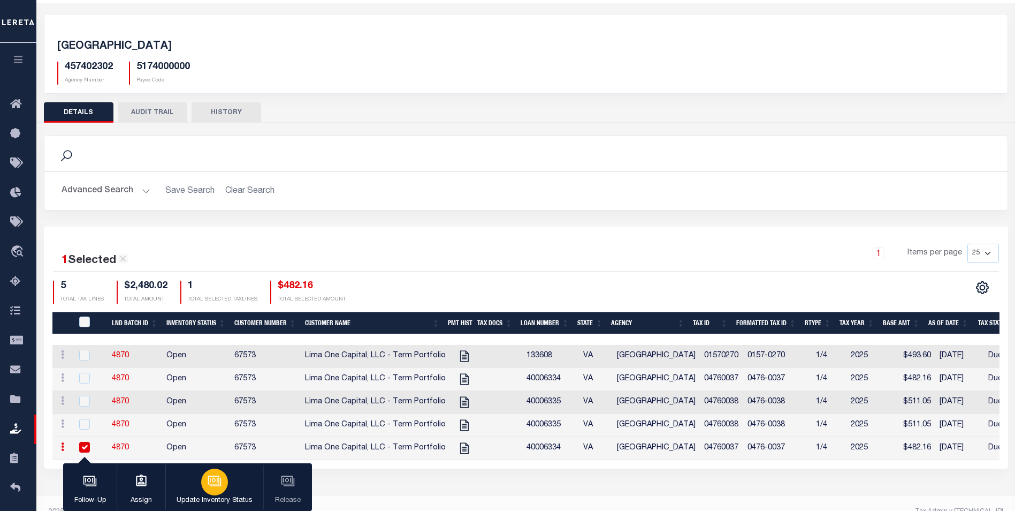
click at [215, 480] on icon "button" at bounding box center [214, 479] width 8 height 5
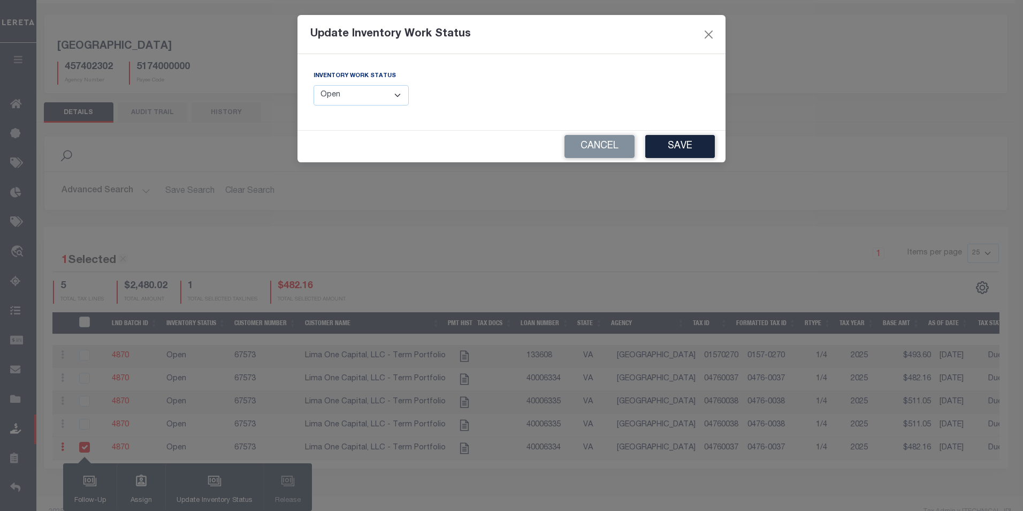
click at [354, 92] on select "--Select-- Open Completed Reported" at bounding box center [361, 95] width 95 height 21
select select "Completed"
click at [314, 85] on select "--Select-- Open Completed Reported" at bounding box center [361, 95] width 95 height 21
click at [670, 143] on button "Save" at bounding box center [681, 146] width 70 height 23
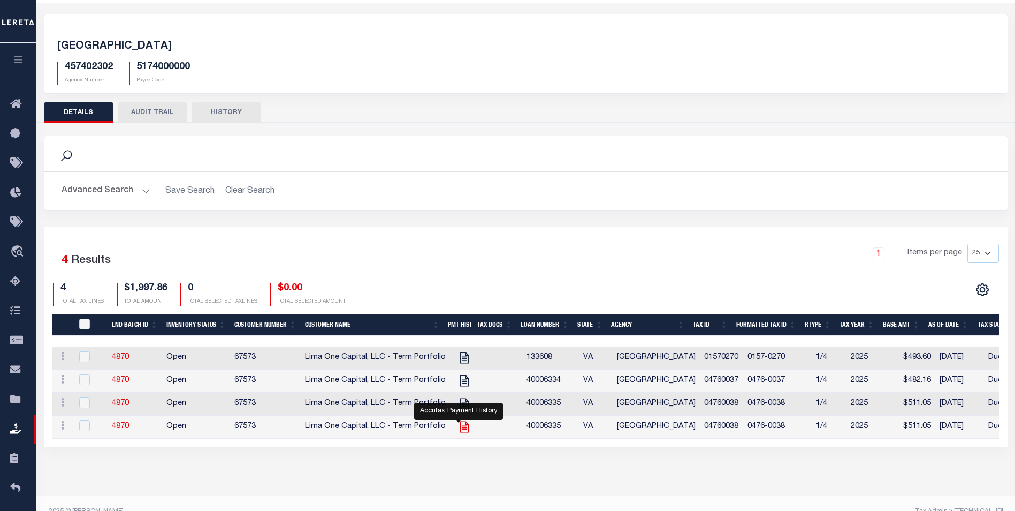
click at [458, 426] on icon at bounding box center [465, 427] width 14 height 14
checkbox input "true"
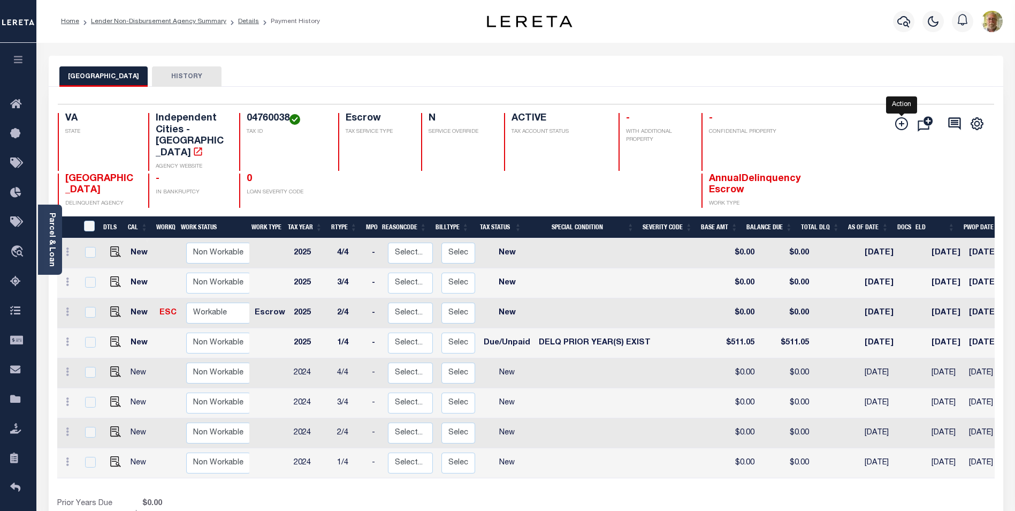
drag, startPoint x: 905, startPoint y: 124, endPoint x: 886, endPoint y: 126, distance: 18.3
click at [905, 124] on icon "" at bounding box center [901, 123] width 5 height 5
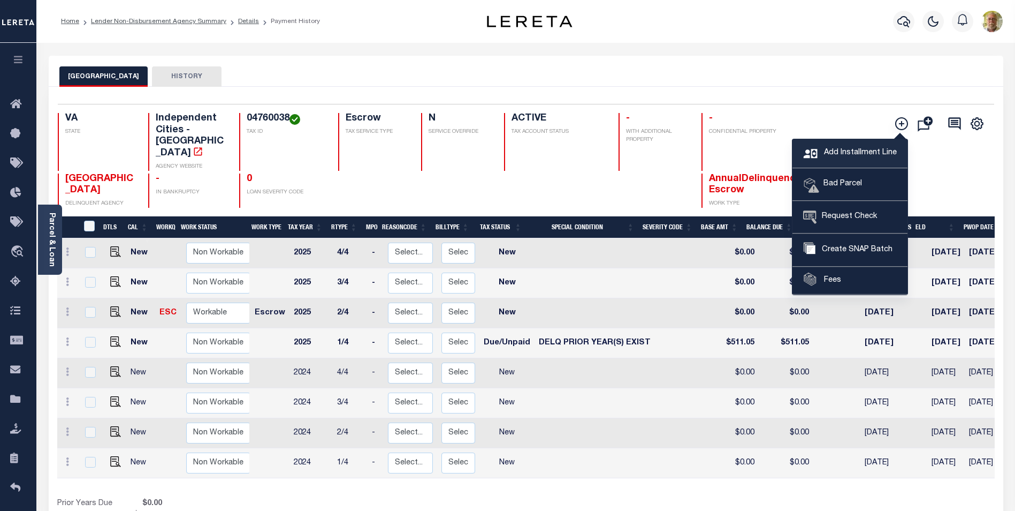
click at [827, 150] on span "Add Installment Line" at bounding box center [859, 153] width 75 height 12
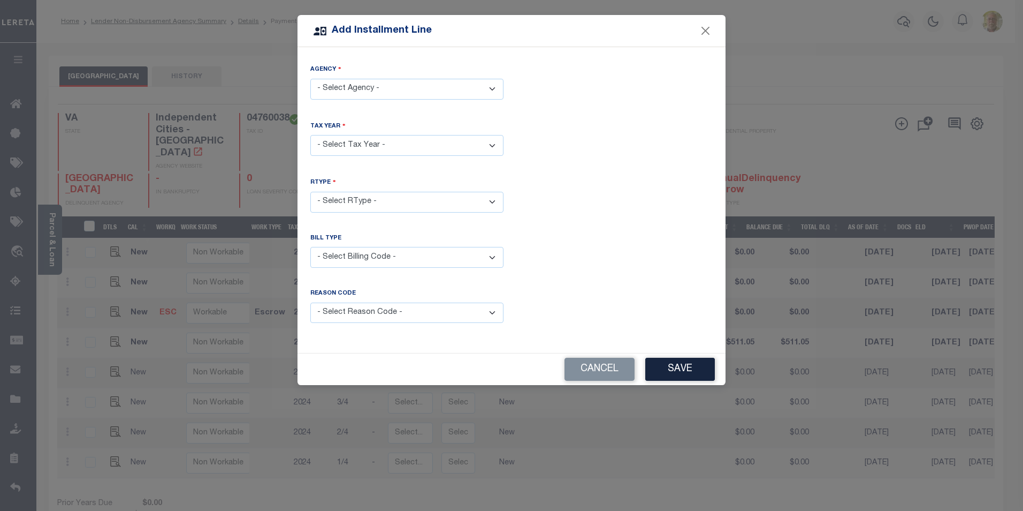
click at [397, 88] on select "- Select Agency - [GEOGRAPHIC_DATA] - Independent Cities" at bounding box center [406, 89] width 193 height 21
select select "5174000000"
click at [310, 79] on select "- Select Agency - [GEOGRAPHIC_DATA] - Independent Cities" at bounding box center [406, 89] width 193 height 21
click at [370, 143] on select "- Select Year - 2005 2006 2007 2008 2009 2010 2011 2012 2013 2014 2015 2016 201…" at bounding box center [406, 145] width 193 height 21
select select "2024"
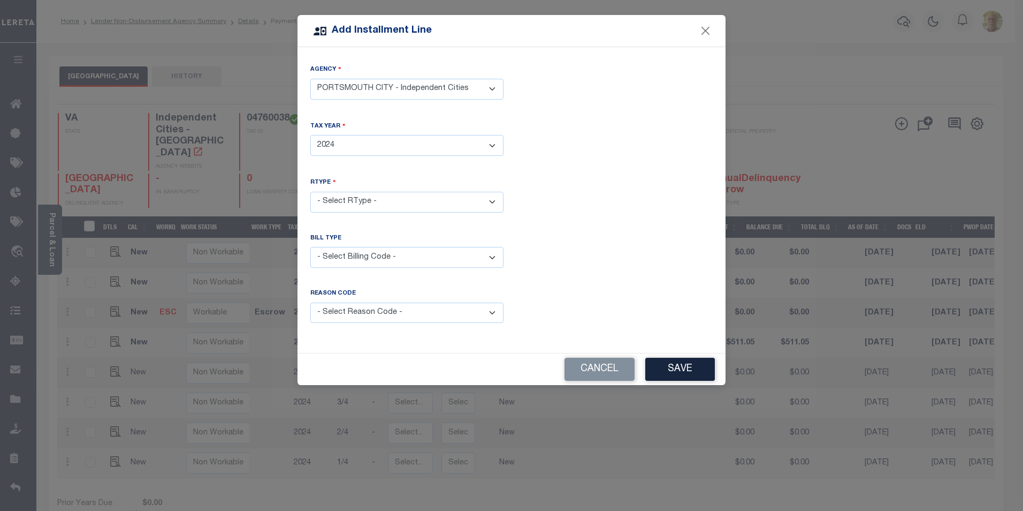
click at [310, 135] on select "- Select Year - 2005 2006 2007 2008 2009 2010 2011 2012 2013 2014 2015 2016 201…" at bounding box center [406, 145] width 193 height 21
drag, startPoint x: 353, startPoint y: 199, endPoint x: 354, endPoint y: 210, distance: 11.3
click at [353, 199] on select "- Select RType - 1/4 2/4 3/4 4/4" at bounding box center [406, 202] width 193 height 21
select select "3"
click at [310, 192] on select "- Select RType - 1/4 2/4 3/4 4/4" at bounding box center [406, 202] width 193 height 21
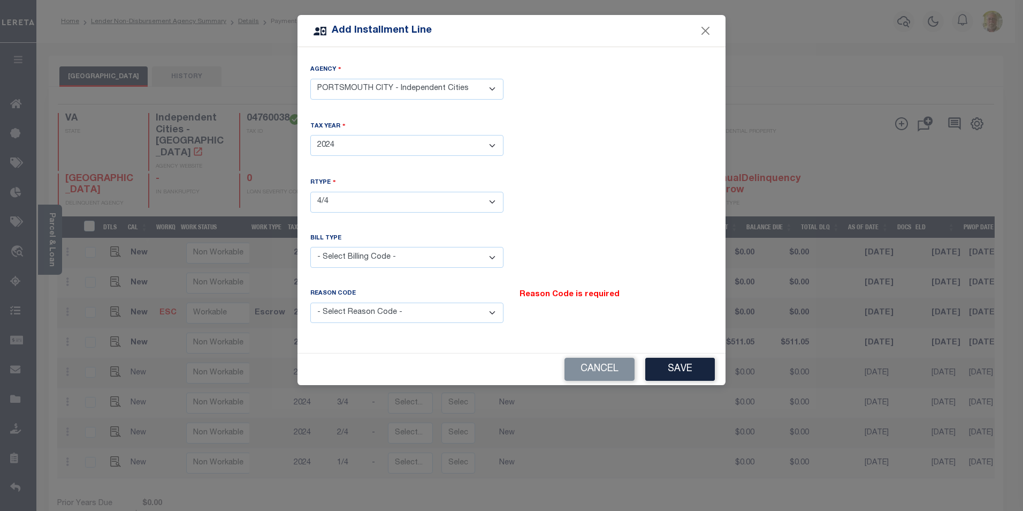
click at [351, 257] on select "- Select Billing Code - Regular Delinquent Supplemental Corrected/Adjusted Bill…" at bounding box center [406, 257] width 193 height 21
select select "2"
click at [310, 247] on select "- Select Billing Code - Regular Delinquent Supplemental Corrected/Adjusted Bill…" at bounding box center [406, 257] width 193 height 21
drag, startPoint x: 357, startPoint y: 309, endPoint x: 357, endPoint y: 319, distance: 10.2
click at [357, 310] on select "- Select Reason Code - Payment Reversal Taxable Value Change Assessment Change …" at bounding box center [406, 312] width 193 height 21
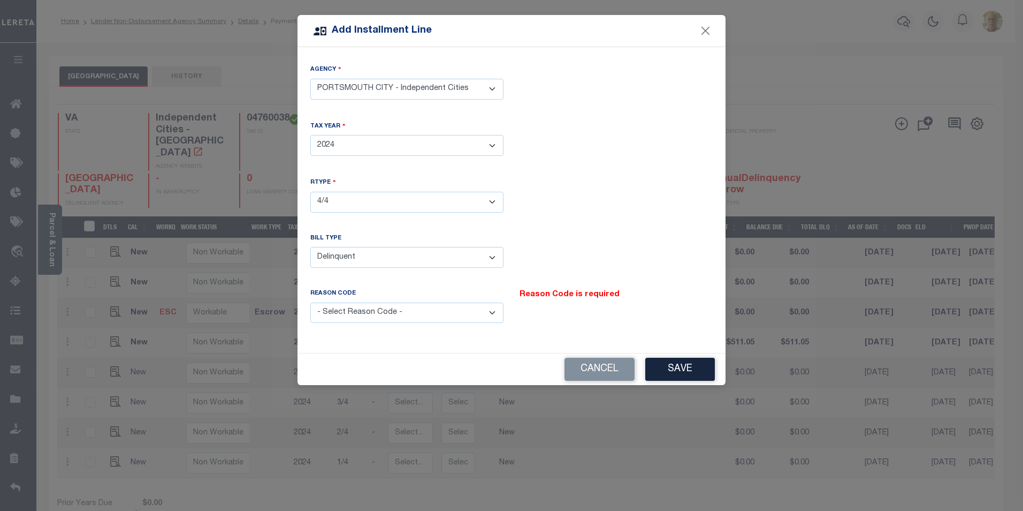
select select "12"
click at [310, 302] on select "- Select Reason Code - Payment Reversal Taxable Value Change Assessment Change …" at bounding box center [406, 312] width 193 height 21
click at [681, 358] on button "Save" at bounding box center [681, 369] width 70 height 23
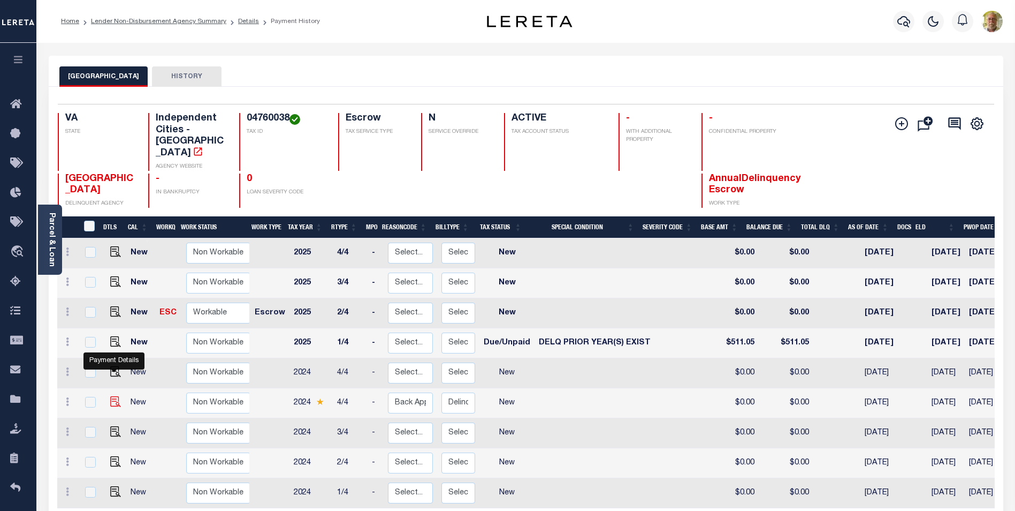
click at [114, 396] on img at bounding box center [115, 401] width 11 height 11
checkbox input "true"
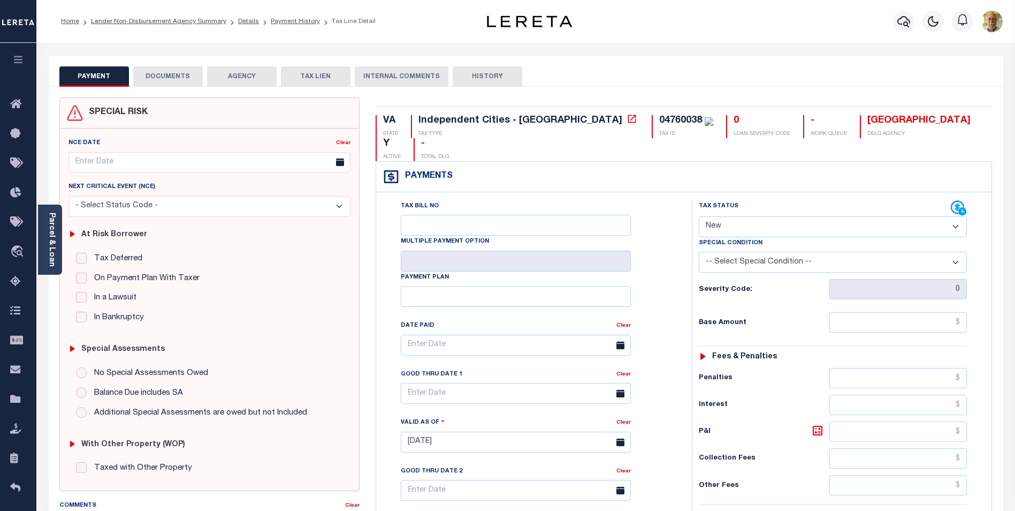
click at [834, 216] on select "- Select Status Code - Open Due/Unpaid Paid Incomplete No Tax Due Internal Refu…" at bounding box center [833, 226] width 268 height 21
select select "DUE"
click at [699, 216] on select "- Select Status Code - Open Due/Unpaid Paid Incomplete No Tax Due Internal Refu…" at bounding box center [833, 226] width 268 height 21
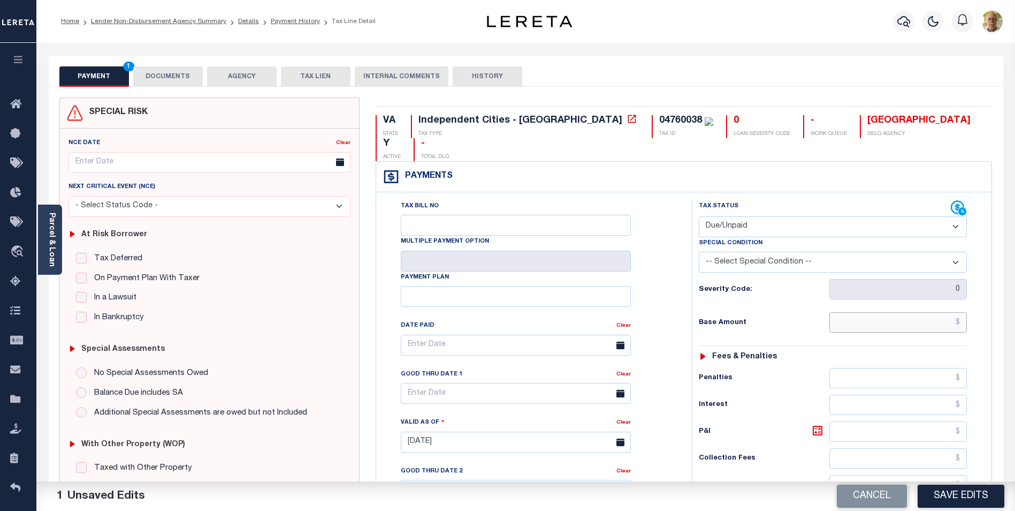
click at [916, 312] on input "text" at bounding box center [899, 322] width 138 height 20
type input "$50.35"
type input "$11.50"
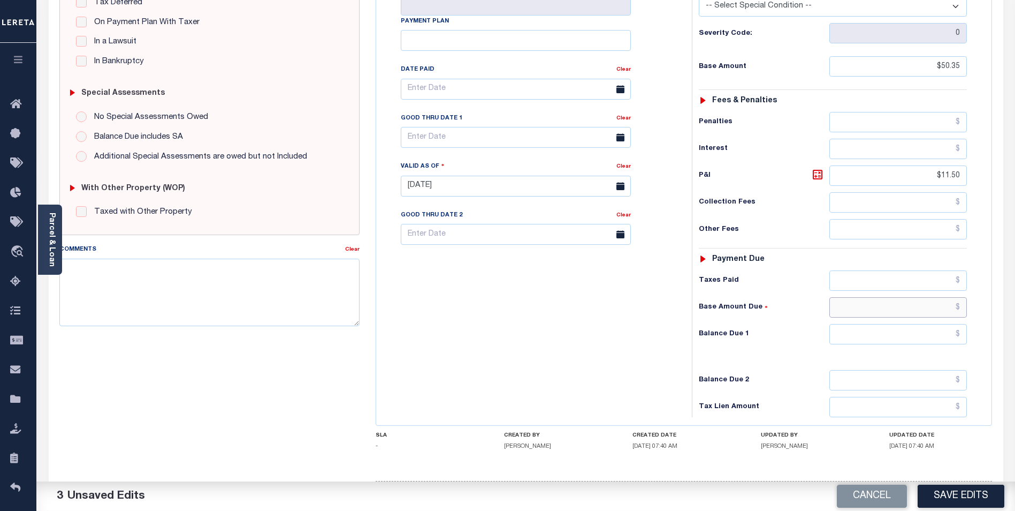
scroll to position [277, 0]
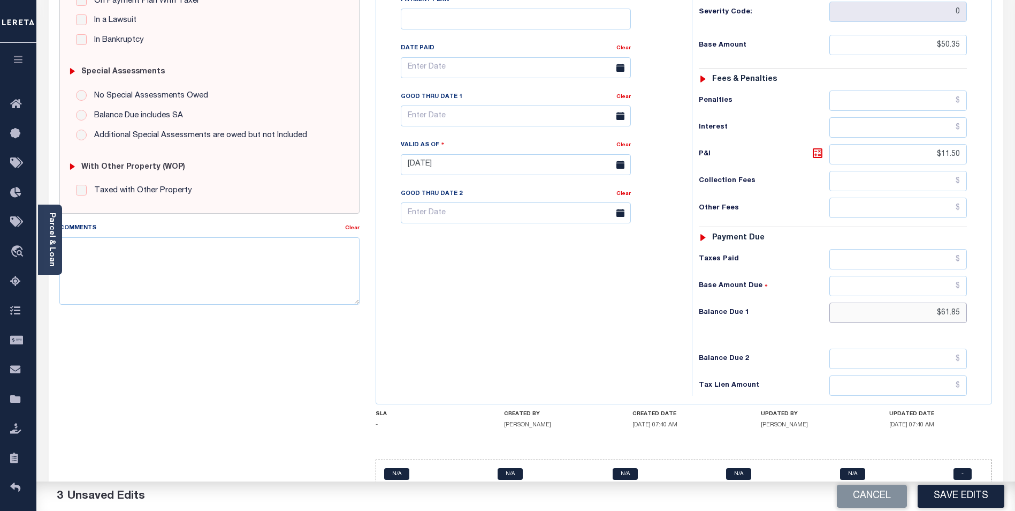
type input "$61.85"
click at [450, 105] on input "text" at bounding box center [516, 115] width 230 height 21
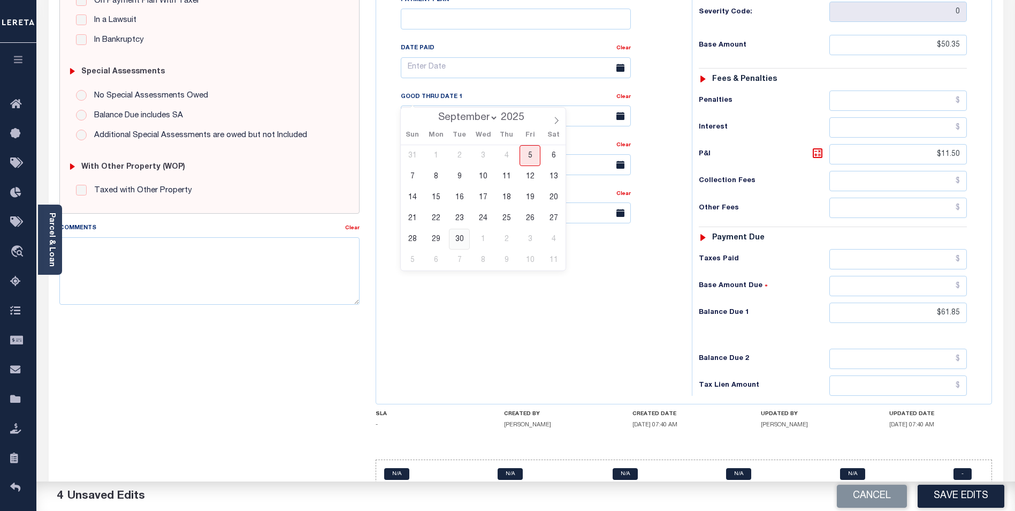
click at [457, 237] on span "30" at bounding box center [459, 239] width 21 height 21
type input "[DATE]"
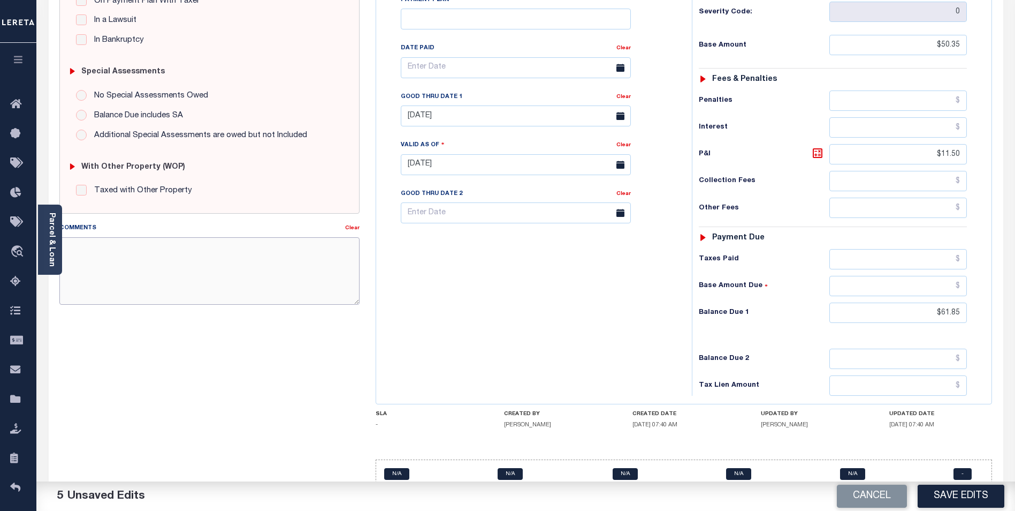
click at [268, 257] on textarea "Comments" at bounding box center [209, 270] width 300 height 67
type textarea "2024 4TH INSTALLMENT PAID SHORT."
click at [957, 491] on button "Save Edits" at bounding box center [961, 495] width 87 height 23
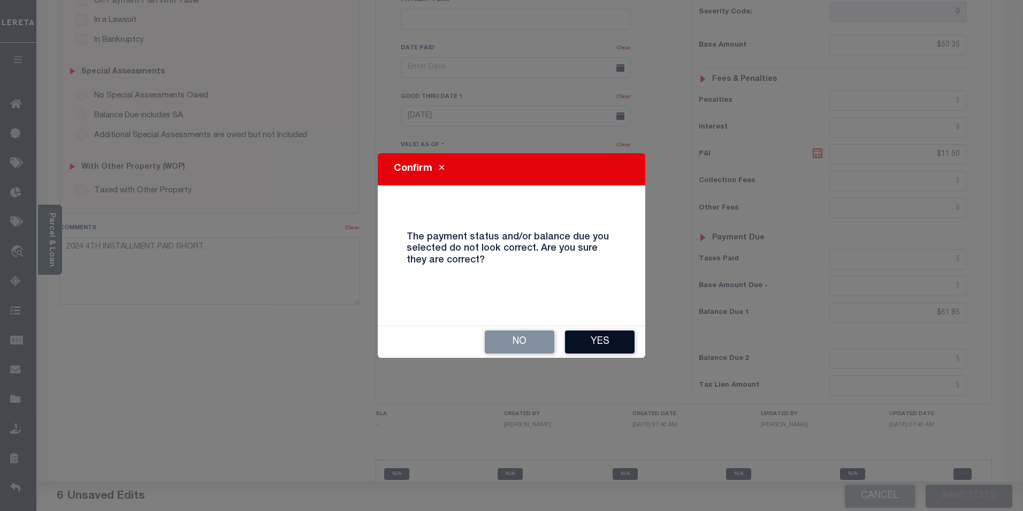
click at [596, 342] on button "Yes" at bounding box center [600, 341] width 70 height 23
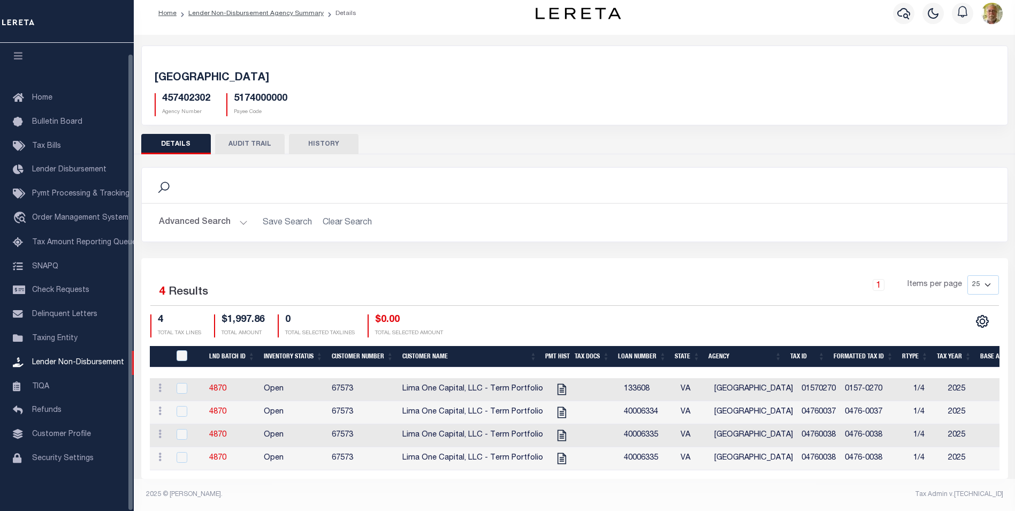
scroll to position [18, 0]
click at [180, 452] on input "checkbox" at bounding box center [182, 457] width 11 height 11
checkbox input "true"
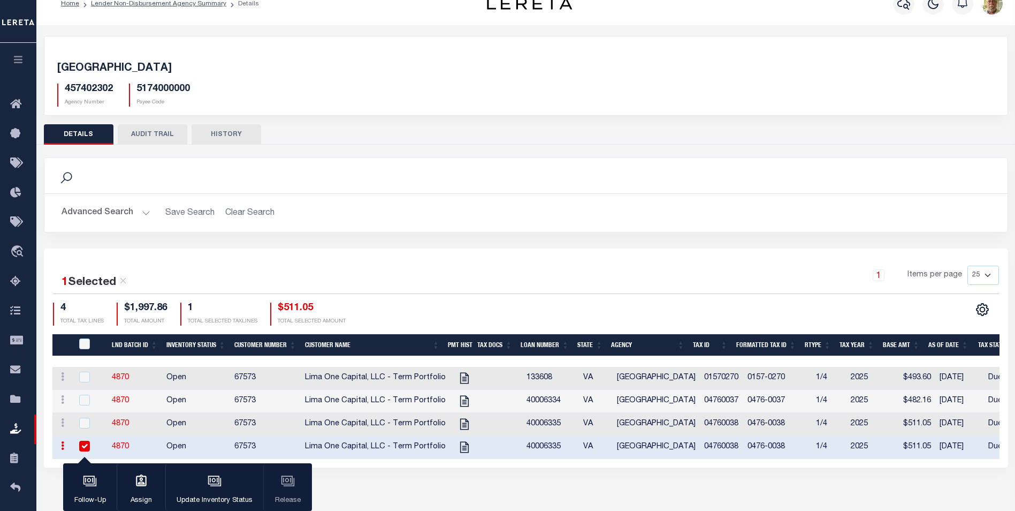
scroll to position [16, 0]
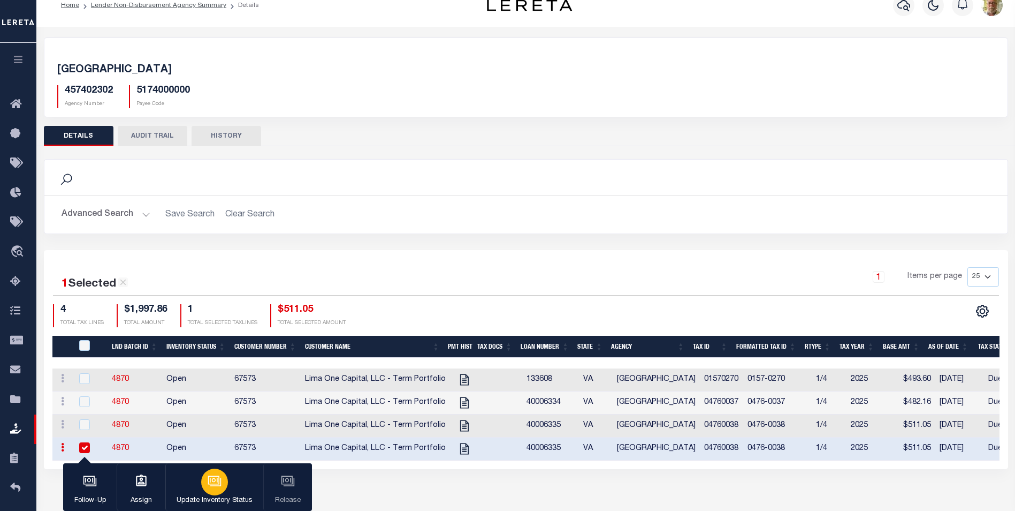
click at [217, 475] on icon "button" at bounding box center [215, 481] width 14 height 14
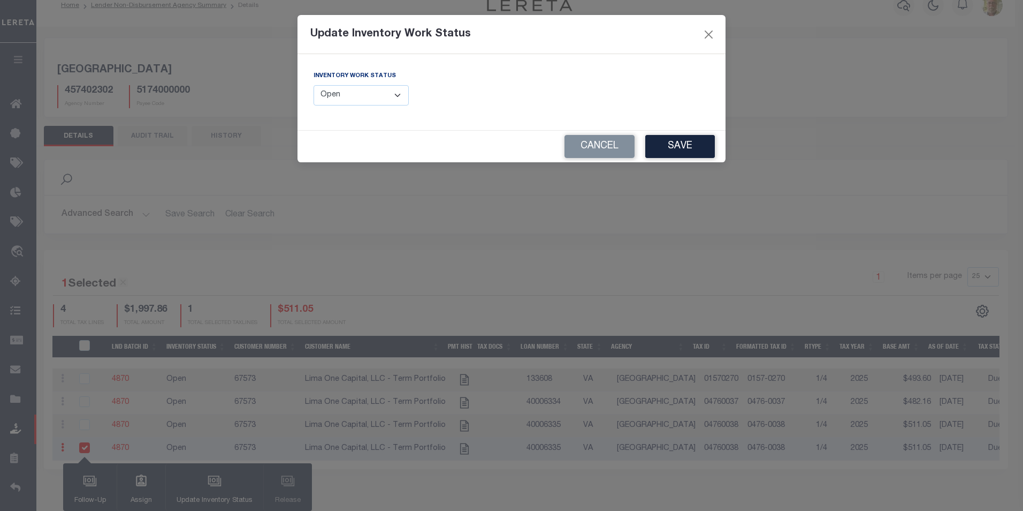
click at [369, 86] on select "--Select-- Open Completed Reported" at bounding box center [361, 95] width 95 height 21
select select "Completed"
click at [314, 85] on select "--Select-- Open Completed Reported" at bounding box center [361, 95] width 95 height 21
click at [676, 144] on button "Save" at bounding box center [681, 146] width 70 height 23
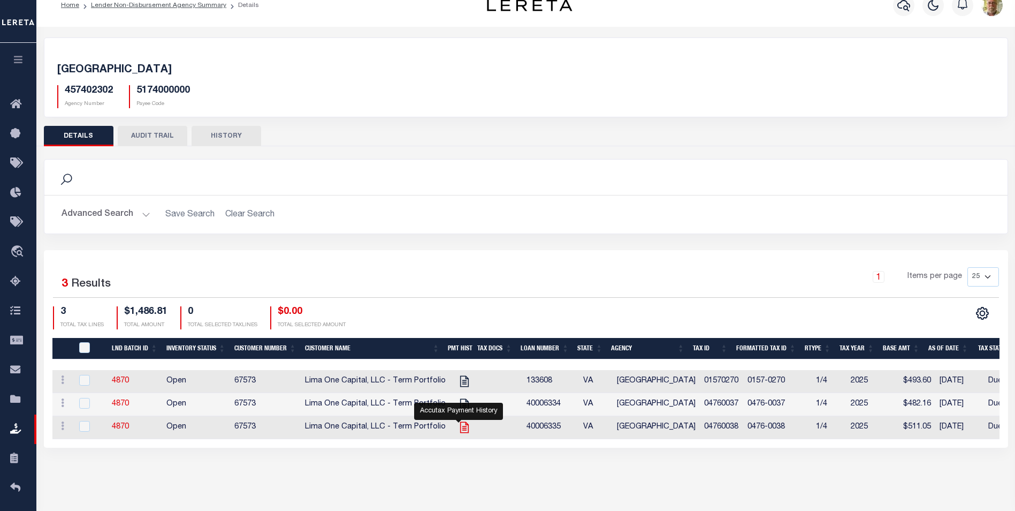
click at [459, 424] on icon at bounding box center [465, 427] width 14 height 14
checkbox input "true"
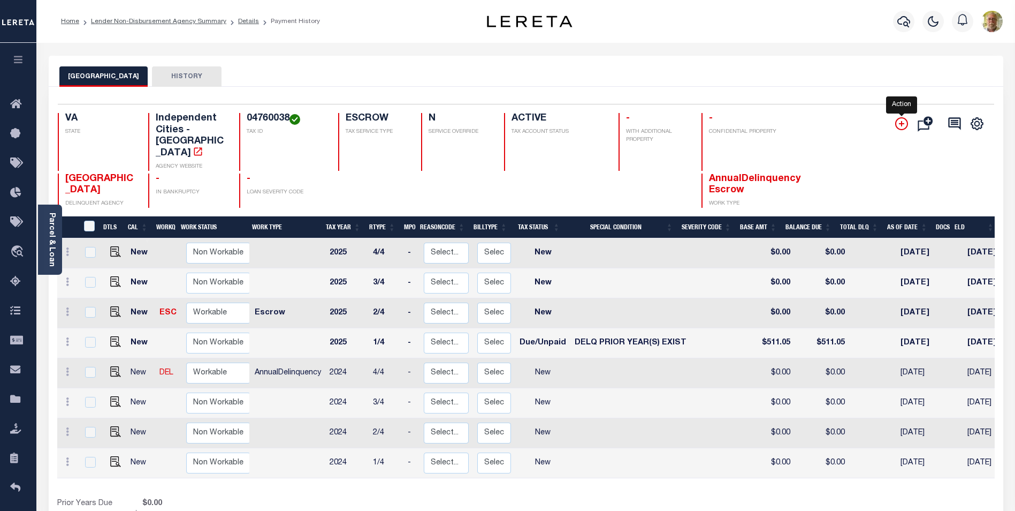
click at [900, 123] on icon "" at bounding box center [902, 123] width 13 height 13
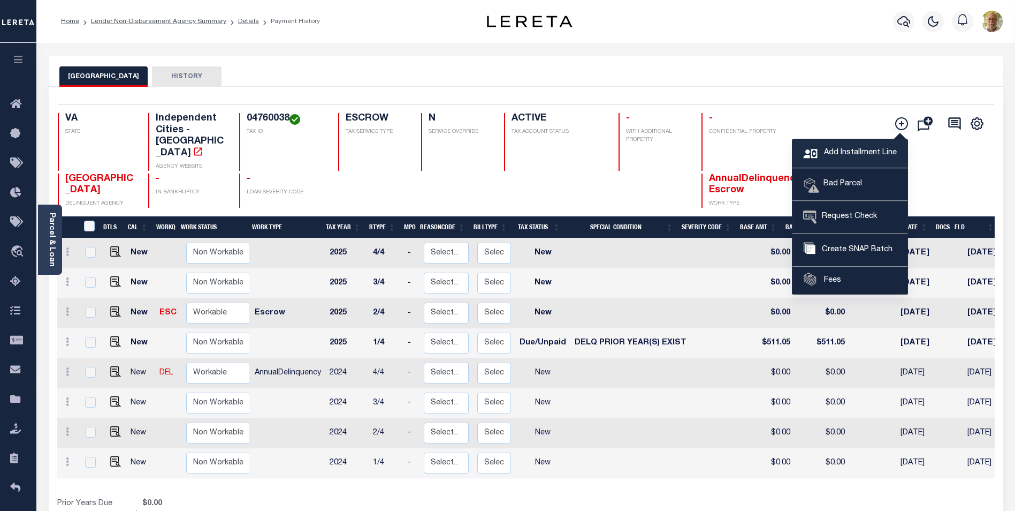
click at [846, 150] on span "Add Installment Line" at bounding box center [859, 153] width 75 height 12
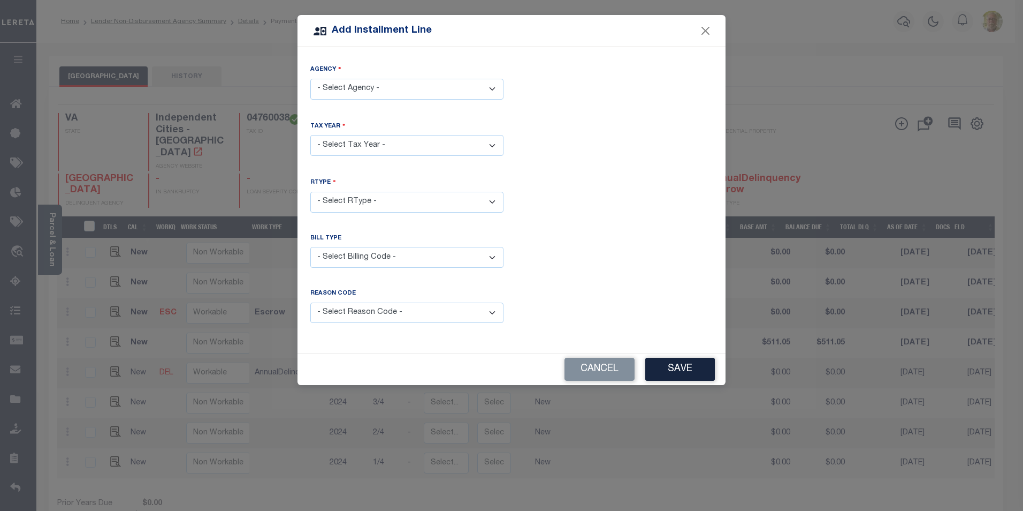
drag, startPoint x: 371, startPoint y: 89, endPoint x: 367, endPoint y: 95, distance: 8.0
click at [371, 88] on select "- Select Agency - [GEOGRAPHIC_DATA] - Independent Cities" at bounding box center [406, 89] width 193 height 21
select select "5174000000"
click at [310, 79] on select "- Select Agency - [GEOGRAPHIC_DATA] - Independent Cities" at bounding box center [406, 89] width 193 height 21
click at [358, 139] on select "- Select Year - 2005 2006 2007 2008 2009 2010 2011 2012 2013 2014 2015 2016 201…" at bounding box center [406, 145] width 193 height 21
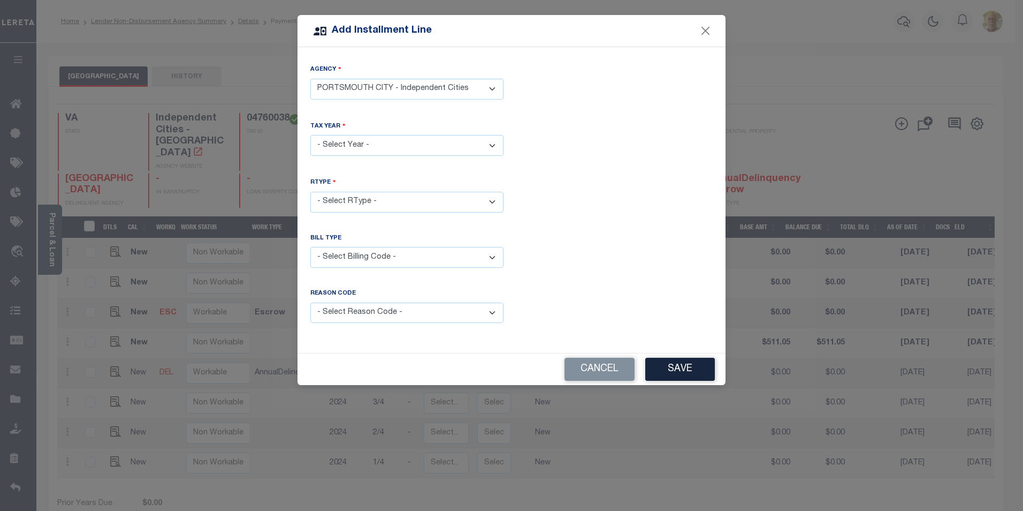
select select "2024"
click at [310, 135] on select "- Select Year - 2005 2006 2007 2008 2009 2010 2011 2012 2013 2014 2015 2016 201…" at bounding box center [406, 145] width 193 height 21
click at [365, 192] on select "- Select RType - 1/4 2/4 3/4 4/4" at bounding box center [406, 202] width 193 height 21
select select "3"
click at [310, 192] on select "- Select RType - 1/4 2/4 3/4 4/4" at bounding box center [406, 202] width 193 height 21
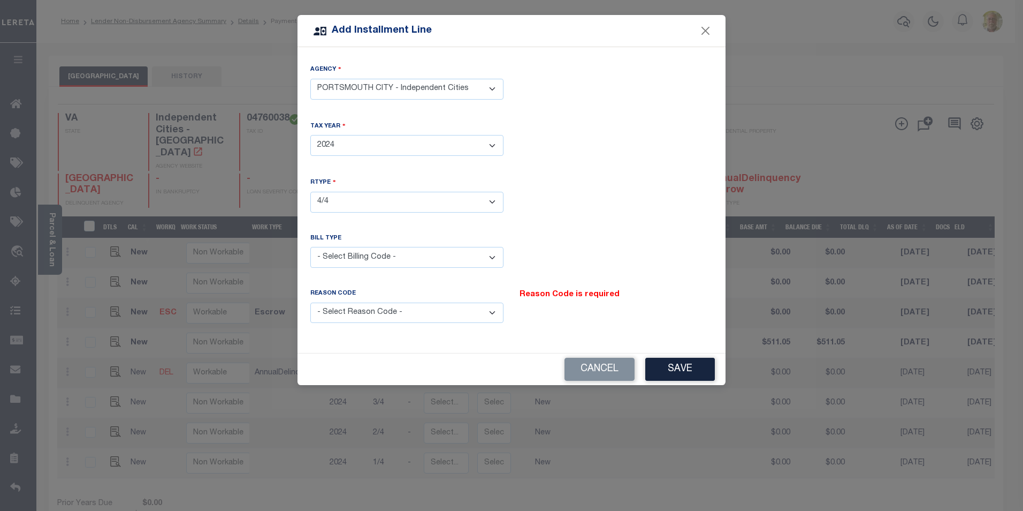
click at [353, 240] on div "Bill Type" at bounding box center [406, 240] width 193 height 13
drag, startPoint x: 352, startPoint y: 247, endPoint x: 353, endPoint y: 260, distance: 12.9
click at [352, 248] on select "- Select Billing Code - Regular Delinquent Supplemental Corrected/Adjusted Bill…" at bounding box center [406, 257] width 193 height 21
select select "2"
click at [310, 247] on select "- Select Billing Code - Regular Delinquent Supplemental Corrected/Adjusted Bill…" at bounding box center [406, 257] width 193 height 21
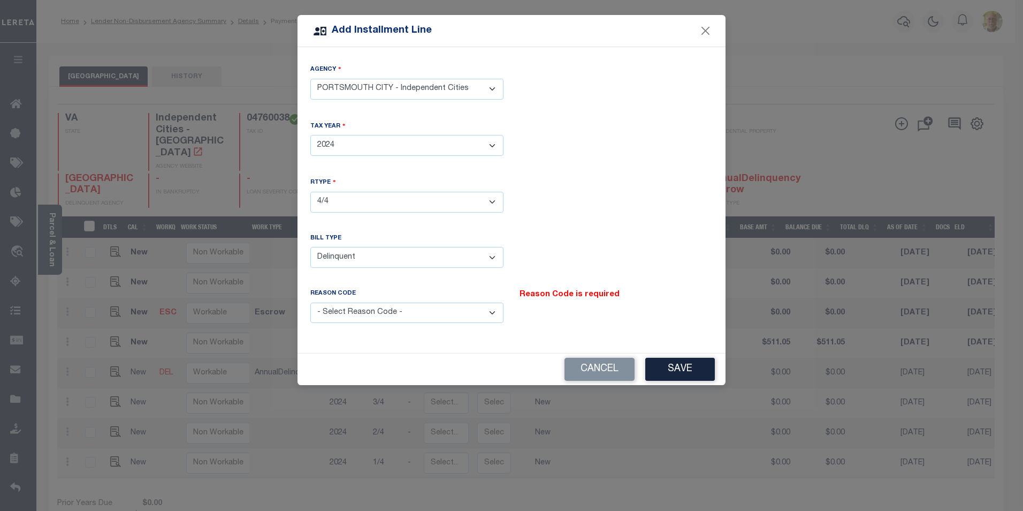
click at [352, 314] on select "- Select Reason Code - Payment Reversal Taxable Value Change Assessment Change …" at bounding box center [406, 312] width 193 height 21
select select "12"
click at [310, 302] on select "- Select Reason Code - Payment Reversal Taxable Value Change Assessment Change …" at bounding box center [406, 312] width 193 height 21
click at [684, 366] on button "Save" at bounding box center [681, 369] width 70 height 23
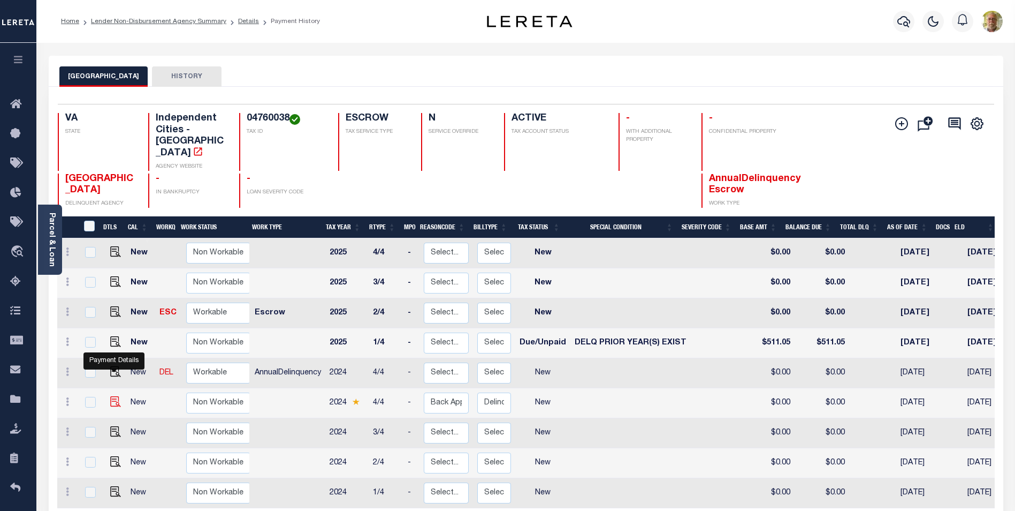
click at [114, 396] on img at bounding box center [115, 401] width 11 height 11
checkbox input "true"
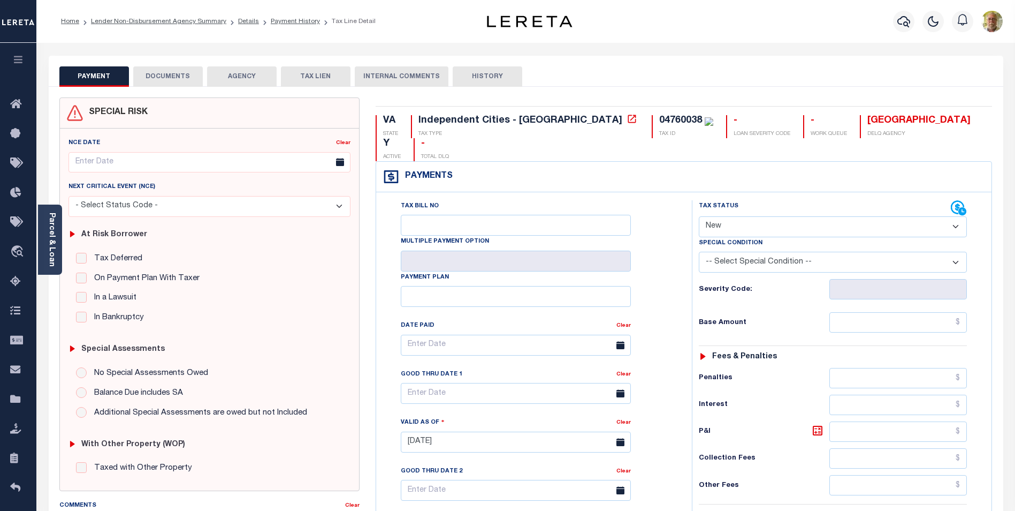
click at [790, 216] on select "- Select Status Code - Open Due/Unpaid Paid Incomplete No Tax Due Internal Refu…" at bounding box center [833, 226] width 268 height 21
select select "DUE"
click at [699, 216] on select "- Select Status Code - Open Due/Unpaid Paid Incomplete No Tax Due Internal Refu…" at bounding box center [833, 226] width 268 height 21
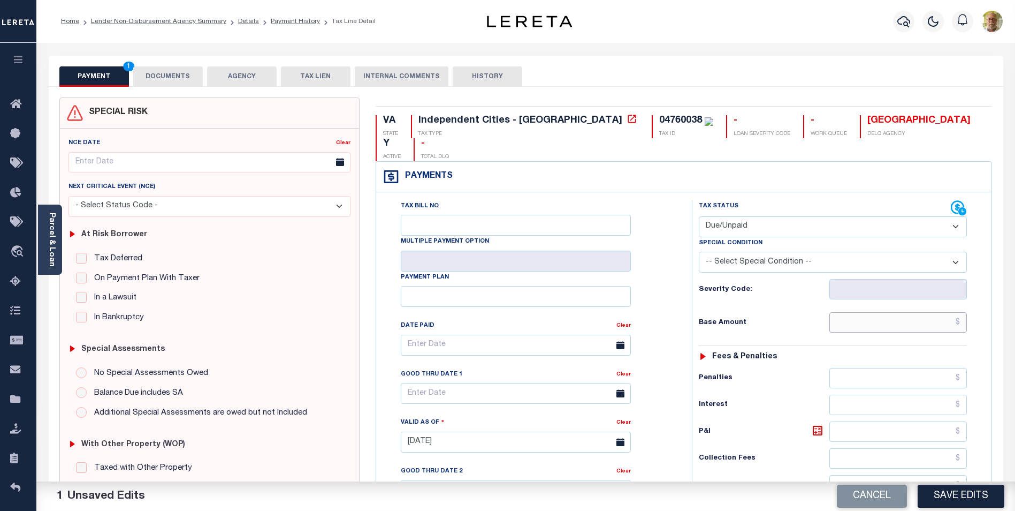
drag, startPoint x: 928, startPoint y: 303, endPoint x: 934, endPoint y: 303, distance: 5.9
click at [928, 312] on input "text" at bounding box center [899, 322] width 138 height 20
type input "$50.35"
type input "$11.50"
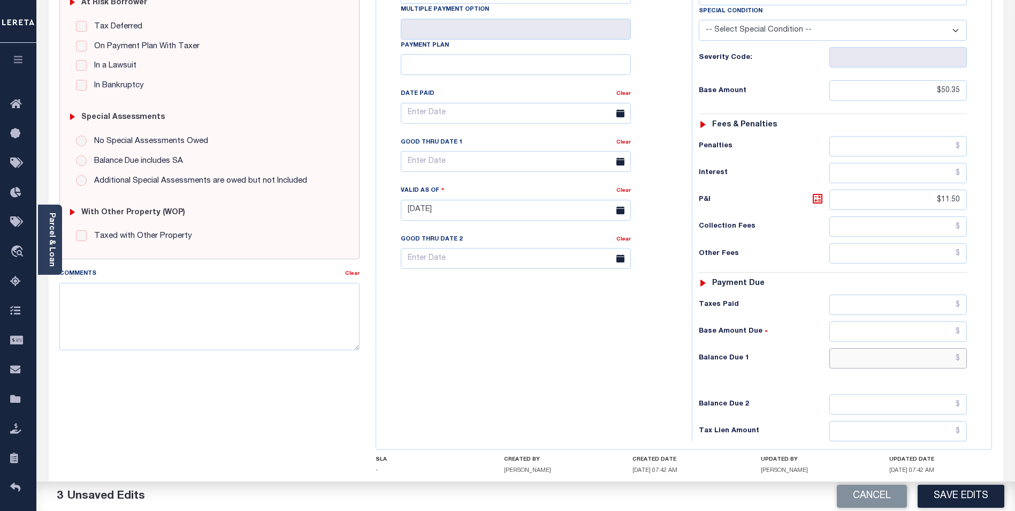
scroll to position [277, 0]
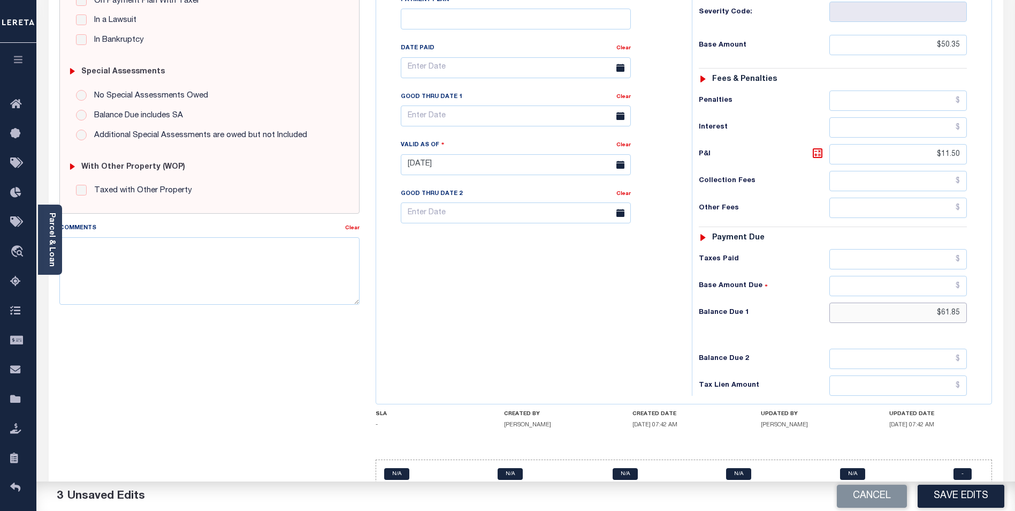
type input "$61.85"
drag, startPoint x: 458, startPoint y: 88, endPoint x: 457, endPoint y: 95, distance: 7.7
click at [458, 105] on input "text" at bounding box center [516, 115] width 230 height 21
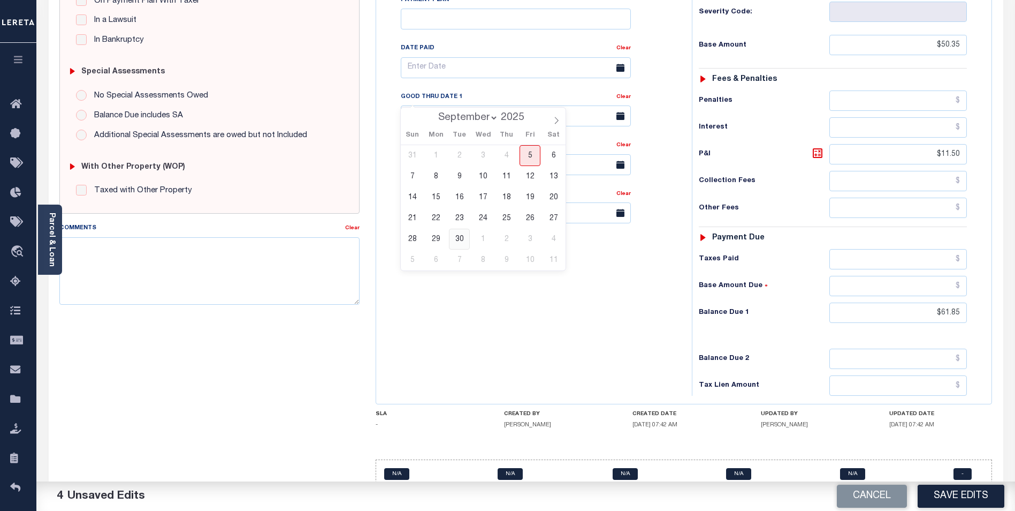
click at [460, 238] on span "30" at bounding box center [459, 239] width 21 height 21
type input "[DATE]"
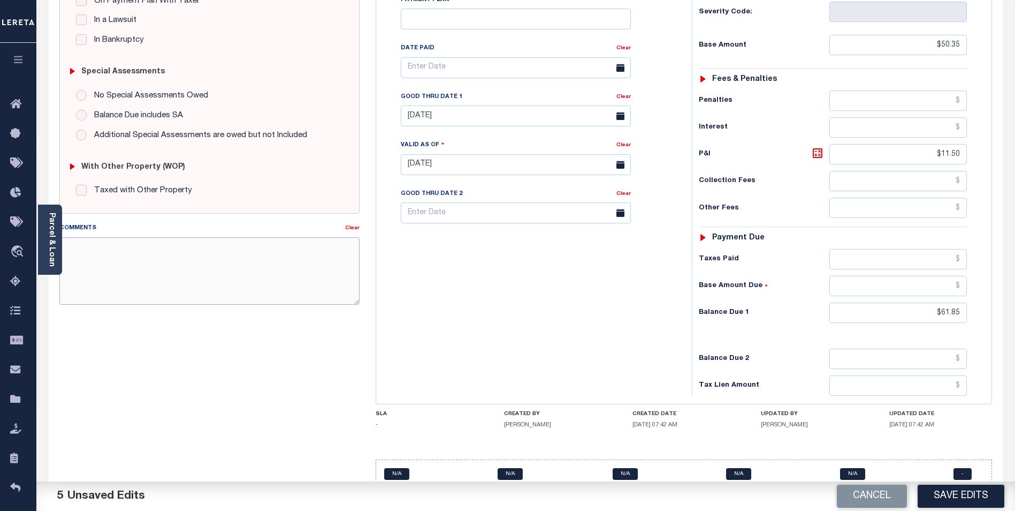
click at [226, 271] on textarea "Comments" at bounding box center [209, 270] width 300 height 67
type textarea "2024 4TH INSTALLMENT PAID SHORT."
click at [963, 492] on button "Save Edits" at bounding box center [961, 495] width 87 height 23
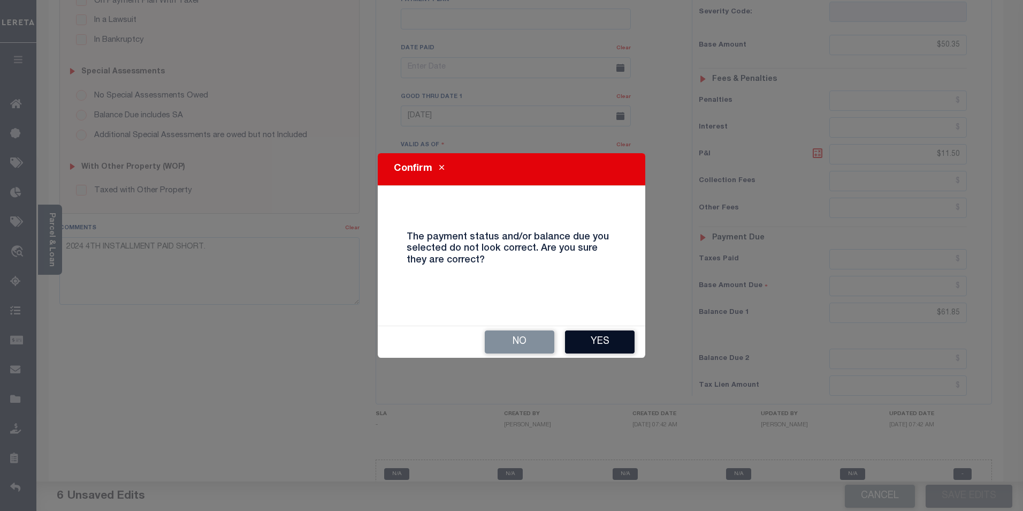
click at [593, 337] on button "Yes" at bounding box center [600, 341] width 70 height 23
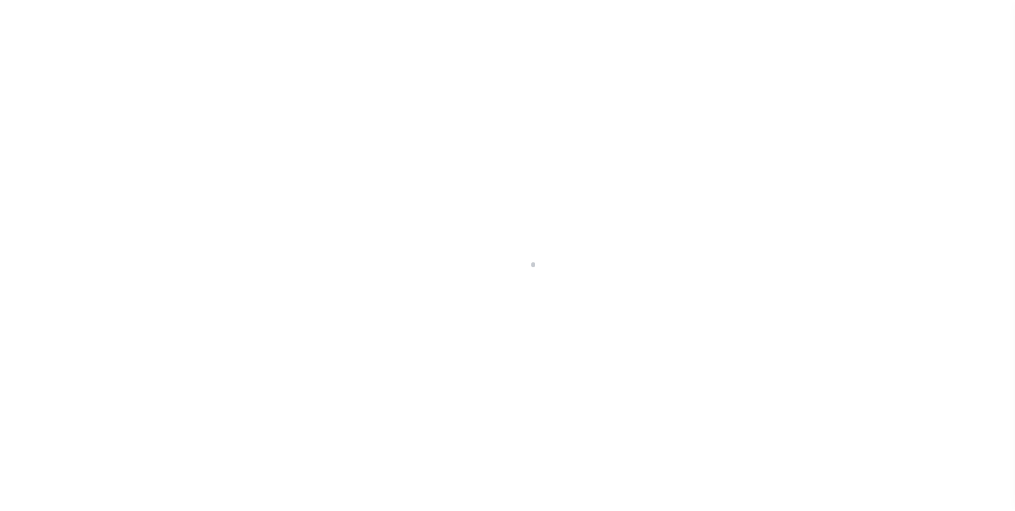
scroll to position [11, 0]
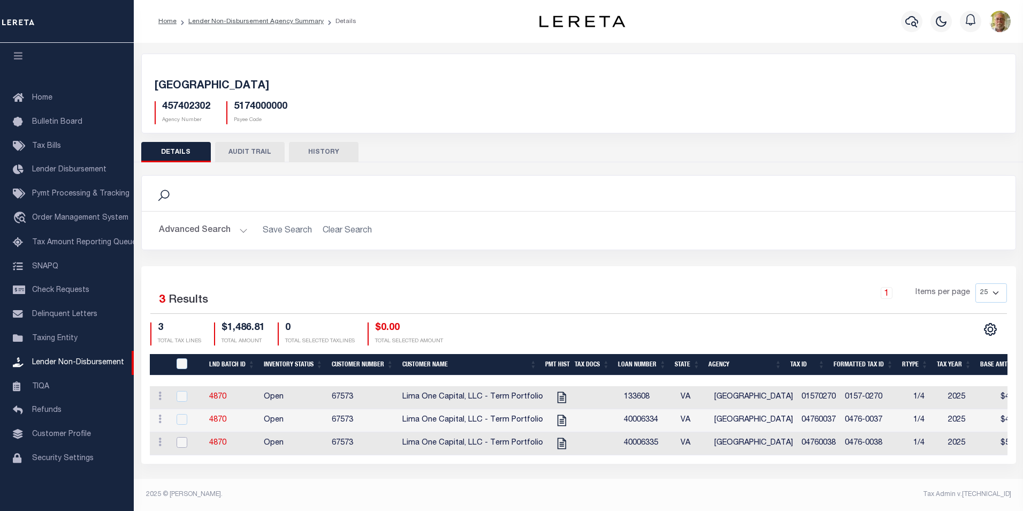
click at [180, 439] on input "checkbox" at bounding box center [182, 442] width 11 height 11
checkbox input "true"
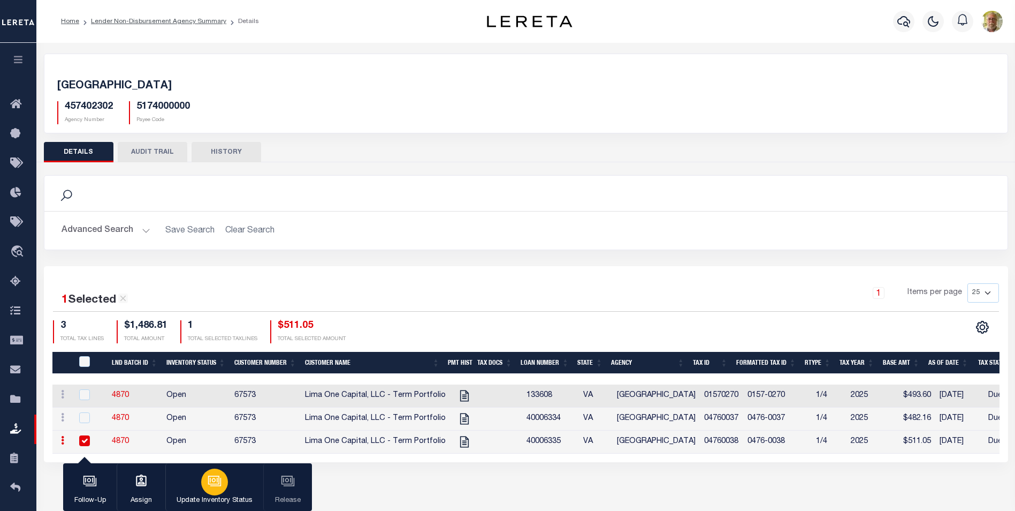
click at [213, 482] on icon "button" at bounding box center [214, 479] width 8 height 5
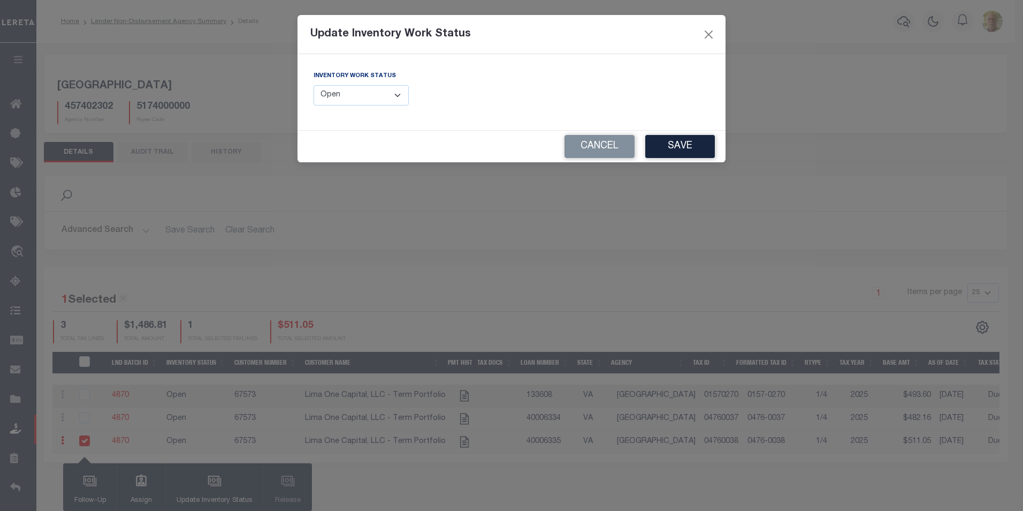
click at [344, 94] on select "--Select-- Open Completed Reported" at bounding box center [361, 95] width 95 height 21
select select "Completed"
click at [314, 85] on select "--Select-- Open Completed Reported" at bounding box center [361, 95] width 95 height 21
click at [673, 143] on button "Save" at bounding box center [681, 146] width 70 height 23
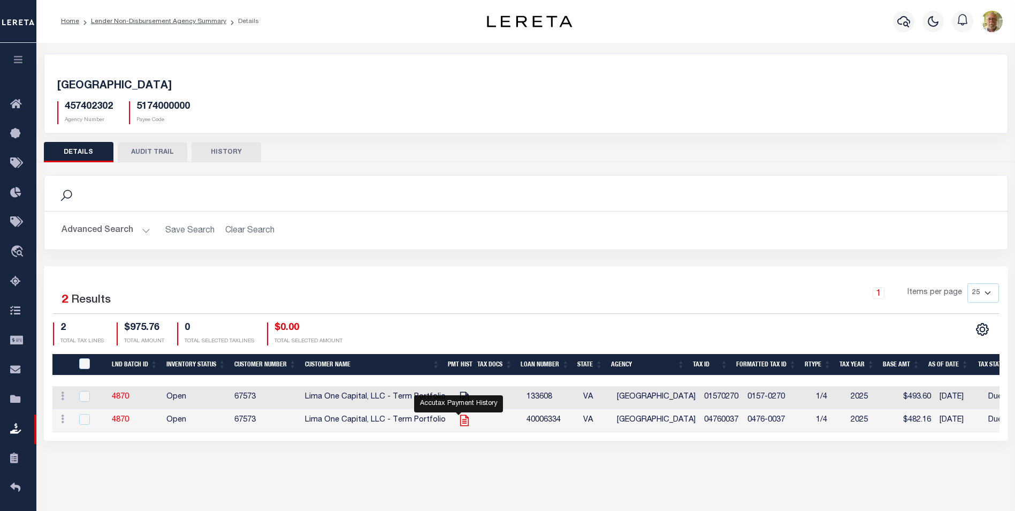
click at [459, 418] on icon at bounding box center [465, 420] width 14 height 14
checkbox input "true"
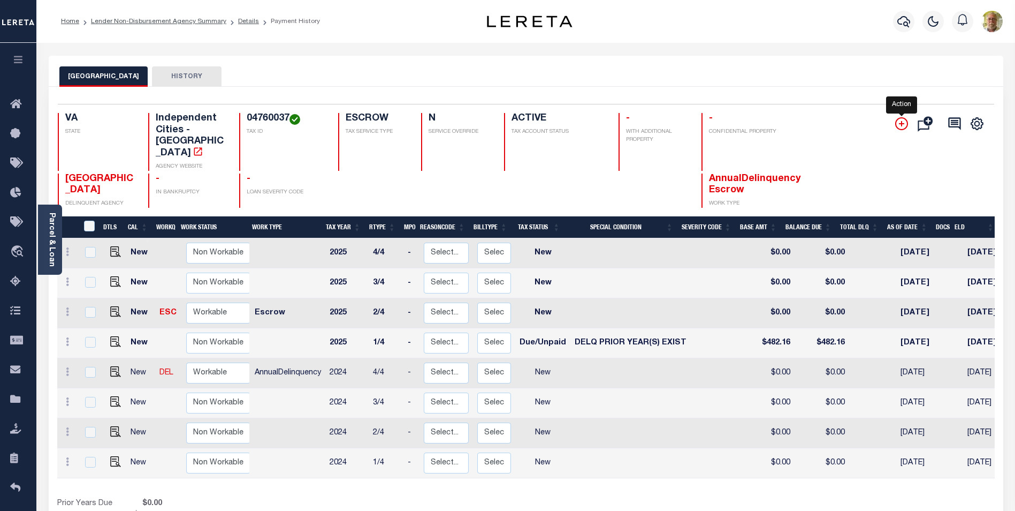
click at [901, 122] on icon "" at bounding box center [902, 123] width 13 height 13
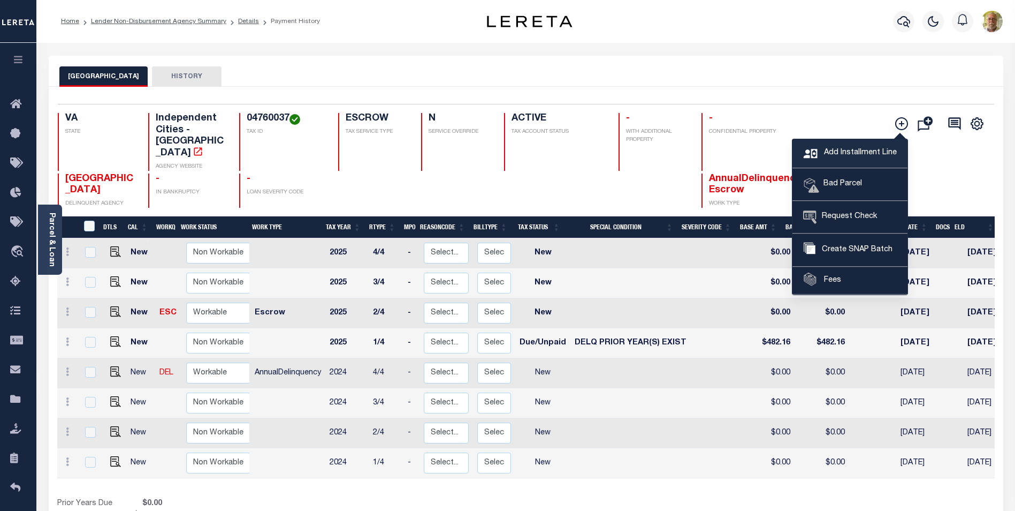
click at [839, 150] on span "Add Installment Line" at bounding box center [859, 153] width 75 height 12
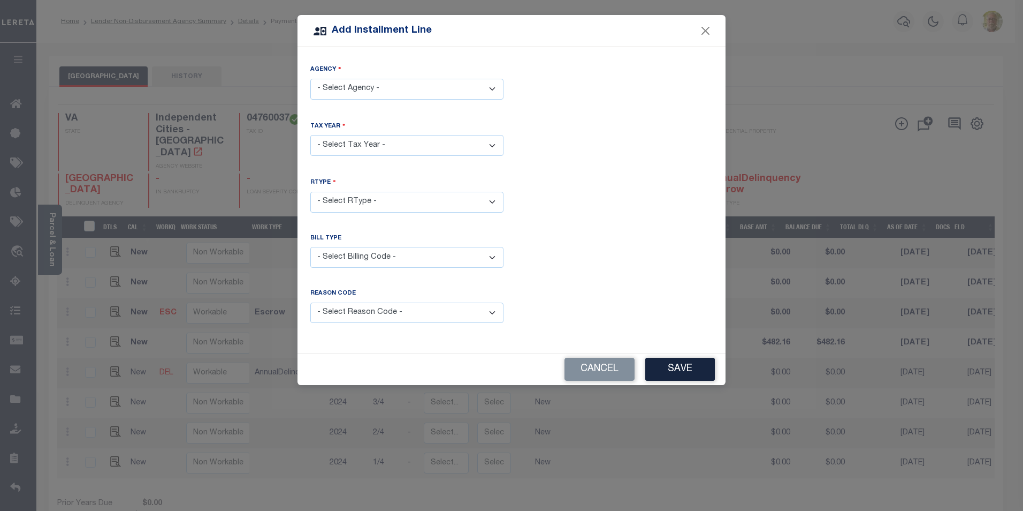
drag, startPoint x: 365, startPoint y: 82, endPoint x: 362, endPoint y: 94, distance: 12.1
click at [365, 82] on select "- Select Agency - PORTSMOUTH CITY - Independent Cities" at bounding box center [406, 89] width 193 height 21
select select "5174000000"
click at [310, 79] on select "- Select Agency - PORTSMOUTH CITY - Independent Cities" at bounding box center [406, 89] width 193 height 21
click at [350, 143] on select "- Select Year - 2005 2006 2007 2008 2009 2010 2011 2012 2013 2014 2015 2016 201…" at bounding box center [406, 145] width 193 height 21
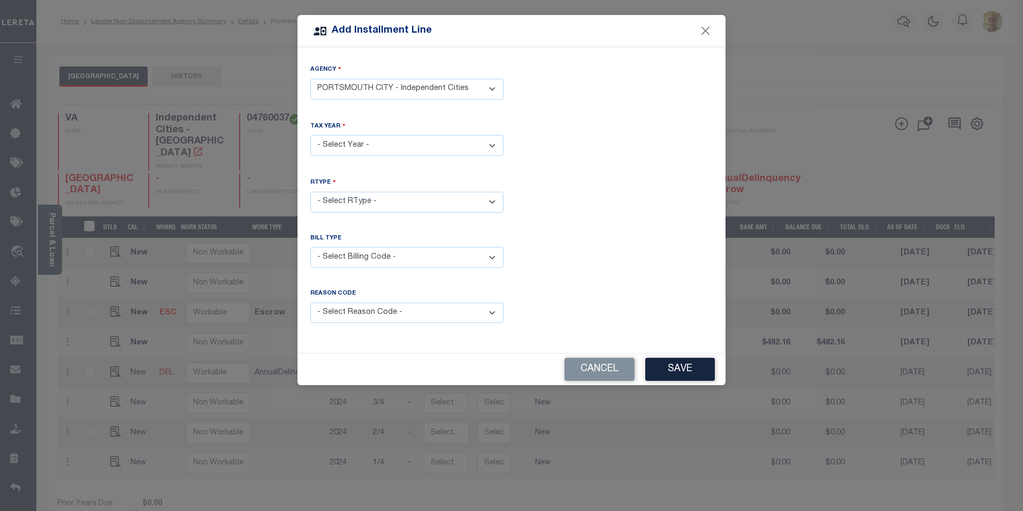
select select "2024"
click at [310, 135] on select "- Select Year - 2005 2006 2007 2008 2009 2010 2011 2012 2013 2014 2015 2016 201…" at bounding box center [406, 145] width 193 height 21
click at [348, 199] on select "- Select RType - 1/4 2/4 3/4 4/4" at bounding box center [406, 202] width 193 height 21
select select "3"
click at [310, 192] on select "- Select RType - 1/4 2/4 3/4 4/4" at bounding box center [406, 202] width 193 height 21
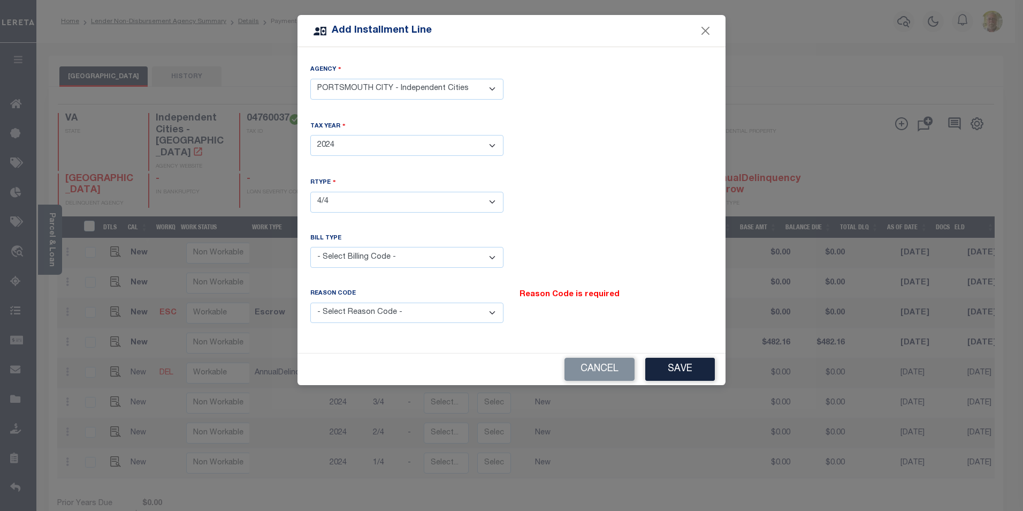
drag, startPoint x: 345, startPoint y: 257, endPoint x: 346, endPoint y: 263, distance: 5.9
click at [345, 257] on select "- Select Billing Code - Regular Delinquent Supplemental Corrected/Adjusted Bill…" at bounding box center [406, 257] width 193 height 21
select select "2"
click at [310, 247] on select "- Select Billing Code - Regular Delinquent Supplemental Corrected/Adjusted Bill…" at bounding box center [406, 257] width 193 height 21
click at [358, 307] on select "- Select Reason Code - Payment Reversal Taxable Value Change Assessment Change …" at bounding box center [406, 312] width 193 height 21
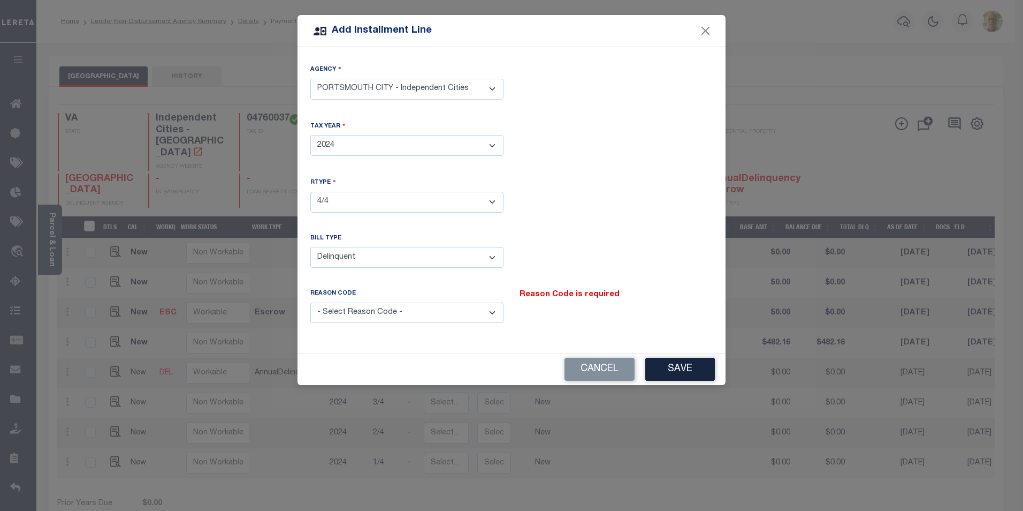
select select "12"
click at [310, 302] on select "- Select Reason Code - Payment Reversal Taxable Value Change Assessment Change …" at bounding box center [406, 312] width 193 height 21
click at [691, 364] on button "Save" at bounding box center [681, 369] width 70 height 23
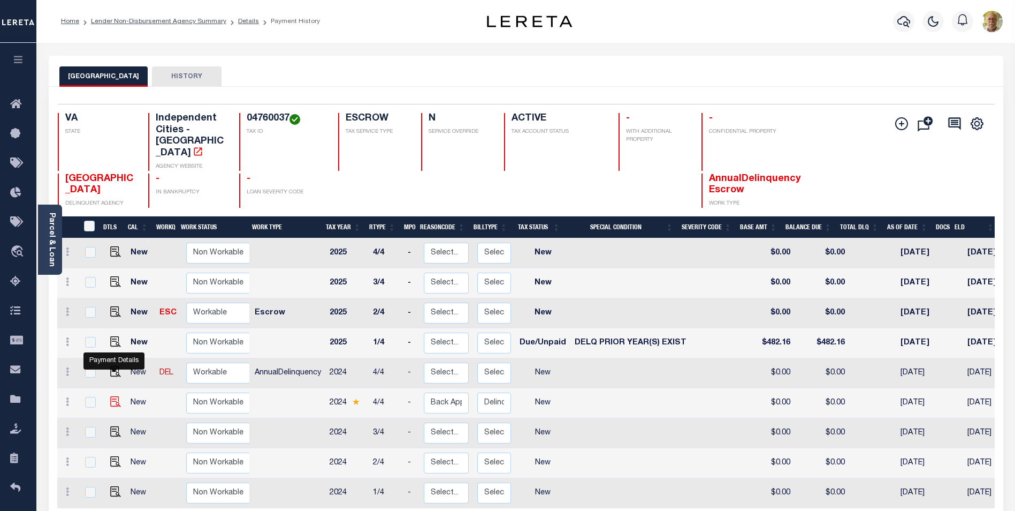
click at [113, 396] on img at bounding box center [115, 401] width 11 height 11
checkbox input "true"
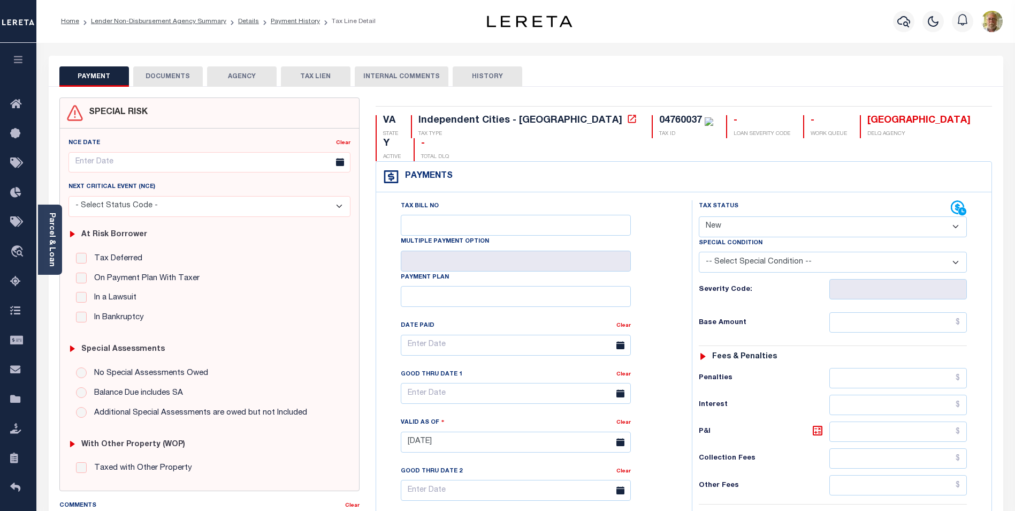
click at [771, 216] on select "- Select Status Code - Open Due/Unpaid Paid Incomplete No Tax Due Internal Refu…" at bounding box center [833, 226] width 268 height 21
select select "DUE"
click at [699, 216] on select "- Select Status Code - Open Due/Unpaid Paid Incomplete No Tax Due Internal Refu…" at bounding box center [833, 226] width 268 height 21
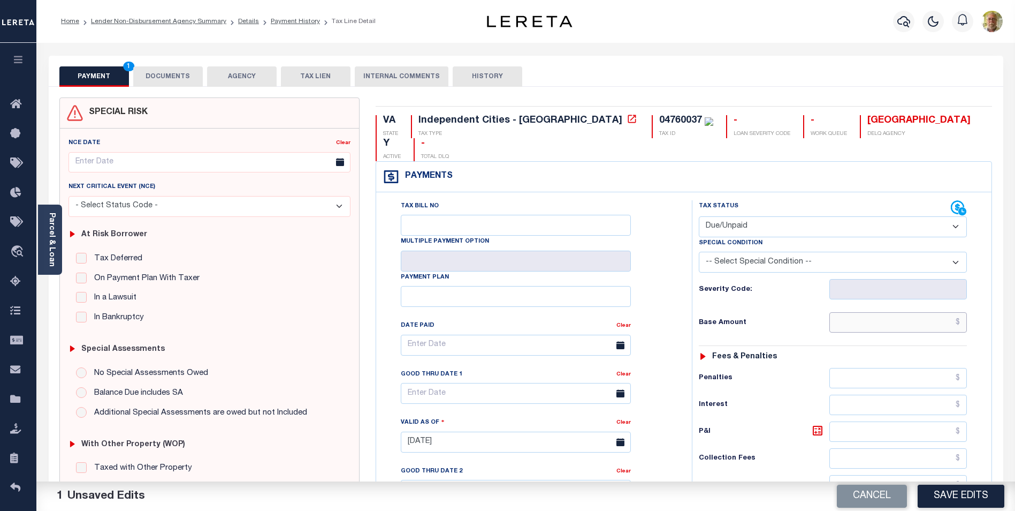
click at [911, 312] on input "text" at bounding box center [899, 322] width 138 height 20
type input "$65.63"
type input "$11.86"
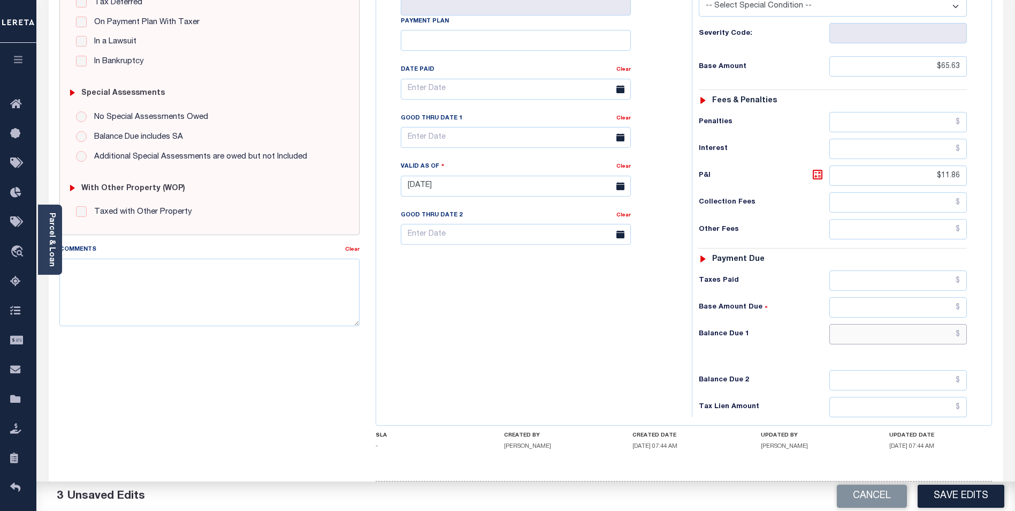
scroll to position [277, 0]
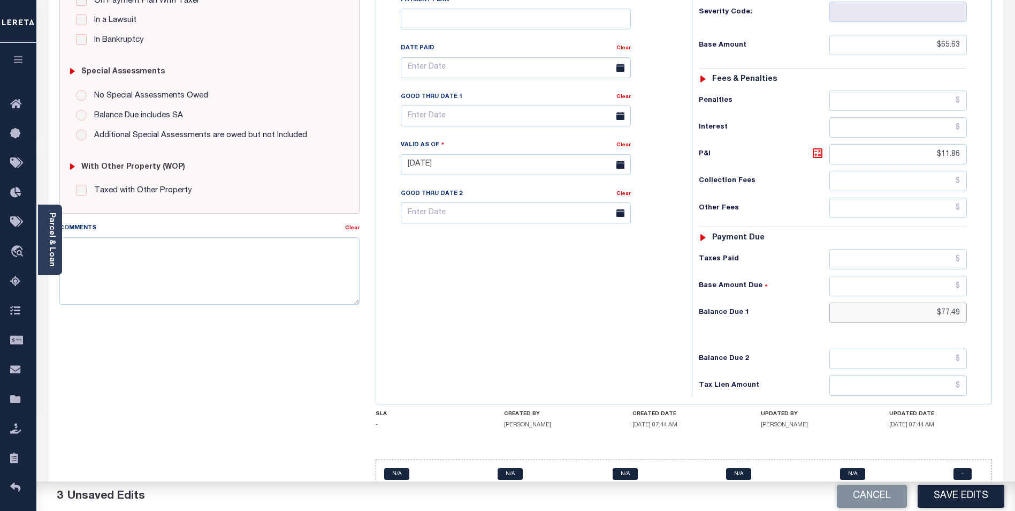
type input "$77.49"
click at [456, 105] on input "text" at bounding box center [516, 115] width 230 height 21
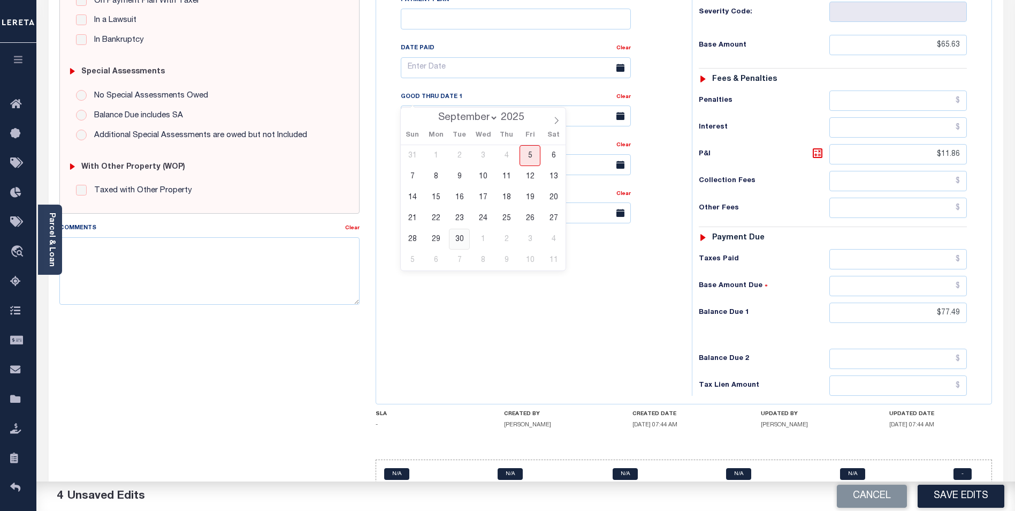
click at [458, 237] on span "30" at bounding box center [459, 239] width 21 height 21
type input "[DATE]"
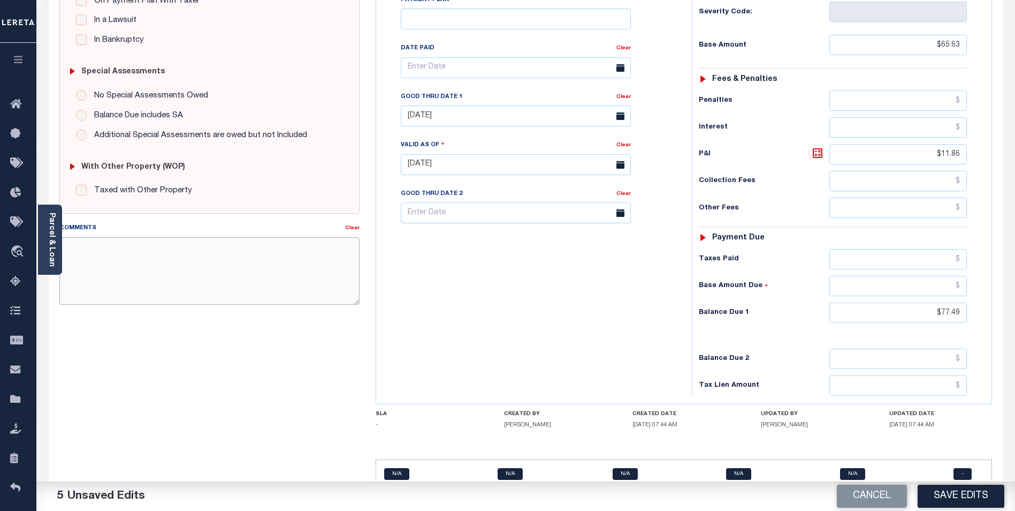
click at [306, 266] on textarea "Comments" at bounding box center [209, 270] width 300 height 67
click at [295, 276] on textarea "2024 4TH INSTALLMENT PAID SHORT" at bounding box center [209, 270] width 300 height 67
type textarea "2024 4TH INSTALLMENT PAID SHORT"
click at [958, 491] on button "Save Edits" at bounding box center [961, 495] width 87 height 23
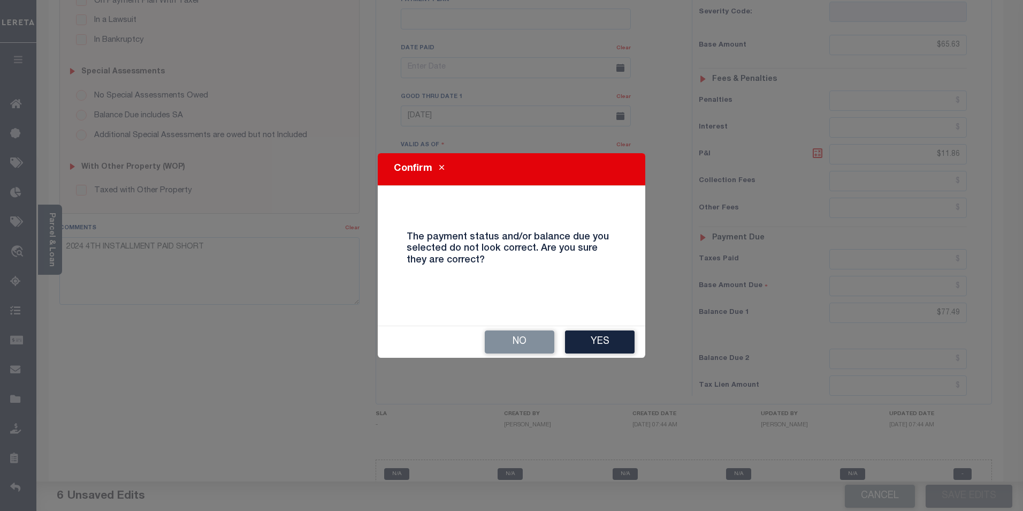
click at [597, 333] on button "Yes" at bounding box center [600, 341] width 70 height 23
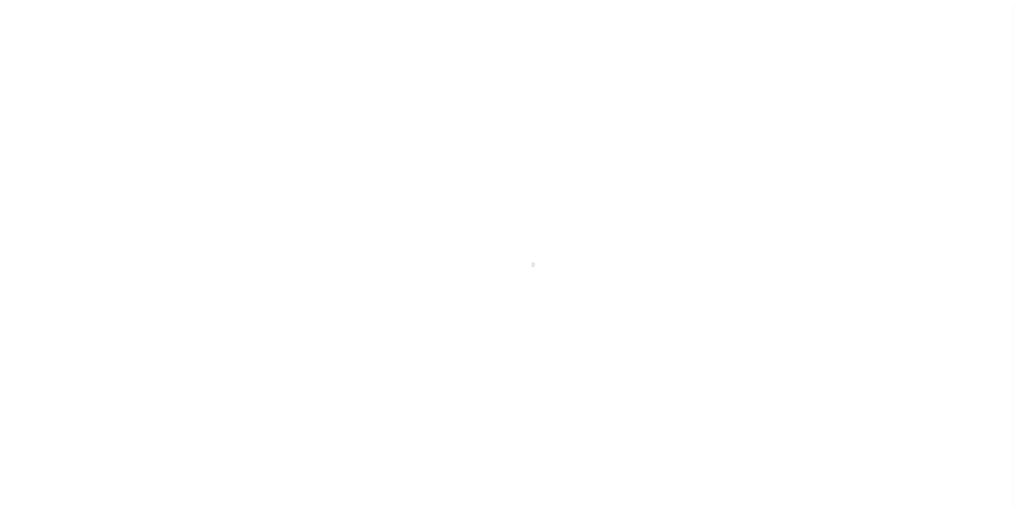
scroll to position [11, 0]
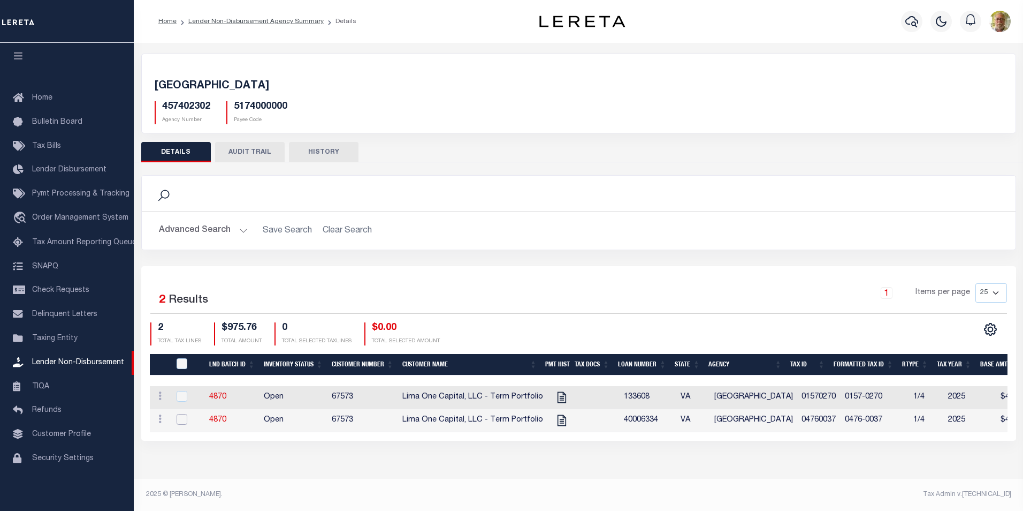
click at [183, 419] on input "checkbox" at bounding box center [182, 419] width 11 height 11
checkbox input "true"
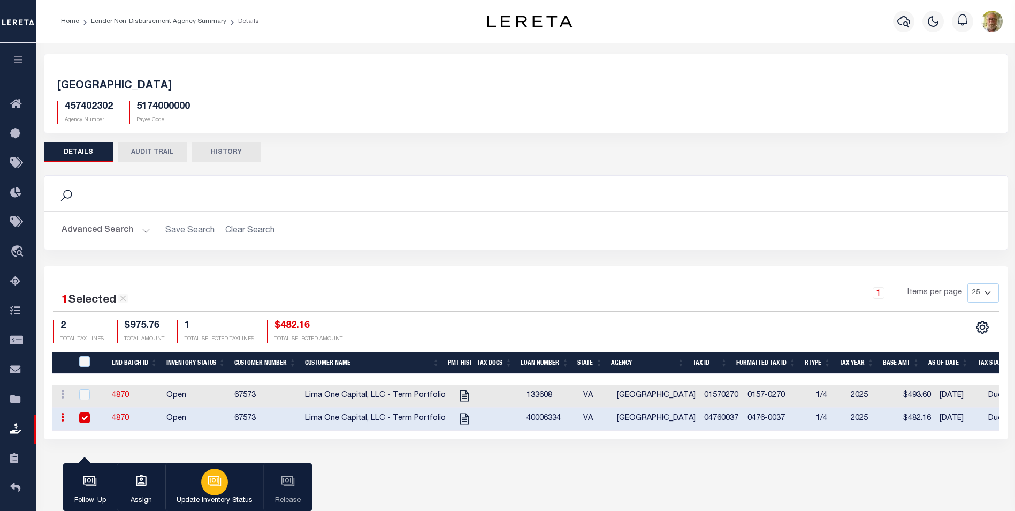
click at [217, 477] on icon "button" at bounding box center [215, 481] width 14 height 14
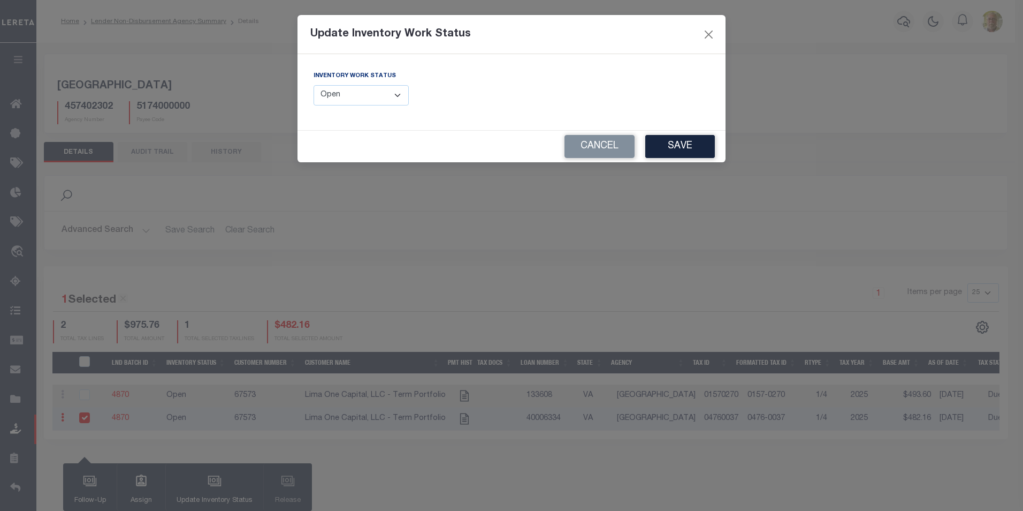
drag, startPoint x: 350, startPoint y: 87, endPoint x: 354, endPoint y: 93, distance: 7.2
click at [350, 87] on select "--Select-- Open Completed Reported" at bounding box center [361, 95] width 95 height 21
select select "Completed"
click at [314, 85] on select "--Select-- Open Completed Reported" at bounding box center [361, 95] width 95 height 21
click at [686, 146] on button "Save" at bounding box center [681, 146] width 70 height 23
